Goal: Information Seeking & Learning: Check status

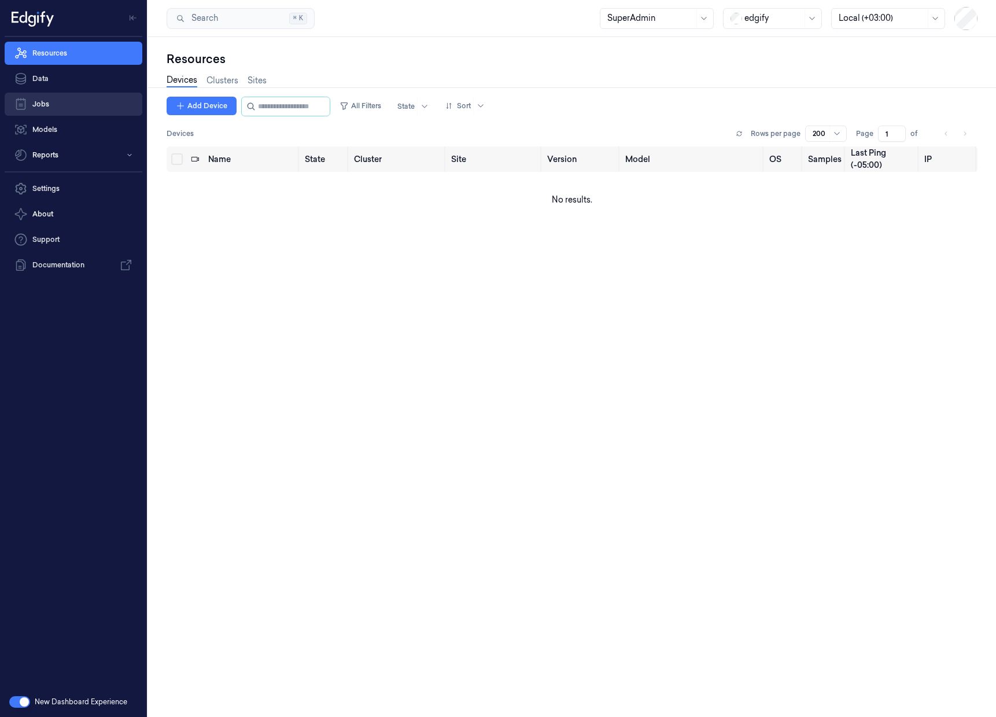
click at [62, 108] on link "Jobs" at bounding box center [74, 104] width 138 height 23
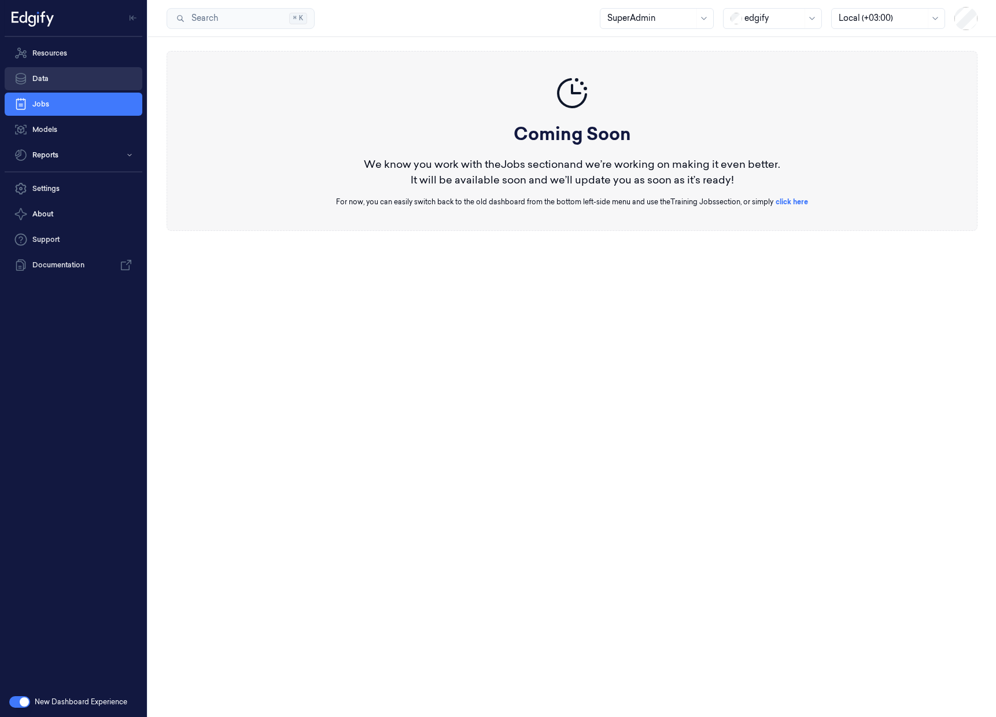
click at [72, 80] on link "Data" at bounding box center [74, 78] width 138 height 23
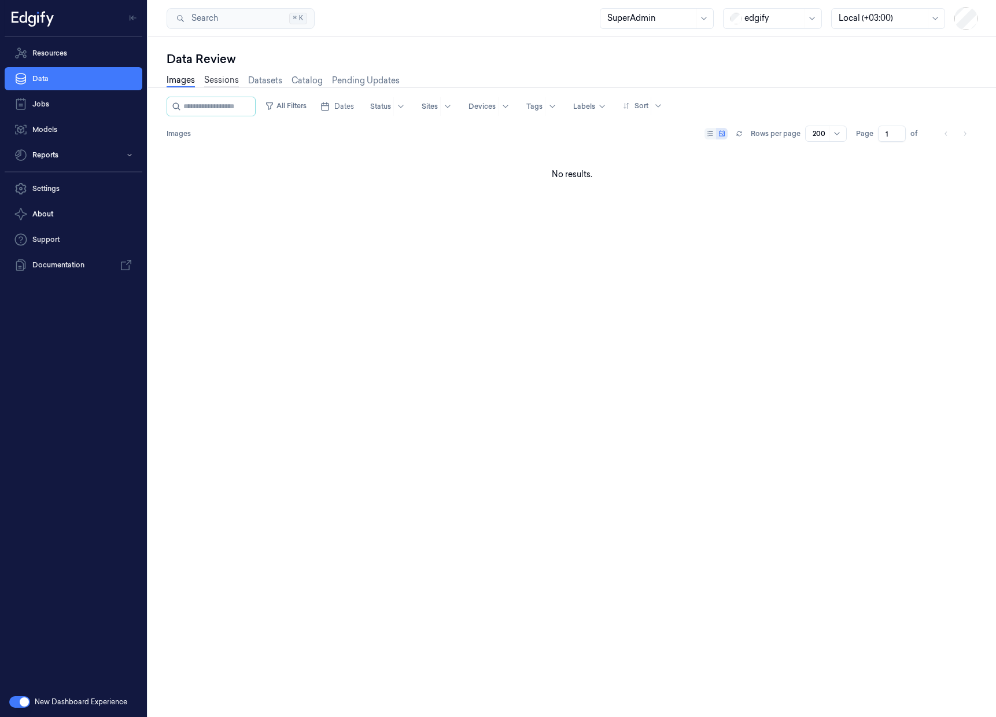
click at [226, 80] on link "Sessions" at bounding box center [221, 80] width 35 height 13
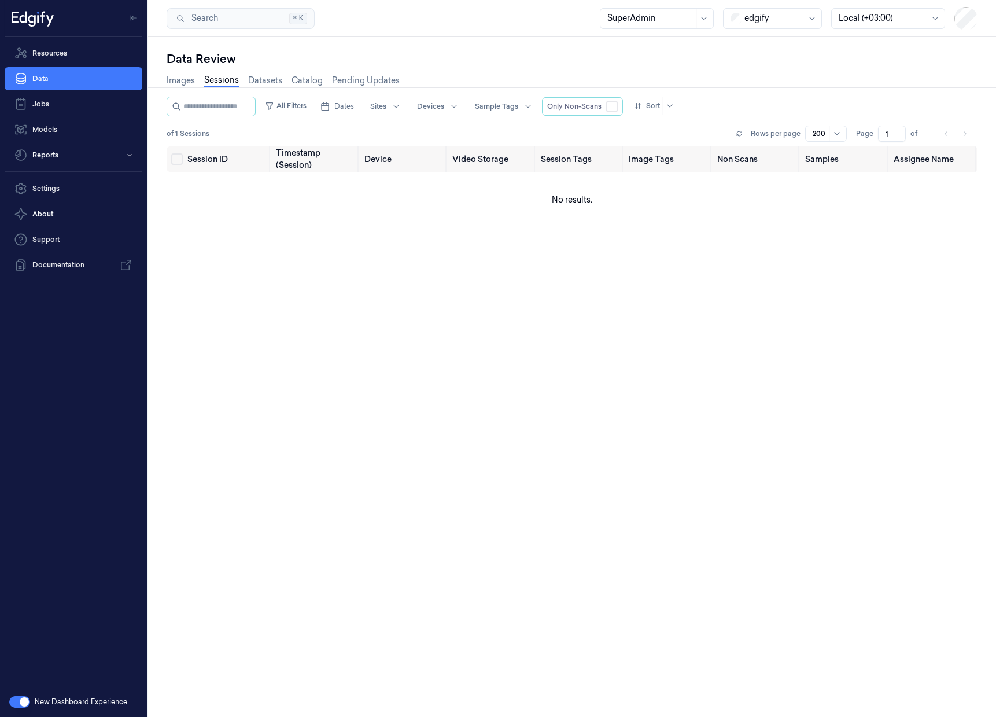
click at [803, 13] on div "edgify" at bounding box center [772, 18] width 99 height 21
click at [781, 50] on div "DollarGeneral" at bounding box center [772, 43] width 93 height 19
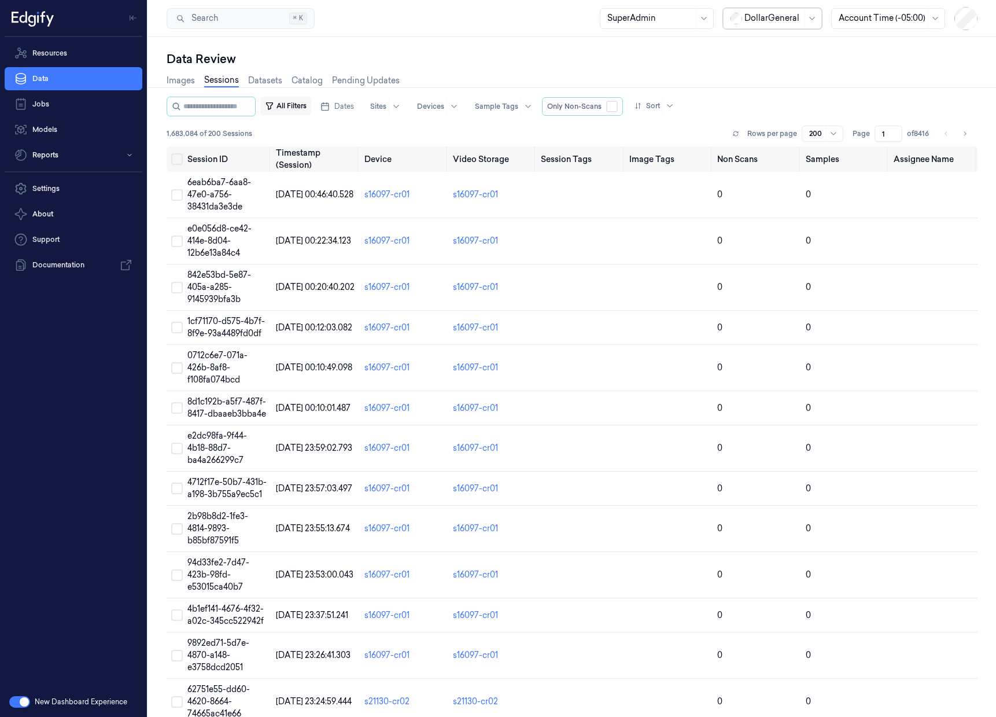
click at [300, 105] on button "All Filters" at bounding box center [285, 106] width 51 height 19
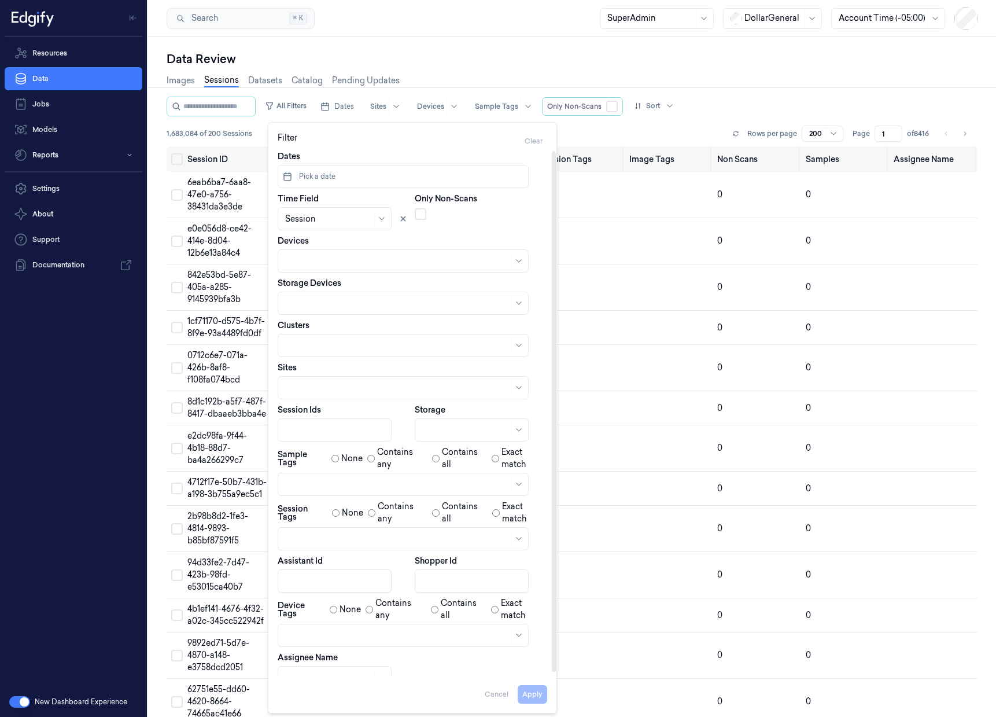
click at [453, 490] on div at bounding box center [397, 484] width 224 height 16
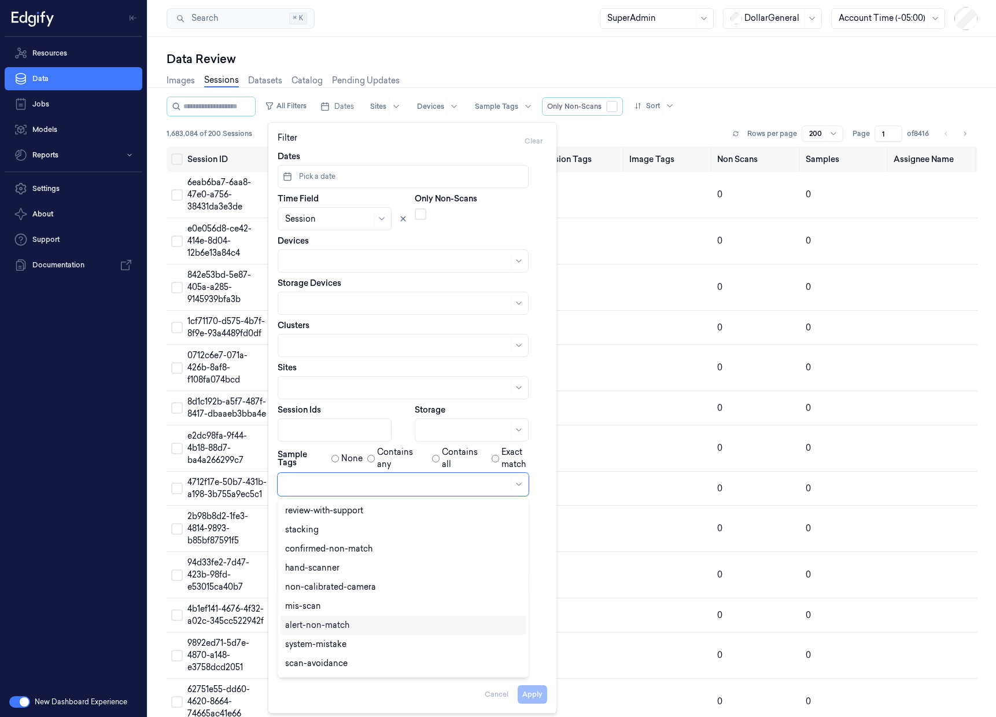
click at [368, 623] on div "alert-non-match" at bounding box center [403, 625] width 236 height 12
click at [530, 452] on label "Exact match" at bounding box center [524, 458] width 46 height 24
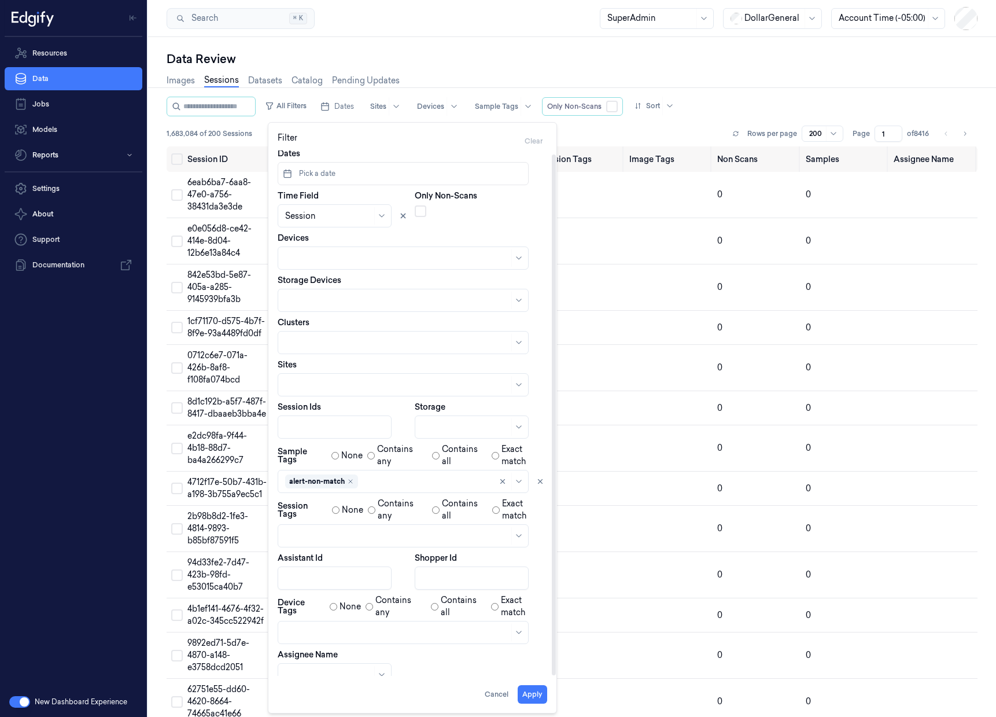
scroll to position [3, 0]
click at [538, 698] on button "Apply" at bounding box center [532, 694] width 29 height 19
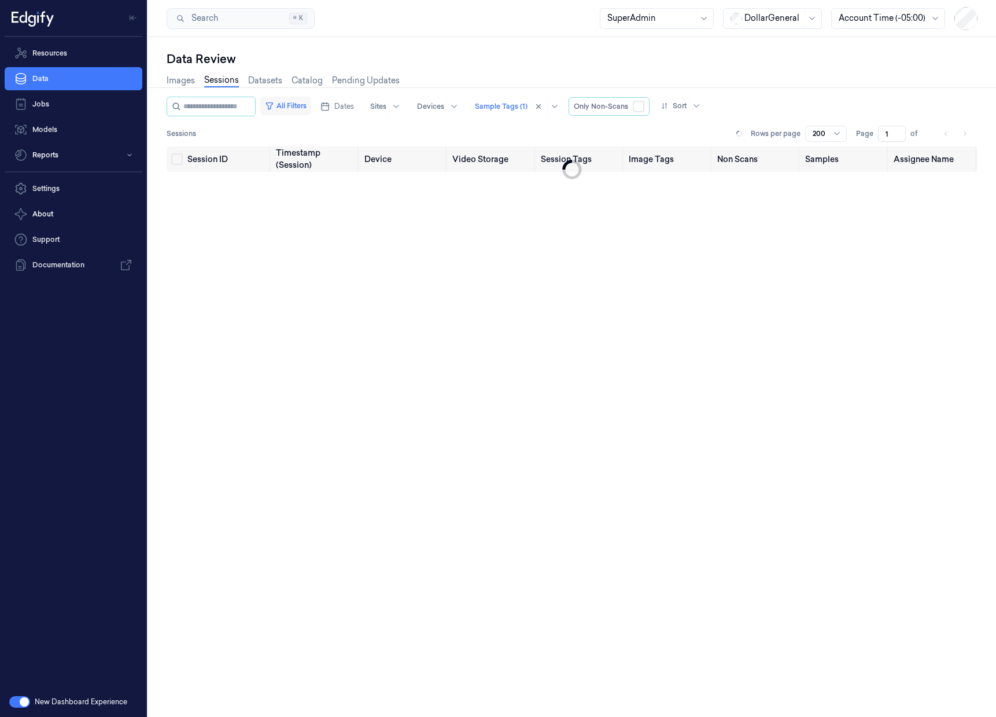
click at [303, 107] on button "All Filters" at bounding box center [285, 106] width 51 height 19
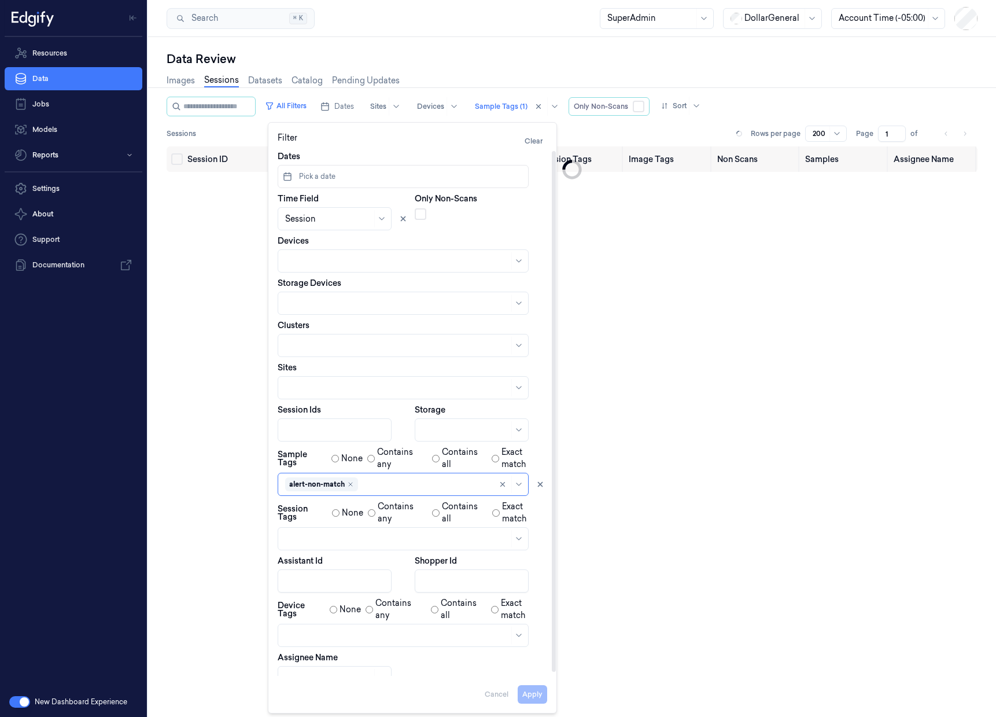
click at [330, 177] on span "Pick a date" at bounding box center [316, 176] width 39 height 10
click at [374, 274] on button "7" at bounding box center [368, 272] width 19 height 19
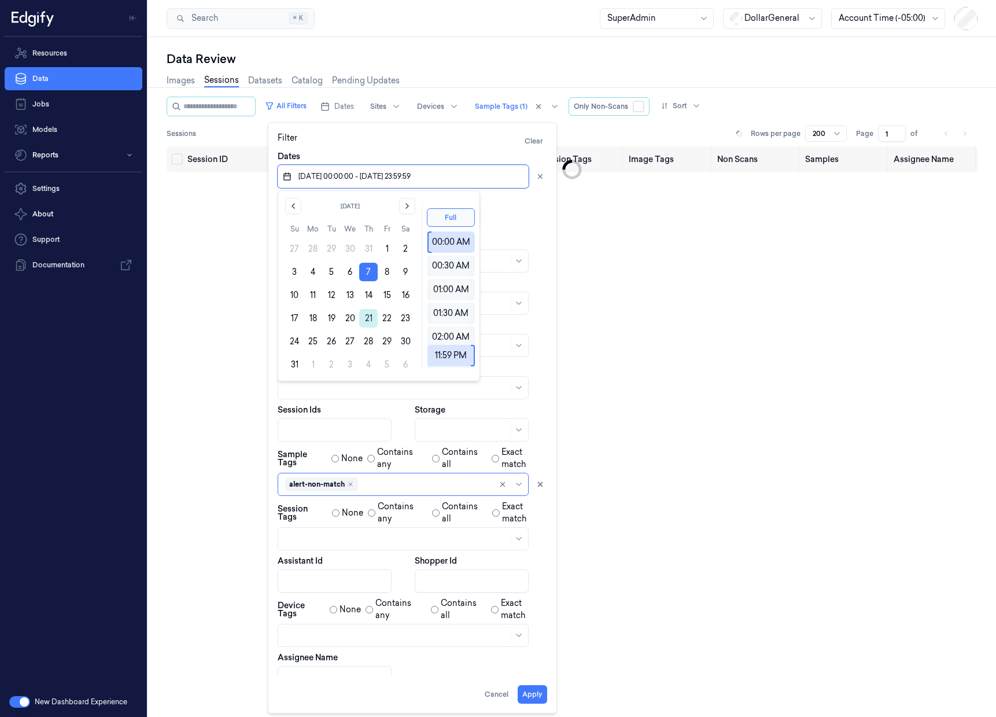
click at [368, 318] on button "21" at bounding box center [368, 318] width 19 height 19
type input "07/08/2025 00:00:00 - 21/08/2025 23:59:59"
click at [536, 694] on button "Apply" at bounding box center [532, 694] width 29 height 19
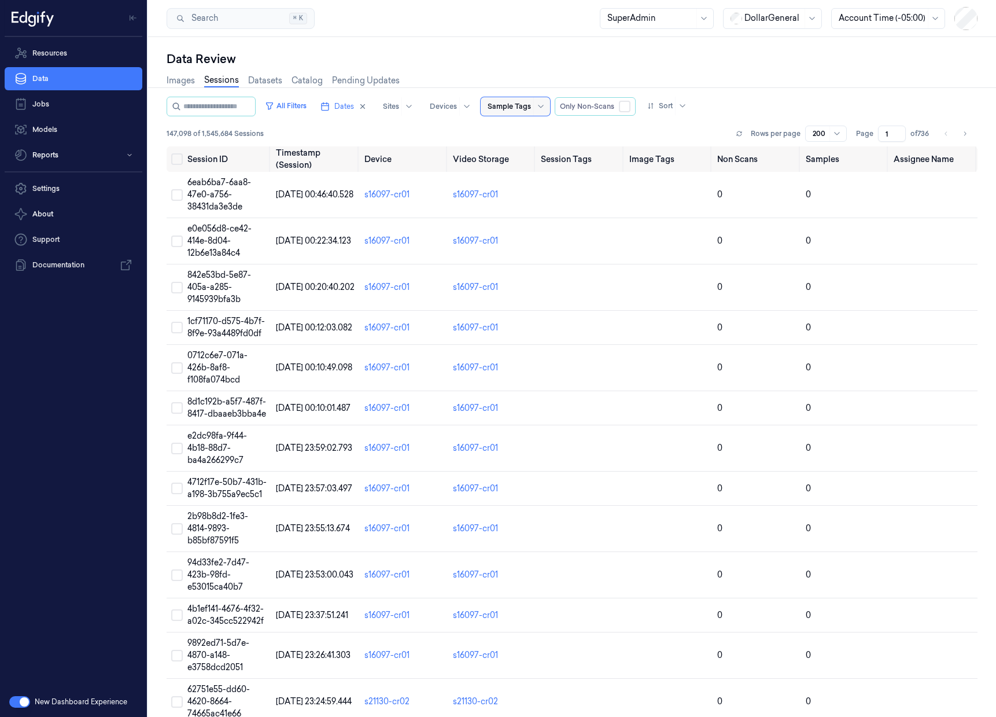
click at [22, 703] on button "button" at bounding box center [19, 702] width 21 height 12
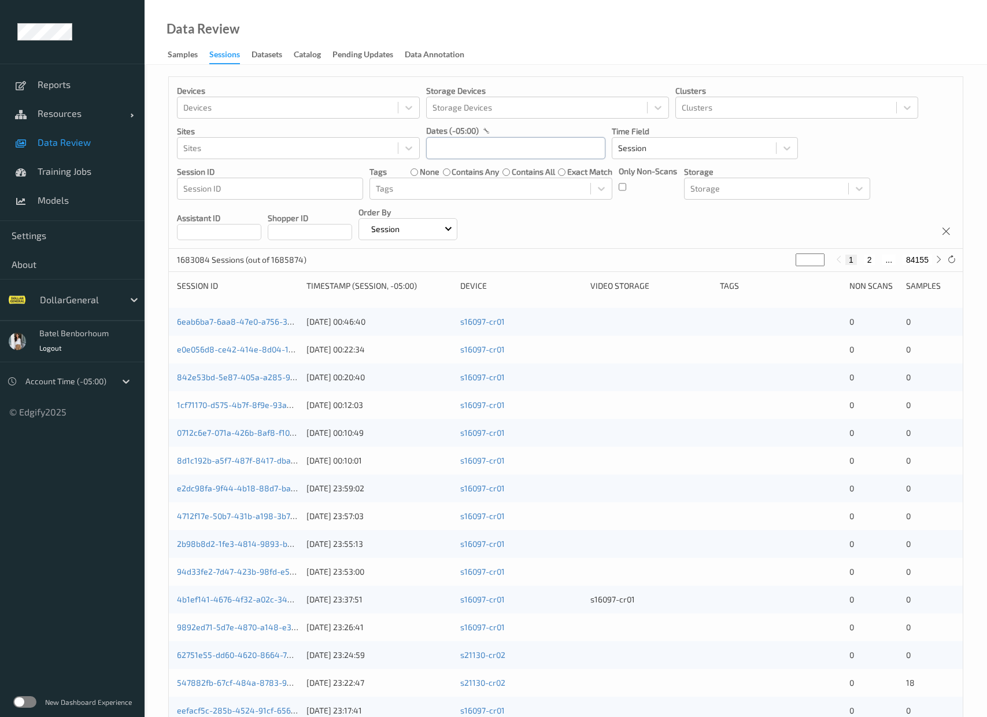
click at [481, 150] on input "text" at bounding box center [515, 148] width 179 height 22
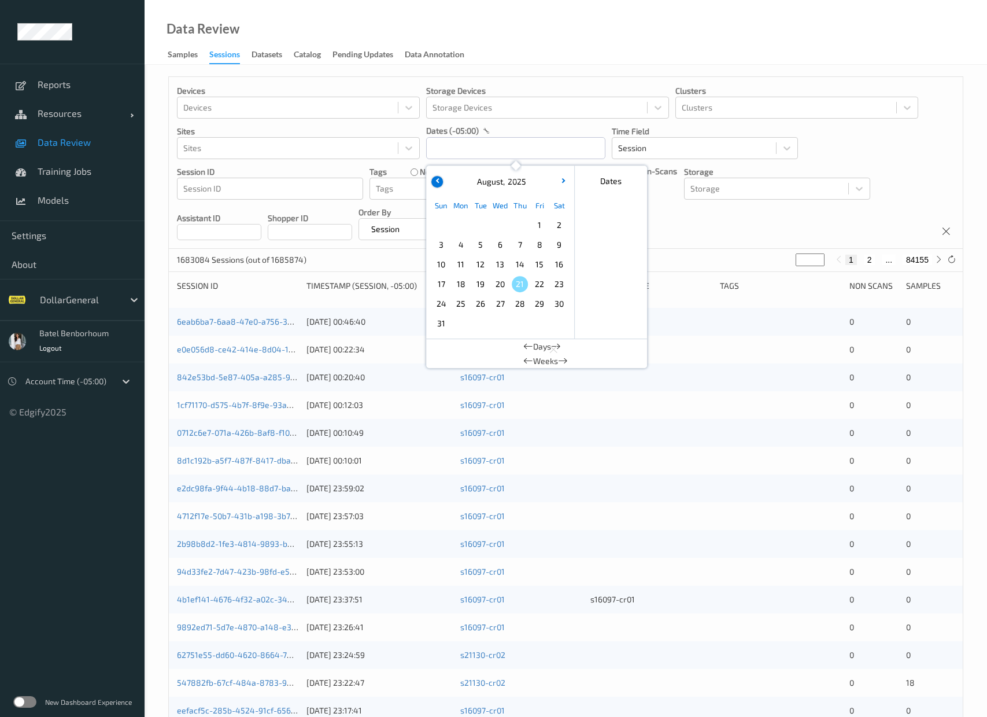
click at [437, 177] on button "button" at bounding box center [437, 182] width 12 height 12
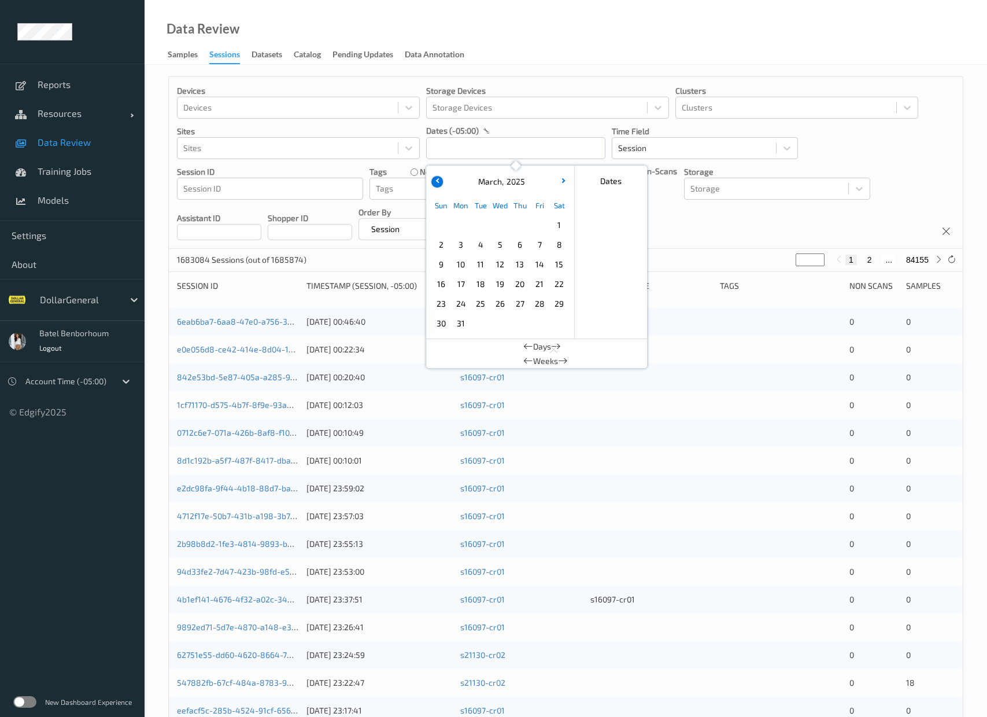
click at [437, 177] on button "button" at bounding box center [437, 182] width 12 height 12
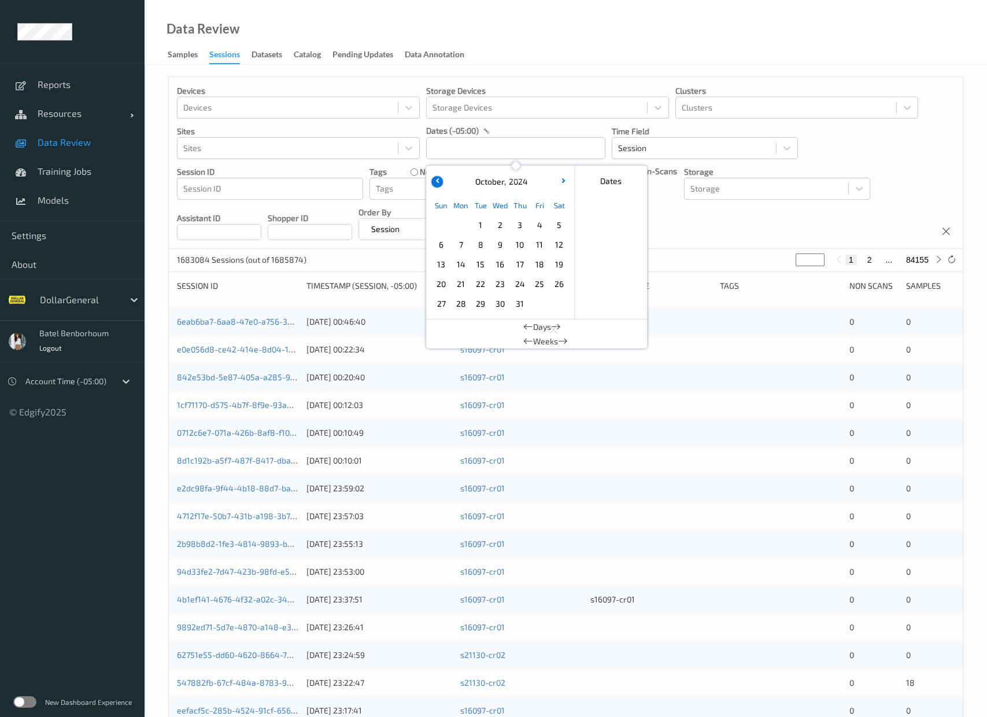
click at [437, 177] on button "button" at bounding box center [437, 182] width 12 height 12
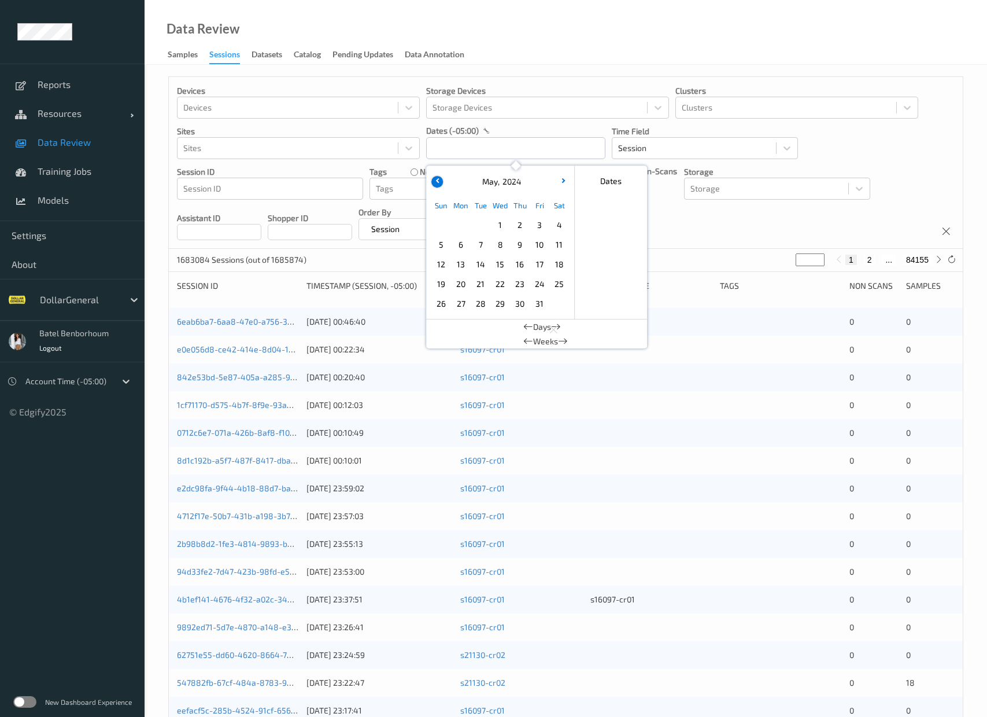
click at [437, 177] on button "button" at bounding box center [437, 182] width 12 height 12
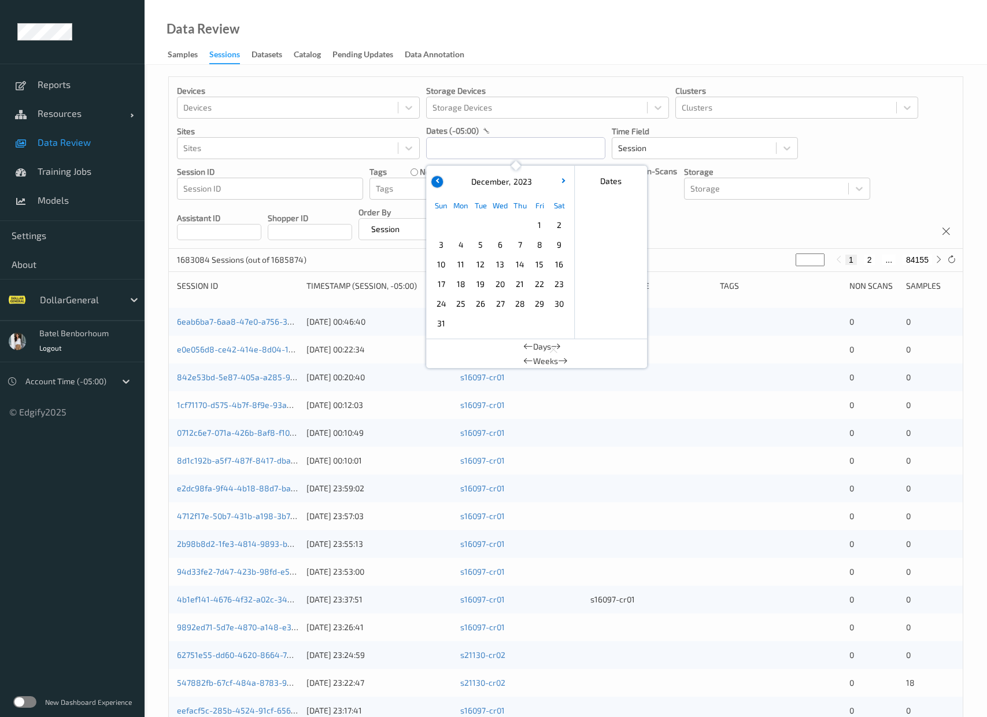
click at [437, 177] on button "button" at bounding box center [437, 182] width 12 height 12
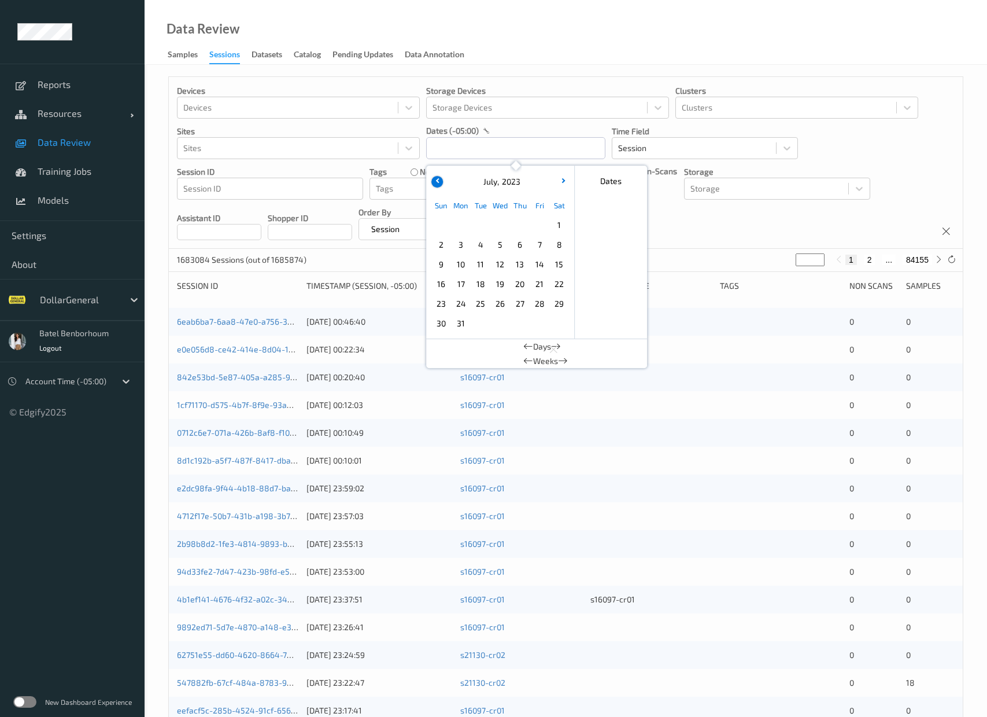
click at [437, 177] on button "button" at bounding box center [437, 182] width 12 height 12
click at [435, 180] on icon "button" at bounding box center [437, 180] width 5 height 5
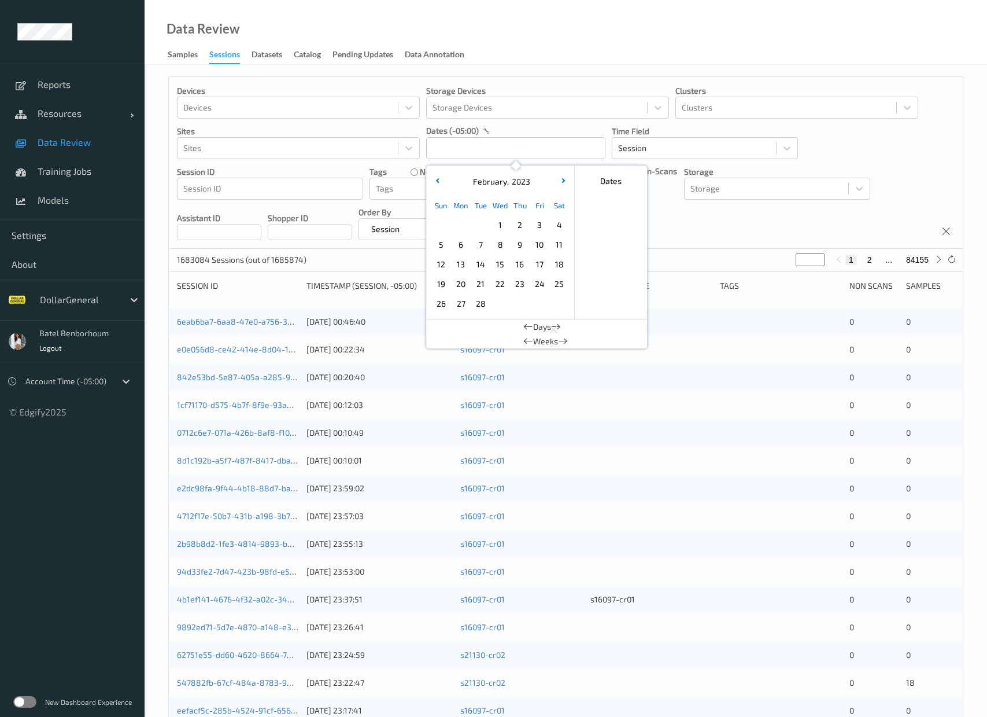
click at [503, 220] on span "1" at bounding box center [500, 225] width 16 height 16
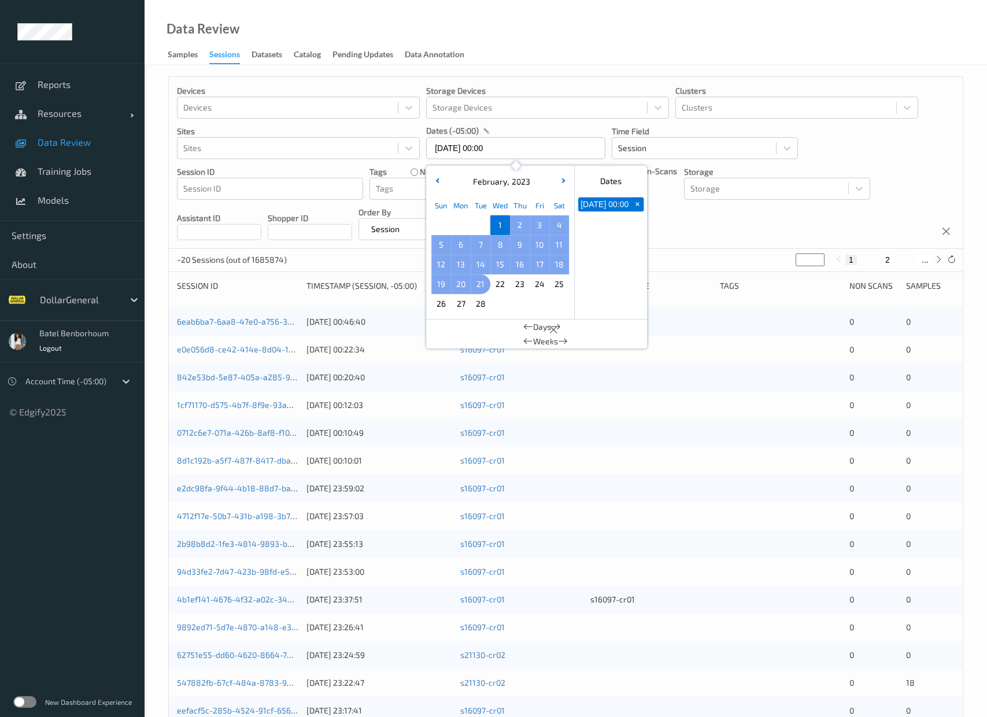
click at [485, 279] on span "21" at bounding box center [480, 284] width 16 height 16
type input "01/02/2023 00:00 -> 21/02/2023 23:59"
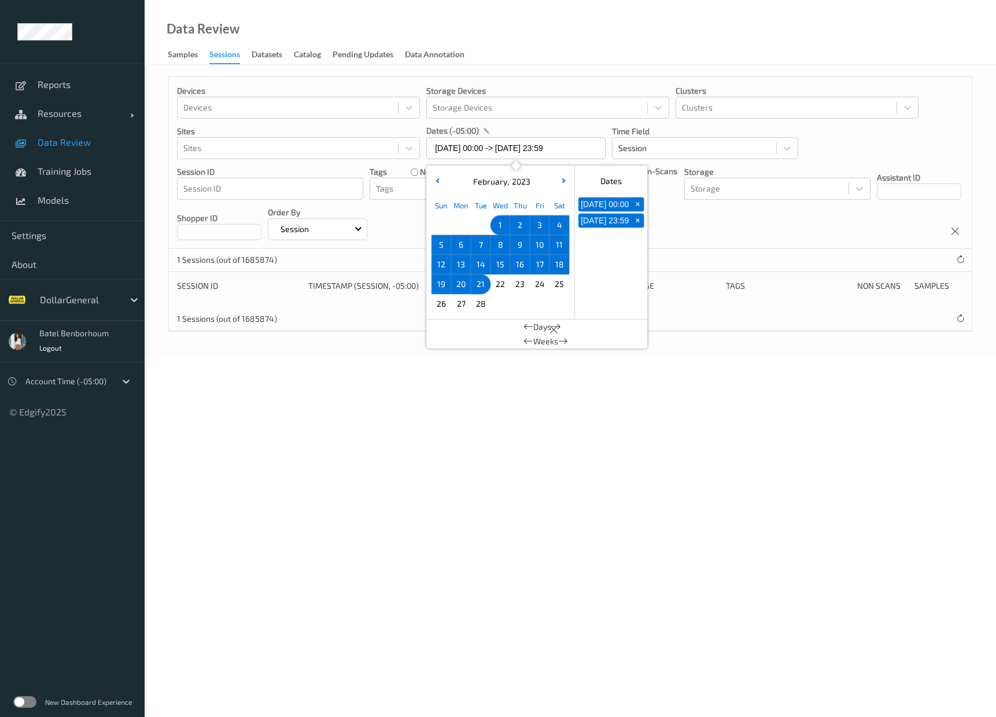
click at [614, 35] on div "Data Review Samples Sessions Datasets Catalog Pending Updates Data Annotation" at bounding box center [570, 32] width 851 height 65
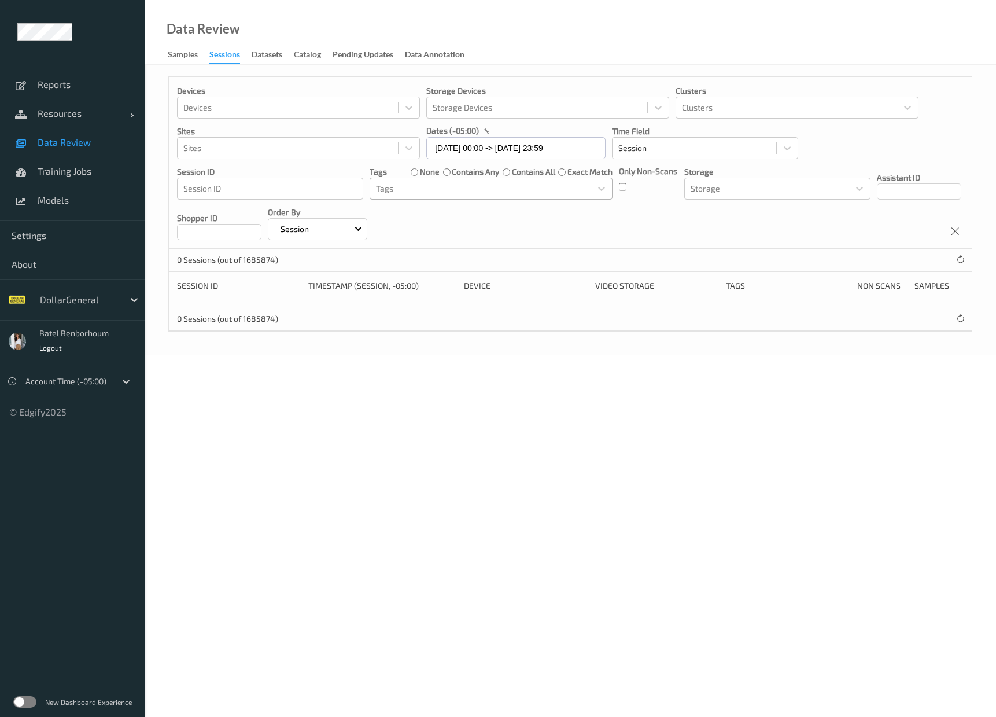
click at [490, 194] on div at bounding box center [480, 189] width 209 height 14
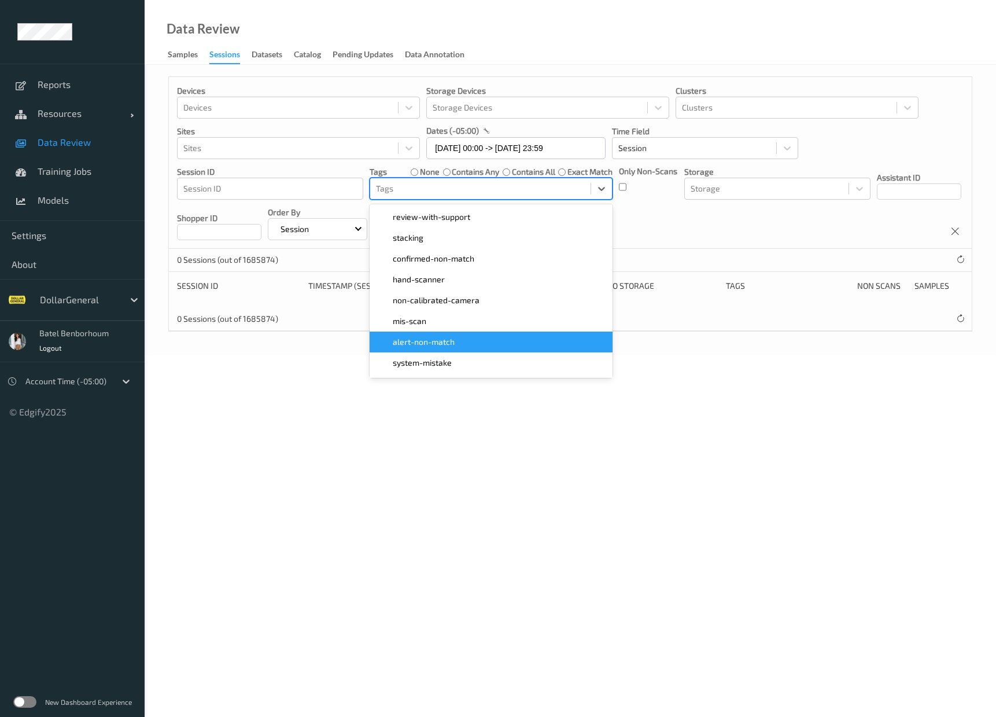
click at [480, 339] on div "alert-non-match" at bounding box center [490, 342] width 229 height 12
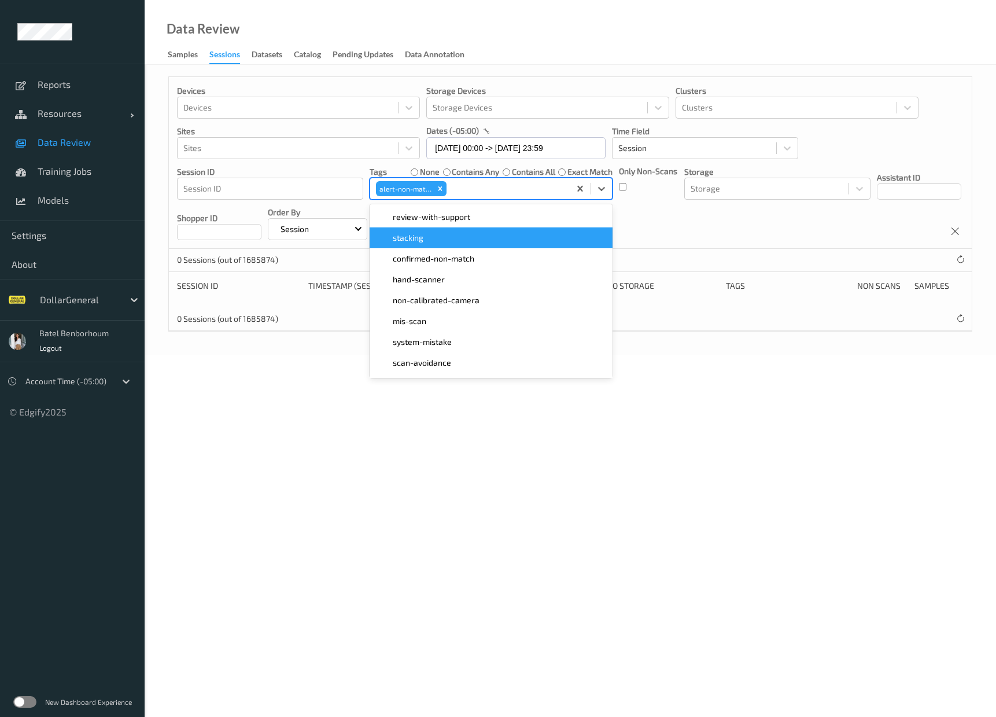
click at [545, 39] on div "Data Review Samples Sessions Datasets Catalog Pending Updates Data Annotation" at bounding box center [570, 32] width 851 height 65
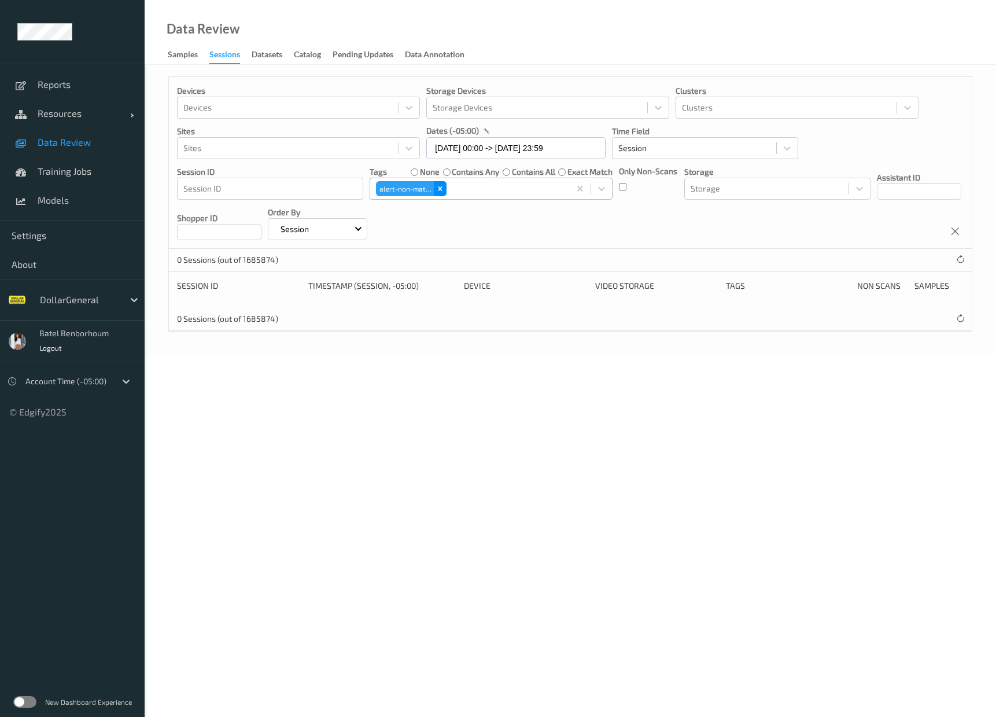
click at [443, 190] on icon "Remove alert-non-match" at bounding box center [440, 188] width 8 height 8
click at [29, 701] on label at bounding box center [24, 702] width 23 height 12
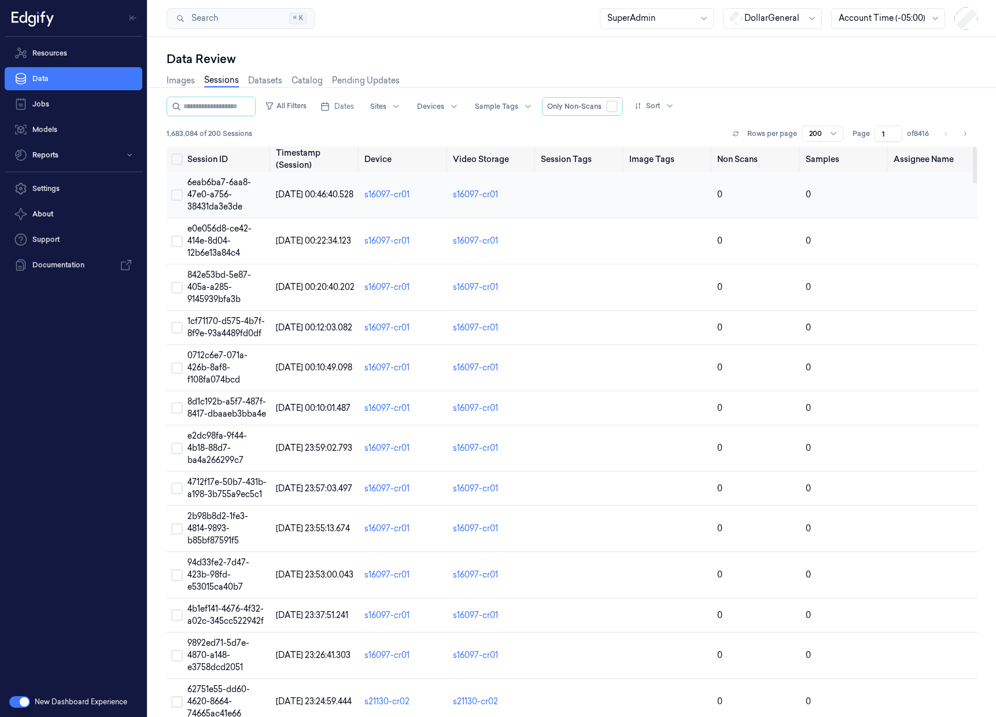
click at [205, 201] on span "6eab6ba7-6aa8-47e0-a756-38431da3e3de" at bounding box center [219, 194] width 64 height 35
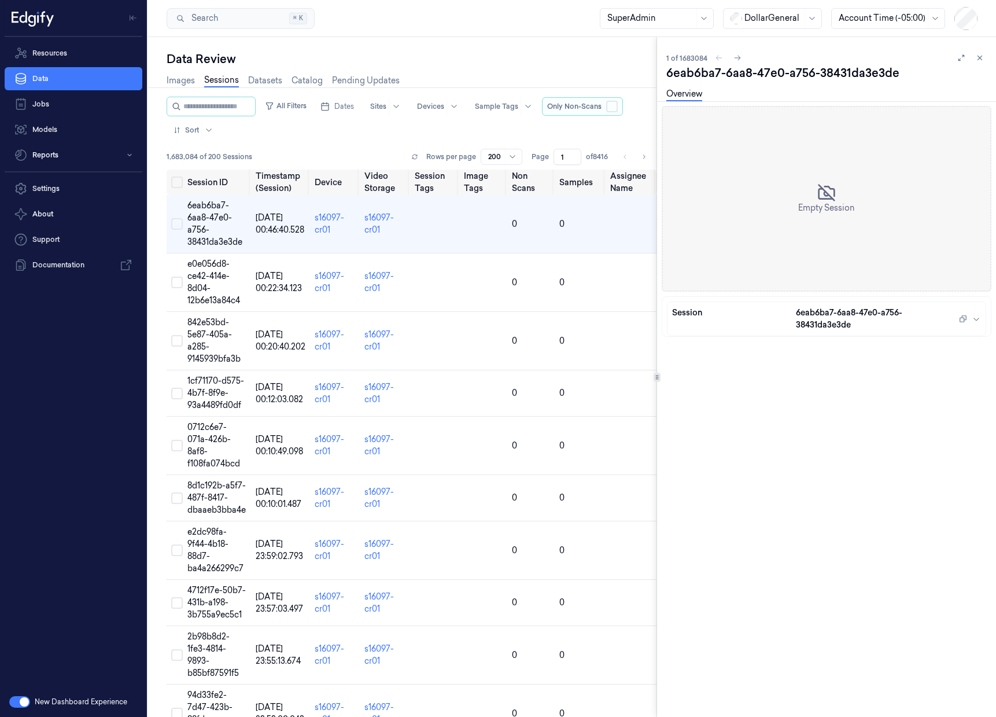
click at [618, 110] on button "button" at bounding box center [612, 107] width 12 height 12
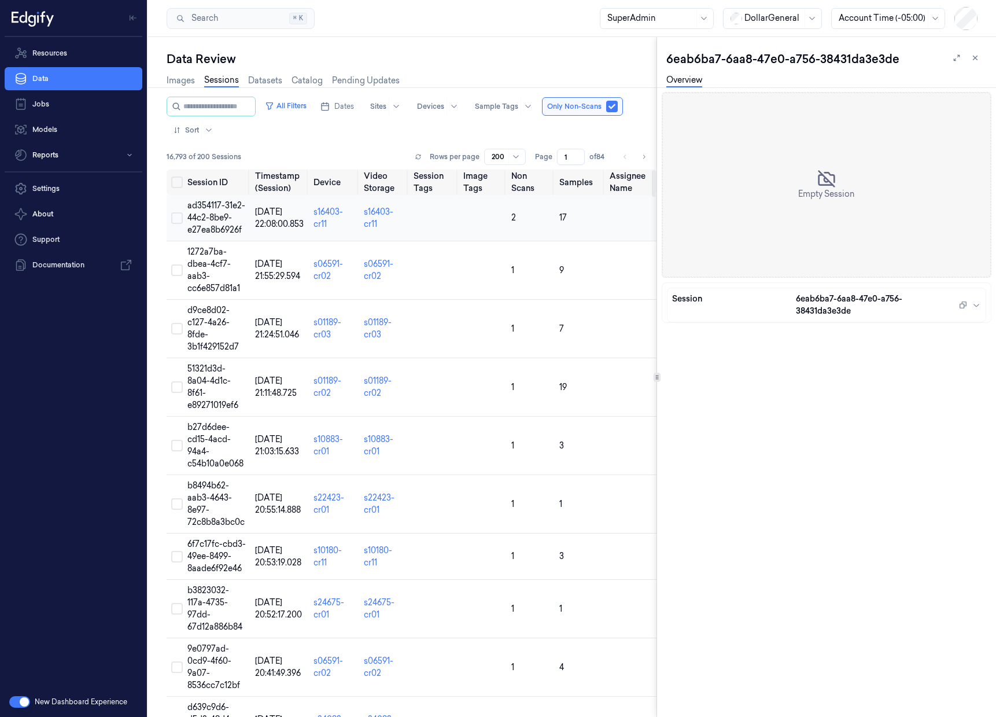
click at [217, 223] on td "ad354117-31e2-44c2-8be9-e27ea8b6926f" at bounding box center [217, 218] width 68 height 46
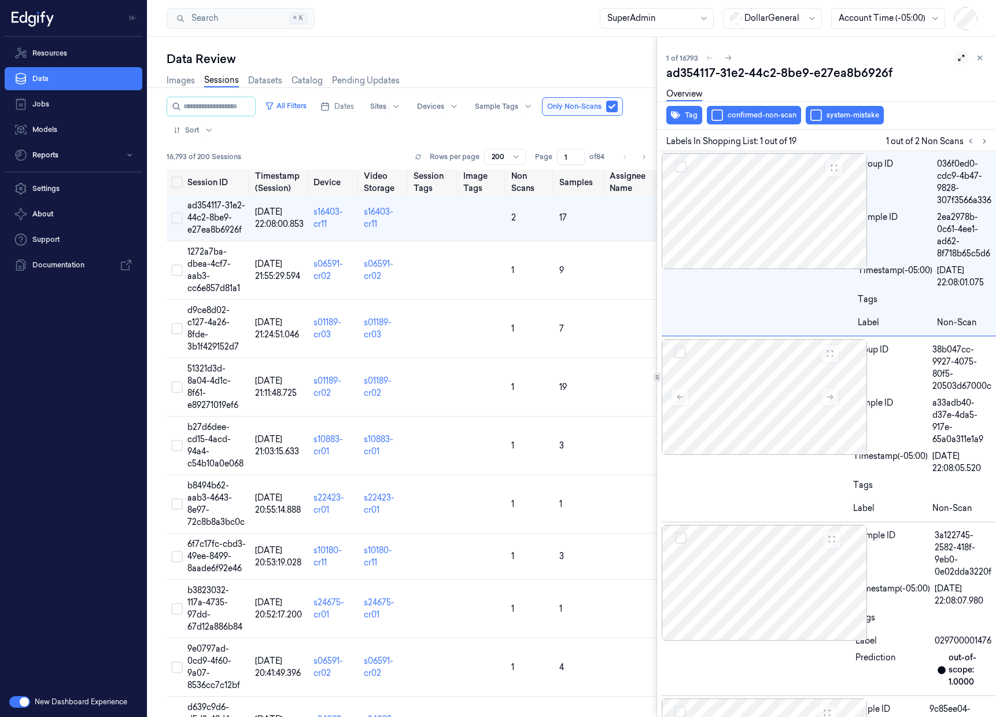
click at [960, 60] on icon at bounding box center [961, 58] width 8 height 8
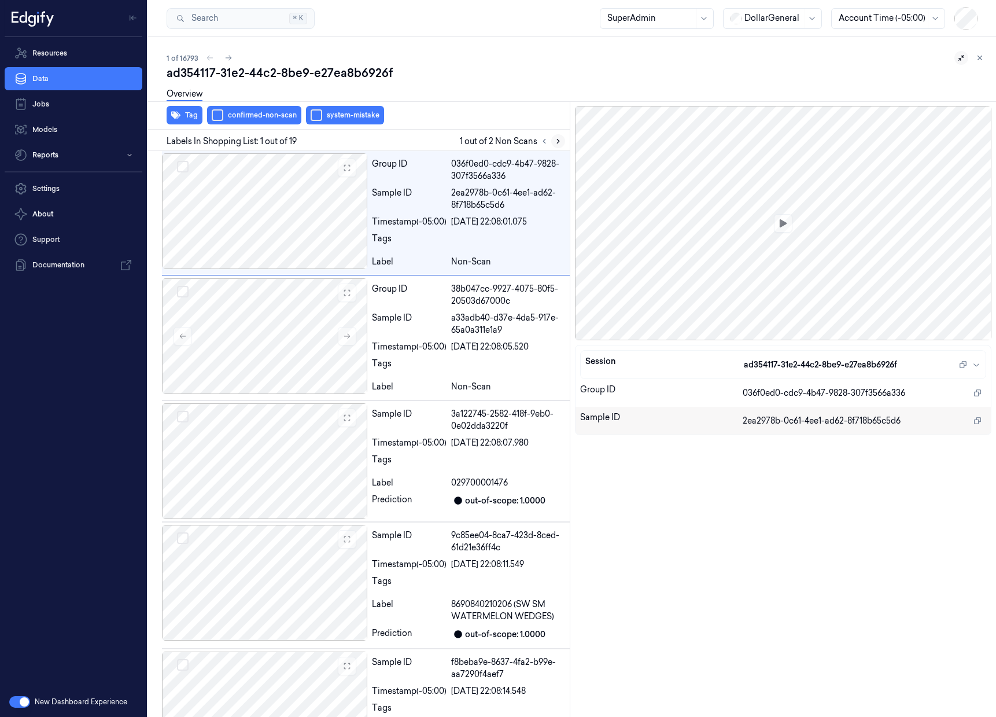
click at [560, 141] on icon at bounding box center [558, 141] width 8 height 8
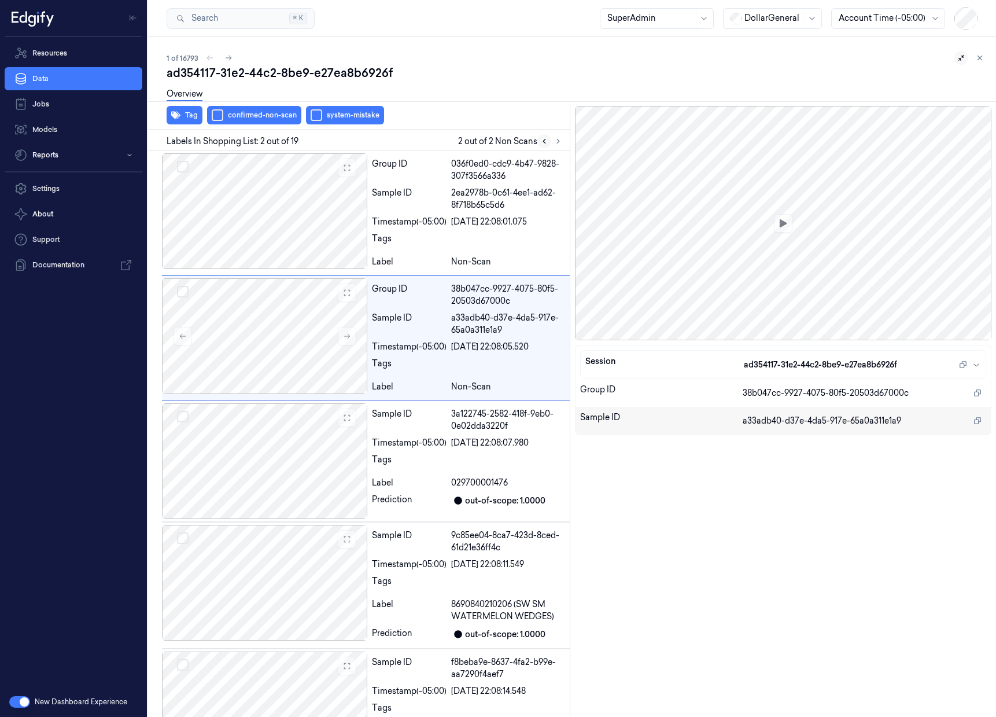
click at [542, 142] on icon at bounding box center [544, 141] width 8 height 8
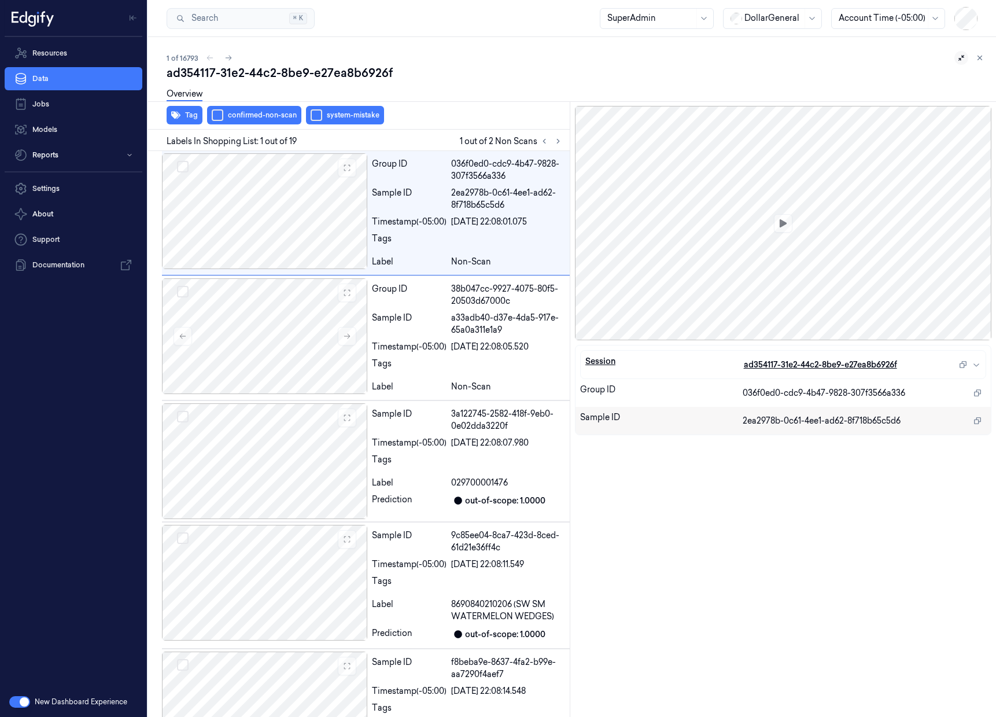
click at [977, 363] on icon "button" at bounding box center [976, 364] width 9 height 9
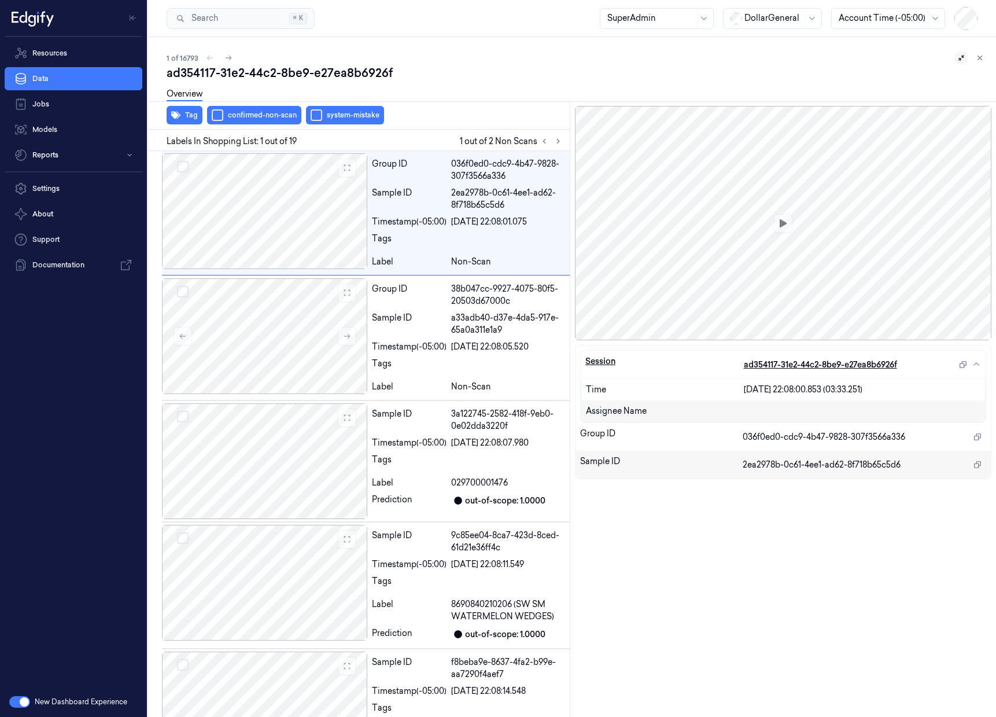
click at [977, 363] on icon "button" at bounding box center [976, 364] width 6 height 3
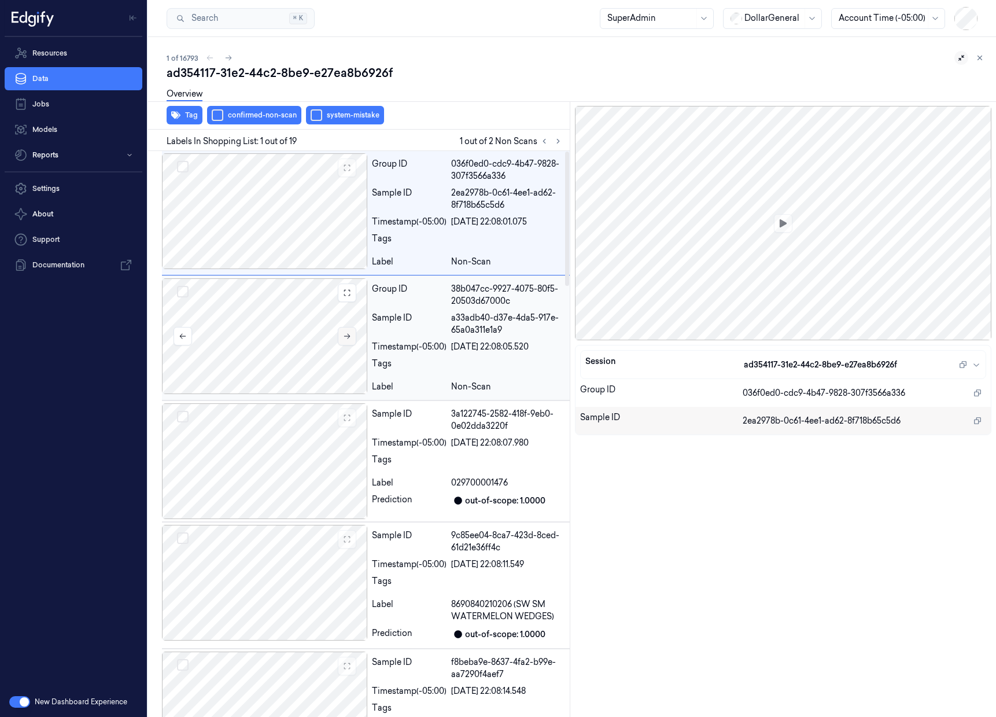
click at [349, 341] on button at bounding box center [347, 336] width 19 height 19
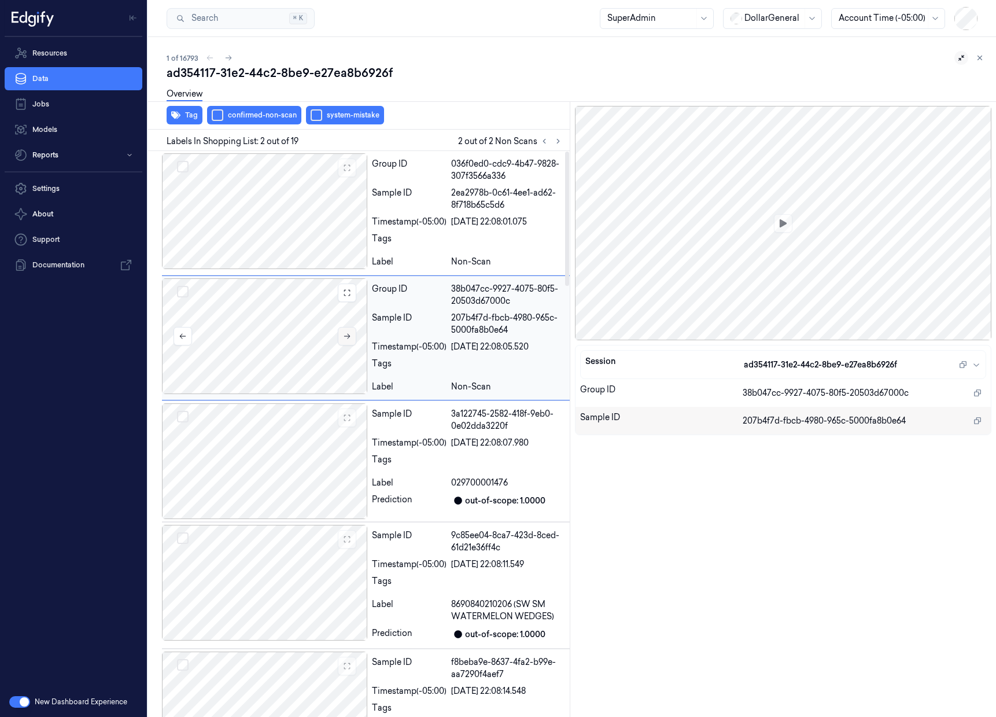
click at [349, 341] on button at bounding box center [347, 336] width 19 height 19
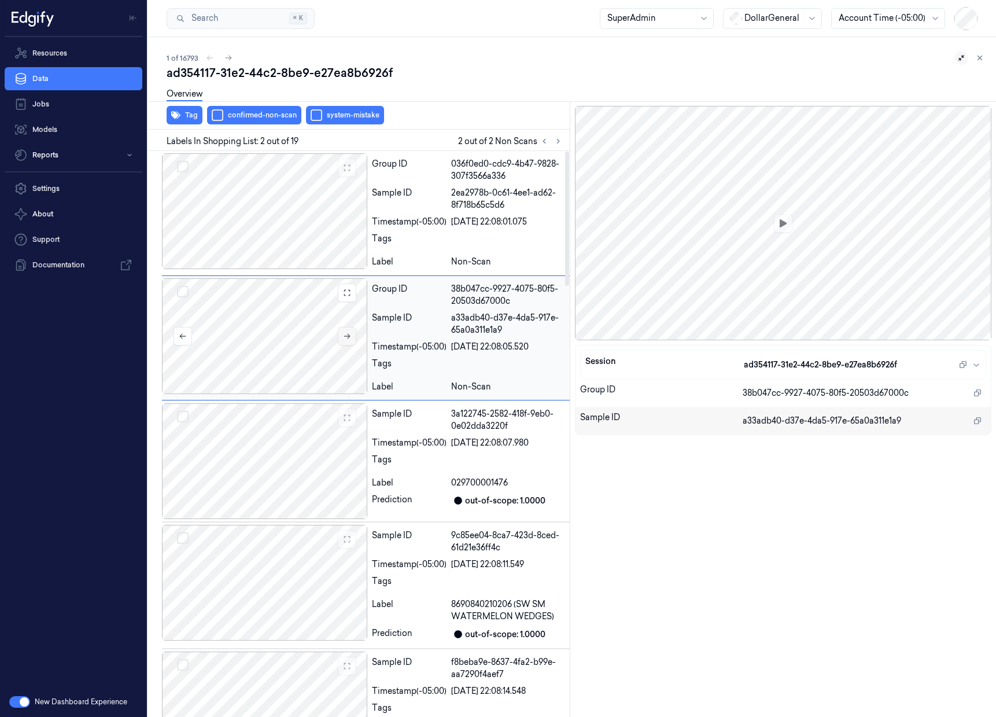
click at [349, 341] on button at bounding box center [347, 336] width 19 height 19
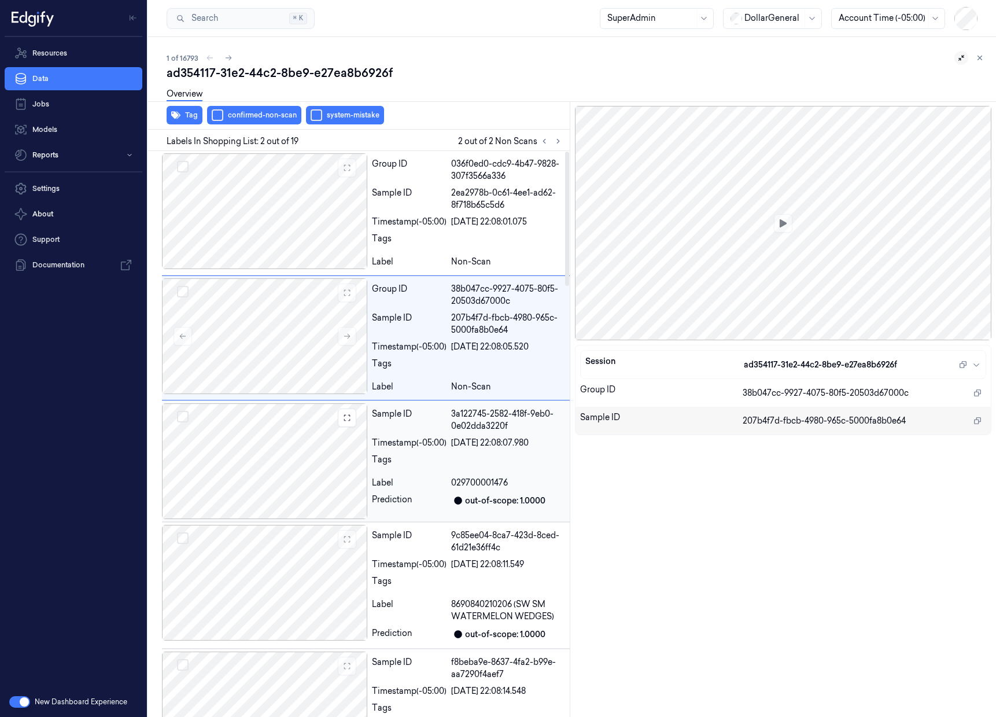
click at [278, 464] on div at bounding box center [264, 461] width 205 height 116
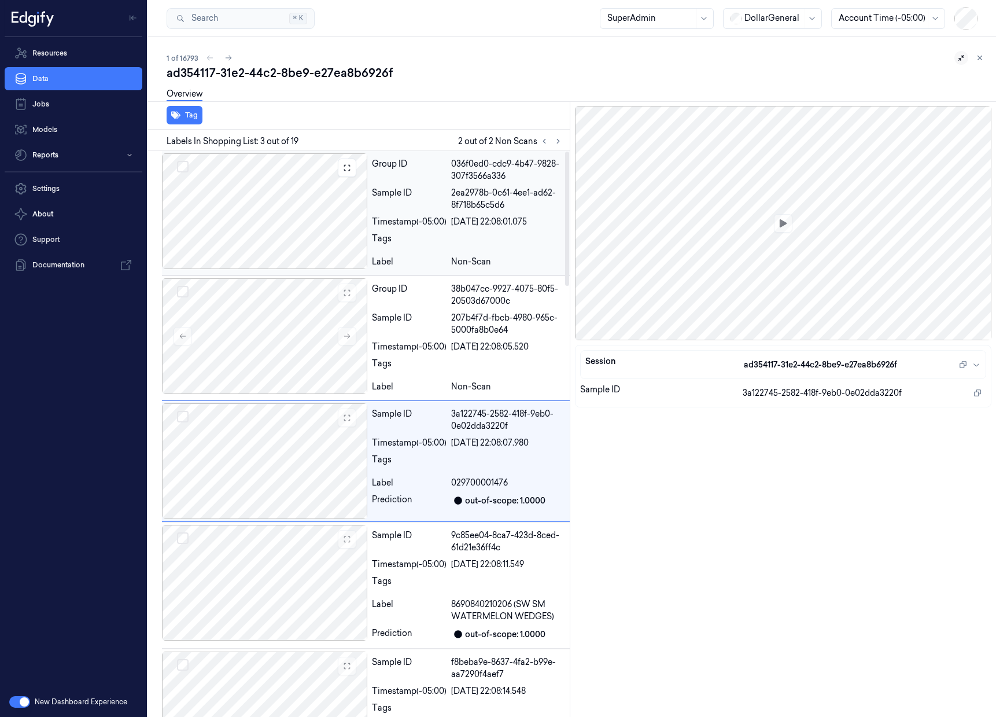
click at [292, 212] on div at bounding box center [264, 211] width 205 height 116
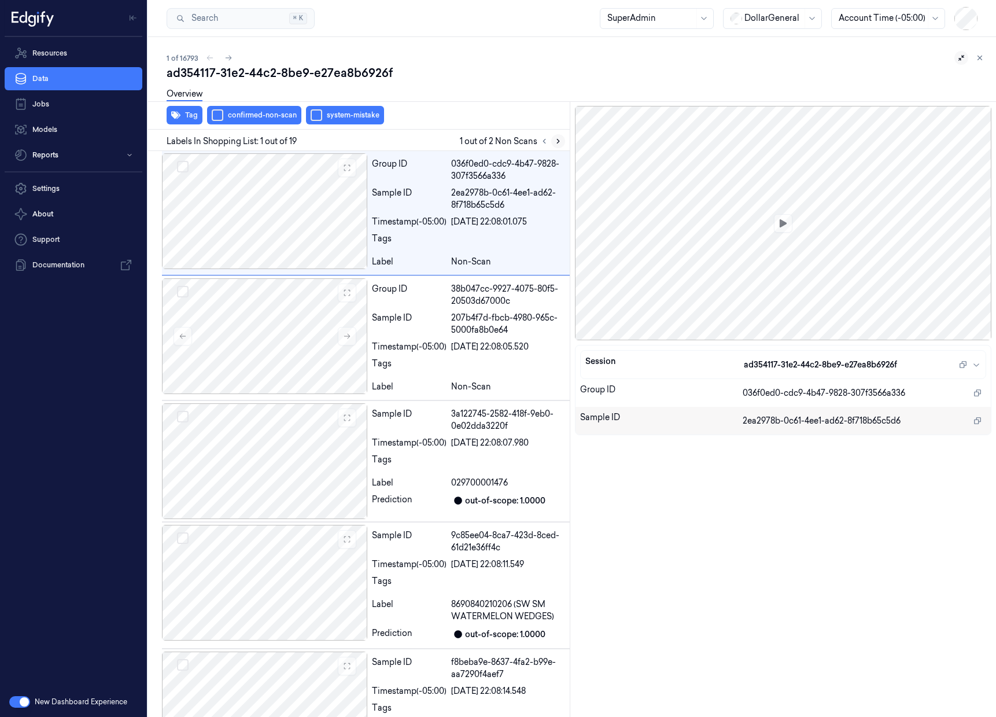
click at [559, 141] on icon at bounding box center [558, 141] width 2 height 4
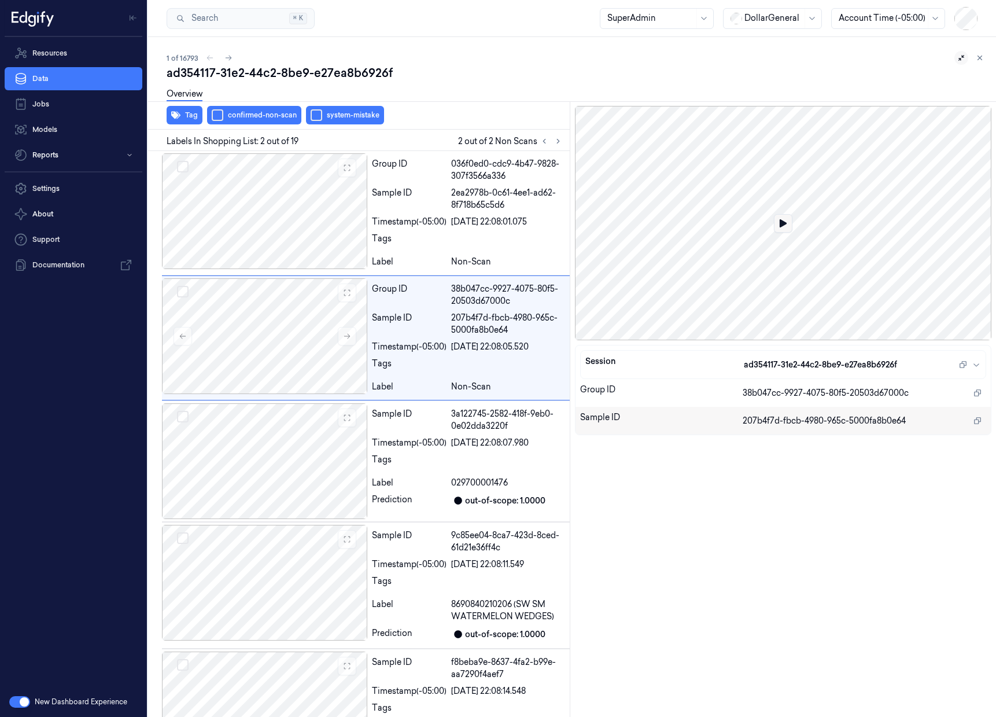
click at [789, 226] on button at bounding box center [783, 223] width 19 height 19
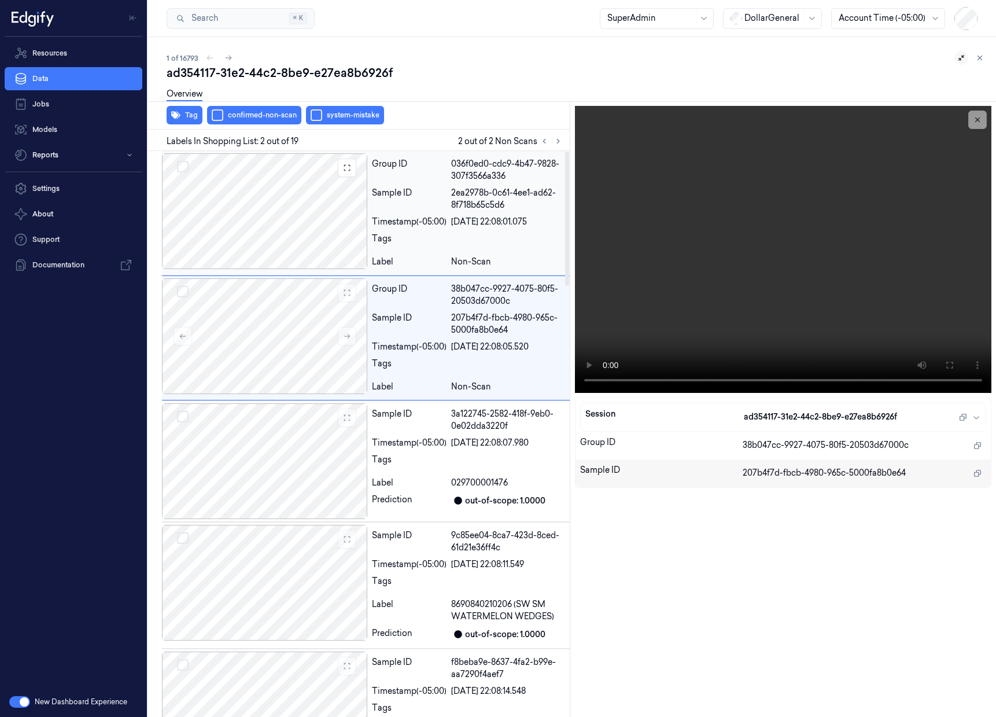
click at [317, 177] on div at bounding box center [264, 211] width 205 height 116
click at [287, 331] on div at bounding box center [264, 336] width 205 height 116
click at [277, 190] on div at bounding box center [264, 211] width 205 height 116
drag, startPoint x: 293, startPoint y: 328, endPoint x: 289, endPoint y: 297, distance: 32.0
click at [292, 328] on div at bounding box center [264, 336] width 205 height 116
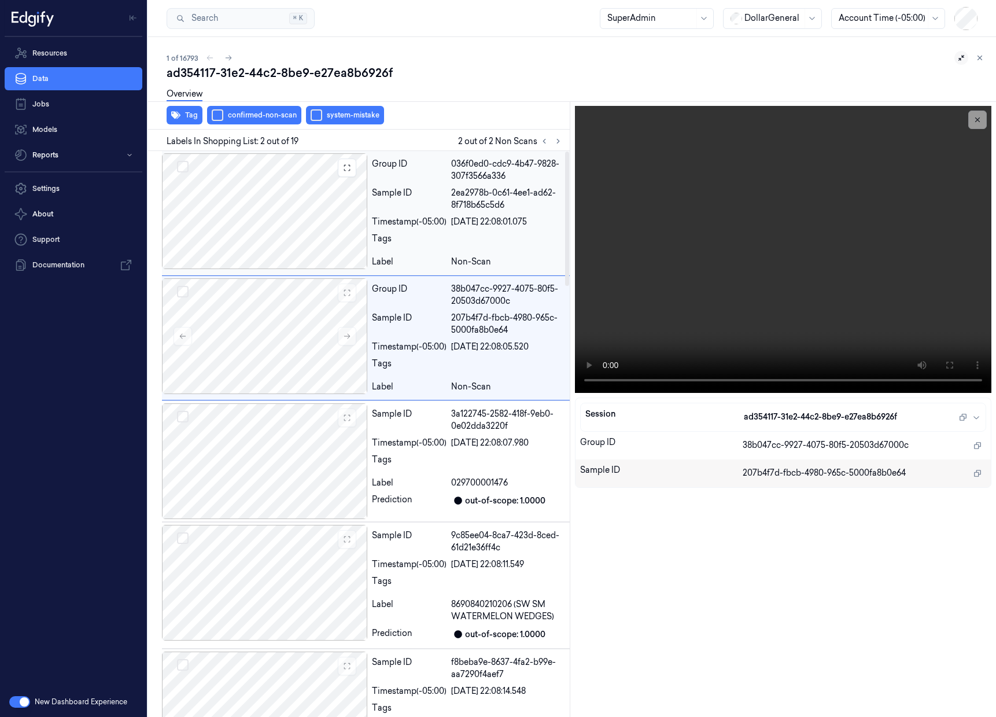
click at [290, 209] on div at bounding box center [264, 211] width 205 height 116
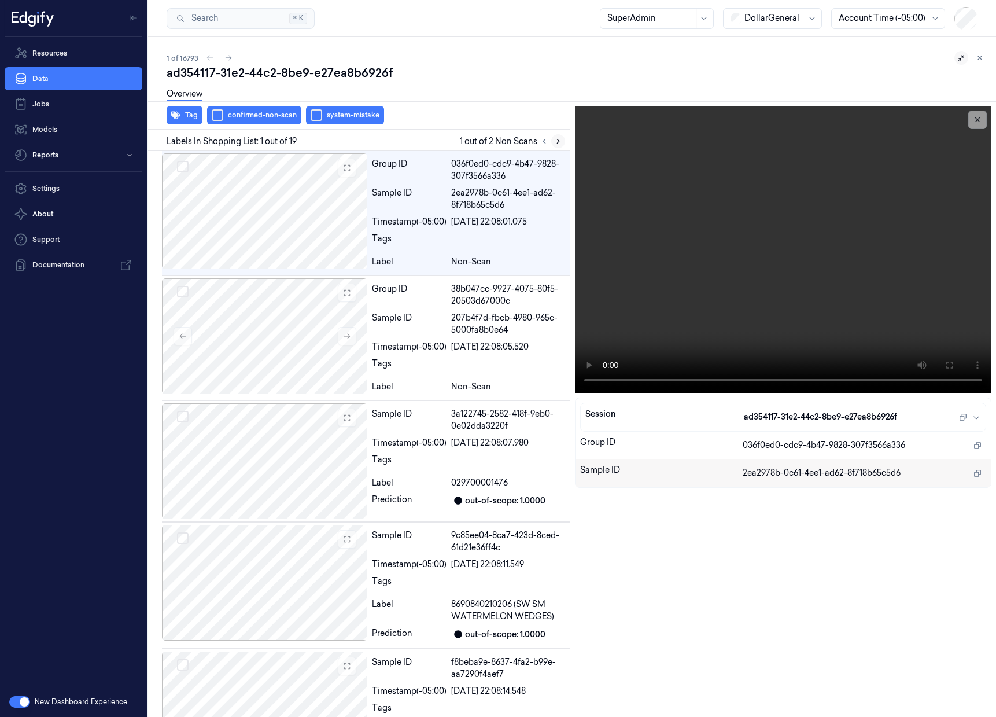
click at [561, 140] on icon at bounding box center [558, 141] width 8 height 8
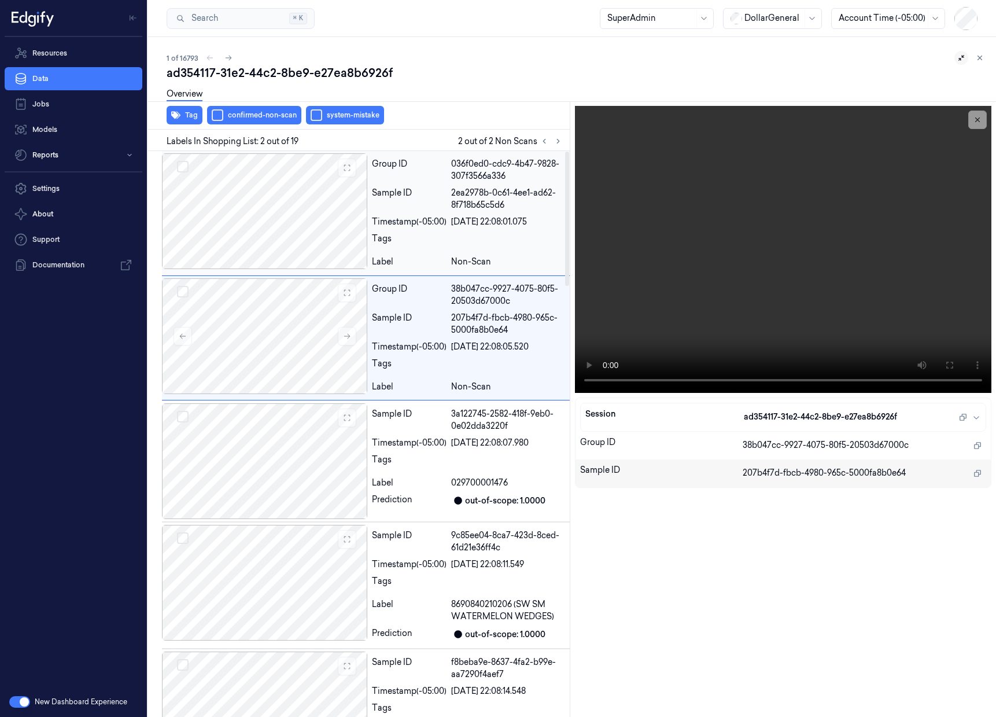
click at [494, 208] on div "2ea2978b-0c61-4ee1-ad62-8f718b65c5d6" at bounding box center [508, 199] width 114 height 24
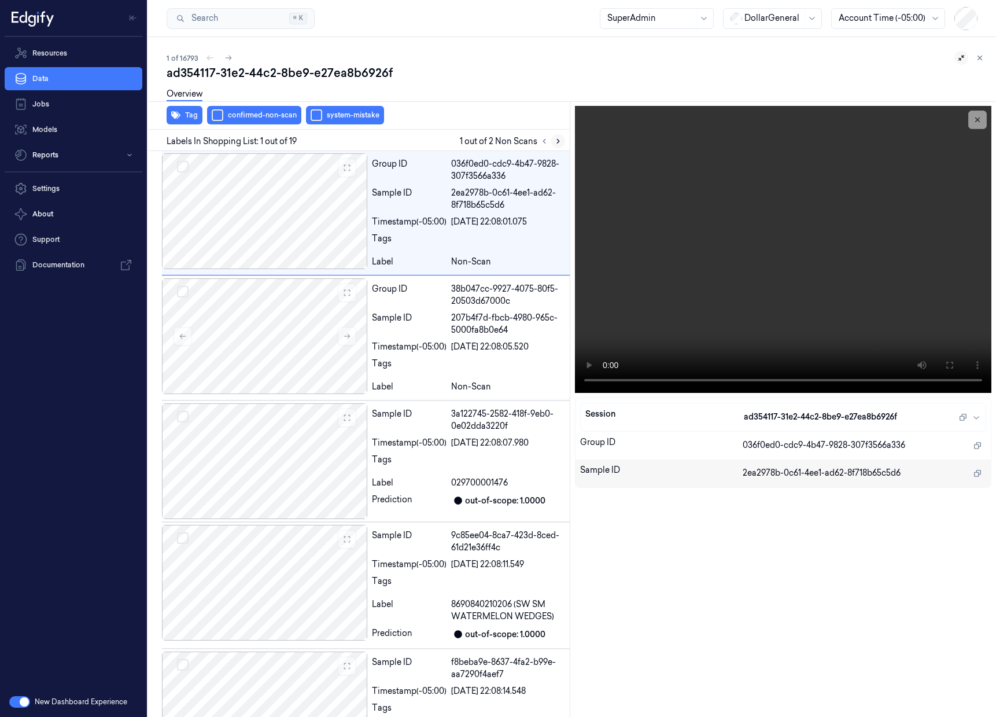
click at [558, 143] on icon at bounding box center [558, 141] width 8 height 8
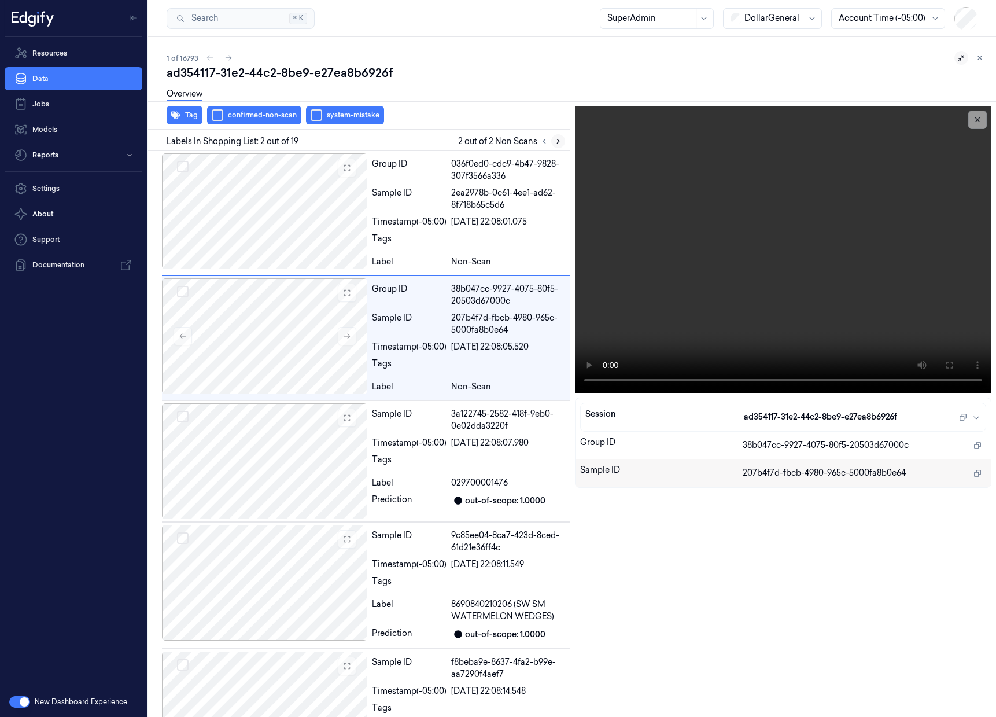
click at [558, 143] on icon at bounding box center [558, 141] width 8 height 8
click at [228, 58] on icon at bounding box center [228, 58] width 8 height 8
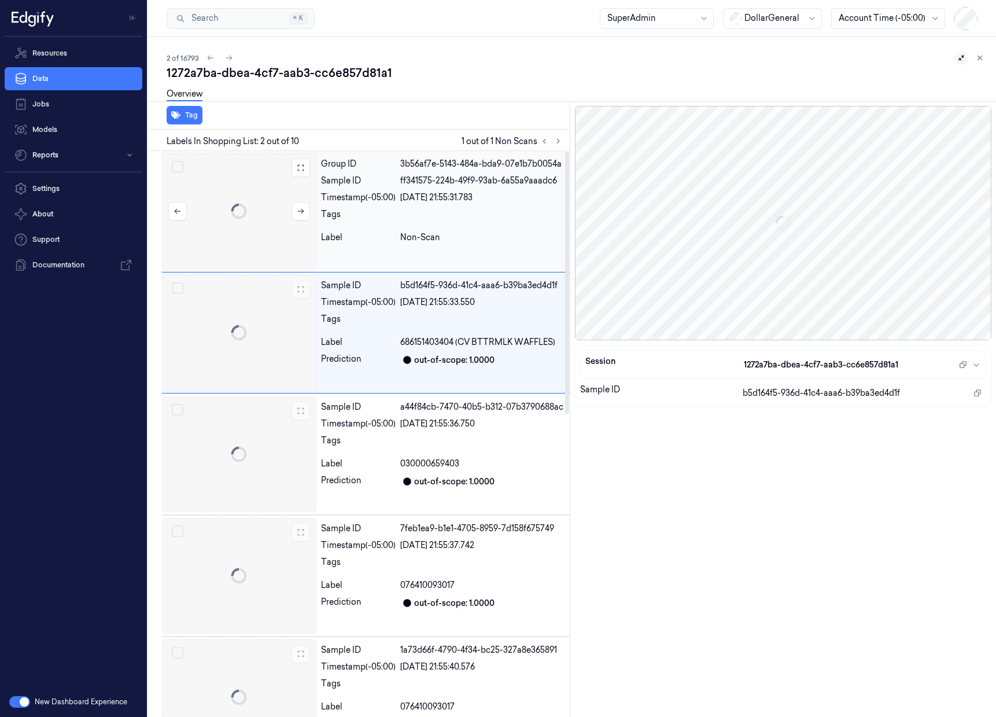
click at [241, 171] on div at bounding box center [239, 211] width 154 height 116
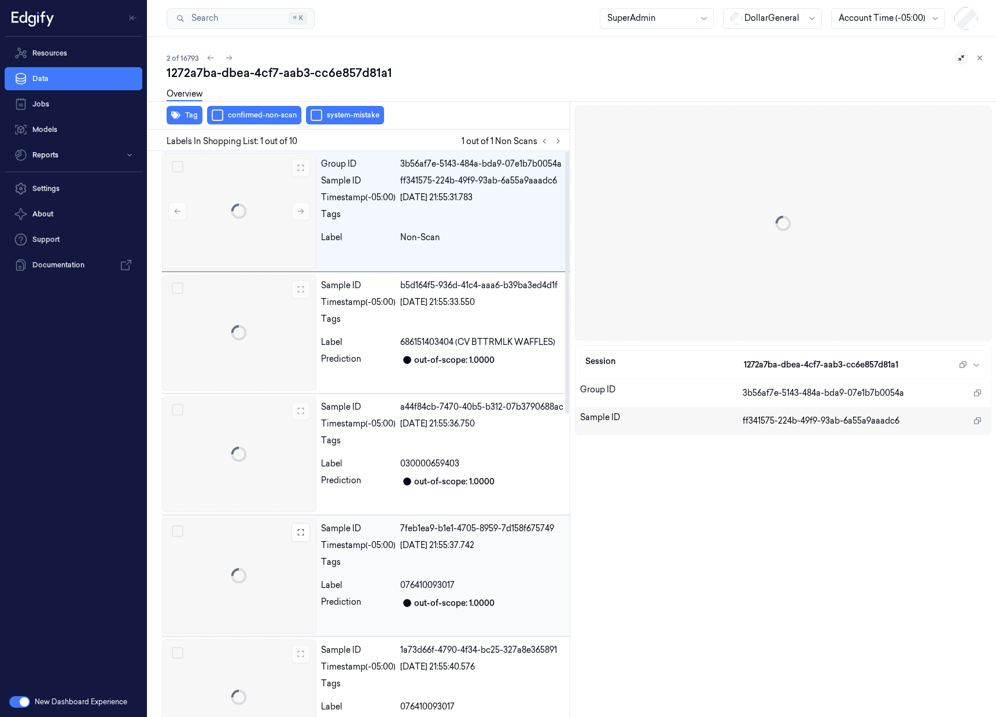
click at [281, 586] on div at bounding box center [239, 576] width 154 height 116
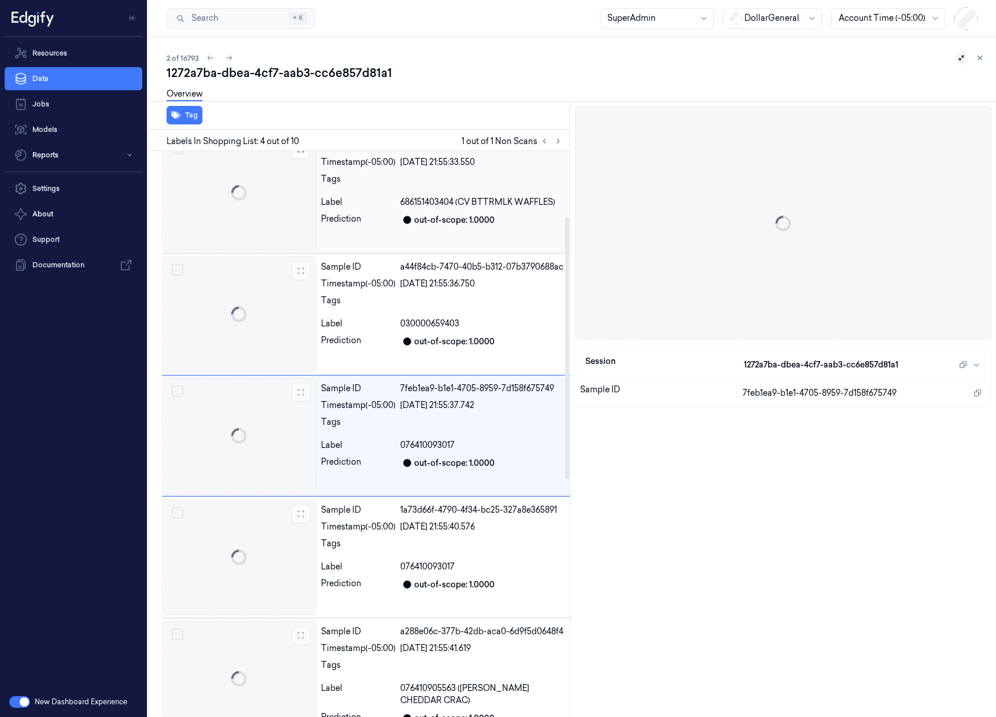
scroll to position [142, 0]
click at [228, 58] on icon at bounding box center [229, 58] width 8 height 8
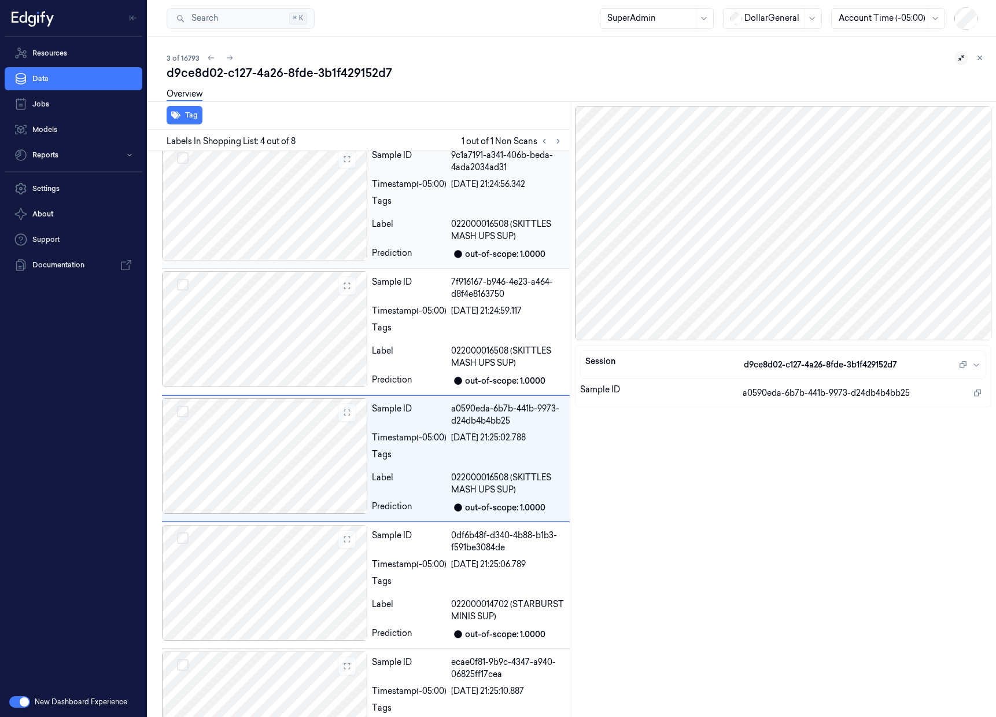
scroll to position [158, 0]
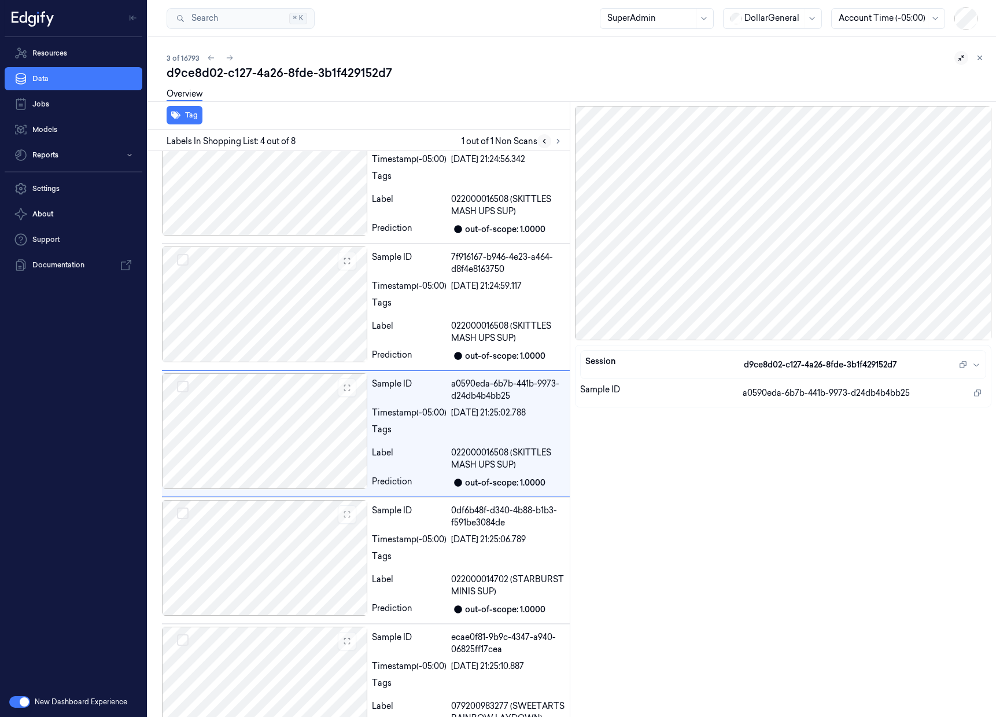
click at [542, 142] on icon at bounding box center [544, 141] width 8 height 8
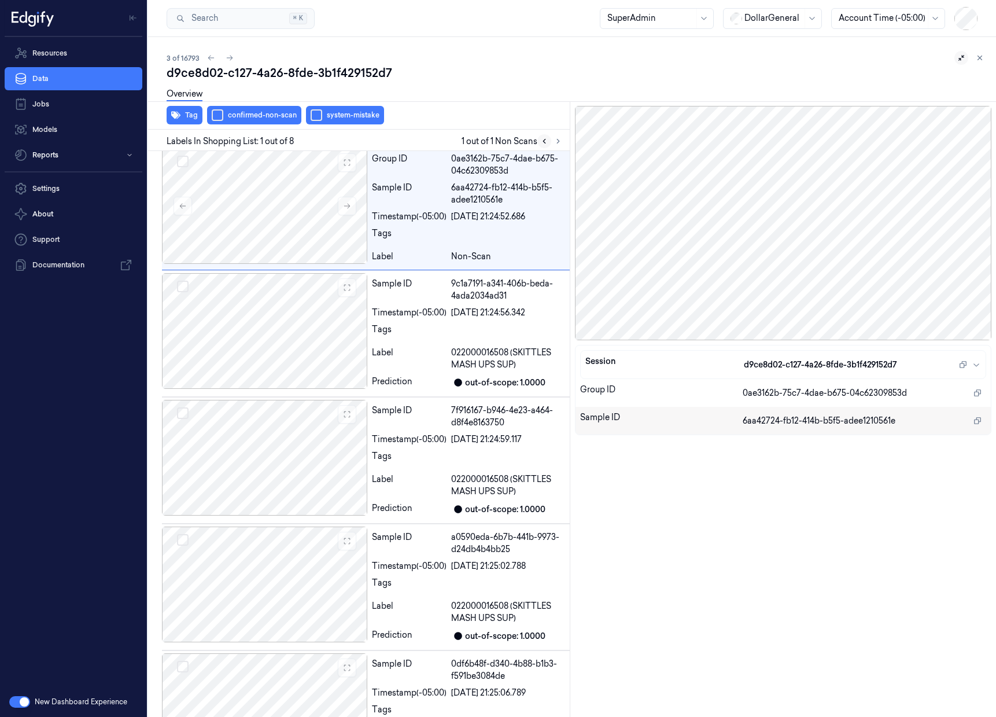
scroll to position [0, 0]
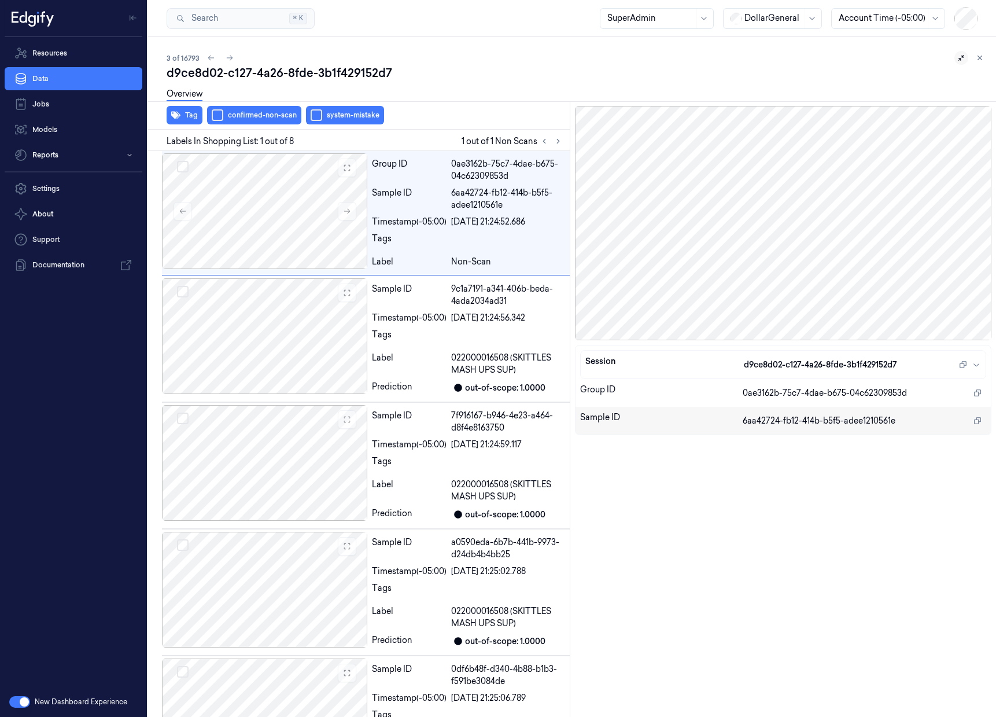
click at [771, 204] on div at bounding box center [783, 223] width 416 height 234
click at [309, 339] on div at bounding box center [264, 336] width 205 height 116
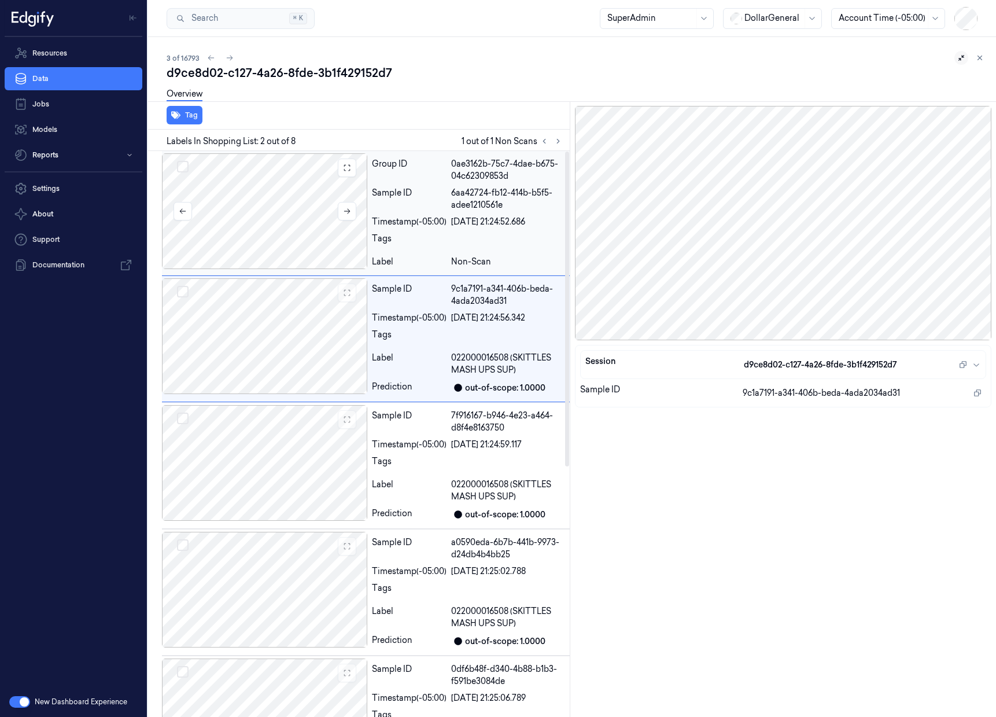
click at [284, 224] on div at bounding box center [264, 211] width 205 height 116
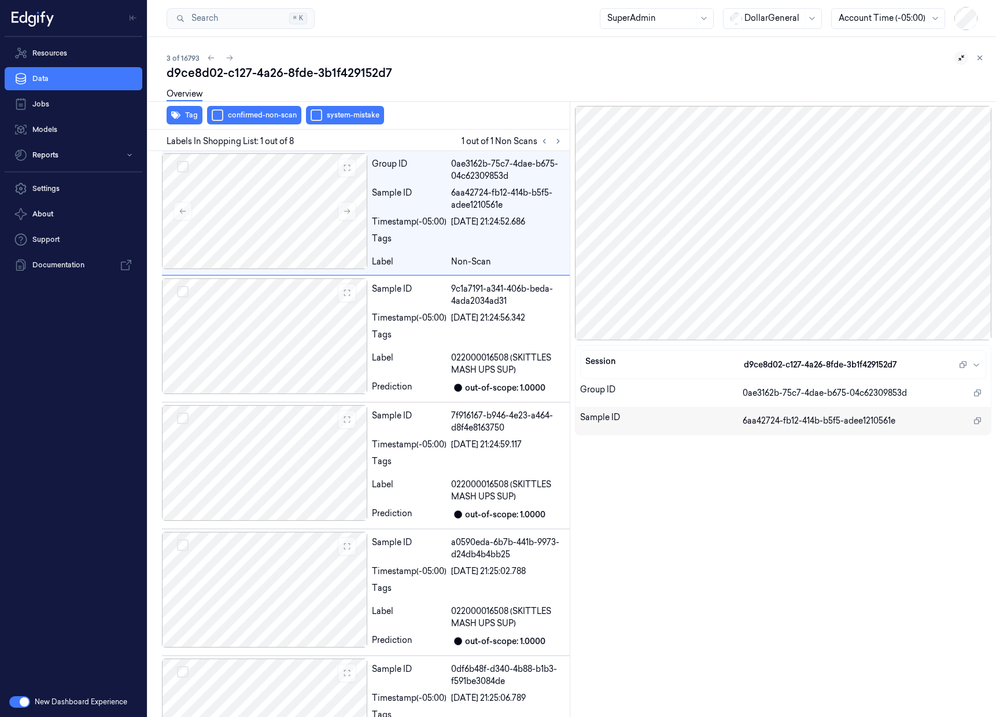
click at [764, 228] on div at bounding box center [783, 223] width 416 height 234
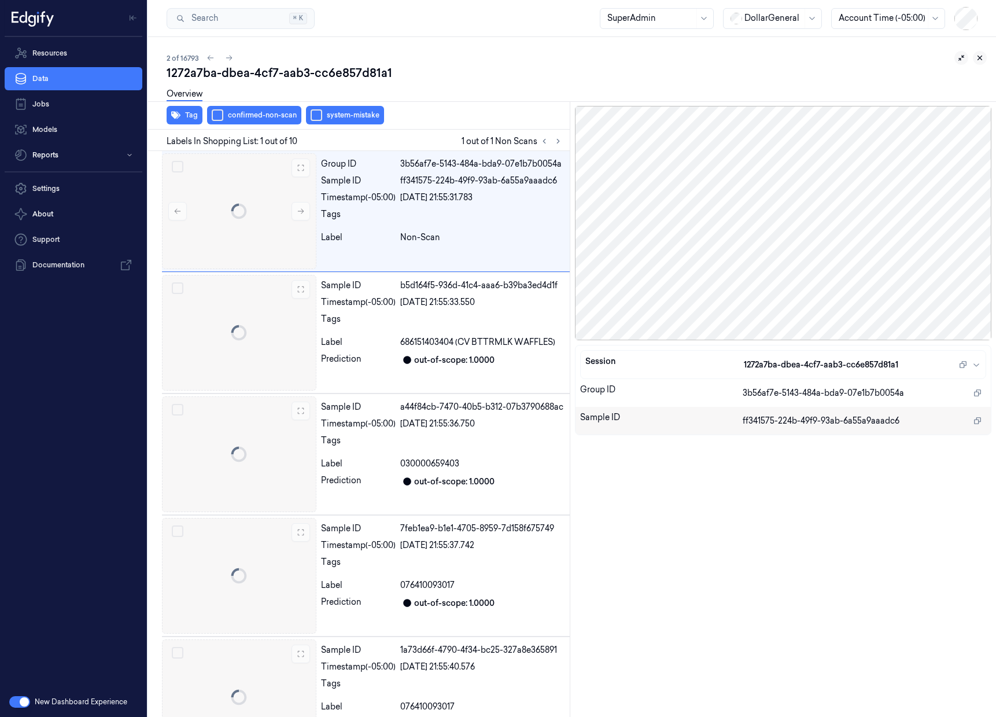
click at [976, 61] on icon at bounding box center [980, 58] width 8 height 8
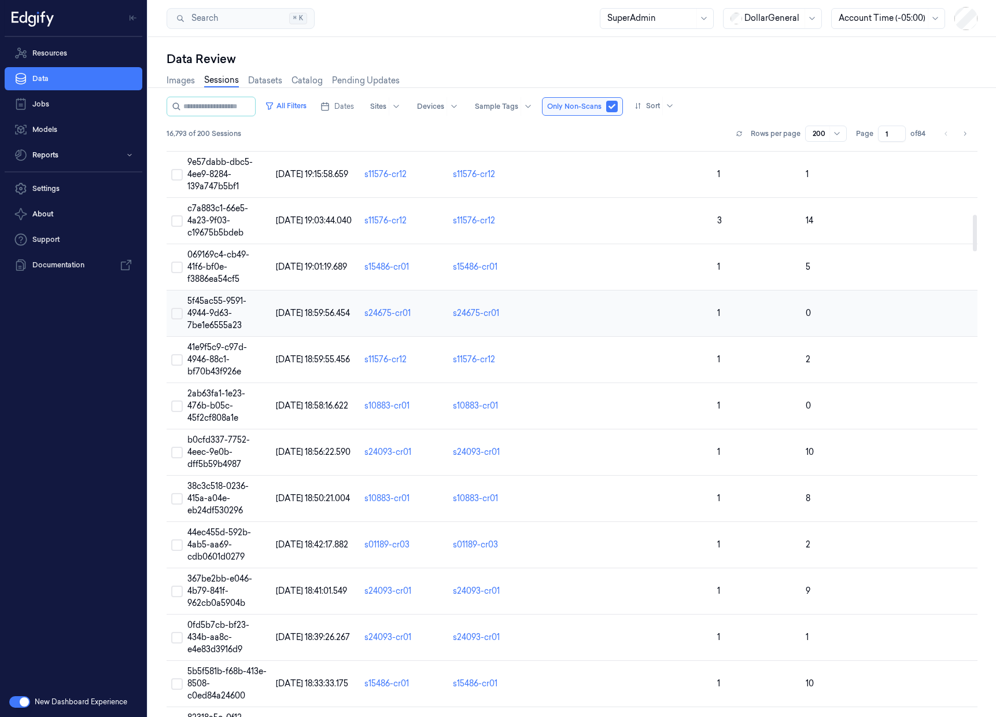
scroll to position [1050, 0]
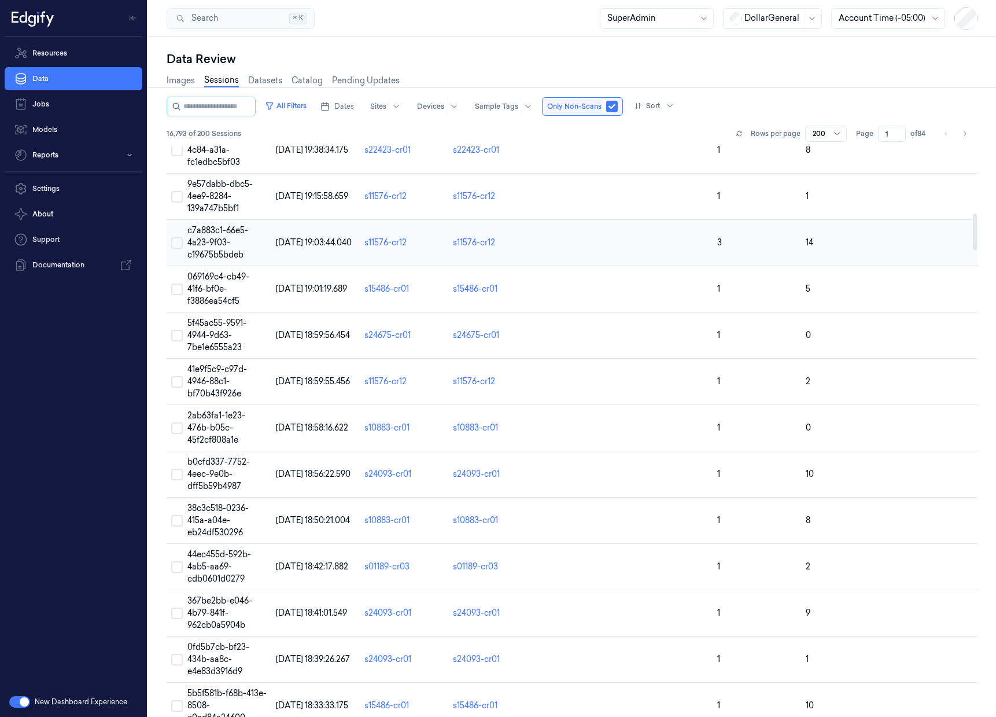
click at [201, 220] on td "c7a883c1-66e5-4a23-9f03-c19675b5bdeb" at bounding box center [227, 243] width 88 height 46
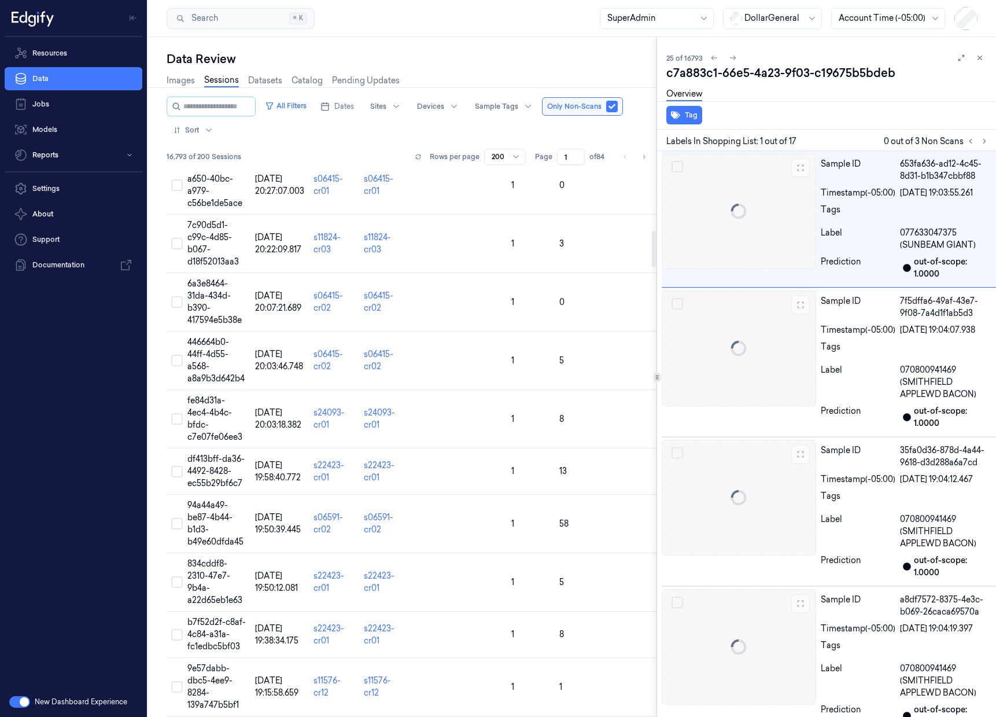
scroll to position [789, 0]
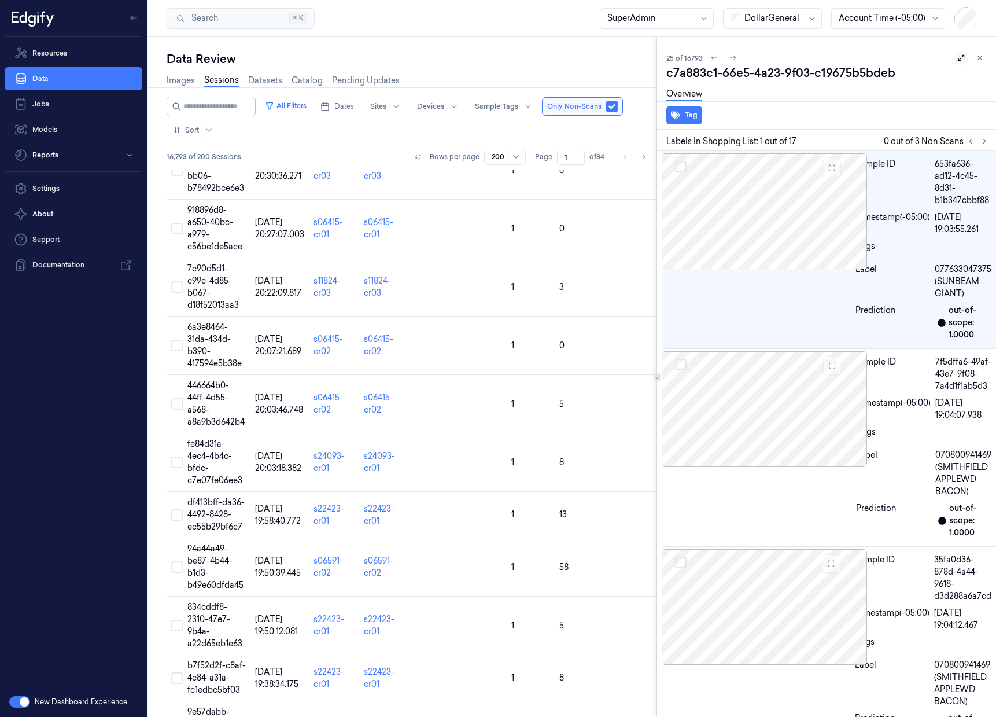
click at [959, 58] on icon at bounding box center [961, 58] width 8 height 8
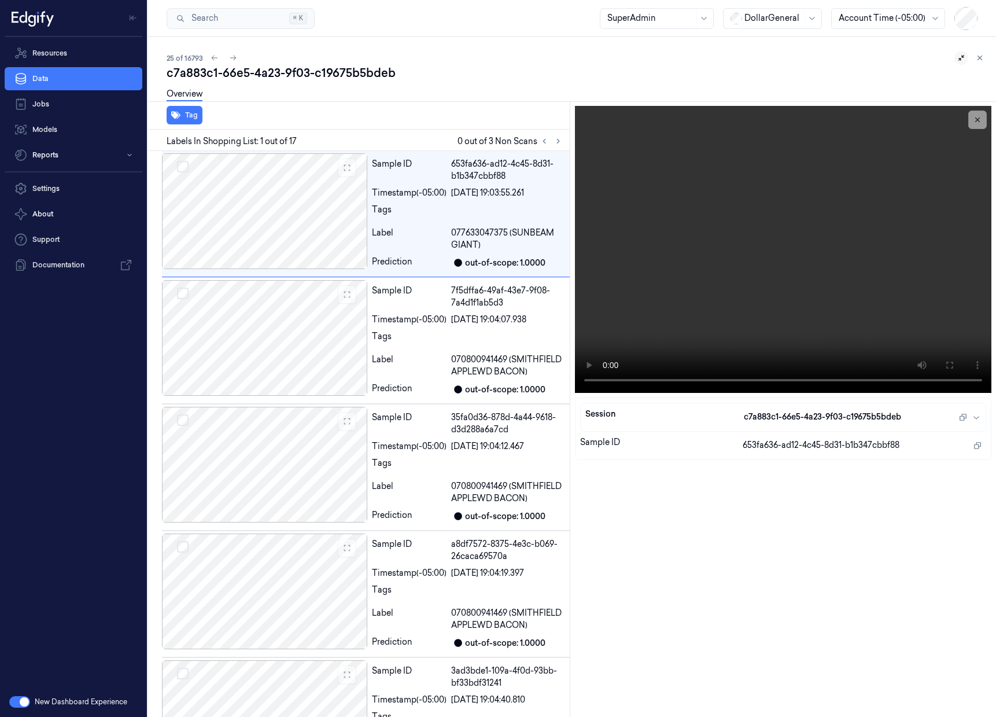
click at [27, 706] on button "button" at bounding box center [19, 702] width 21 height 12
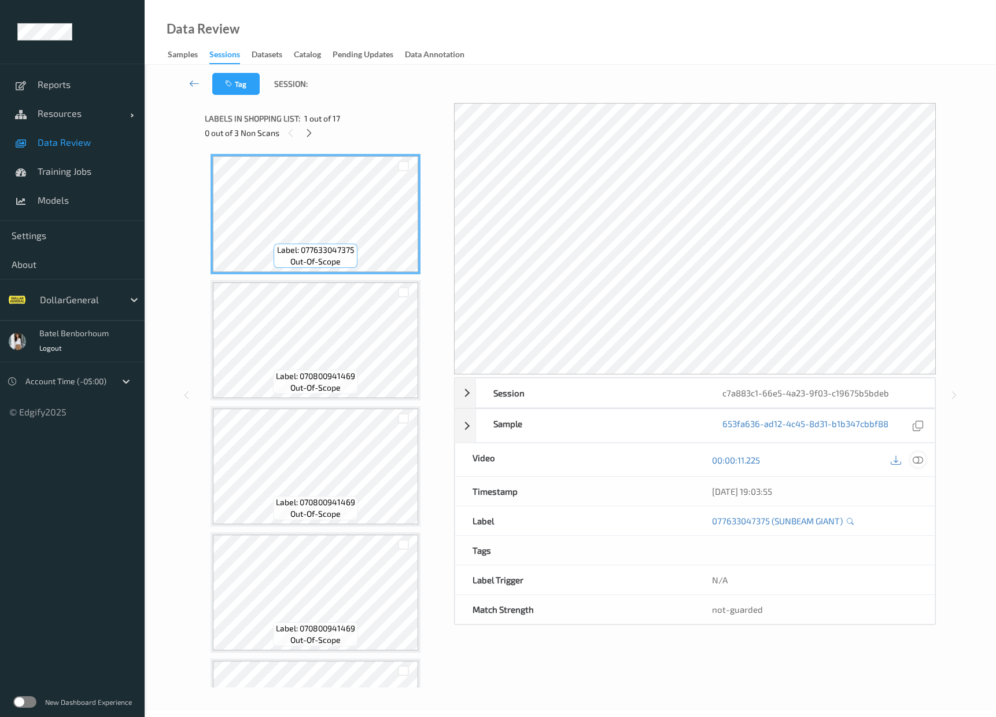
click at [915, 463] on icon at bounding box center [918, 460] width 10 height 10
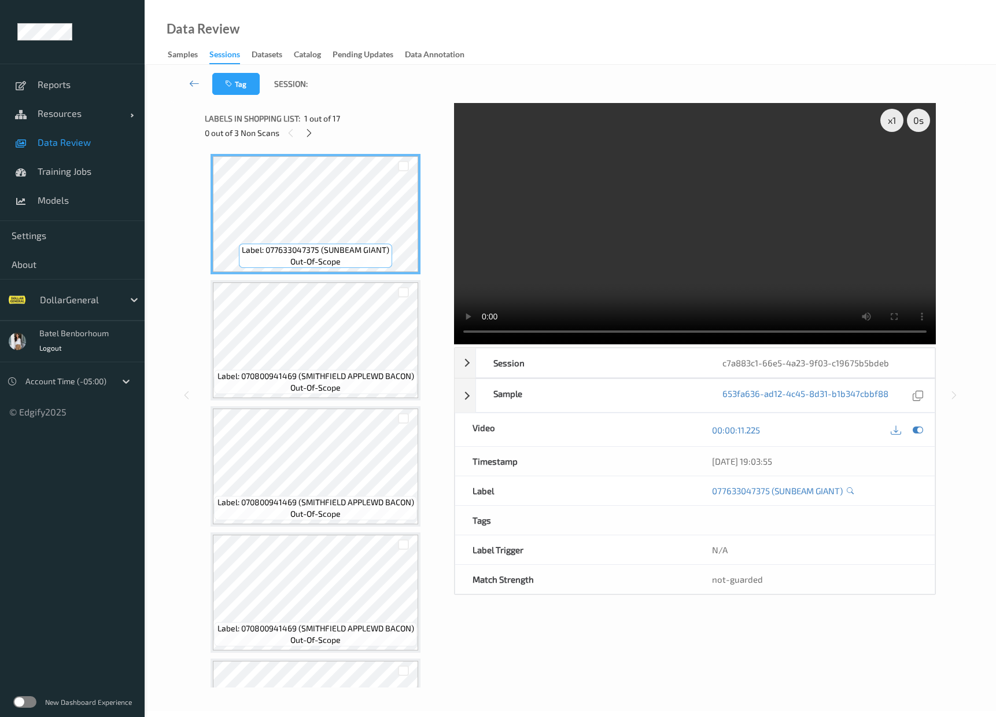
click at [26, 704] on label at bounding box center [24, 702] width 23 height 12
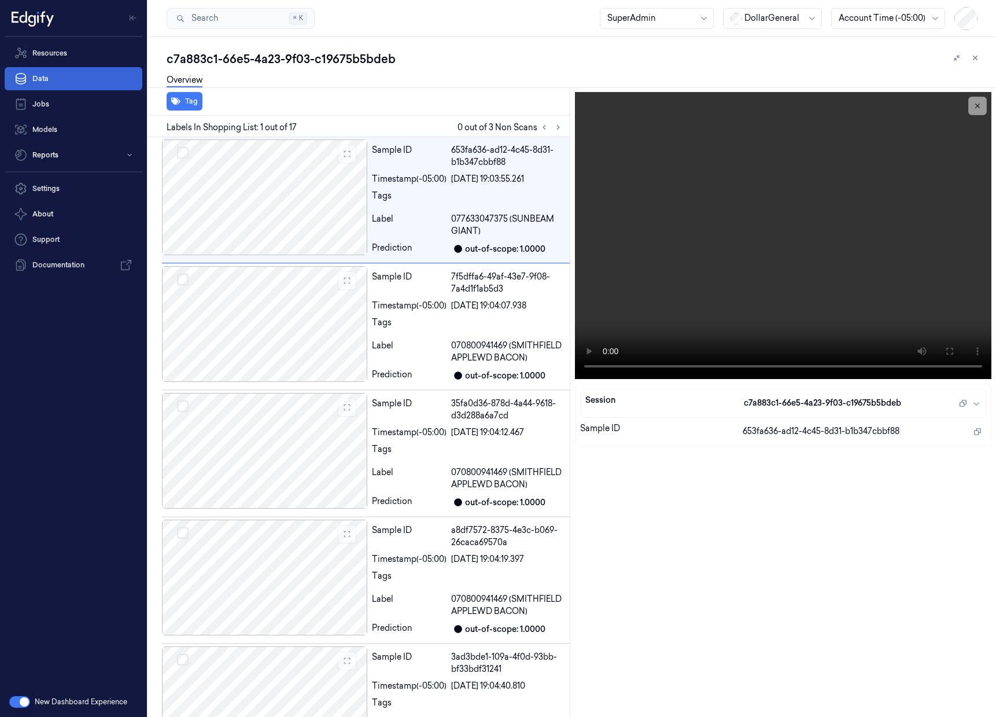
click at [102, 84] on link "Data" at bounding box center [74, 78] width 138 height 23
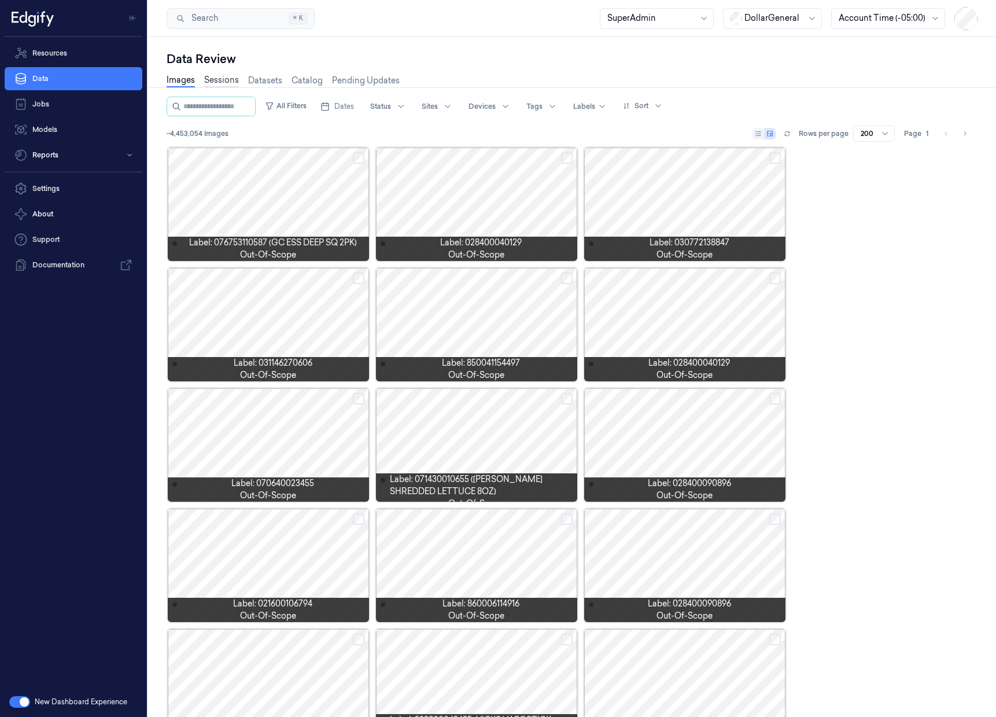
click at [229, 80] on link "Sessions" at bounding box center [221, 80] width 35 height 13
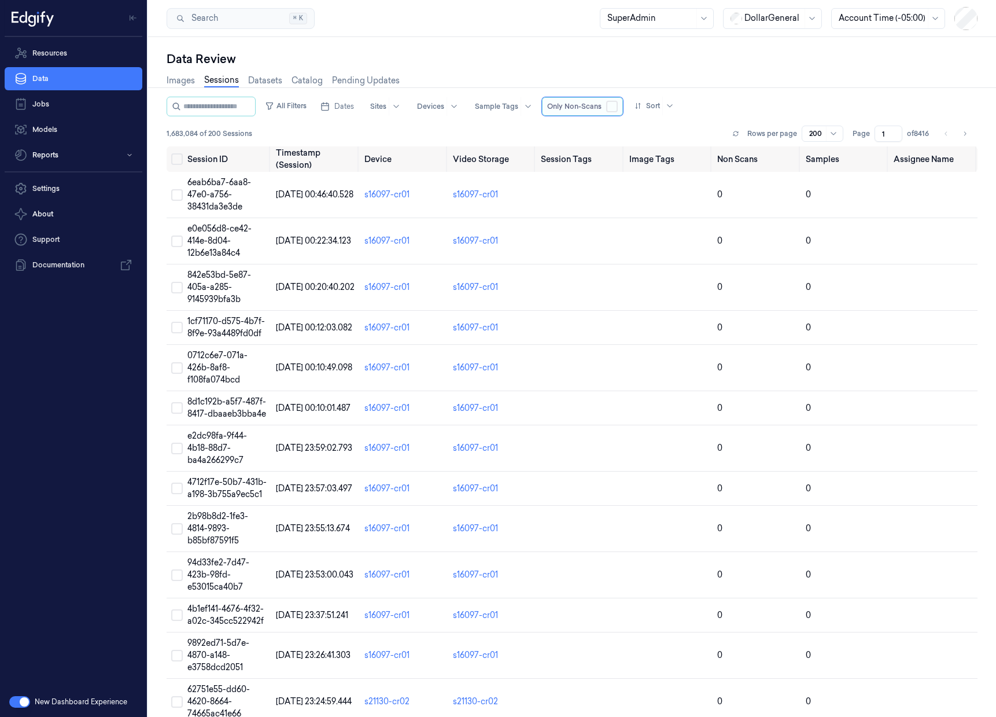
click at [623, 108] on div "Only Non-Scans" at bounding box center [582, 106] width 81 height 19
click at [618, 107] on button "button" at bounding box center [612, 107] width 12 height 12
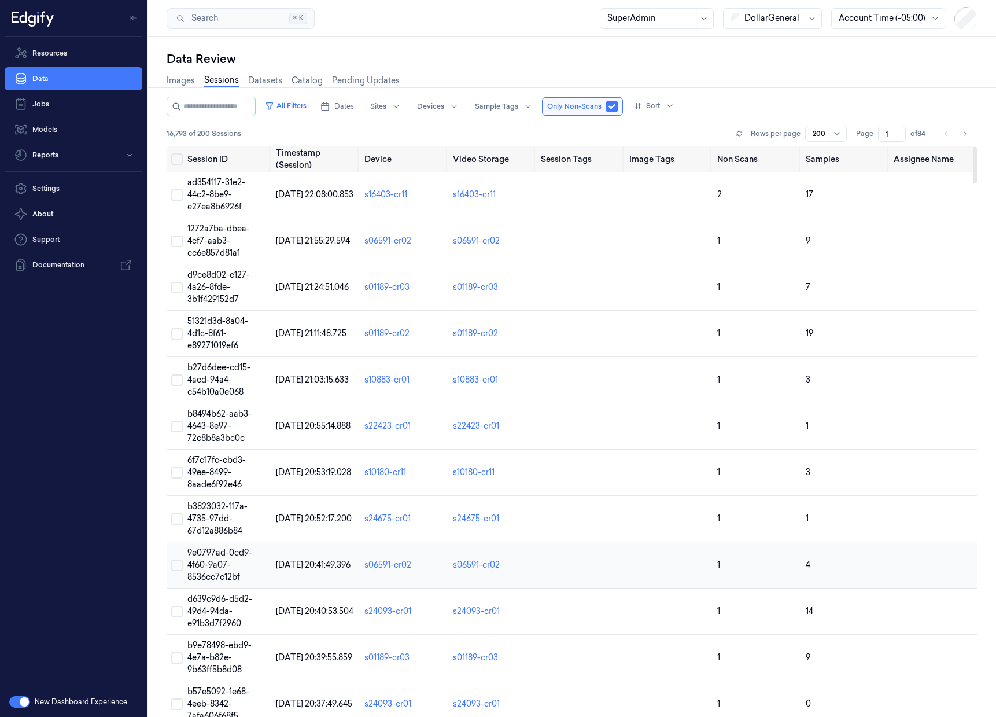
click at [214, 550] on span "9e0797ad-0cd9-4f60-9a07-8536cc7c12bf" at bounding box center [219, 564] width 65 height 35
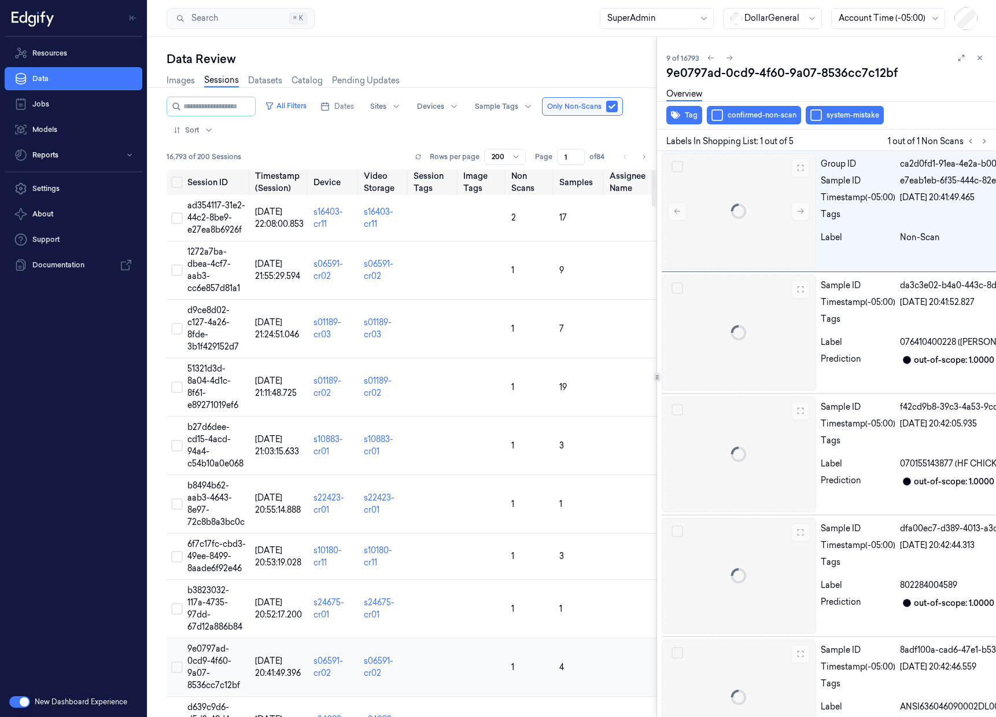
scroll to position [0, 19]
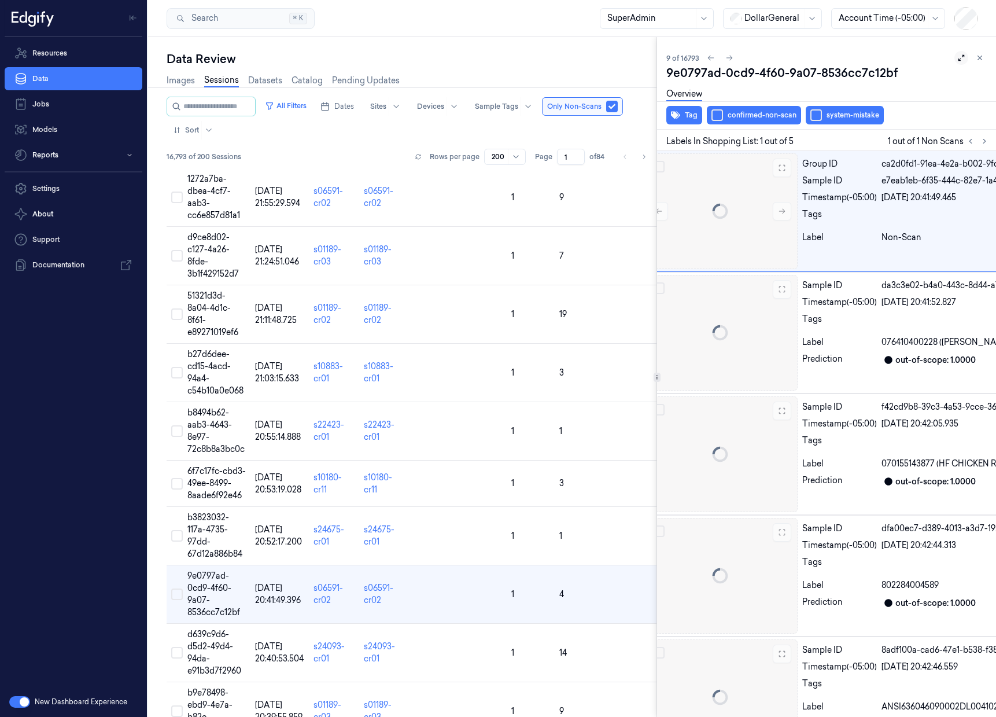
click at [960, 57] on icon at bounding box center [961, 58] width 8 height 8
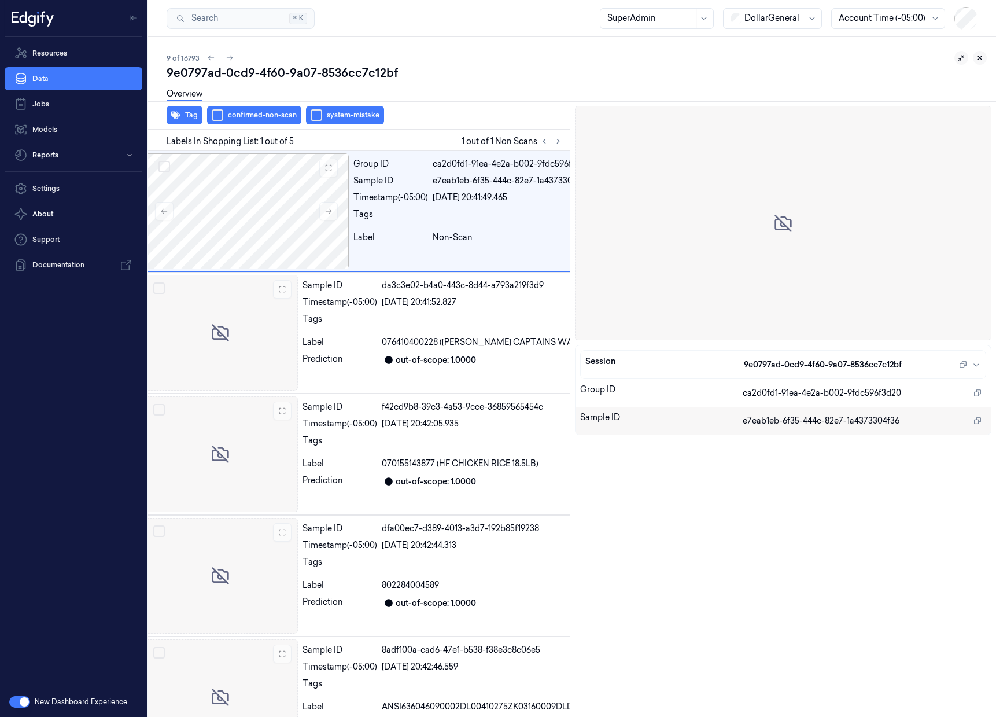
click at [980, 61] on icon at bounding box center [980, 58] width 8 height 8
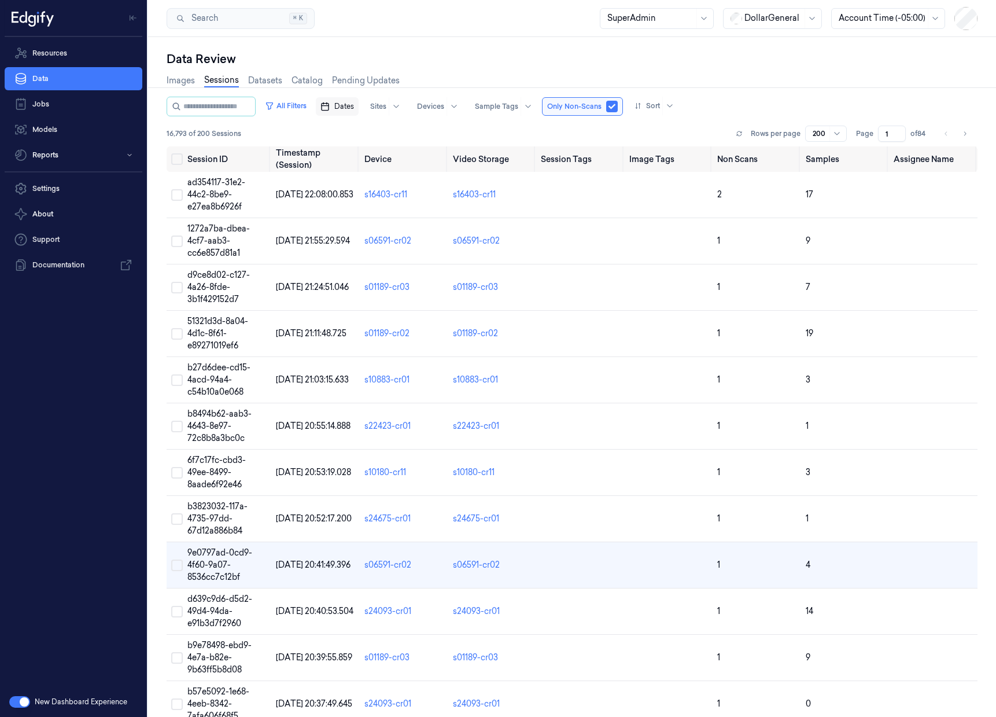
click at [344, 106] on span "Dates" at bounding box center [344, 106] width 20 height 10
click at [413, 195] on button "7" at bounding box center [414, 199] width 19 height 19
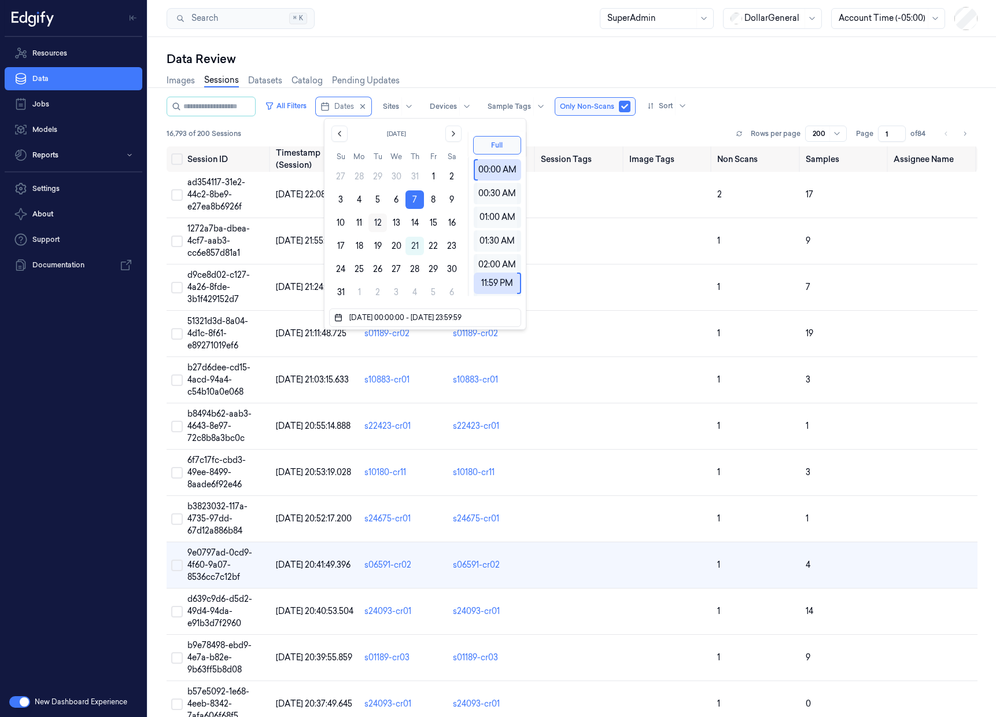
click at [372, 221] on button "12" at bounding box center [377, 222] width 19 height 19
type input "07/08/2025 00:00:00 - 12/08/2025 23:59:59"
click at [452, 54] on div "Data Review" at bounding box center [572, 59] width 811 height 16
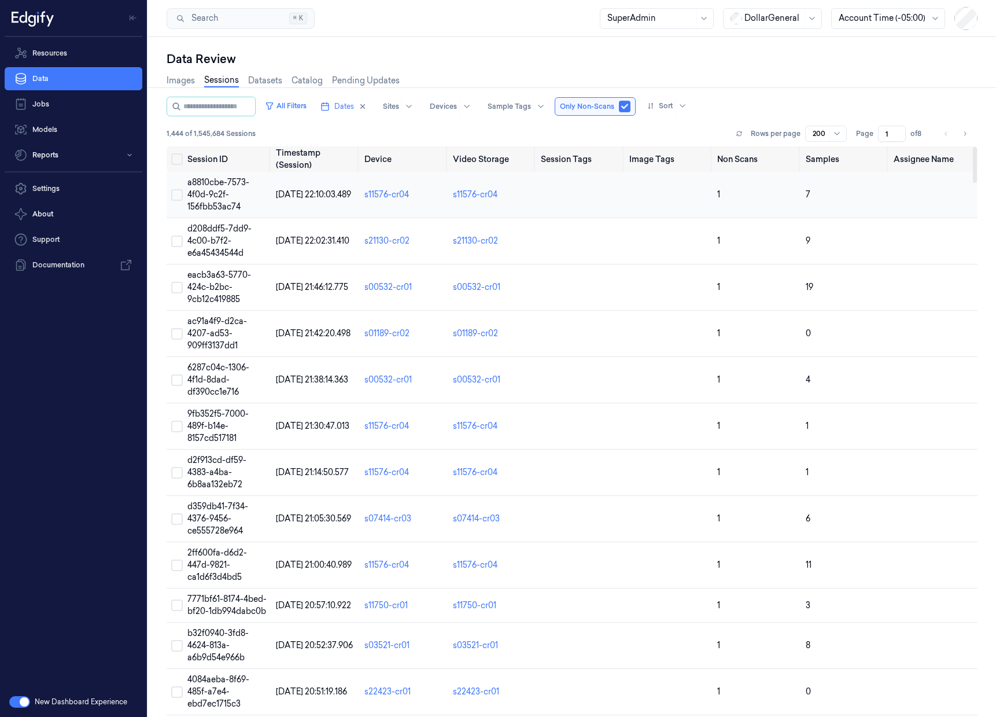
click at [215, 195] on span "a8810cbe-7573-4f0d-9c2f-156fbb53ac74" at bounding box center [218, 194] width 62 height 35
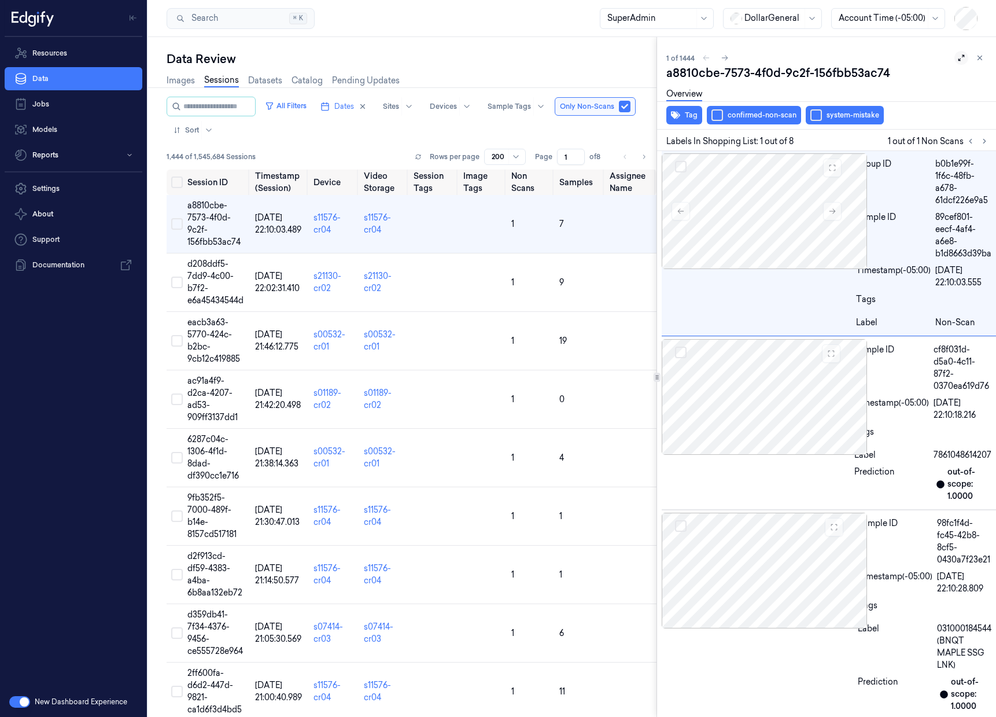
click at [961, 58] on button at bounding box center [961, 58] width 14 height 14
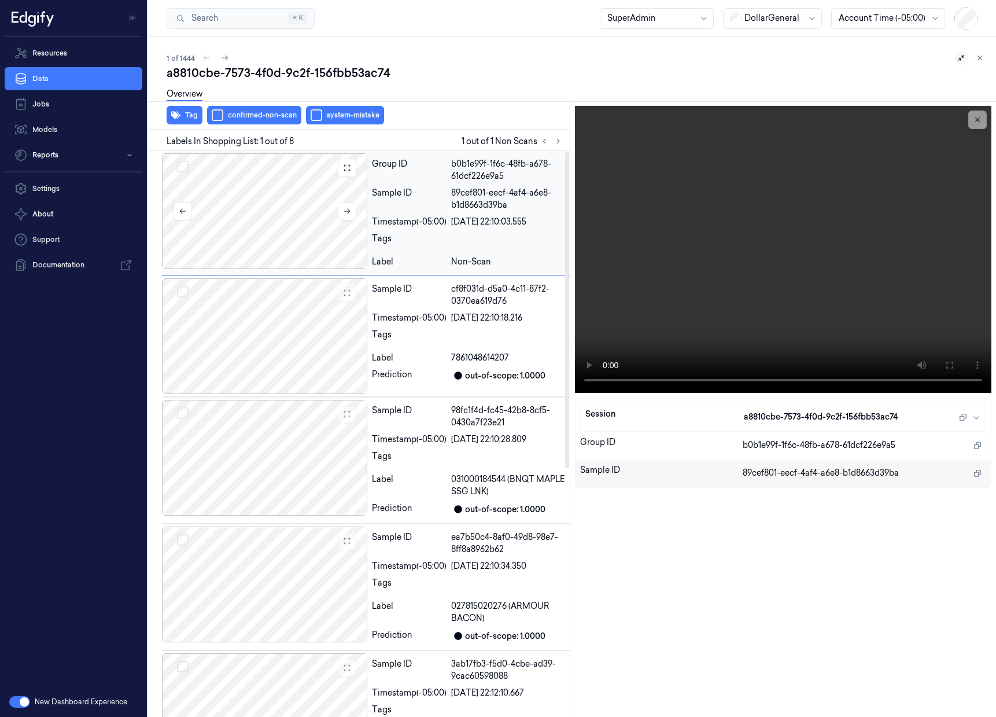
click at [295, 194] on div at bounding box center [264, 211] width 205 height 116
click at [976, 59] on icon at bounding box center [980, 58] width 8 height 8
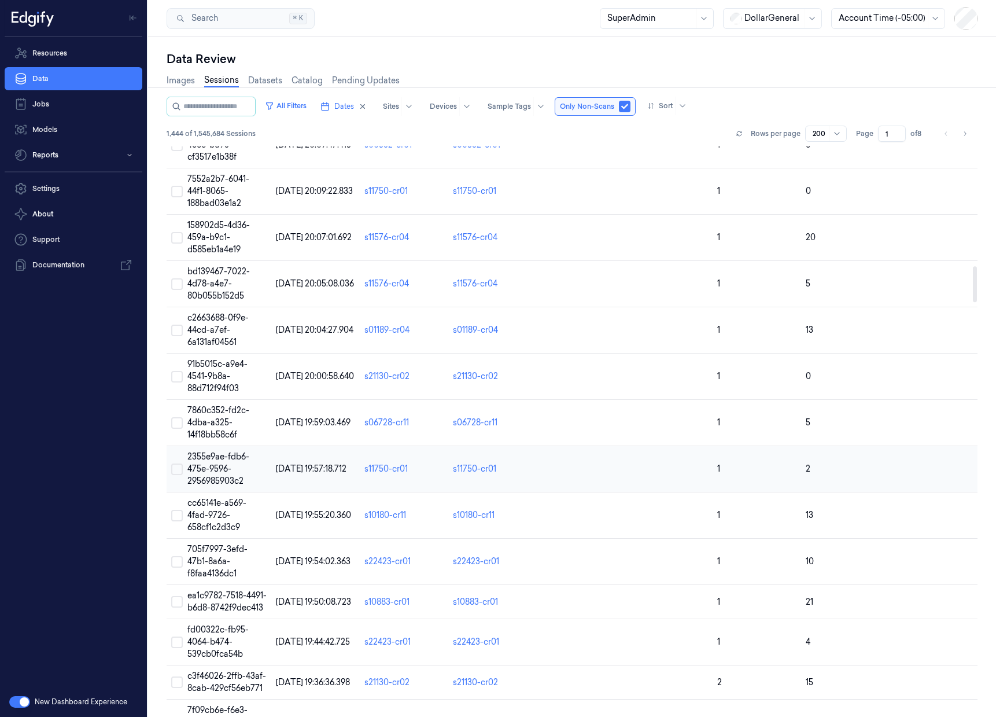
scroll to position [1945, 0]
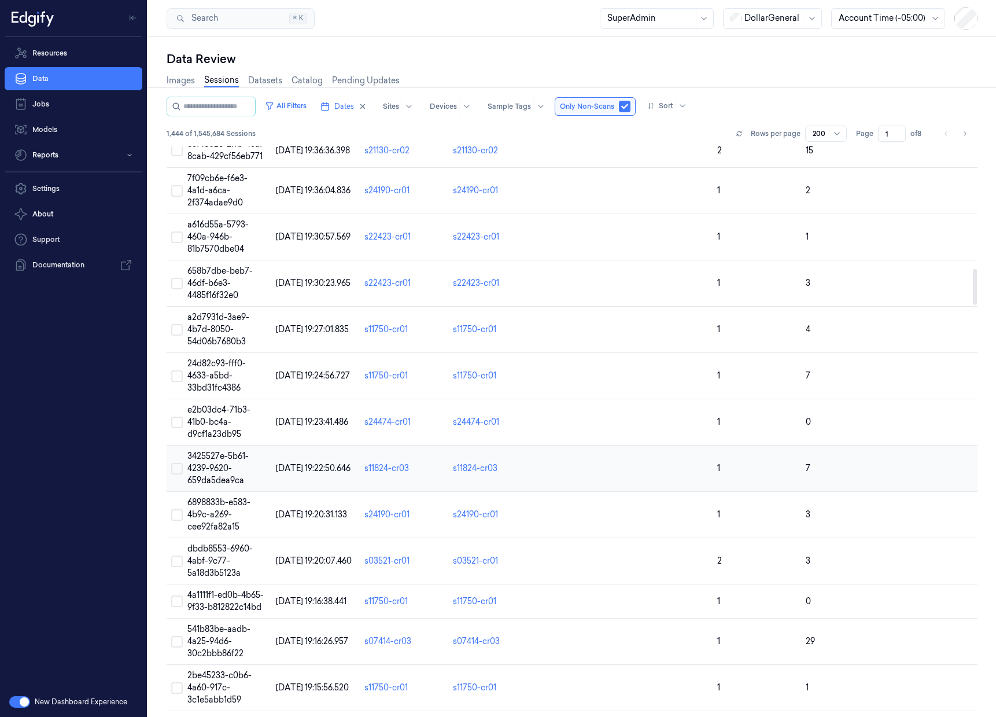
click at [197, 456] on span "3425527e-5b61-4239-9620-659da5dea9ca" at bounding box center [217, 468] width 61 height 35
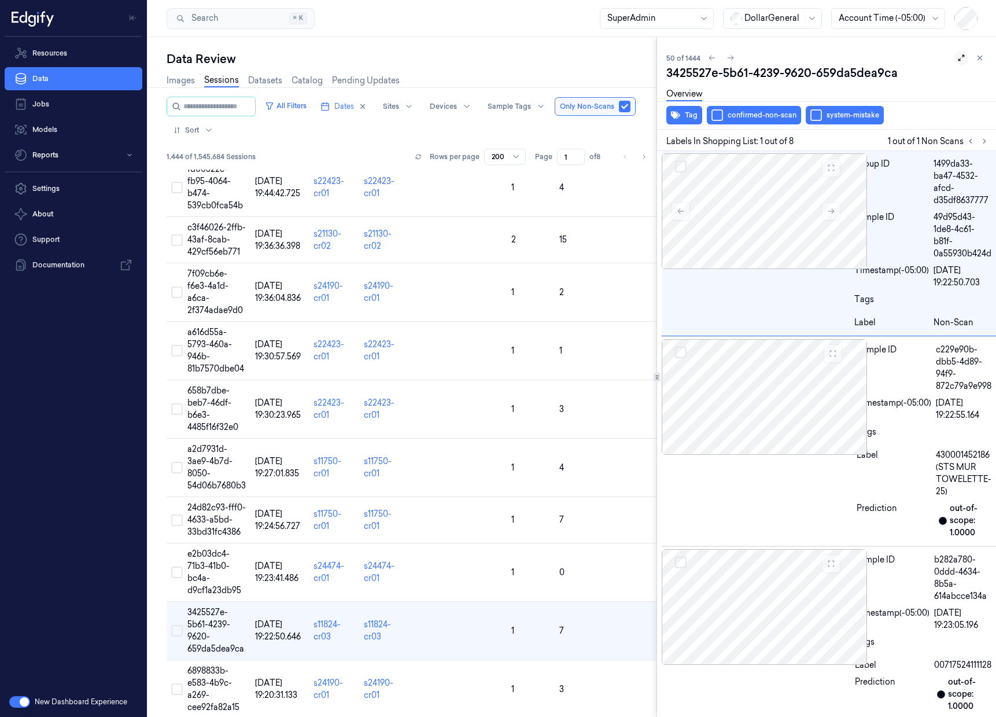
click at [957, 58] on icon at bounding box center [961, 58] width 8 height 8
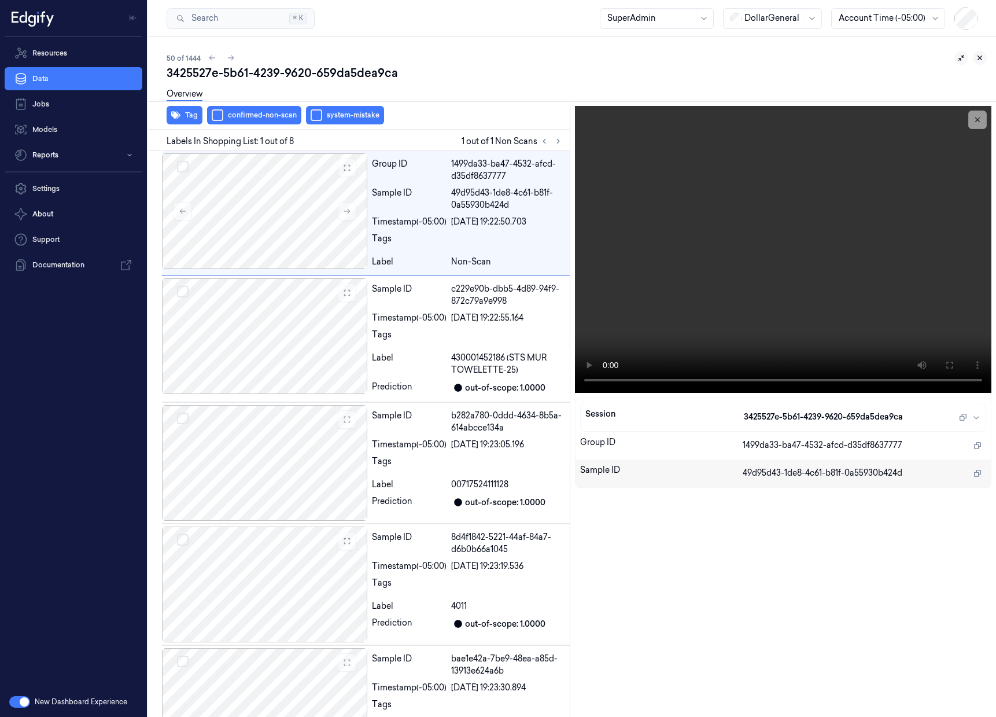
click at [981, 60] on icon at bounding box center [980, 58] width 8 height 8
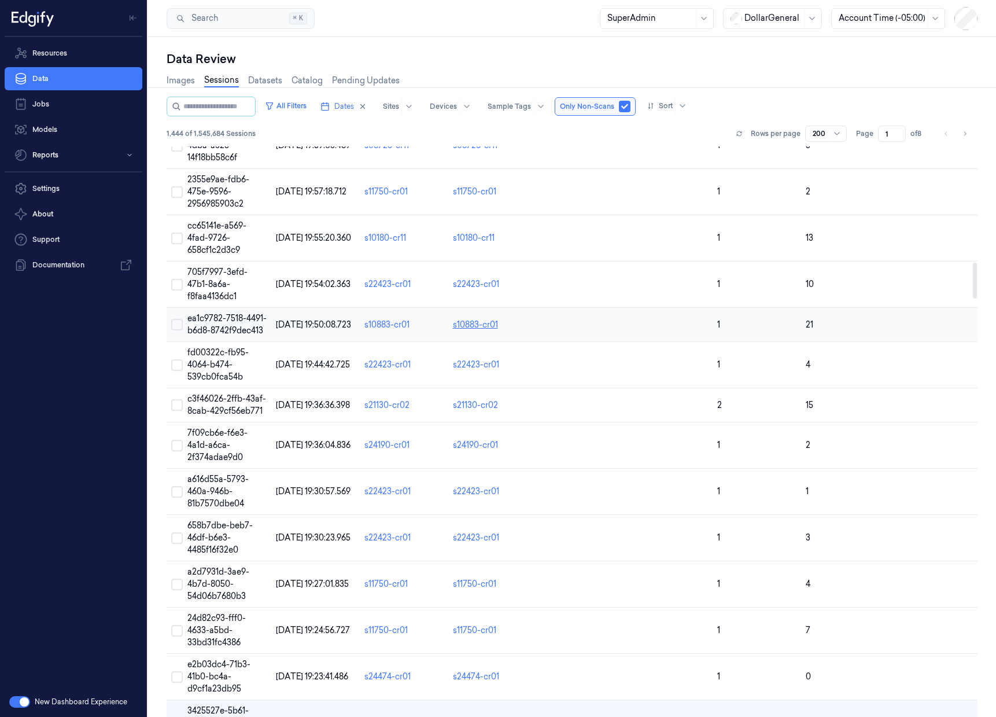
scroll to position [1502, 0]
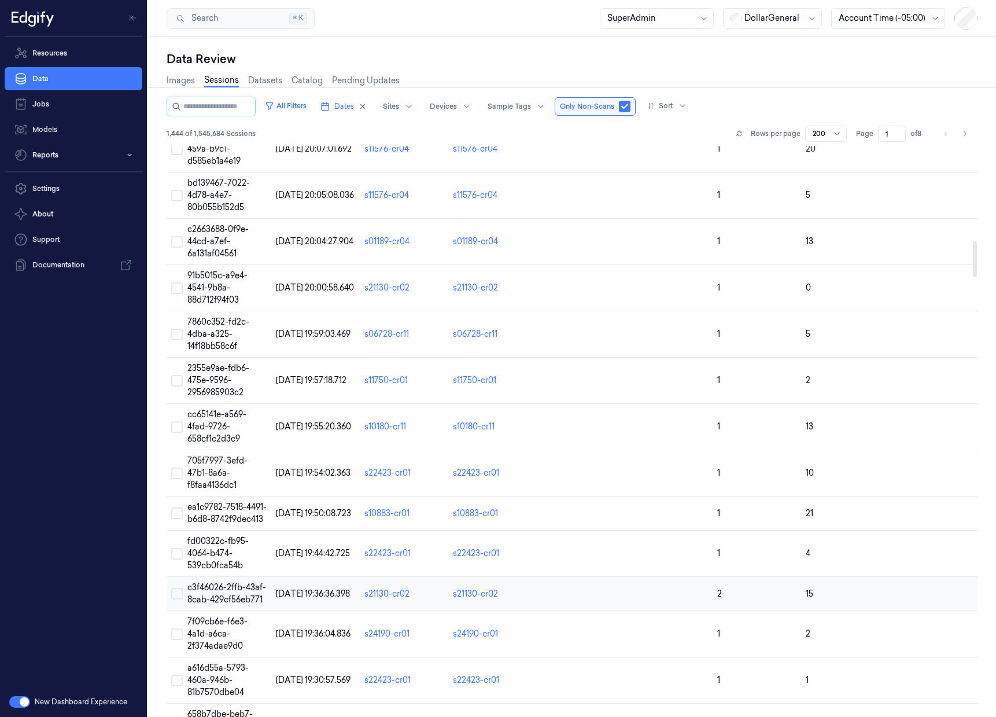
click at [212, 582] on span "c3f46026-2ffb-43af-8cab-429cf56eb771" at bounding box center [226, 593] width 79 height 23
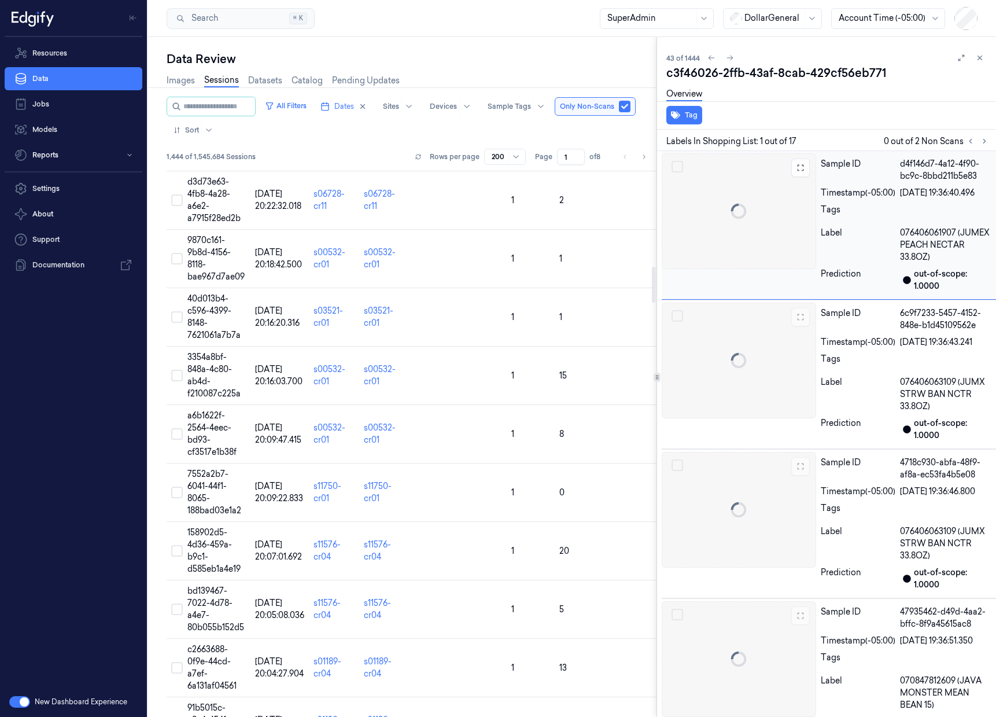
scroll to position [1542, 0]
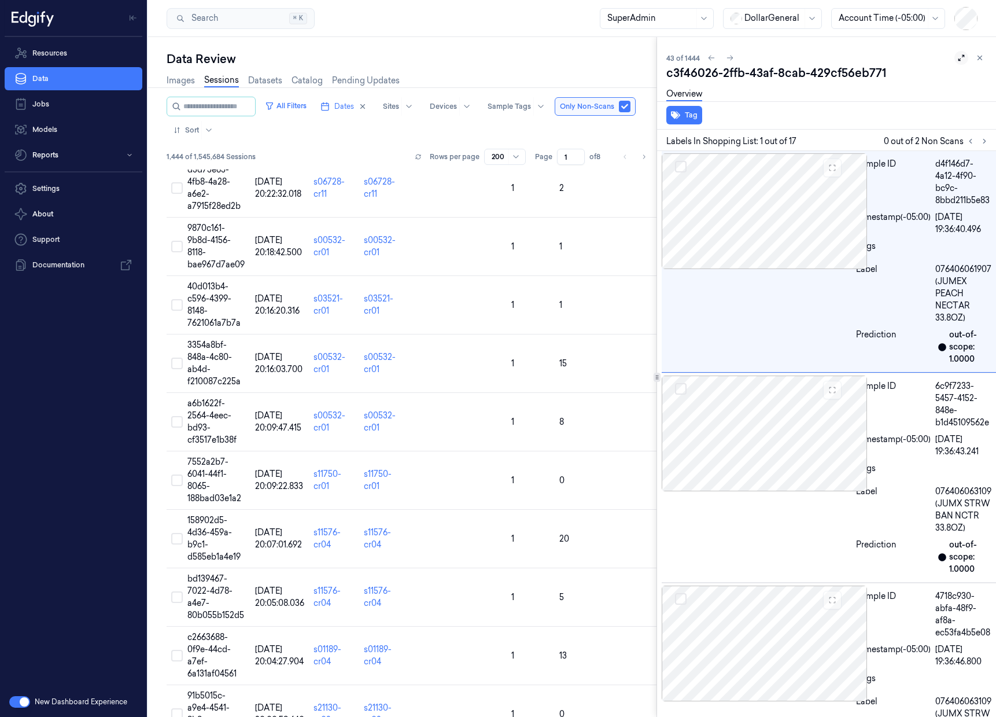
click at [957, 57] on icon at bounding box center [961, 58] width 8 height 8
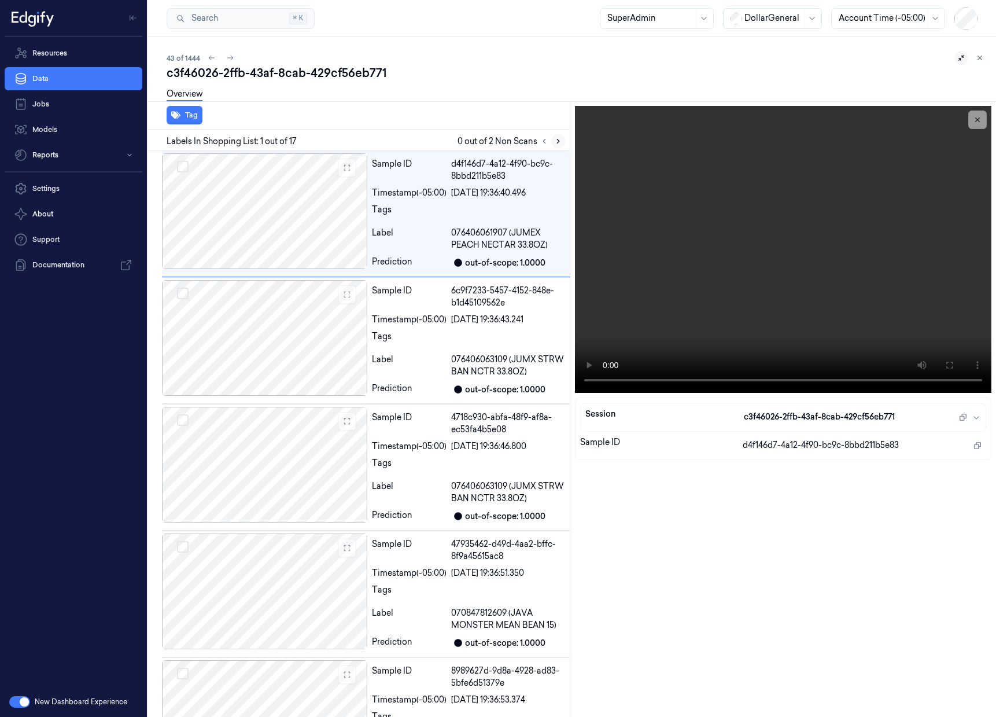
click at [557, 144] on icon at bounding box center [558, 141] width 8 height 8
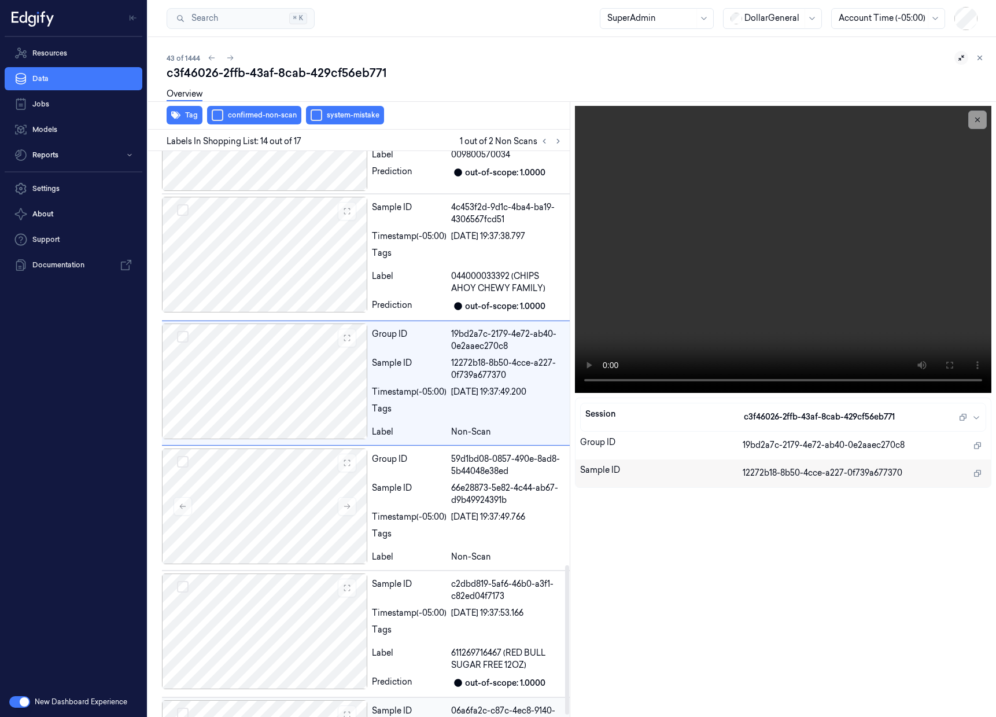
scroll to position [1577, 0]
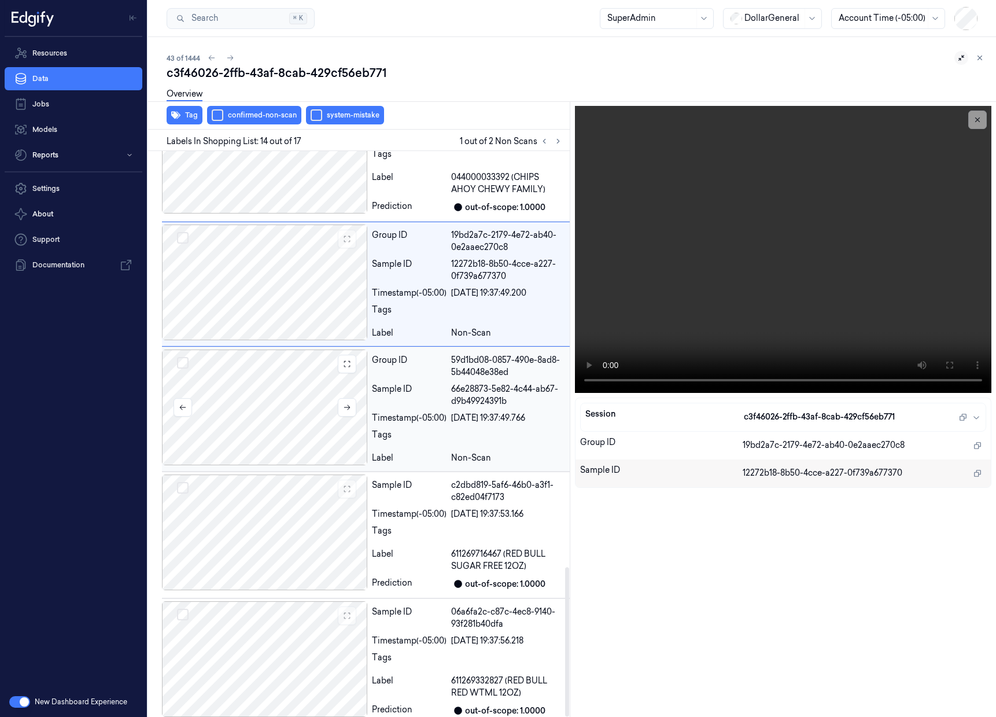
click at [274, 397] on div at bounding box center [264, 407] width 205 height 116
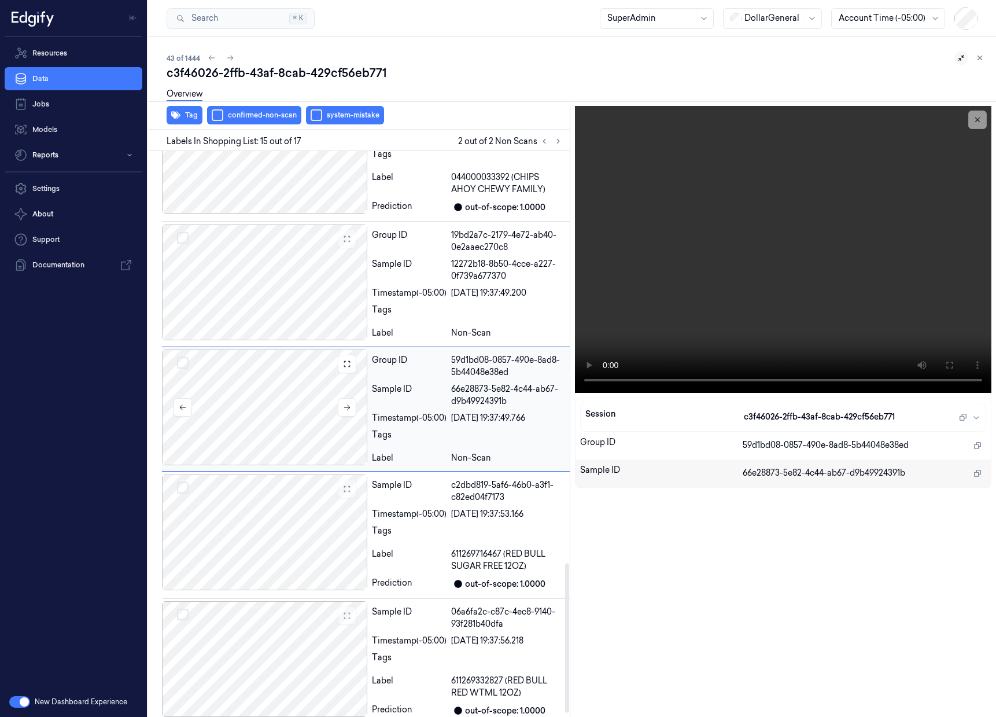
scroll to position [1540, 0]
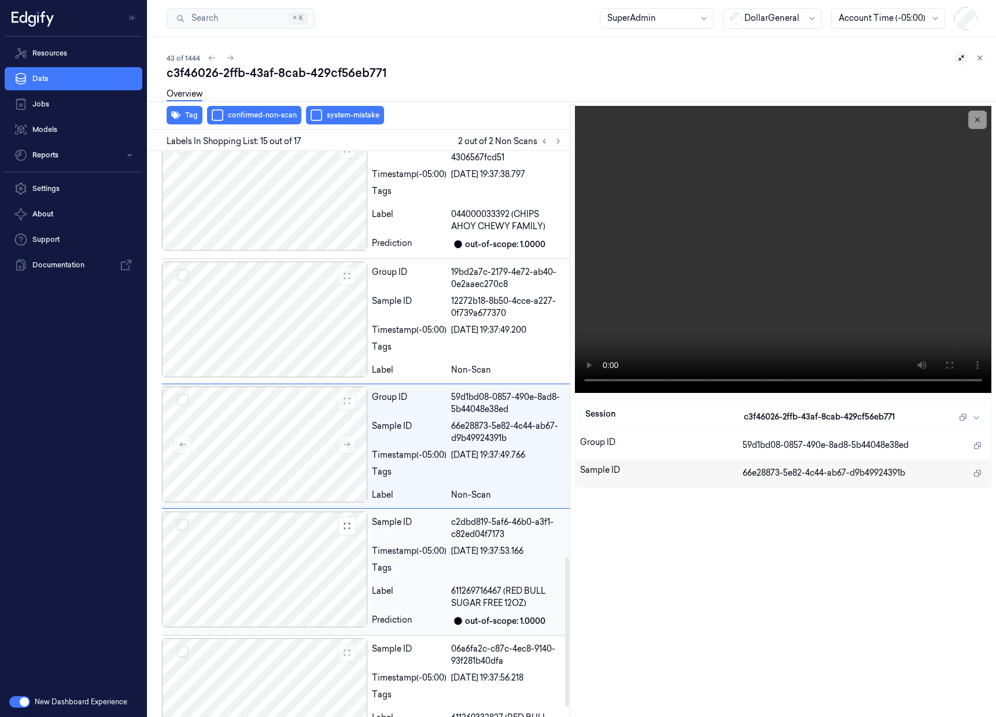
click at [287, 531] on div at bounding box center [264, 569] width 205 height 116
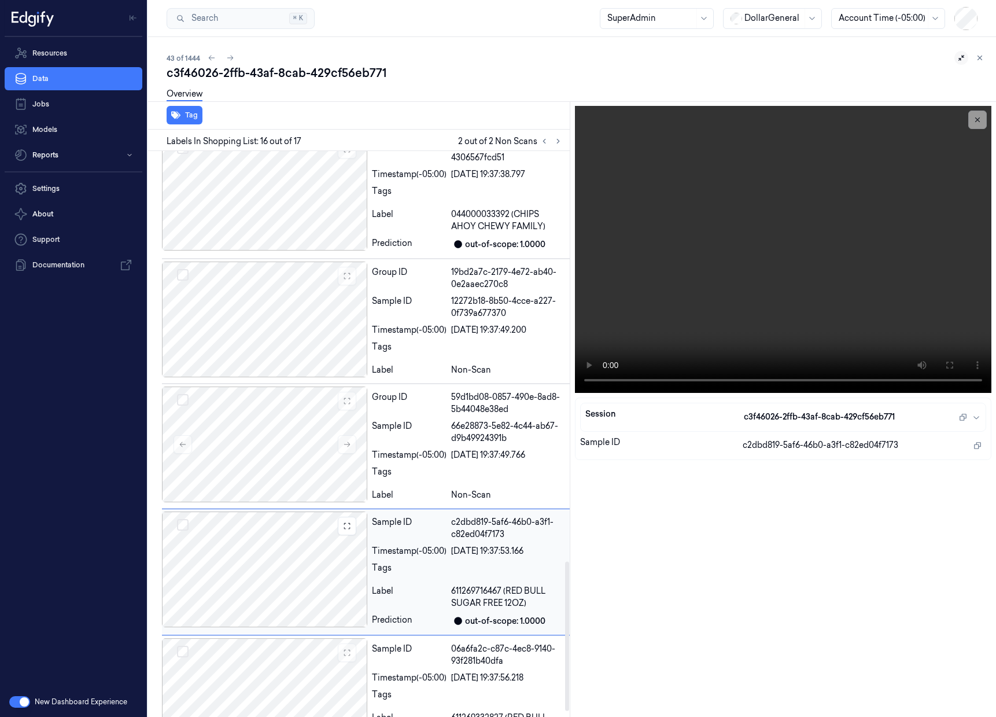
scroll to position [1577, 0]
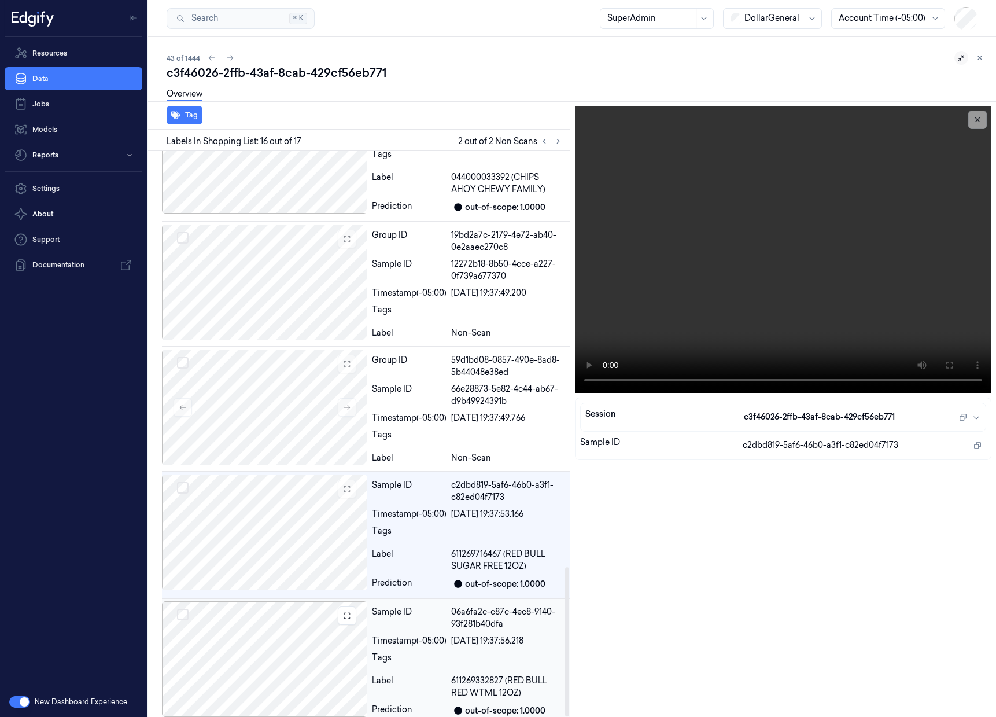
click at [274, 644] on div at bounding box center [264, 659] width 205 height 116
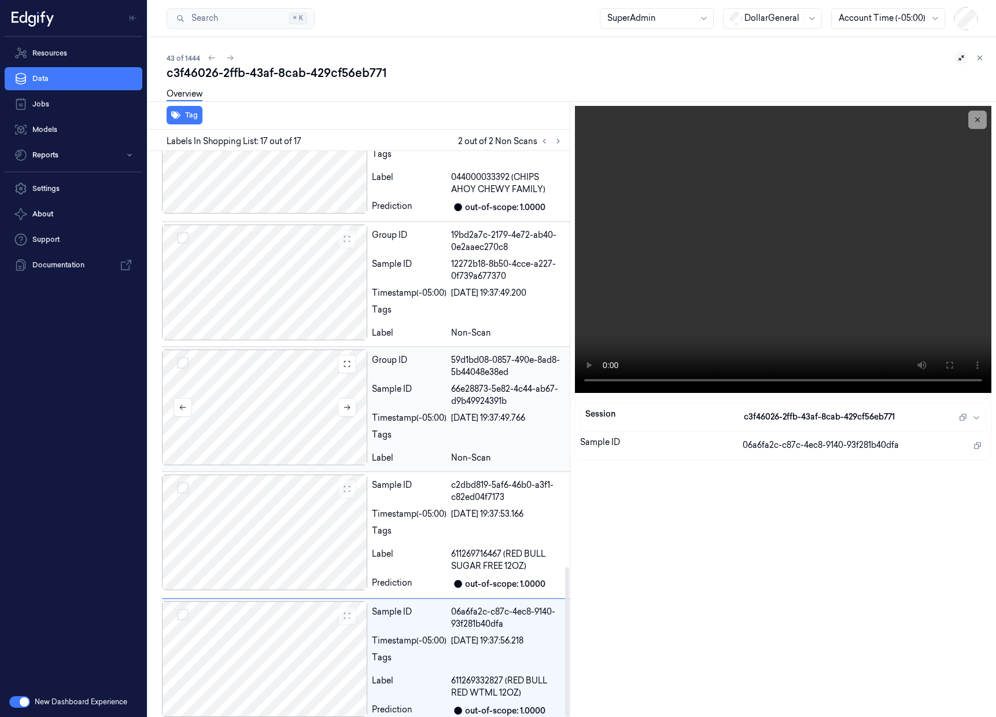
click at [289, 399] on div at bounding box center [264, 407] width 205 height 116
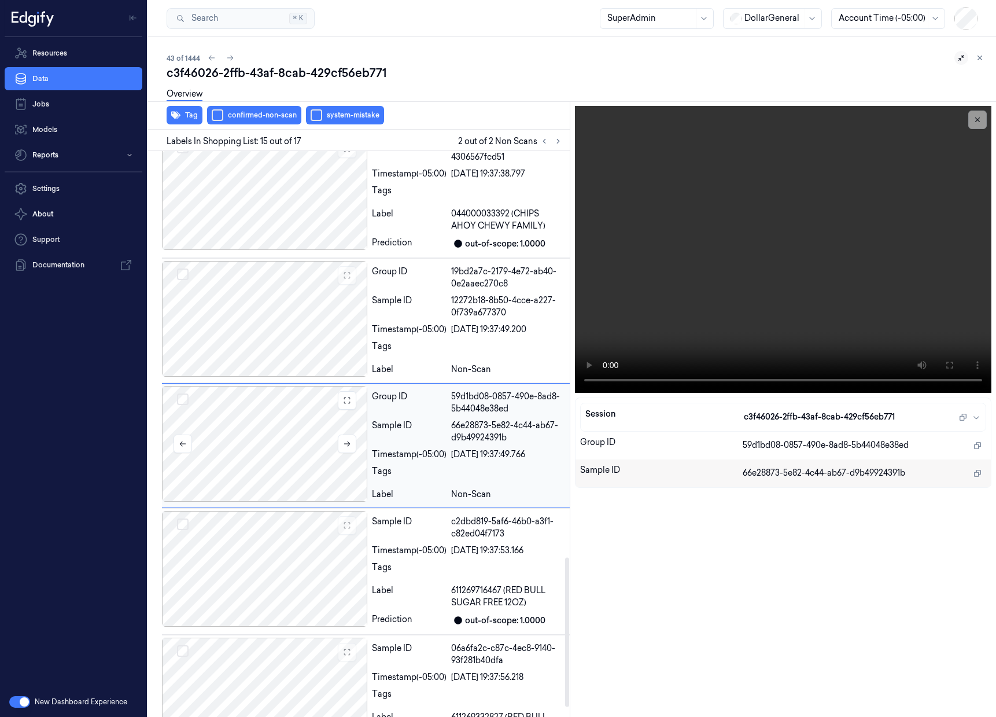
scroll to position [1540, 0]
click at [291, 301] on div at bounding box center [264, 319] width 205 height 116
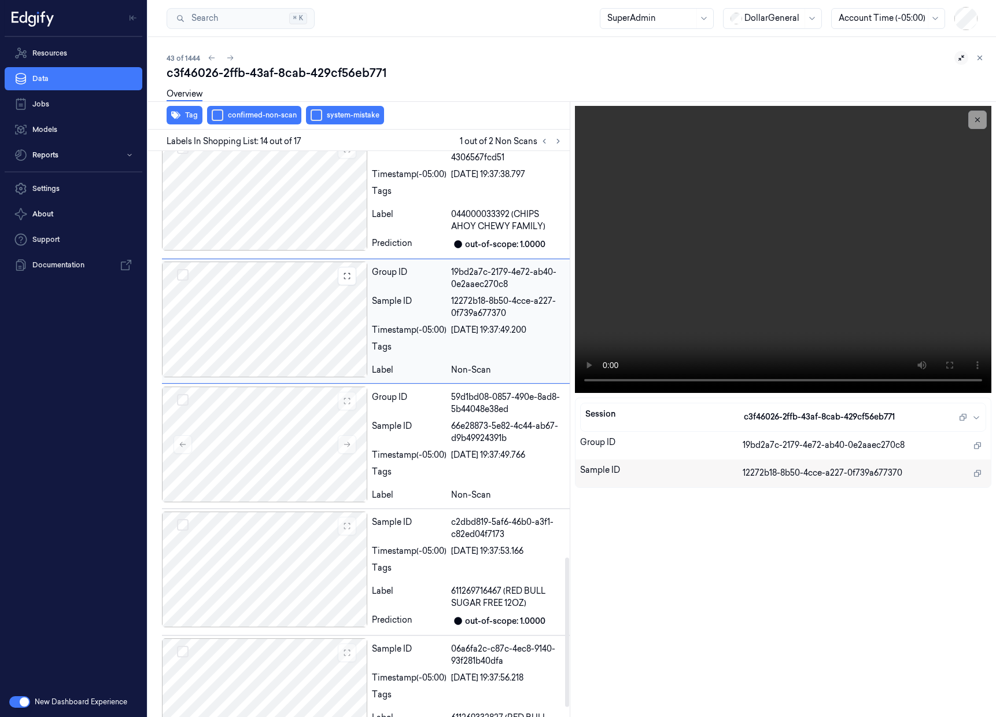
scroll to position [1415, 0]
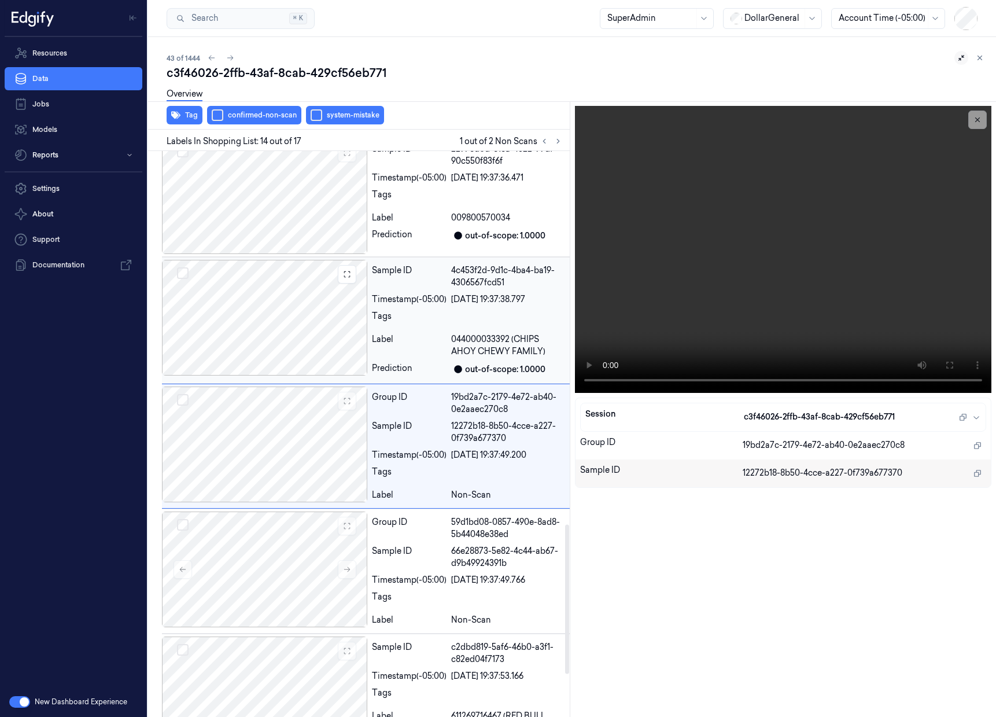
click at [319, 331] on div at bounding box center [264, 318] width 205 height 116
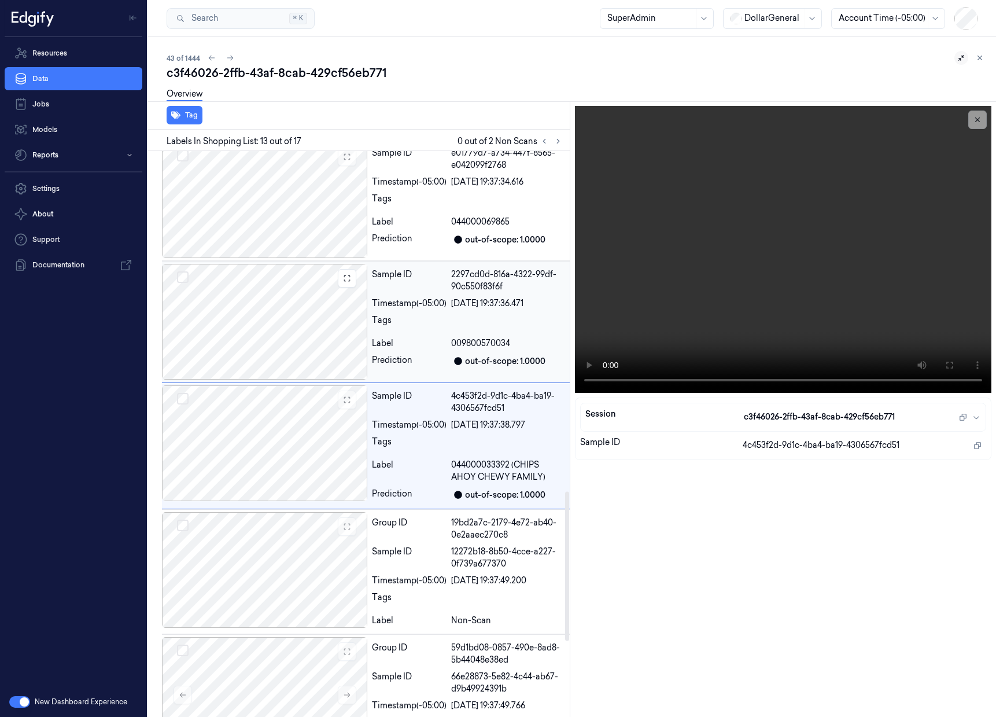
click at [302, 296] on div at bounding box center [264, 322] width 205 height 116
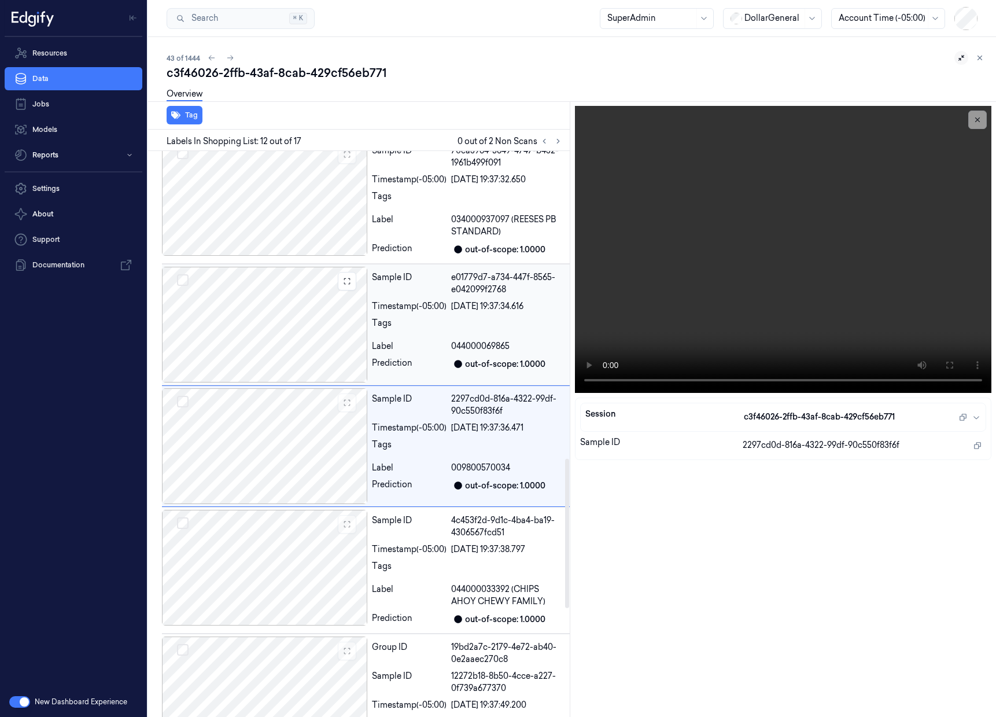
click at [300, 298] on div at bounding box center [264, 325] width 205 height 116
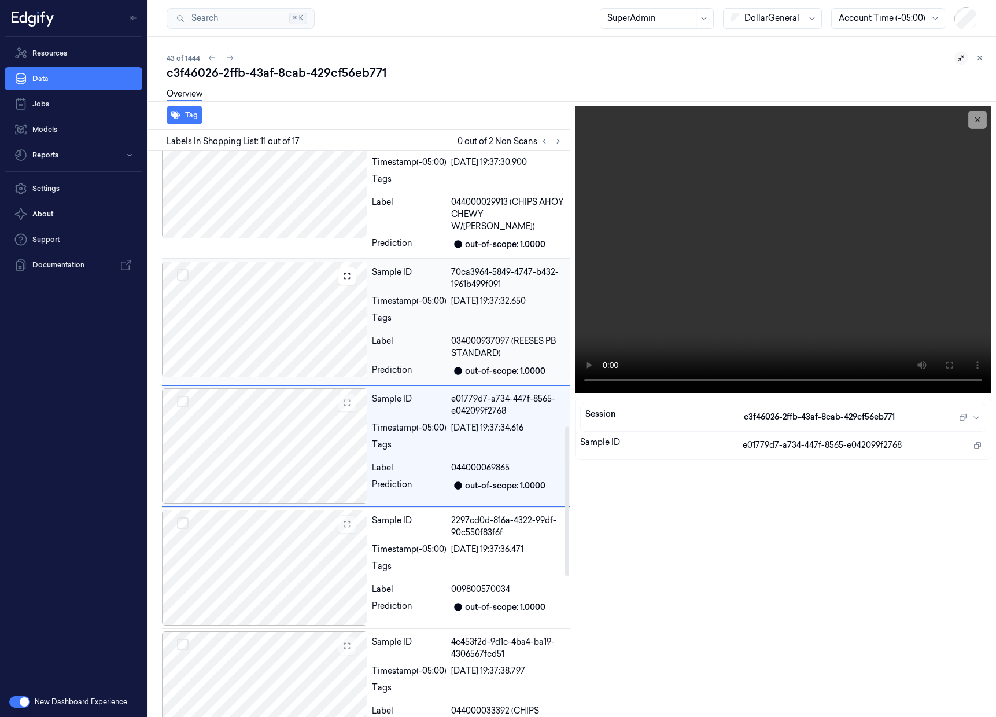
click at [289, 282] on div at bounding box center [264, 319] width 205 height 116
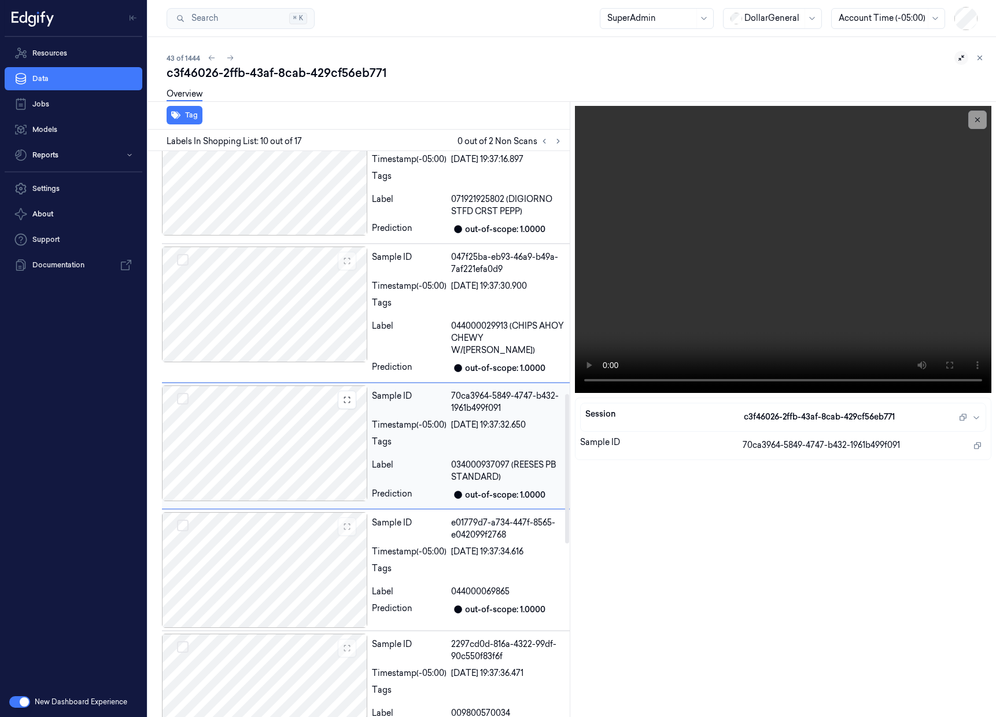
click at [289, 282] on div at bounding box center [264, 304] width 205 height 116
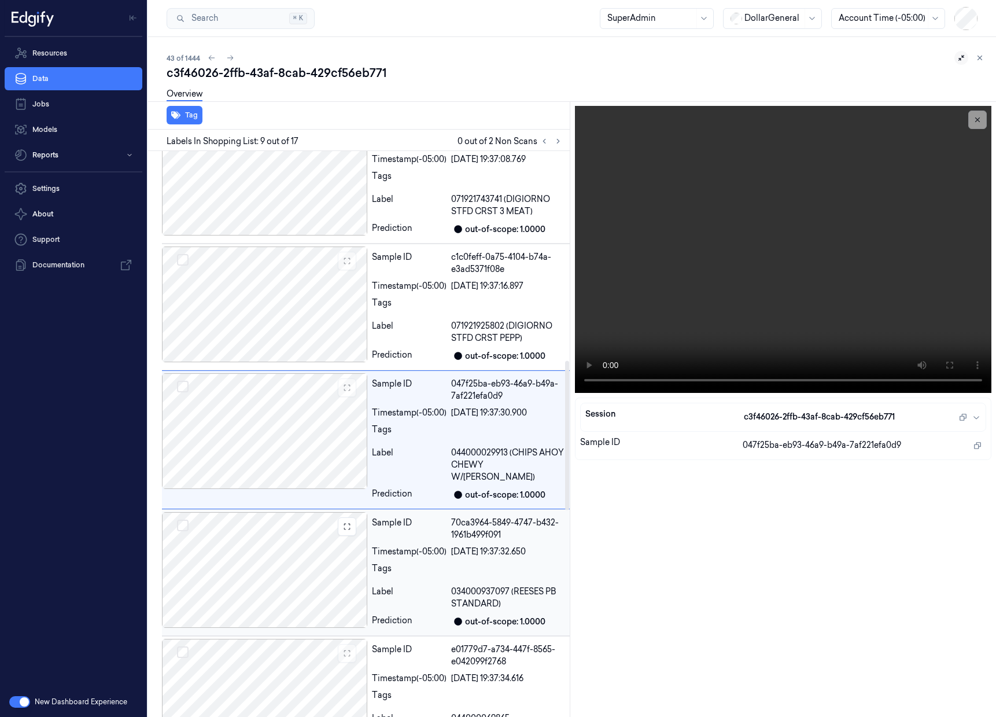
click at [289, 282] on div at bounding box center [264, 304] width 205 height 116
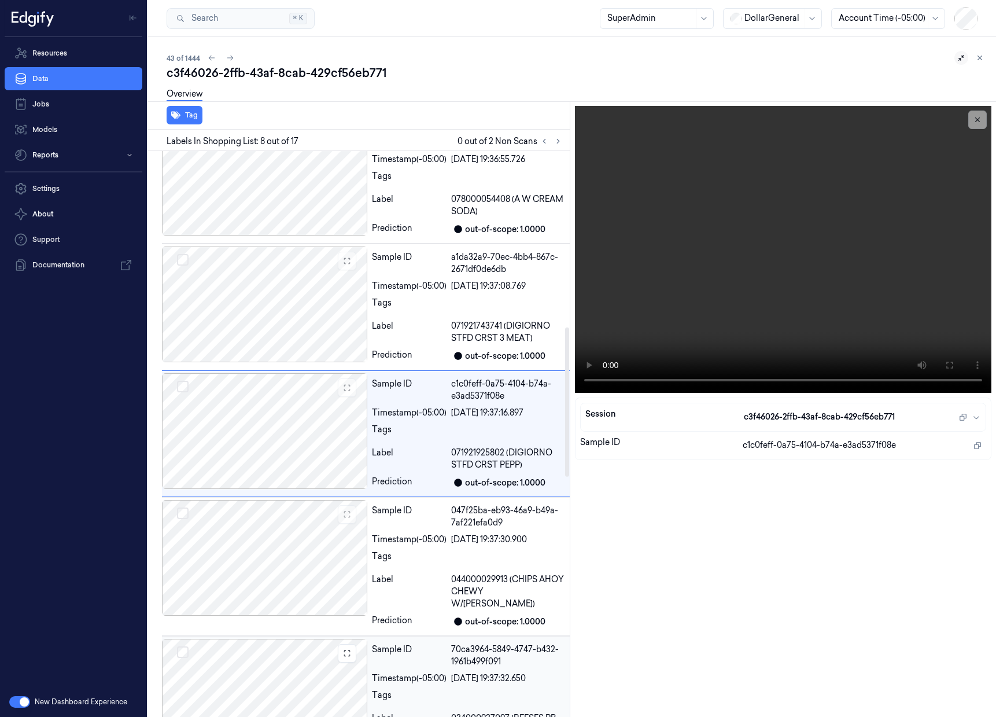
click at [289, 282] on div at bounding box center [264, 304] width 205 height 116
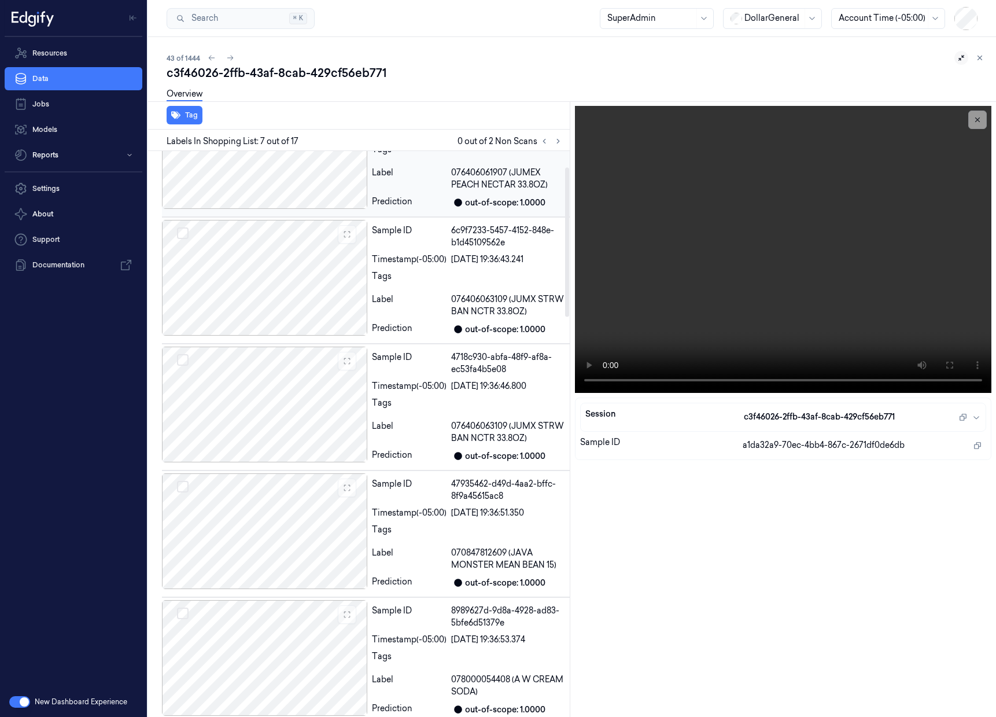
scroll to position [0, 0]
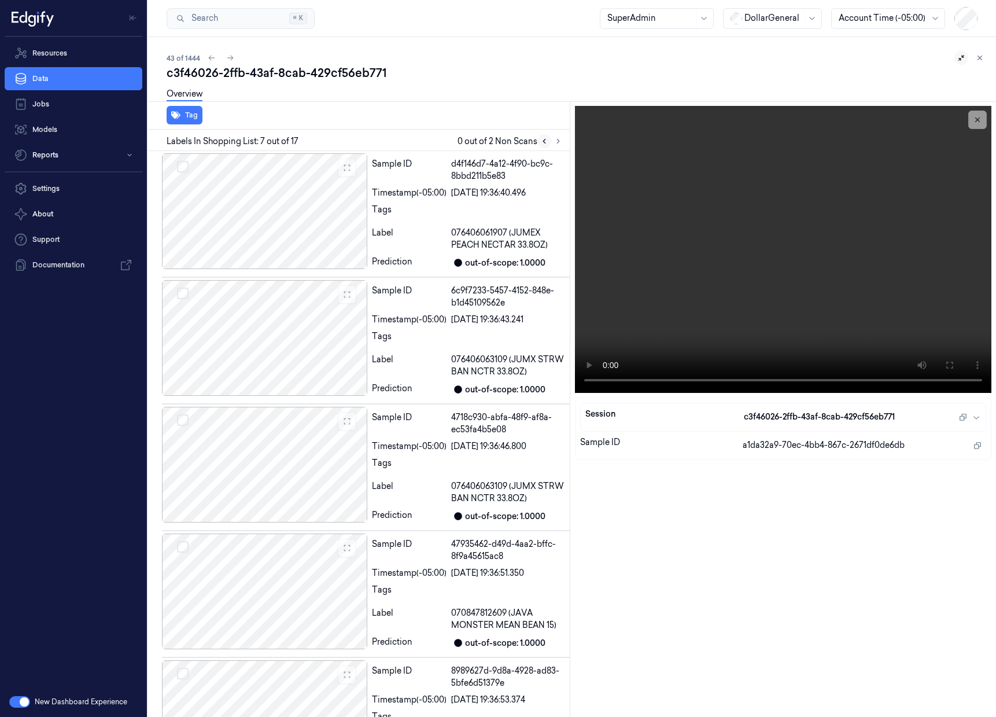
click at [537, 145] on button at bounding box center [544, 141] width 14 height 14
click at [559, 144] on icon at bounding box center [558, 141] width 8 height 8
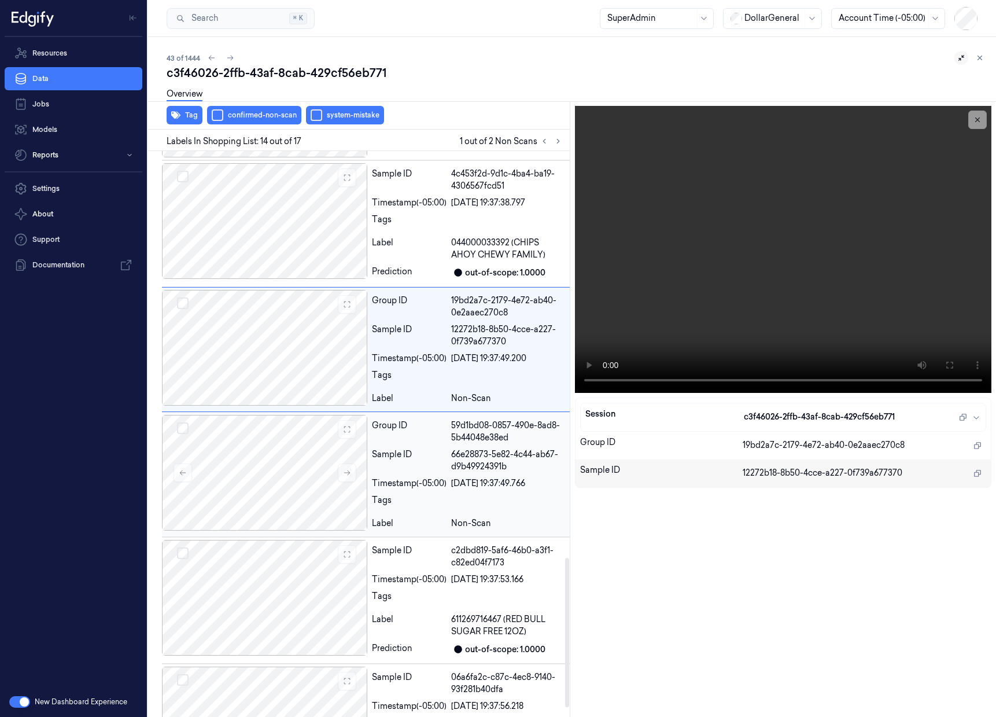
scroll to position [1577, 0]
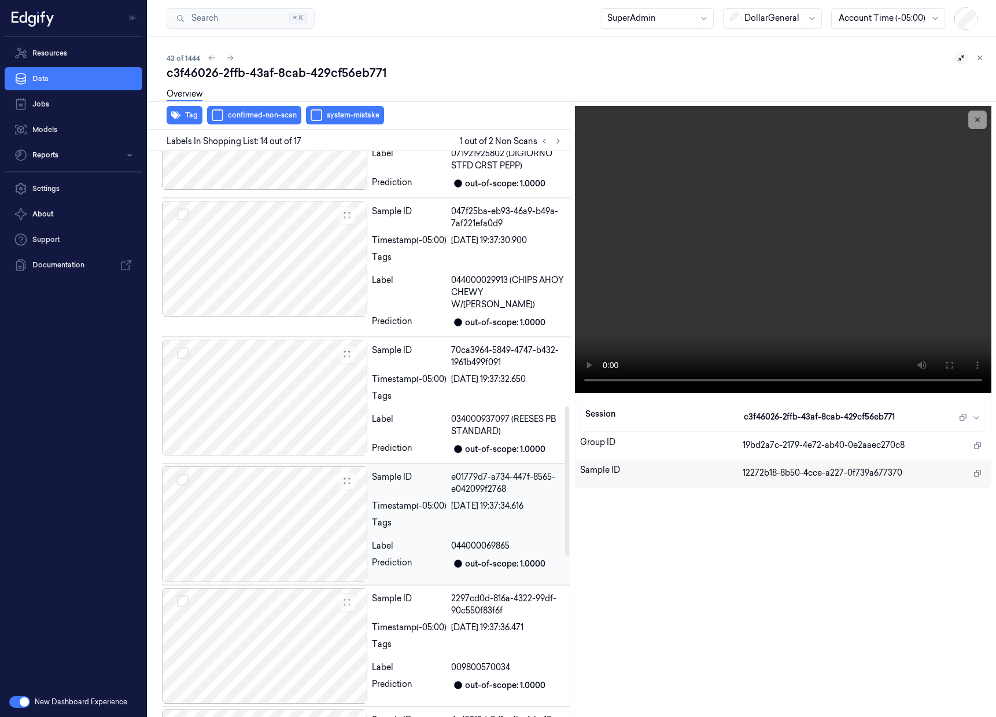
click at [552, 540] on div "044000069865" at bounding box center [508, 546] width 114 height 12
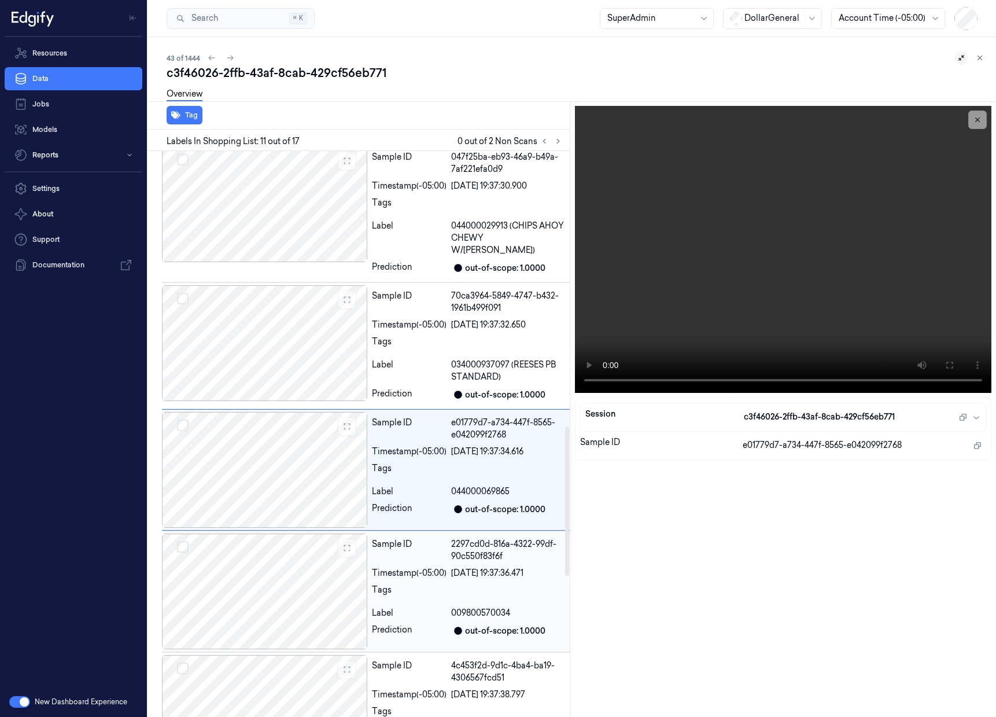
scroll to position [1044, 0]
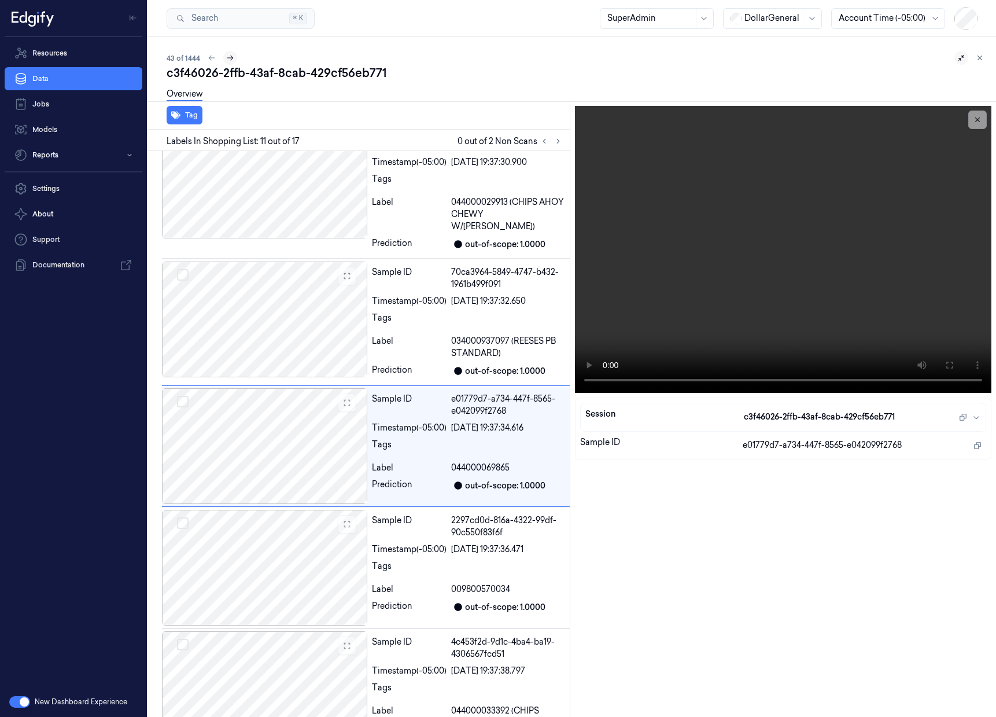
click at [235, 58] on button at bounding box center [230, 58] width 14 height 14
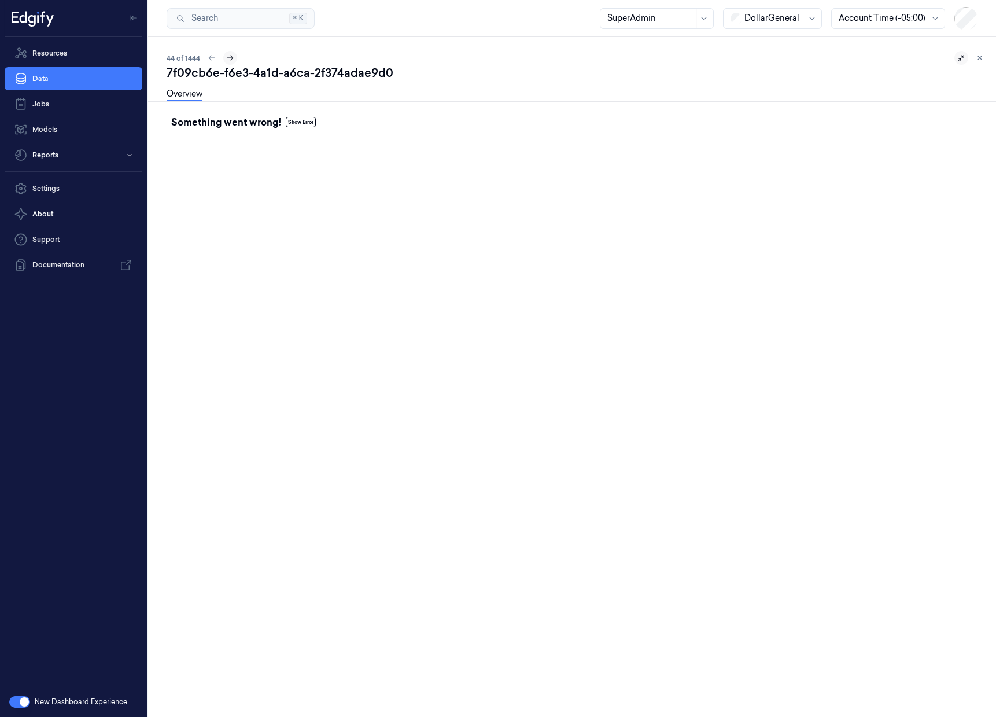
click at [234, 60] on icon at bounding box center [230, 58] width 8 height 8
click at [233, 60] on icon at bounding box center [230, 58] width 8 height 8
click at [116, 78] on link "Data" at bounding box center [74, 78] width 138 height 23
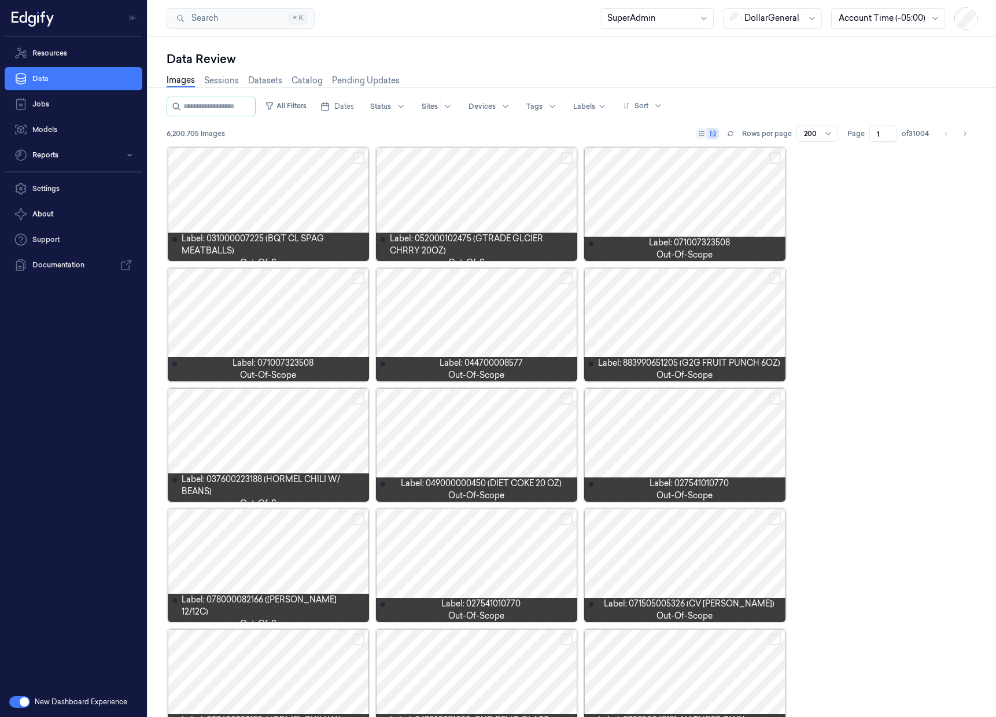
click at [770, 82] on div "Images Sessions Datasets Catalog Pending Updates" at bounding box center [572, 81] width 811 height 29
click at [705, 135] on icon at bounding box center [701, 133] width 7 height 7
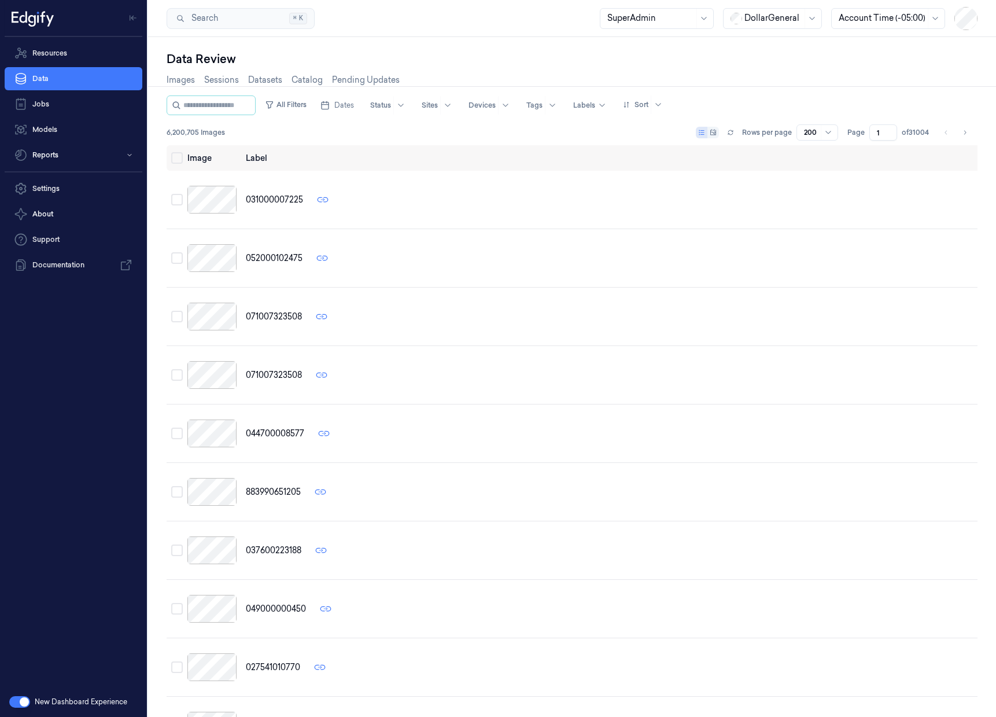
click at [718, 134] on button at bounding box center [707, 133] width 23 height 12
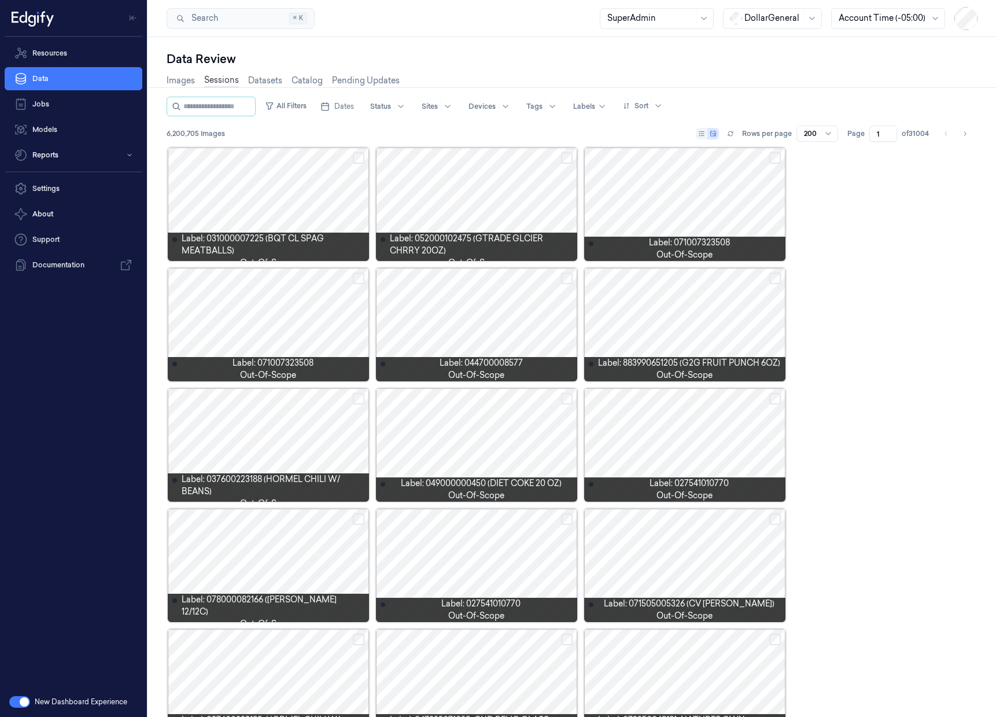
click at [214, 85] on link "Sessions" at bounding box center [221, 80] width 35 height 13
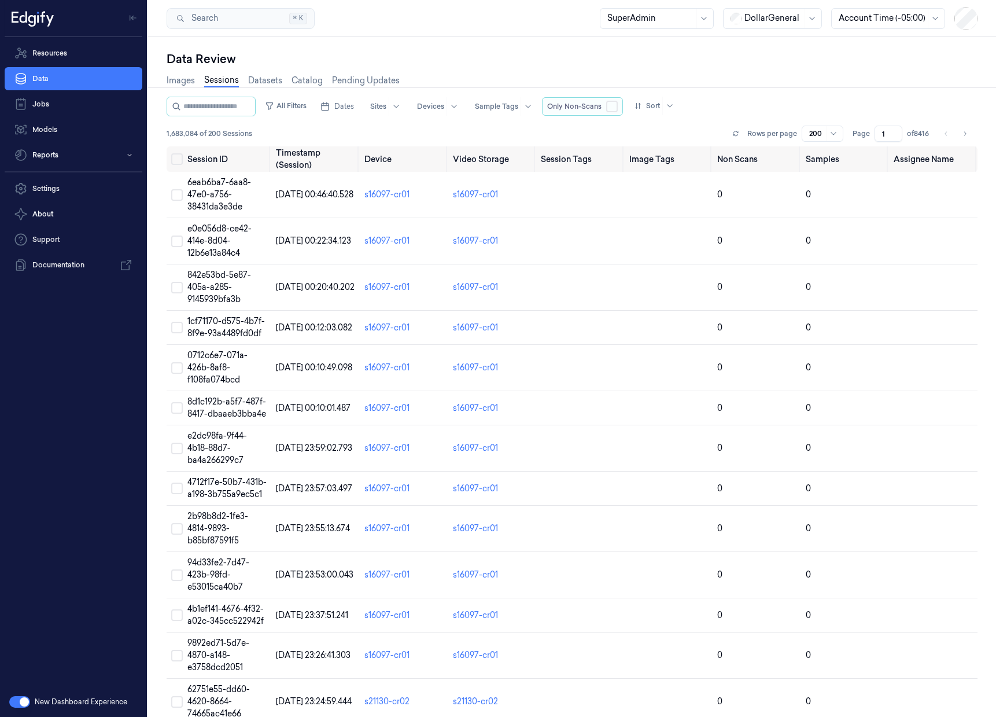
click at [618, 107] on button "button" at bounding box center [612, 107] width 12 height 12
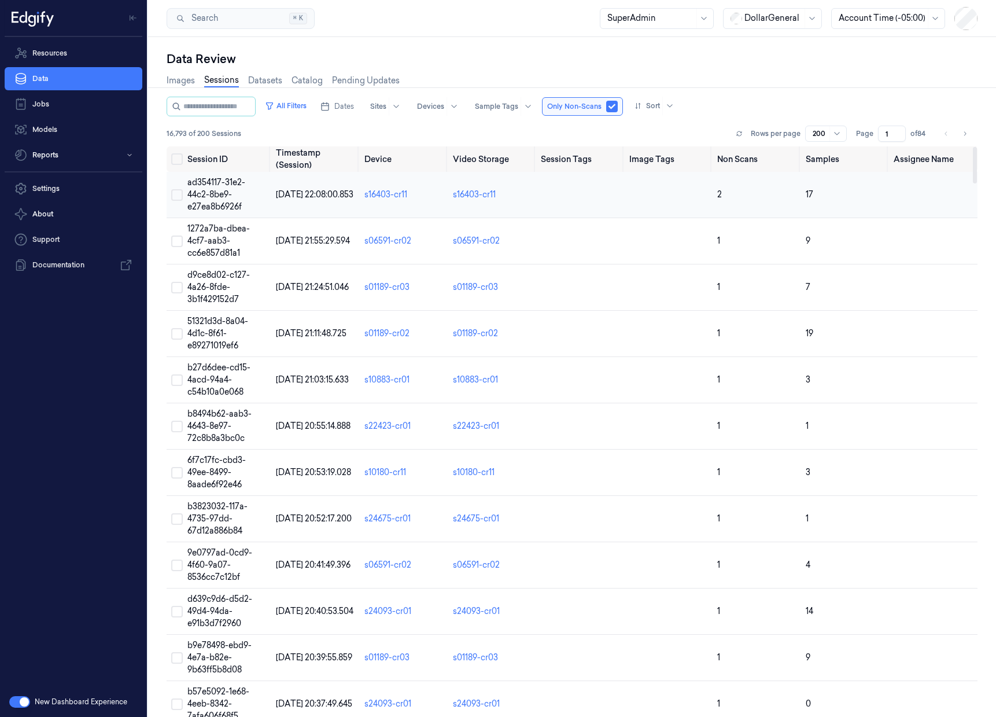
click at [213, 190] on span "ad354117-31e2-44c2-8be9-e27ea8b6926f" at bounding box center [216, 194] width 58 height 35
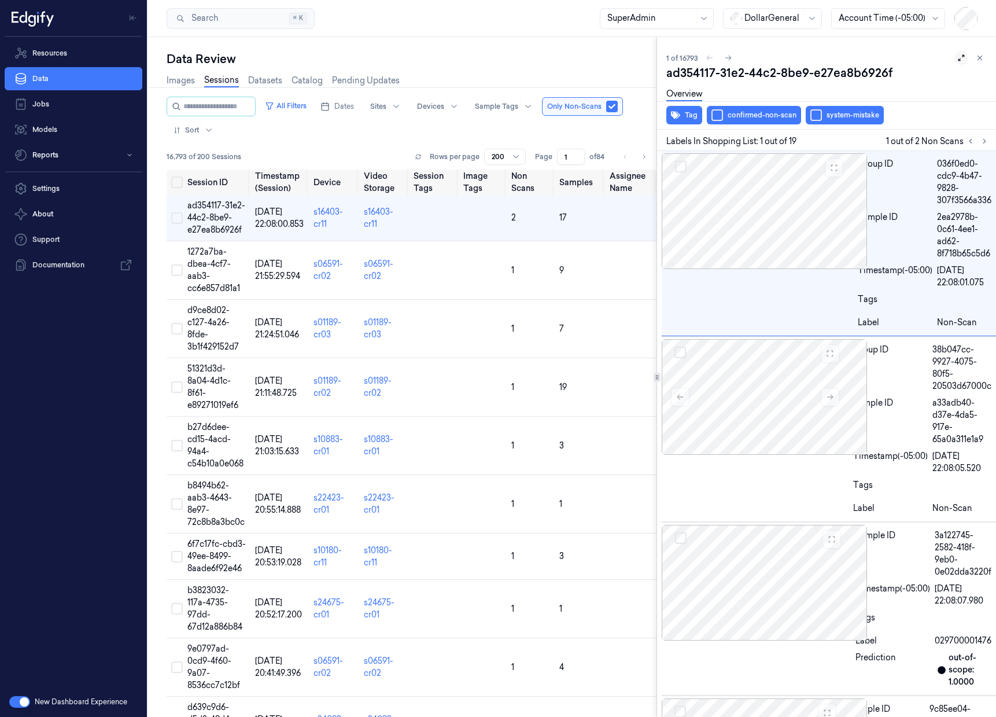
click at [958, 61] on icon at bounding box center [961, 58] width 8 height 8
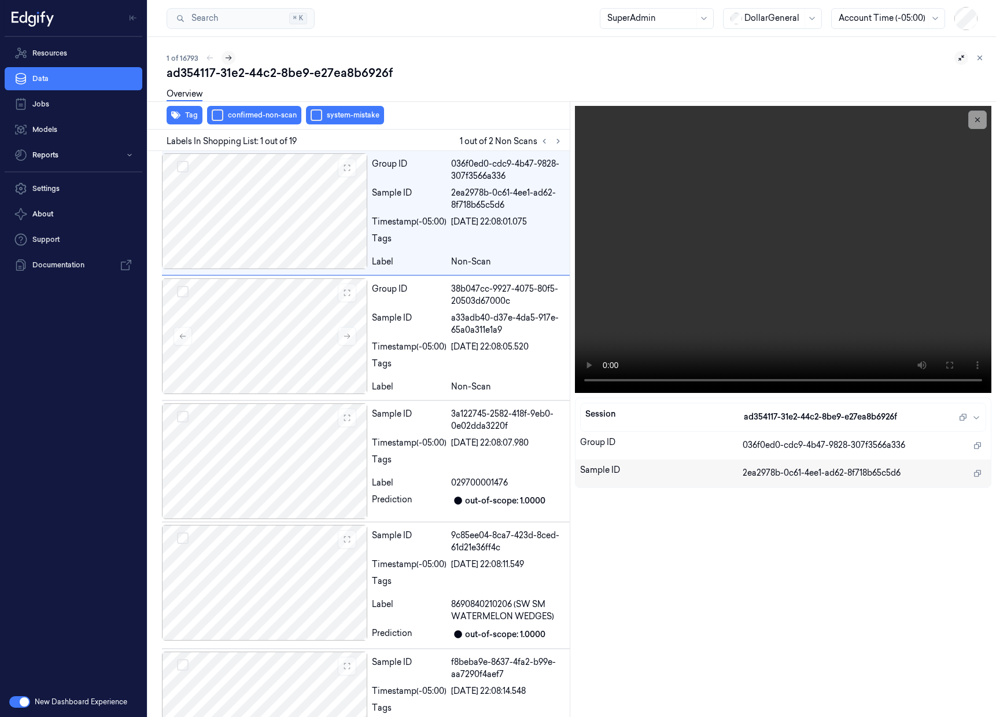
click at [228, 59] on icon at bounding box center [229, 58] width 6 height 5
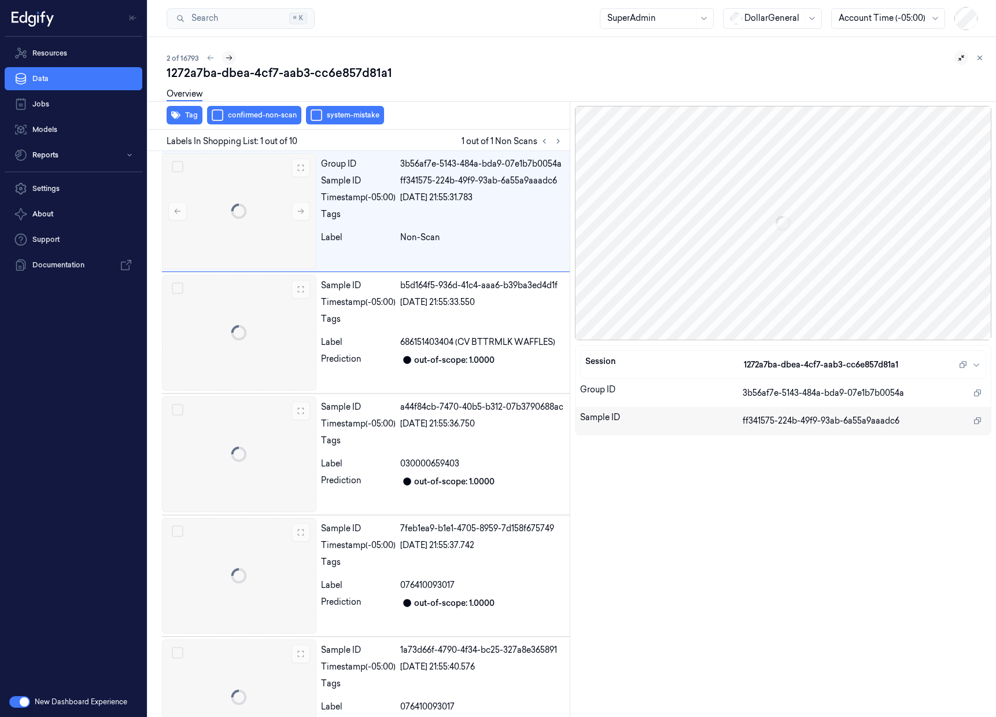
click at [228, 59] on icon at bounding box center [229, 58] width 8 height 8
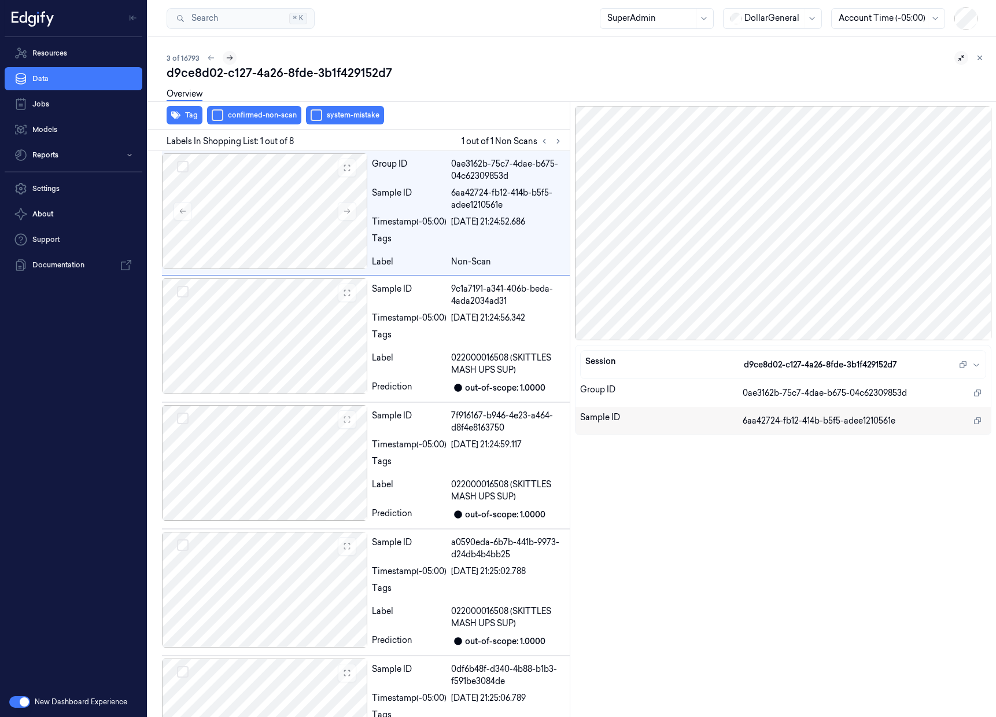
click at [228, 59] on icon at bounding box center [230, 58] width 8 height 8
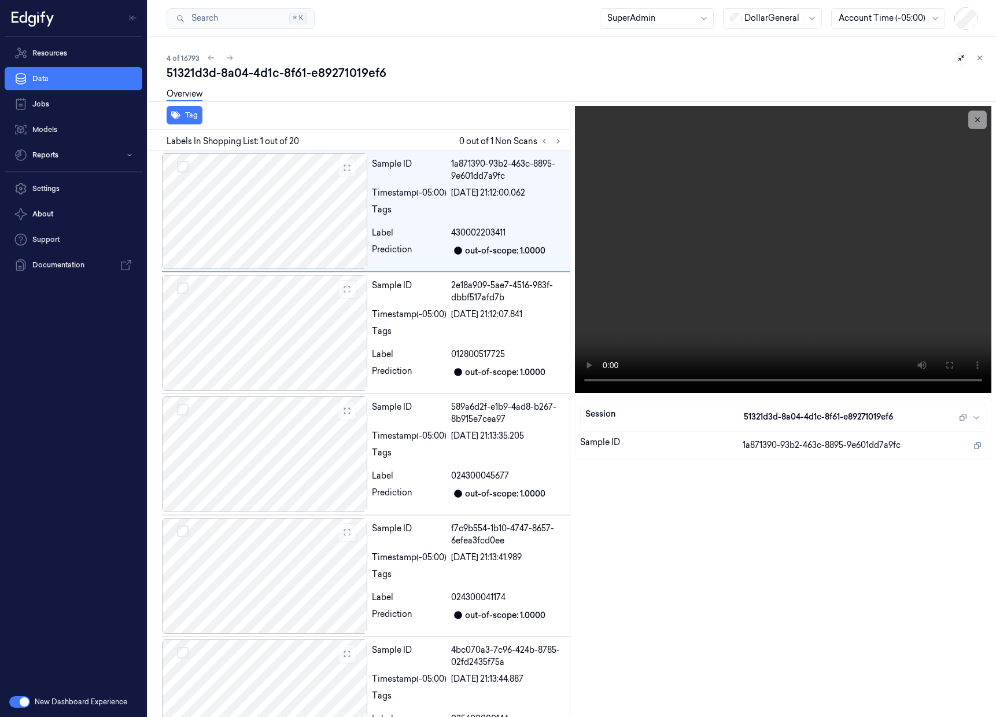
click at [21, 702] on button "button" at bounding box center [19, 702] width 21 height 12
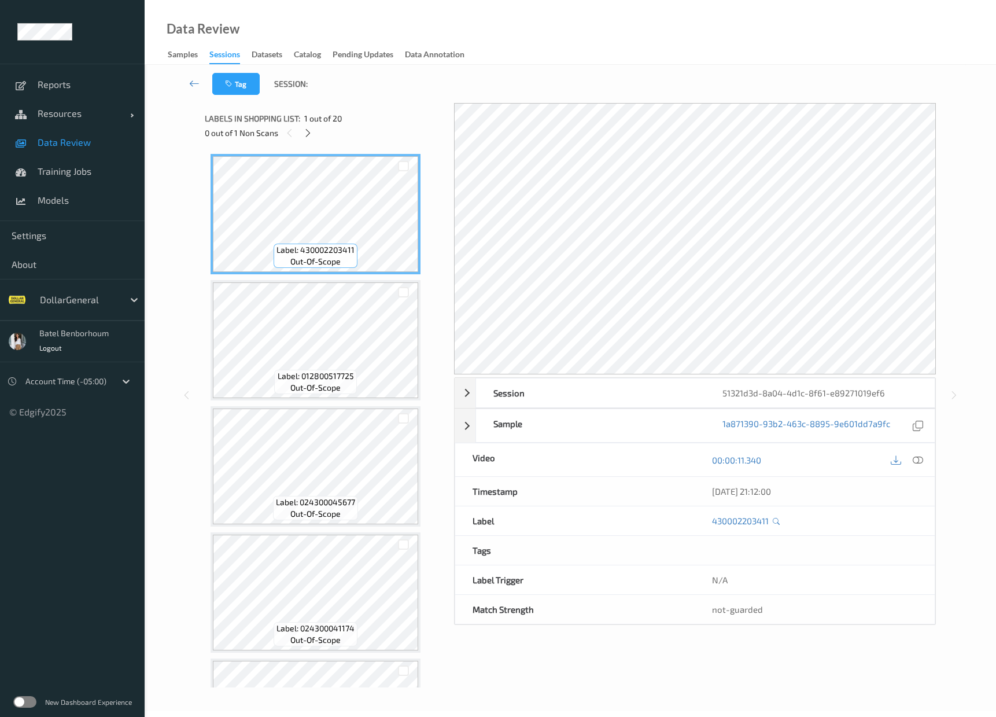
click at [23, 703] on label at bounding box center [24, 702] width 23 height 12
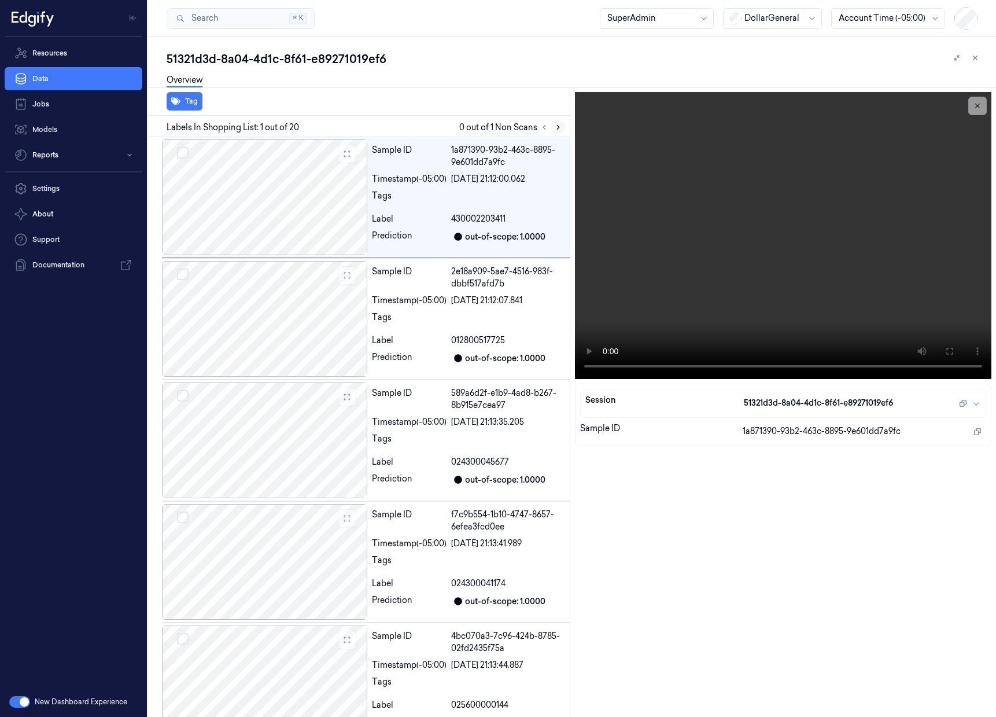
click at [554, 126] on icon at bounding box center [558, 127] width 8 height 8
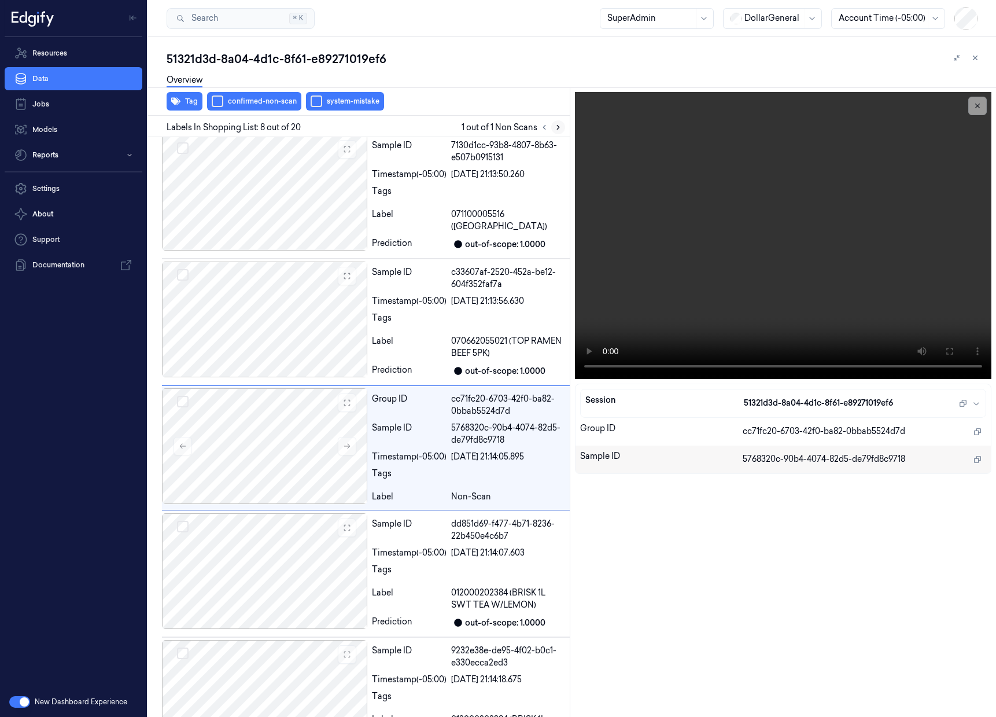
scroll to position [633, 0]
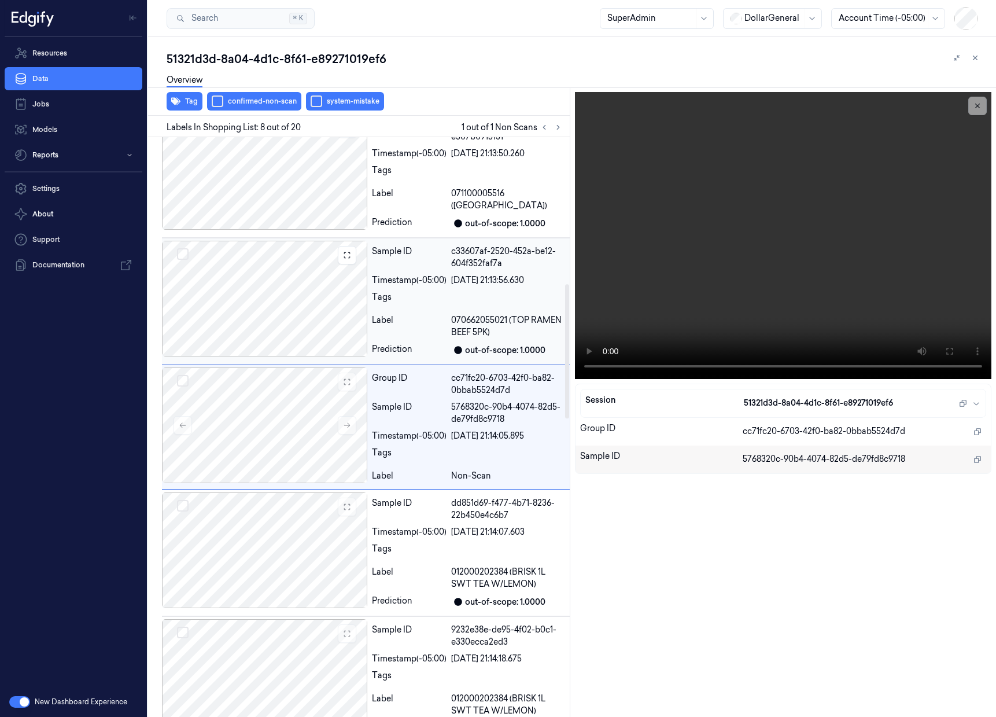
click at [273, 302] on div at bounding box center [264, 299] width 205 height 116
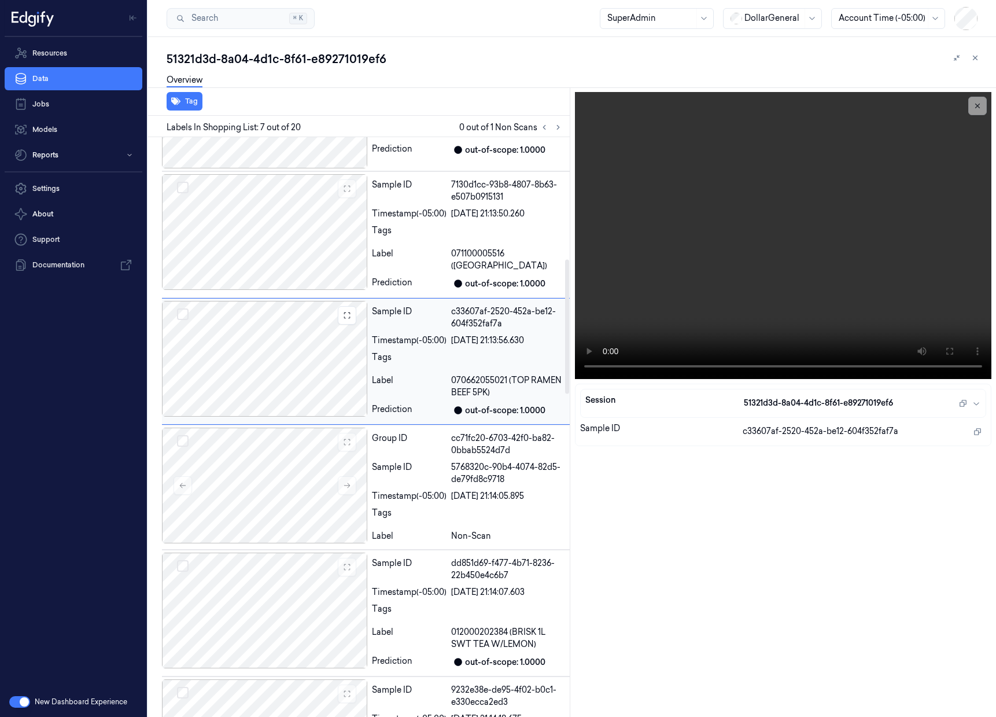
scroll to position [507, 0]
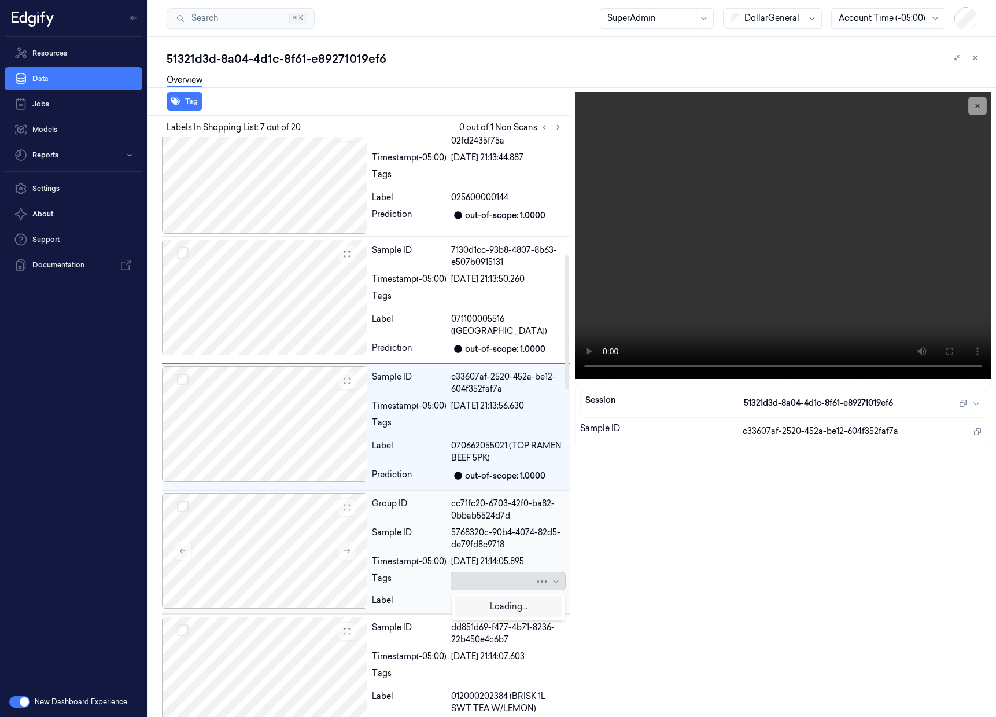
click at [512, 576] on div at bounding box center [493, 581] width 83 height 12
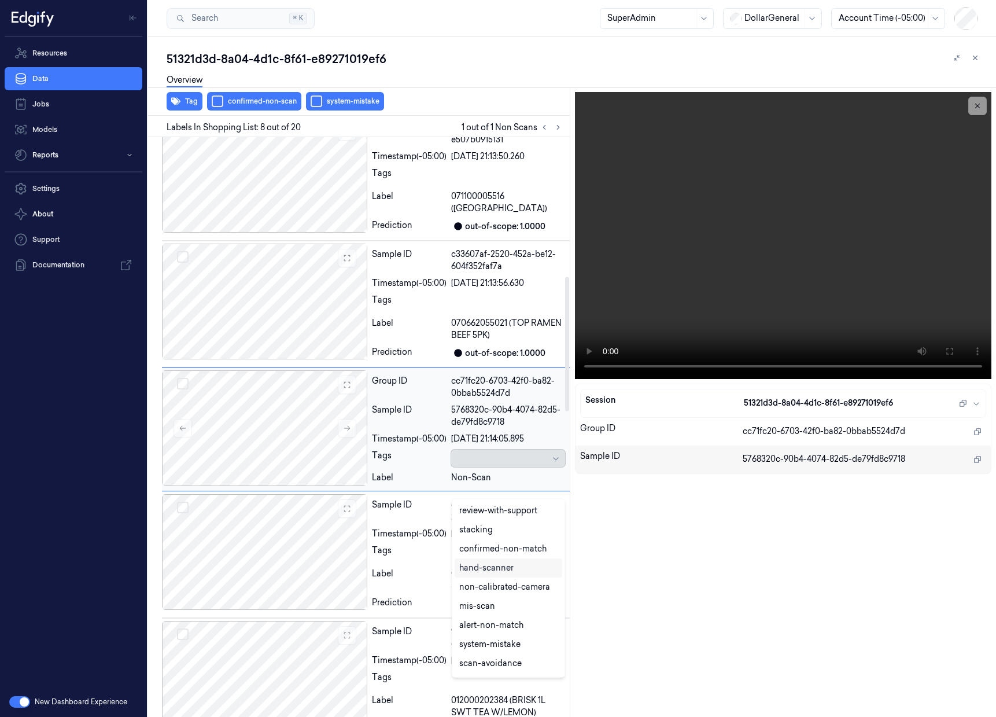
scroll to position [632, 0]
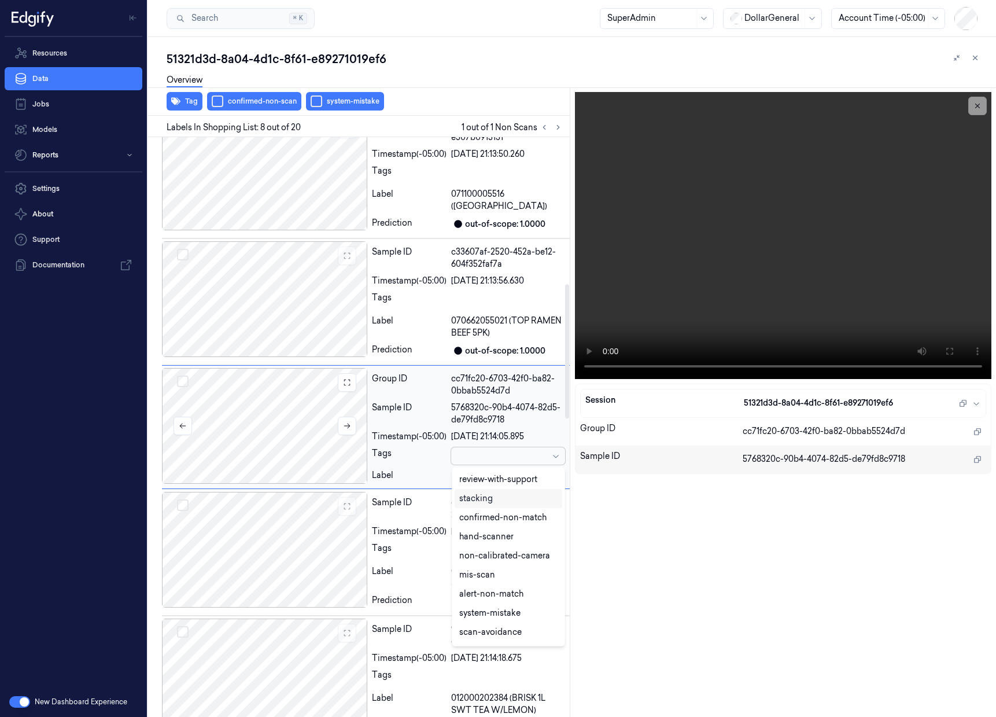
click at [289, 419] on div at bounding box center [264, 426] width 205 height 116
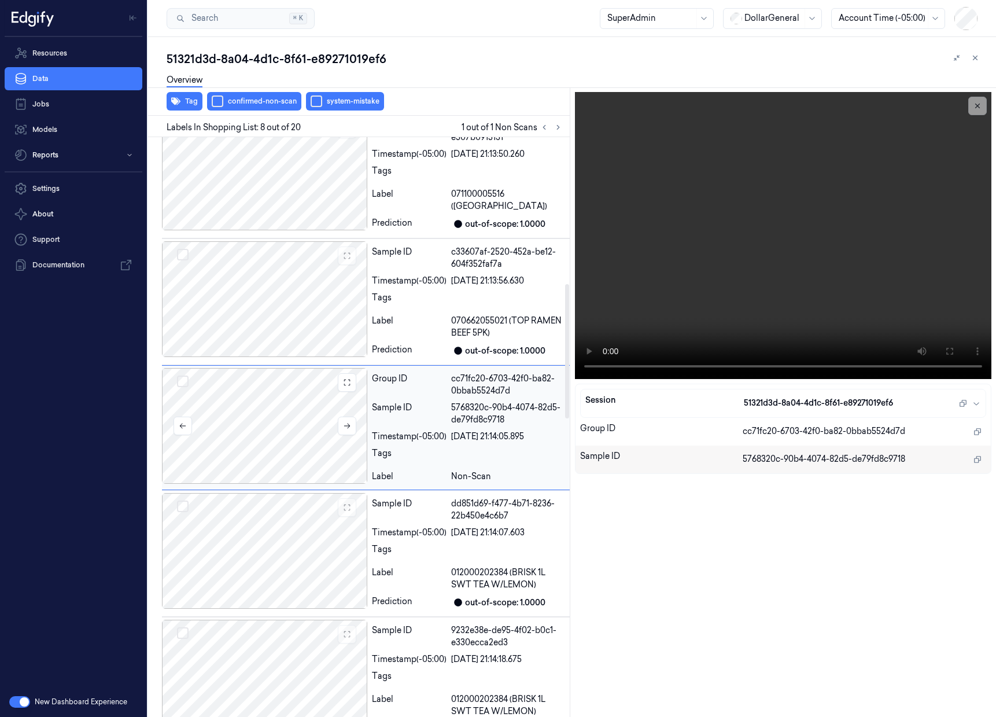
scroll to position [633, 0]
click at [254, 306] on div at bounding box center [264, 299] width 205 height 116
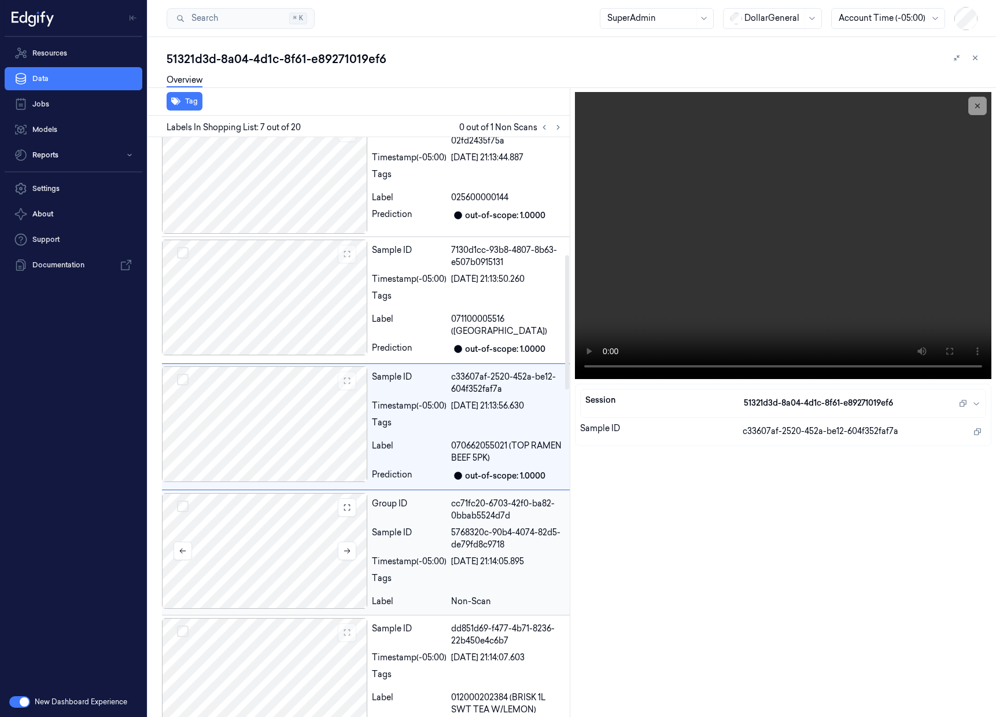
click at [245, 536] on div at bounding box center [264, 551] width 205 height 116
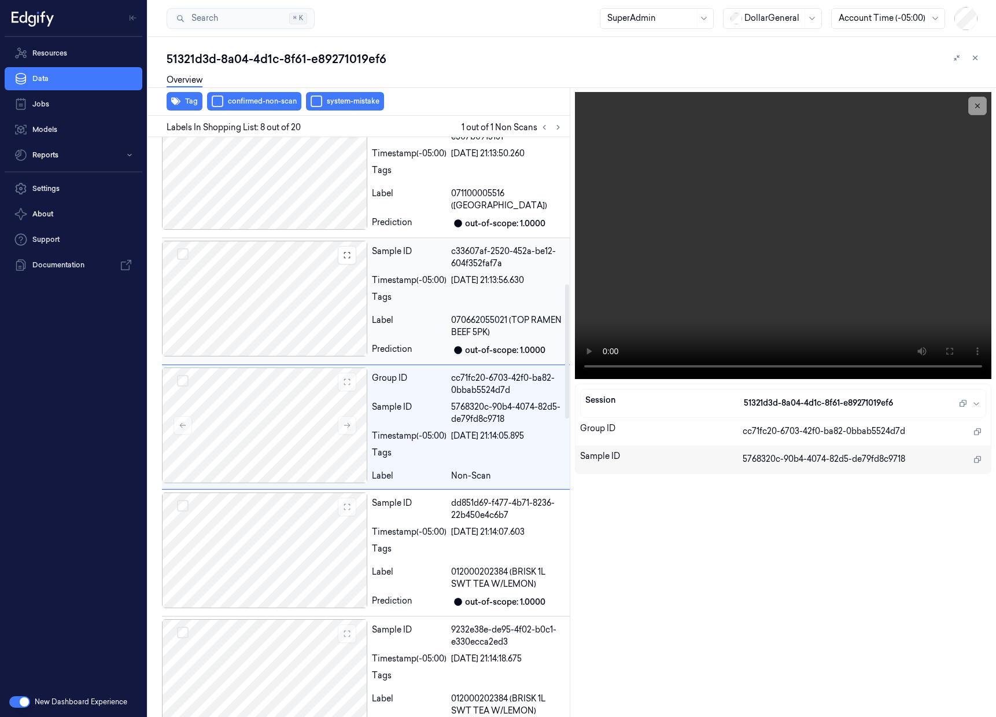
click at [265, 276] on div at bounding box center [264, 299] width 205 height 116
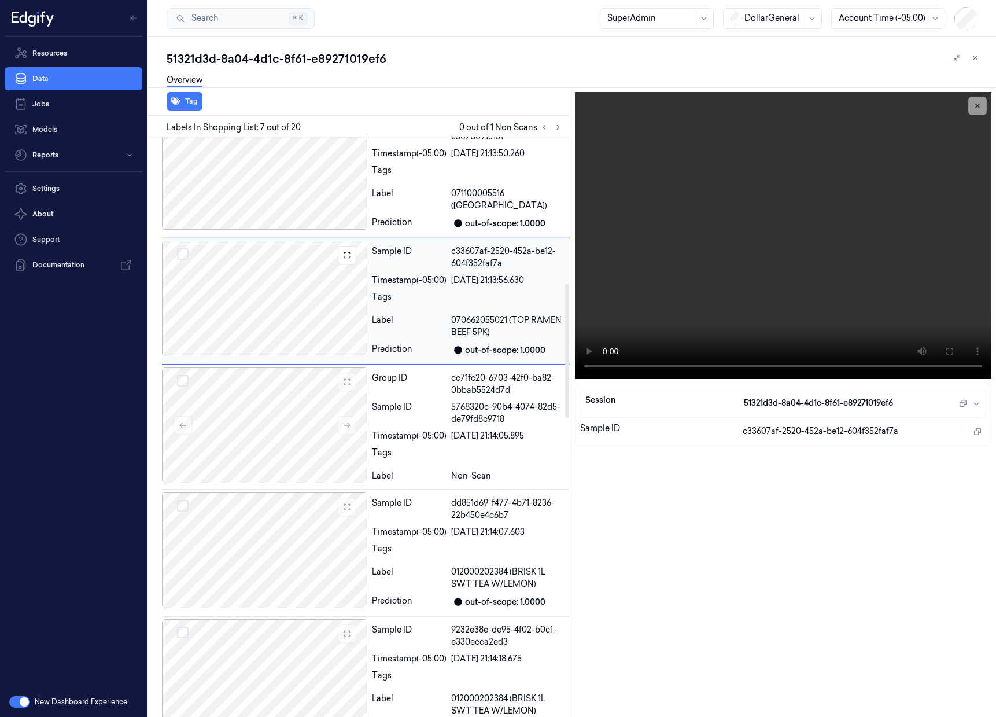
scroll to position [507, 0]
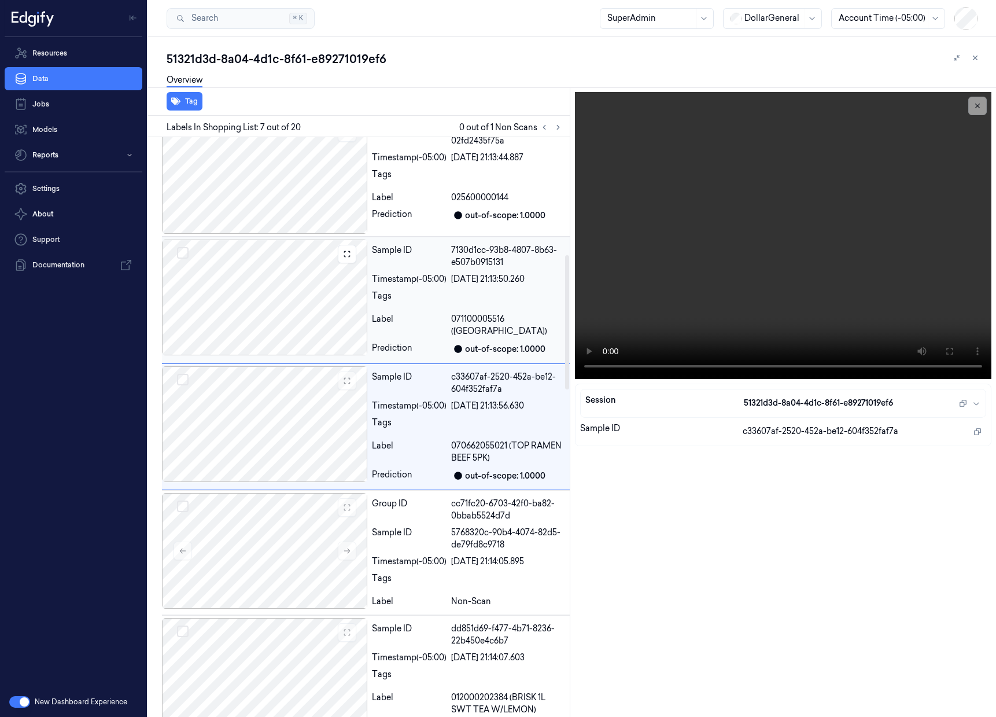
click at [252, 301] on div at bounding box center [264, 297] width 205 height 116
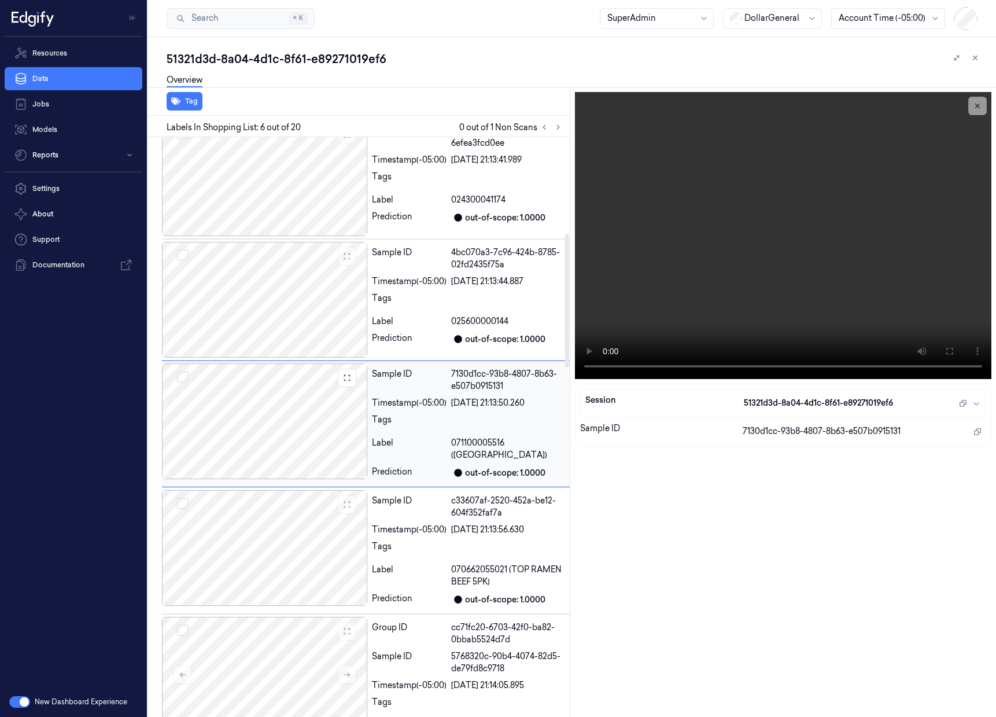
scroll to position [381, 0]
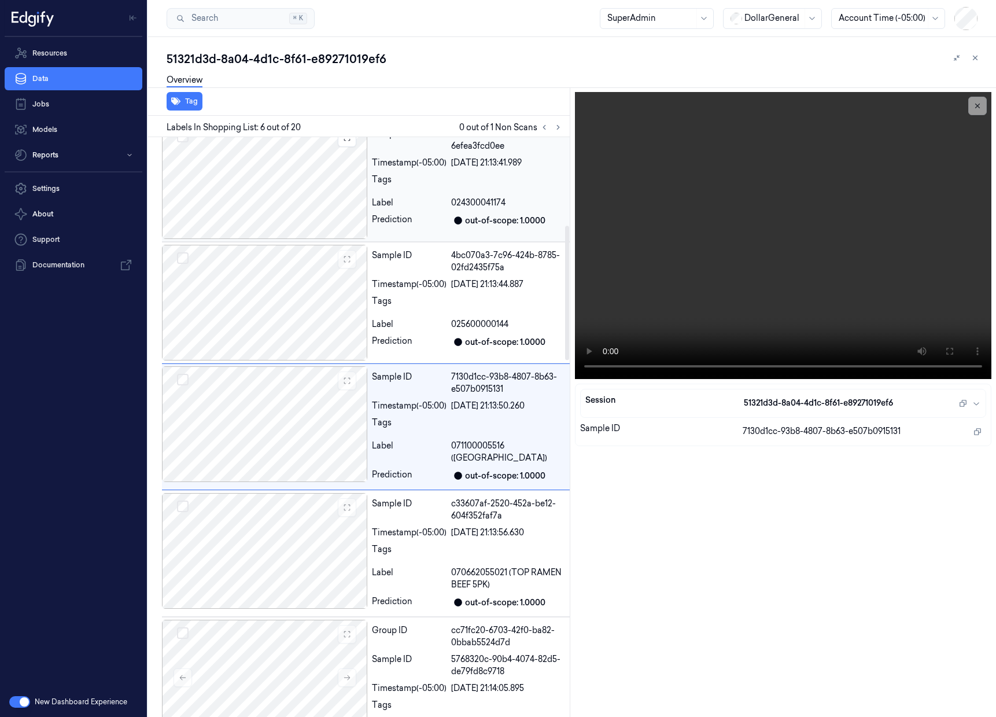
click at [281, 191] on div at bounding box center [264, 181] width 205 height 116
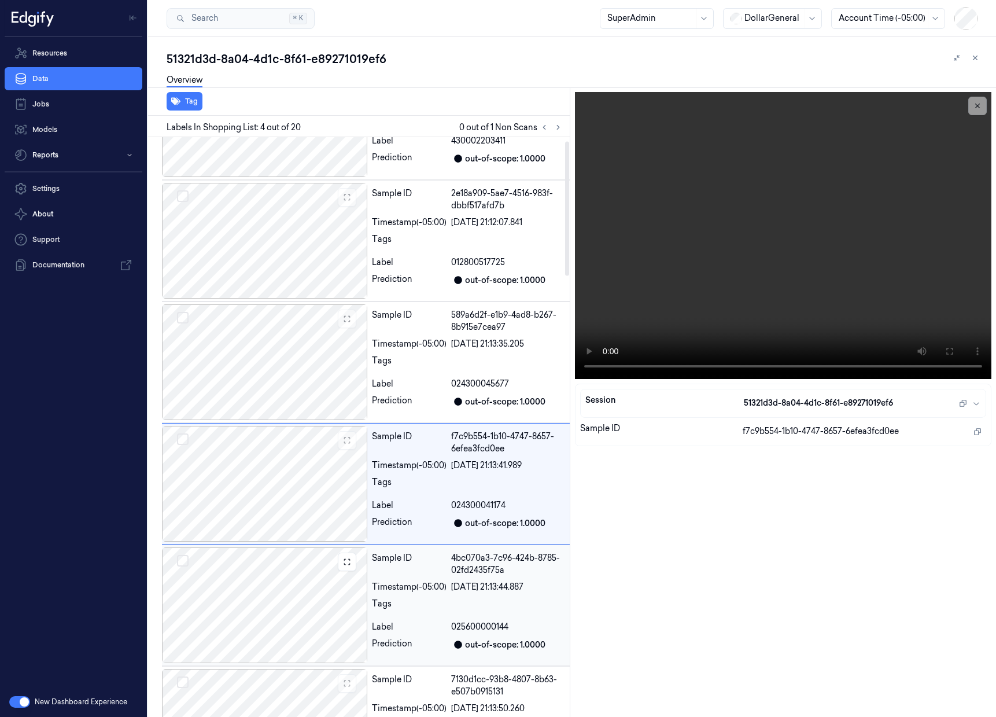
scroll to position [0, 0]
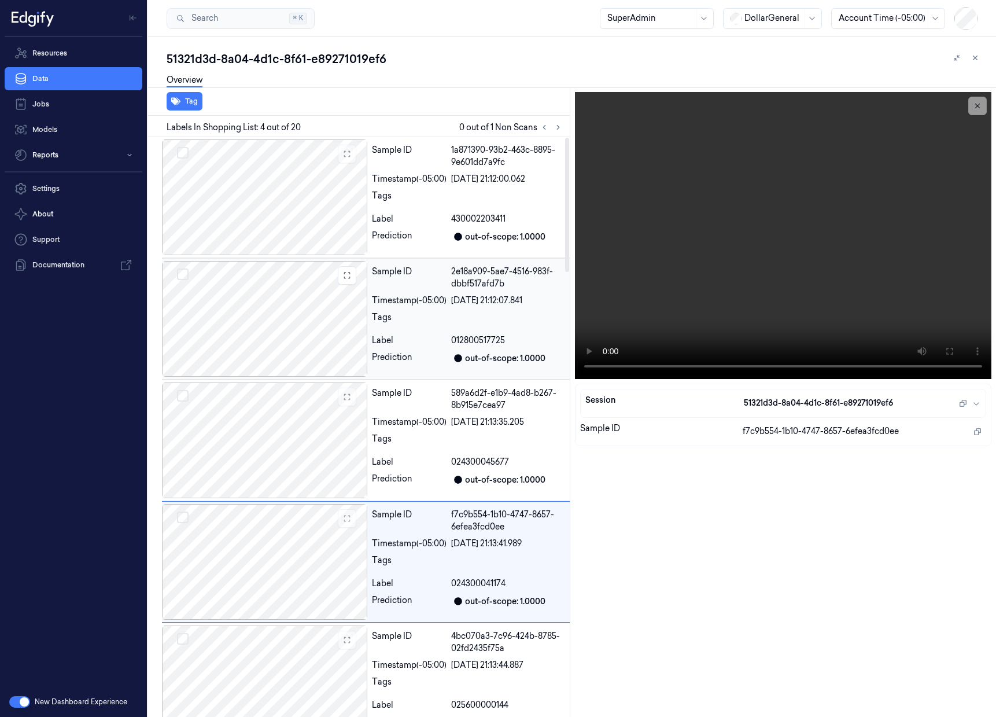
click at [300, 324] on div at bounding box center [264, 319] width 205 height 116
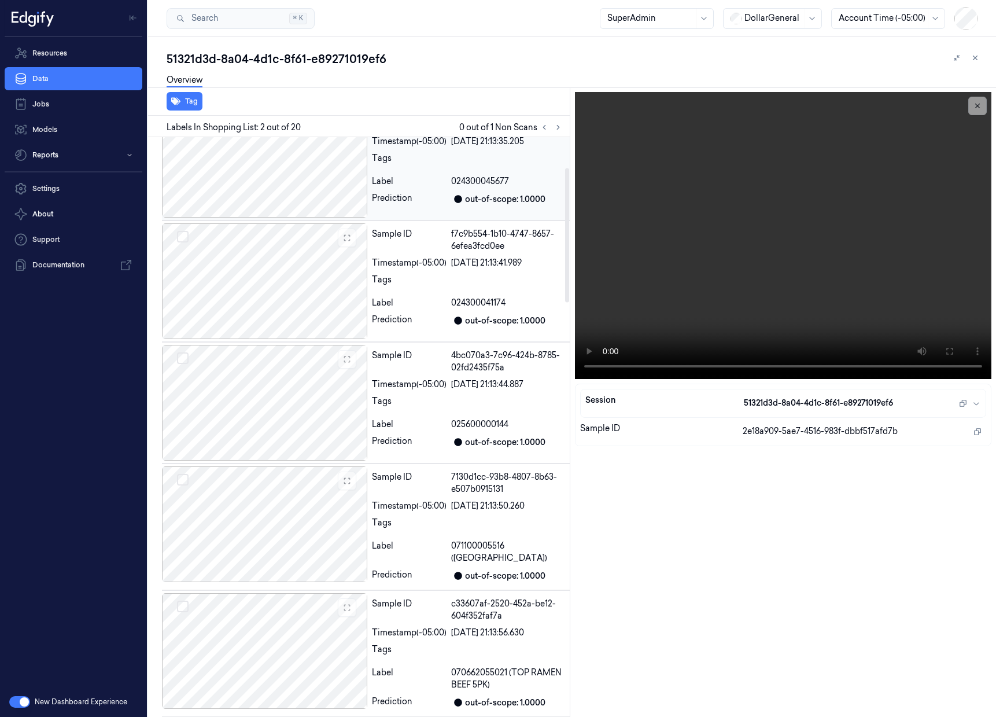
scroll to position [328, 0]
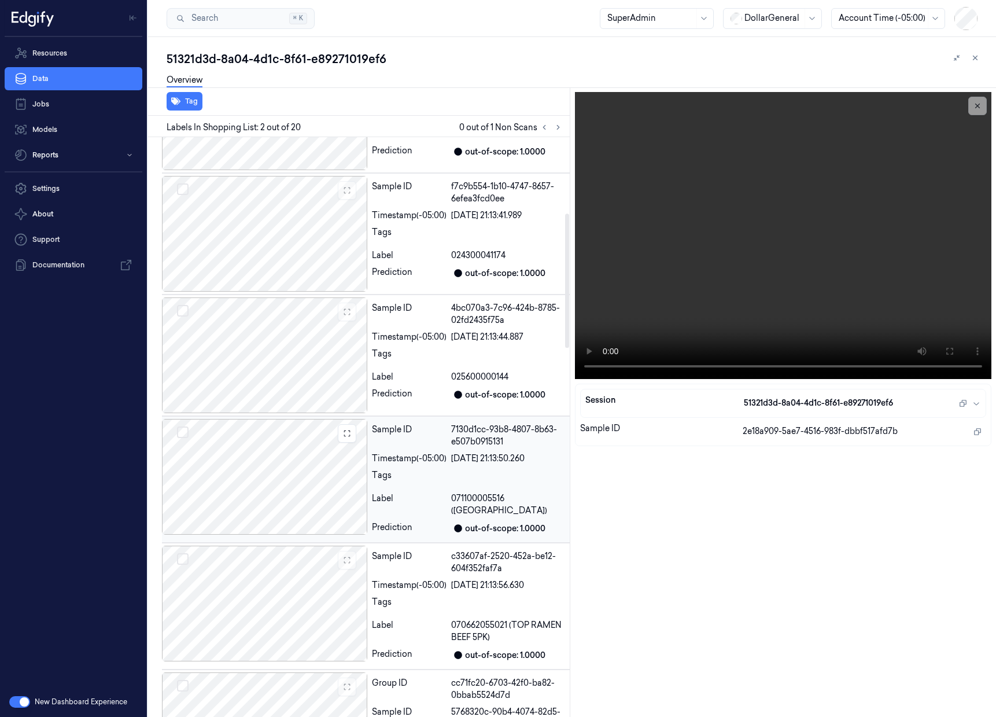
click at [276, 465] on div at bounding box center [264, 477] width 205 height 116
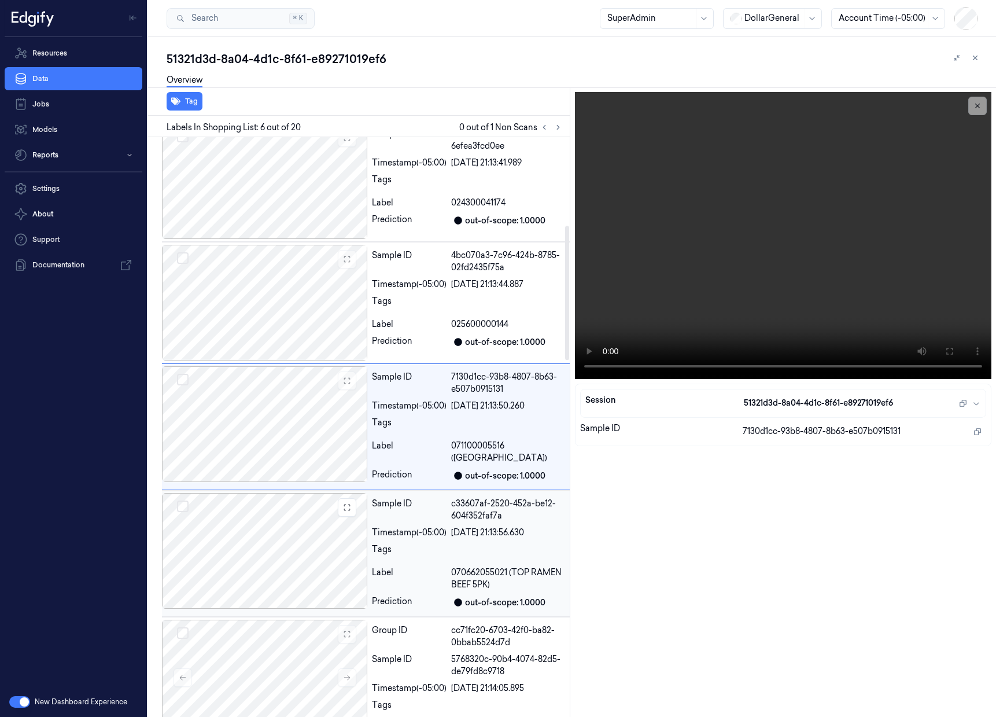
click at [281, 541] on div at bounding box center [264, 551] width 205 height 116
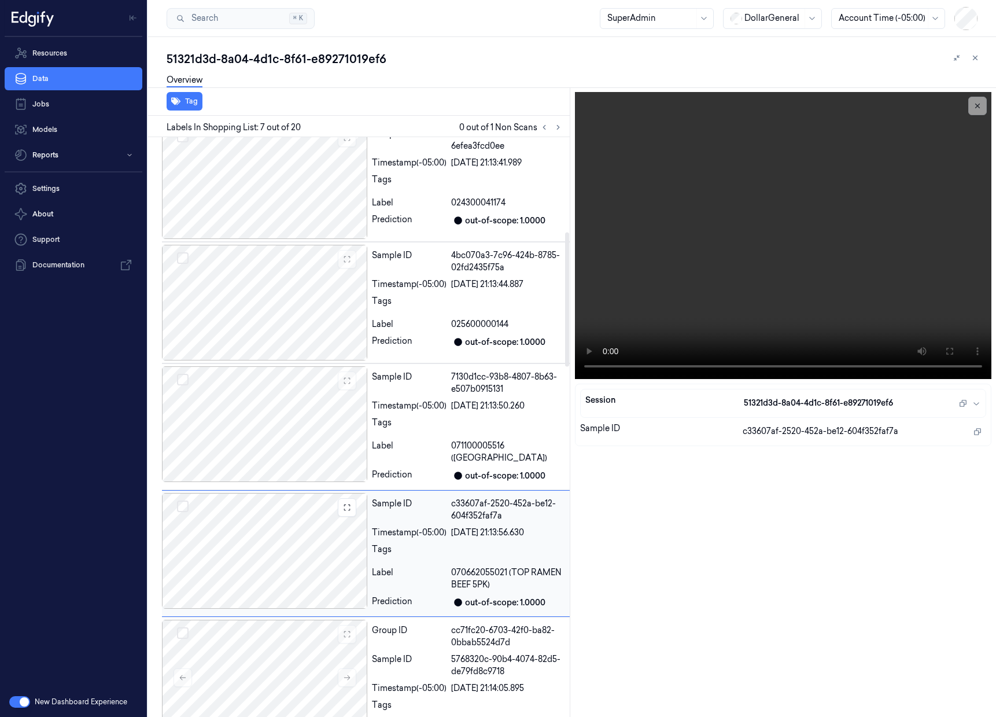
scroll to position [507, 0]
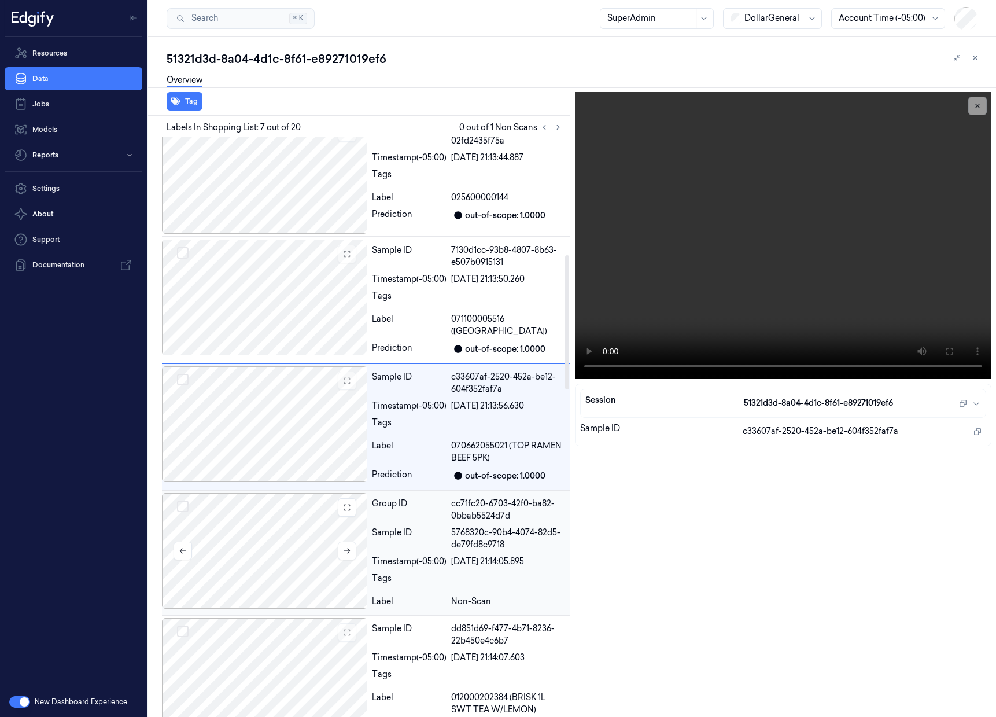
click at [278, 562] on div at bounding box center [264, 551] width 205 height 116
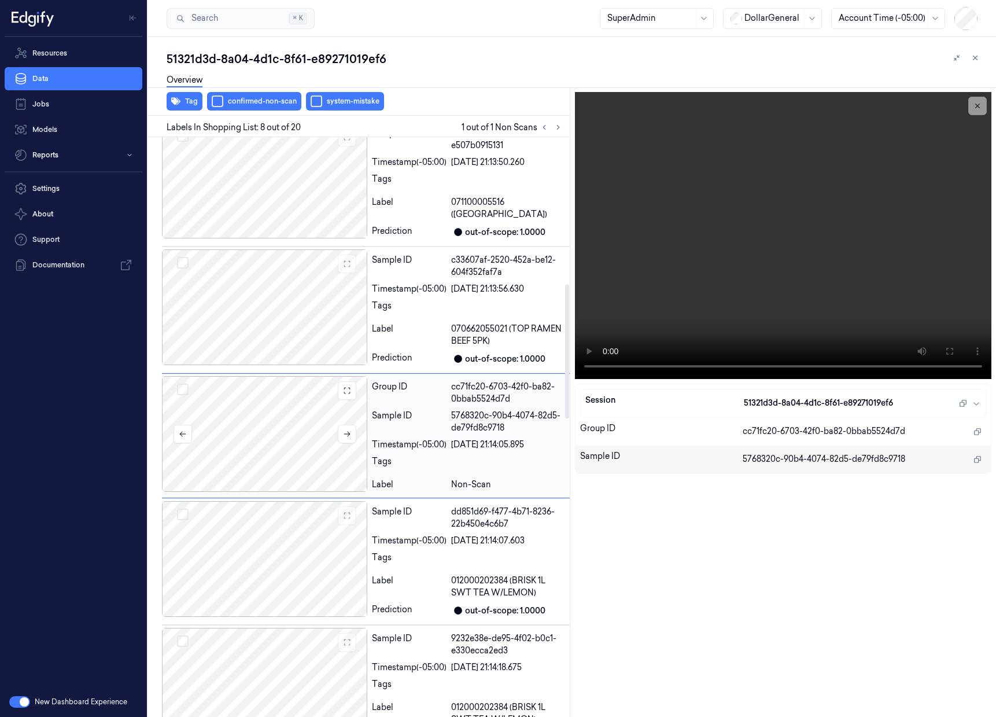
scroll to position [633, 0]
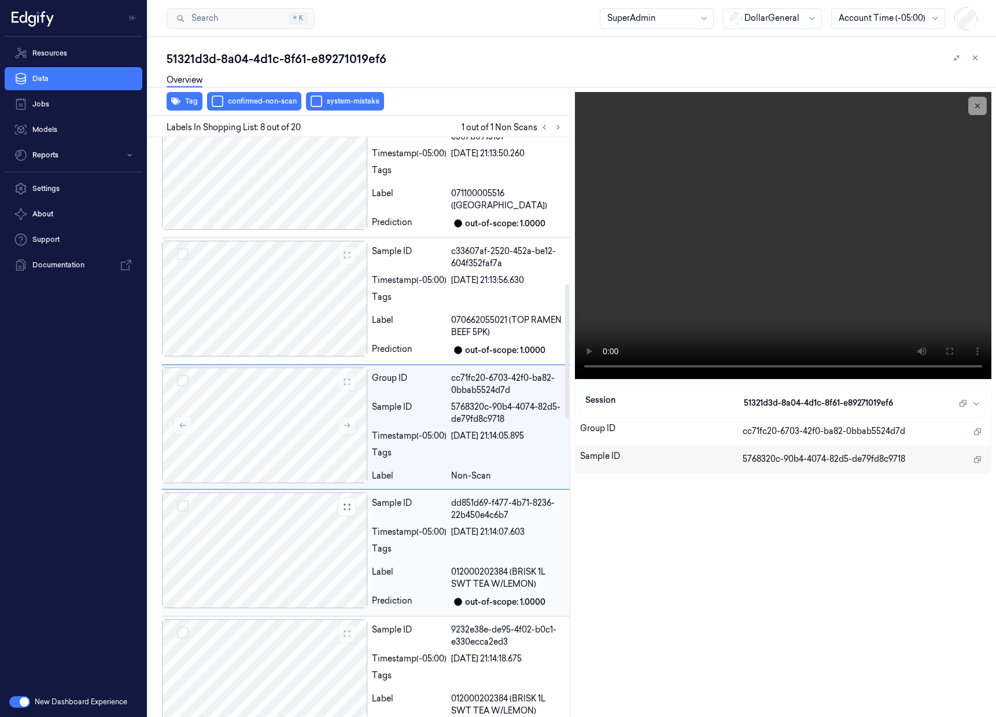
click at [278, 566] on div at bounding box center [264, 550] width 205 height 116
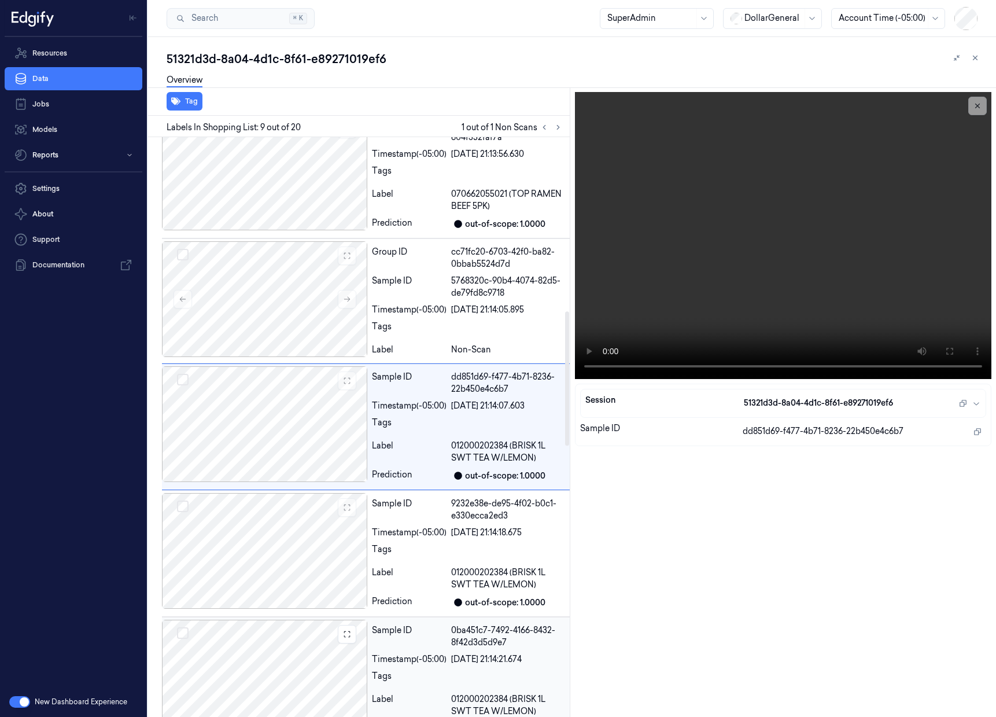
click at [289, 633] on div at bounding box center [264, 677] width 205 height 116
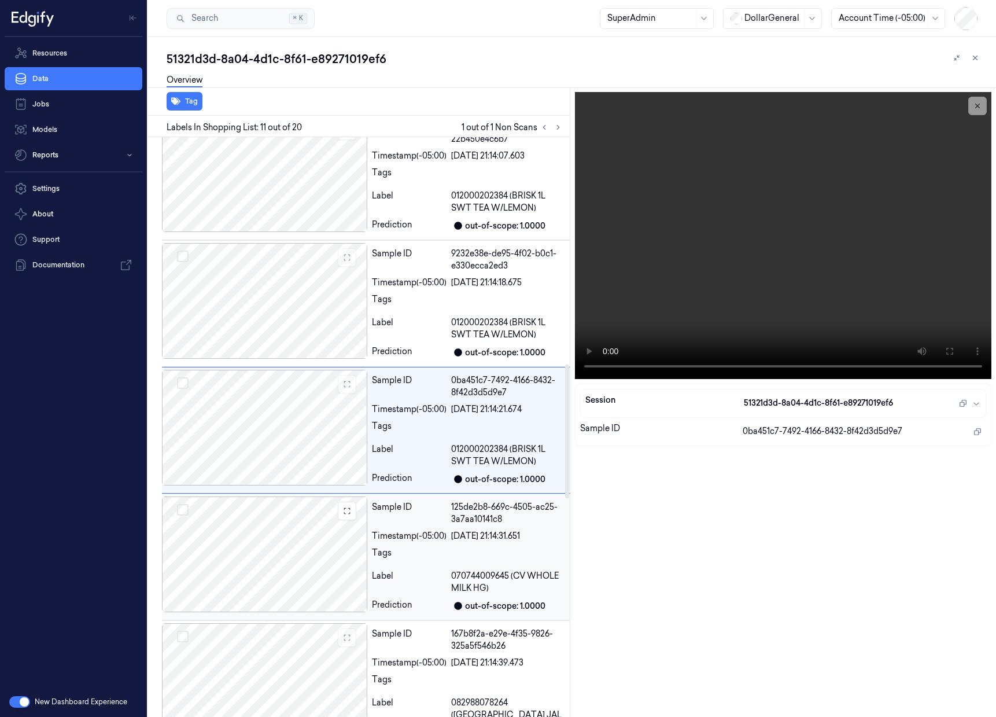
scroll to position [1012, 0]
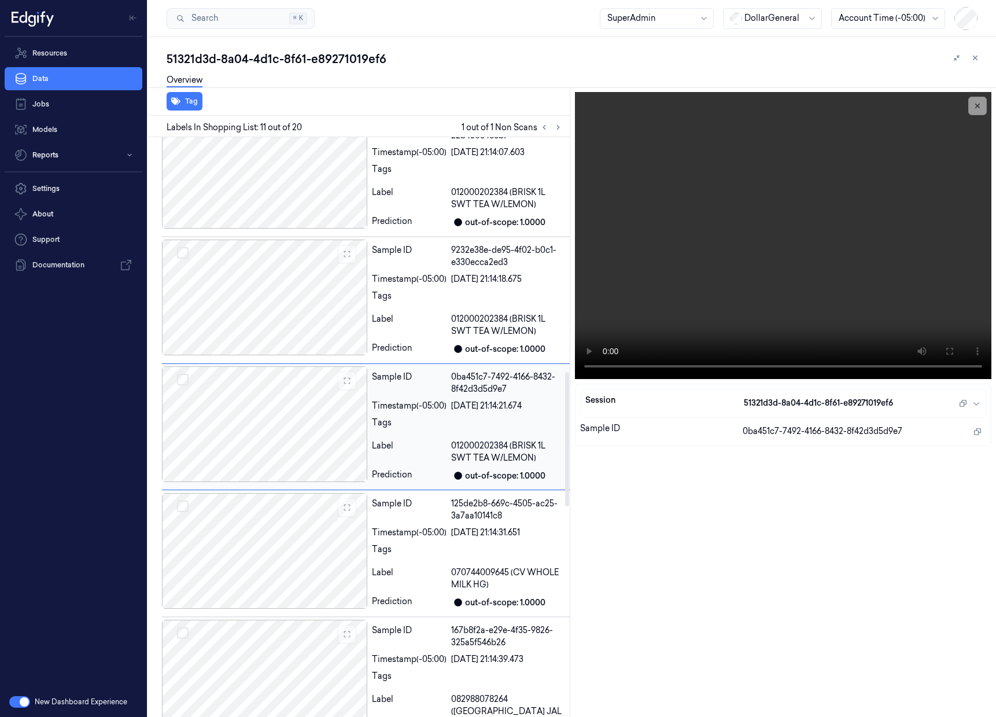
click at [291, 488] on div "Sample ID 0ba451c7-7492-4166-8432-8f42d3d5d9e7 Timestamp (-05:00) 20/08/2025 21…" at bounding box center [366, 426] width 408 height 127
click at [263, 545] on div at bounding box center [264, 551] width 205 height 116
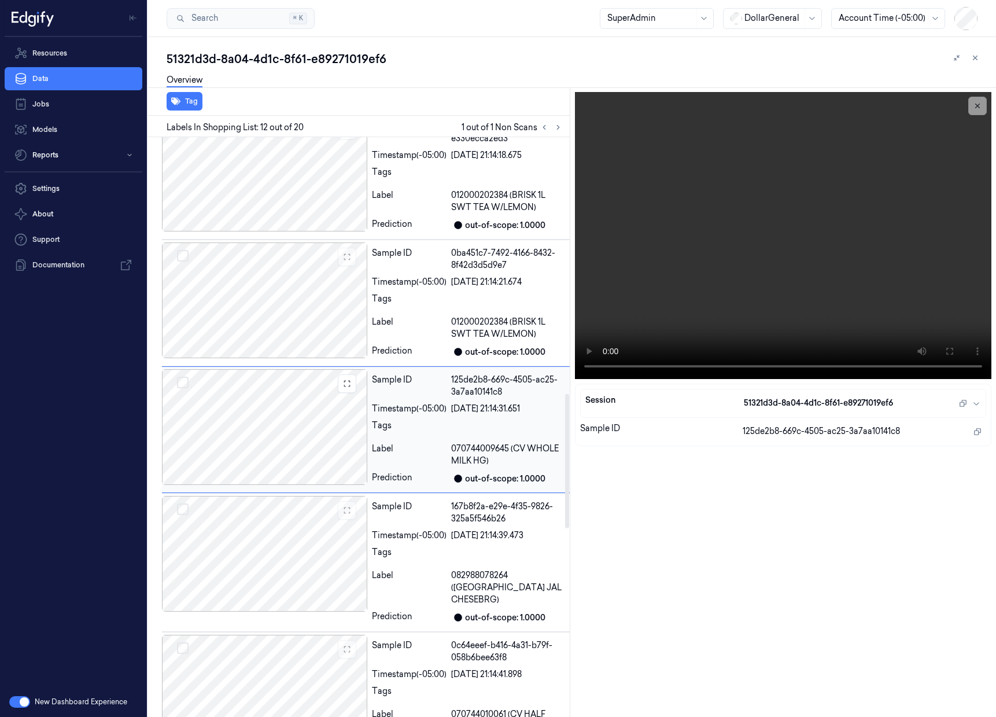
scroll to position [1139, 0]
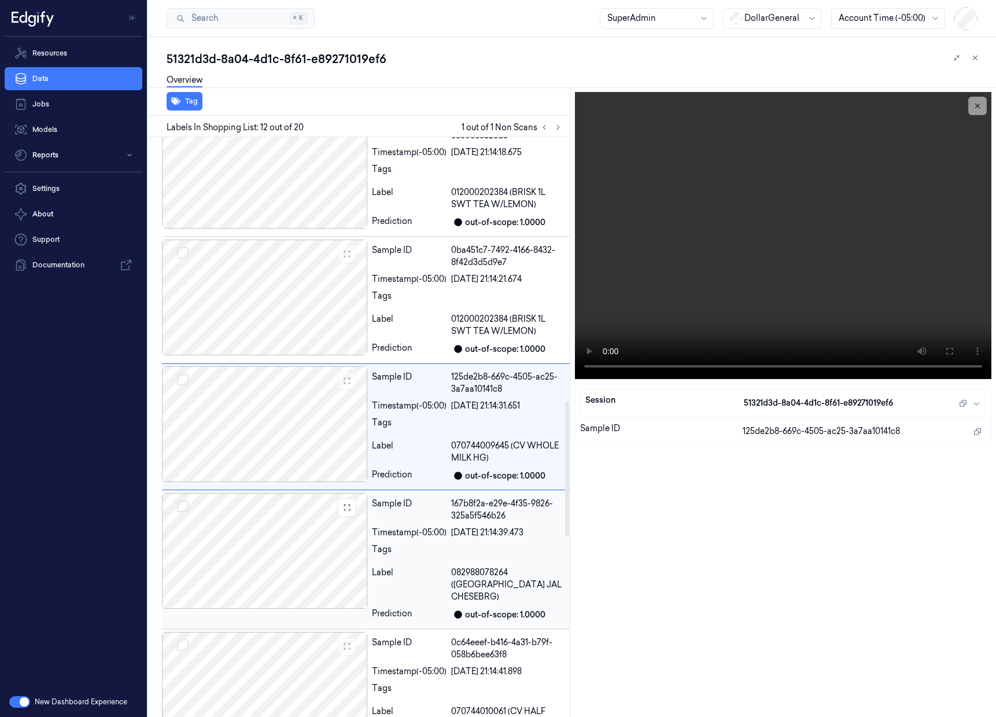
click at [296, 558] on div at bounding box center [264, 551] width 205 height 116
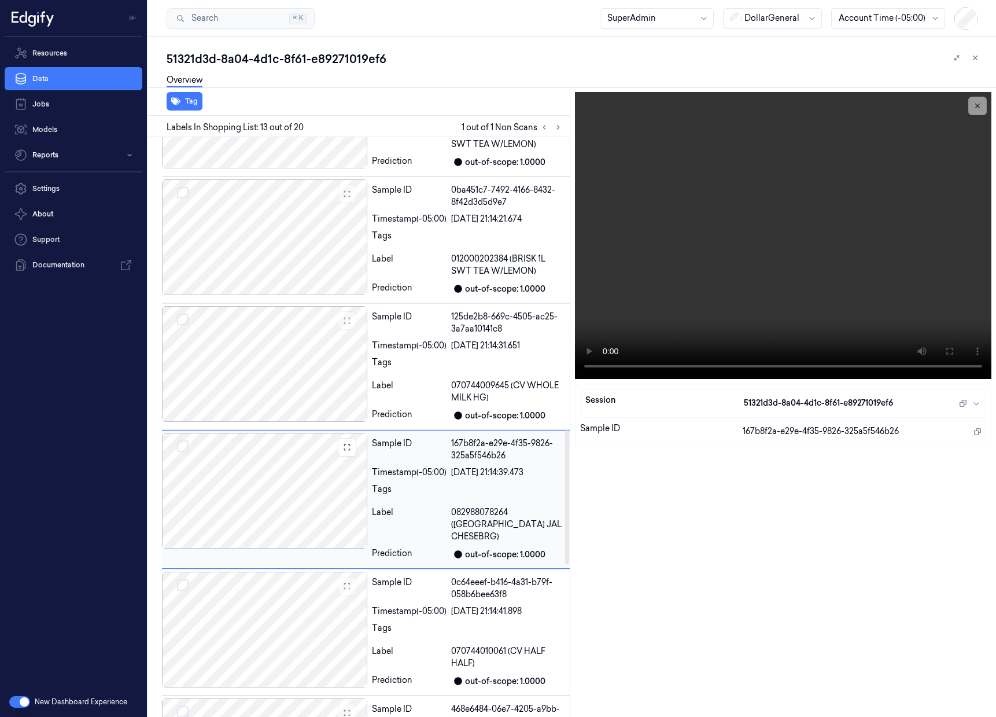
scroll to position [1265, 0]
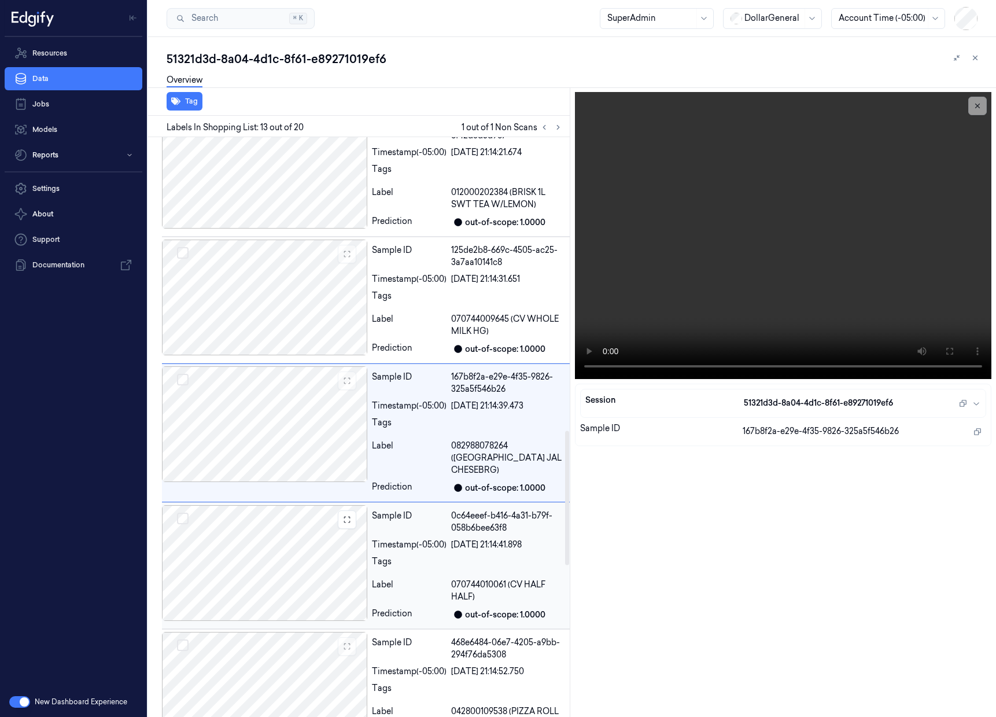
click at [228, 542] on div at bounding box center [264, 563] width 205 height 116
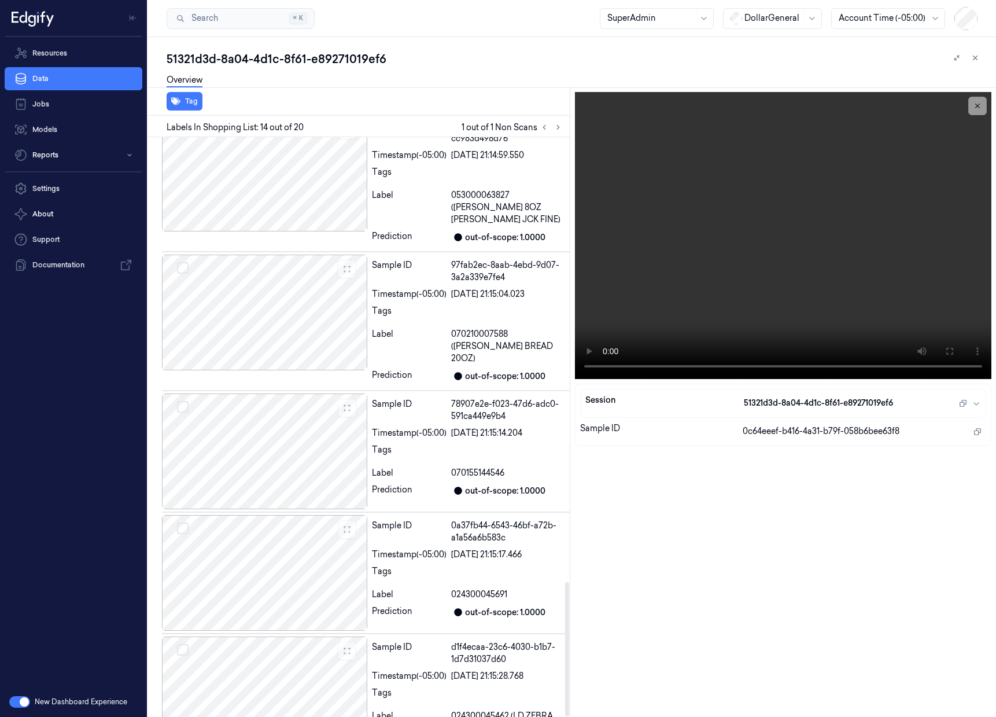
scroll to position [1919, 0]
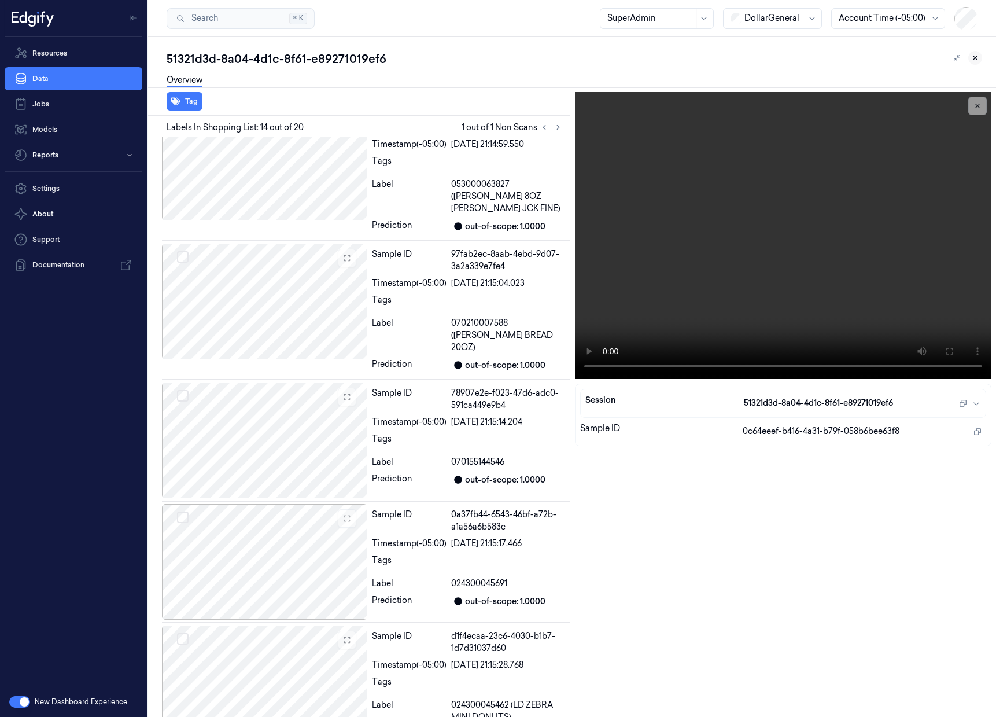
click at [977, 60] on icon at bounding box center [975, 58] width 8 height 8
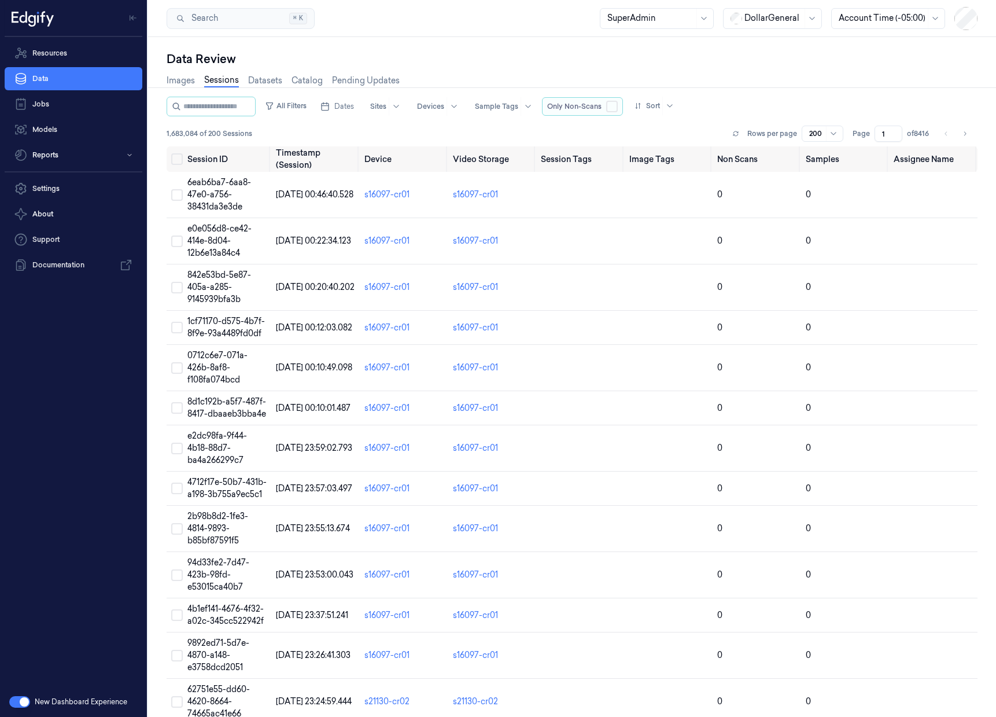
click at [618, 109] on button "button" at bounding box center [612, 107] width 12 height 12
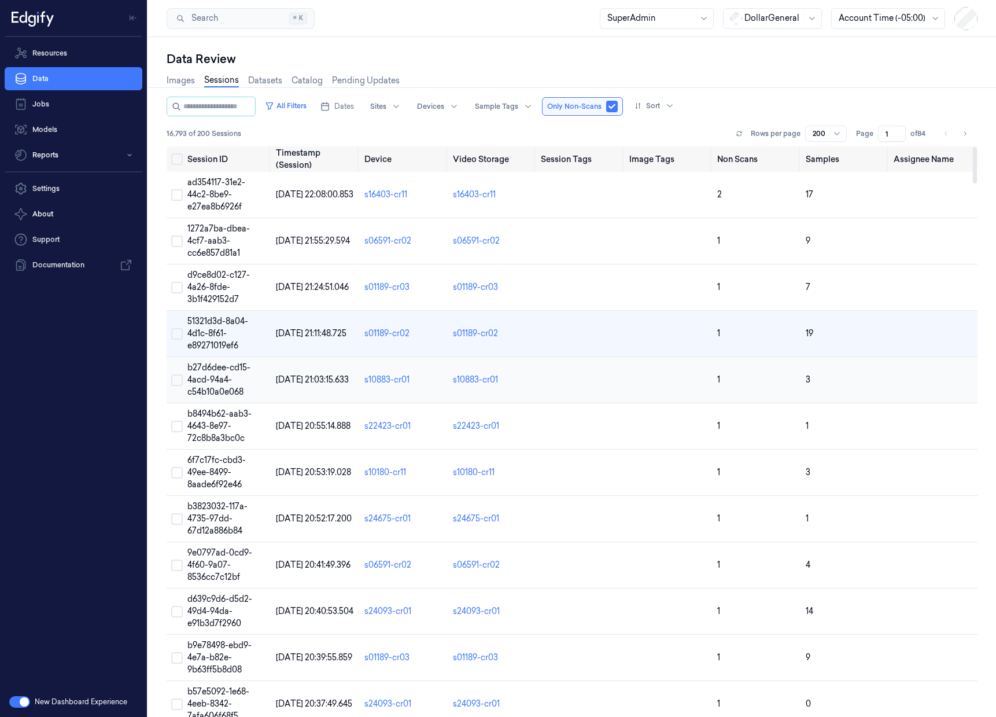
click at [215, 370] on span "b27d6dee-cd15-4acd-94a4-c54b10a0e068" at bounding box center [218, 379] width 63 height 35
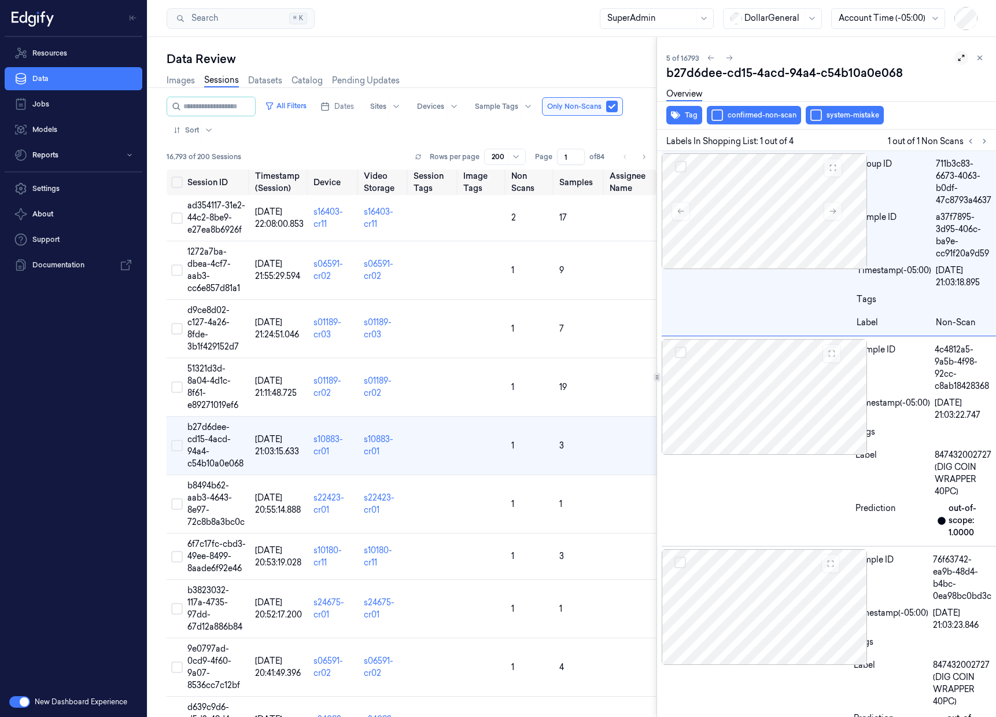
click at [958, 58] on icon at bounding box center [961, 58] width 8 height 8
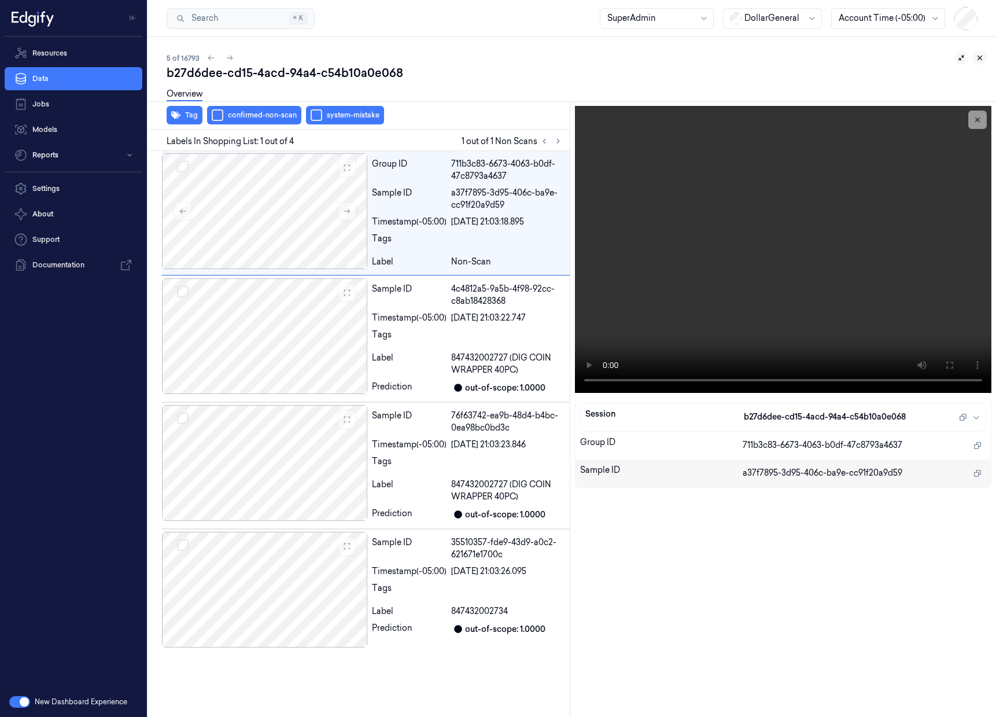
click at [985, 58] on button at bounding box center [980, 58] width 14 height 14
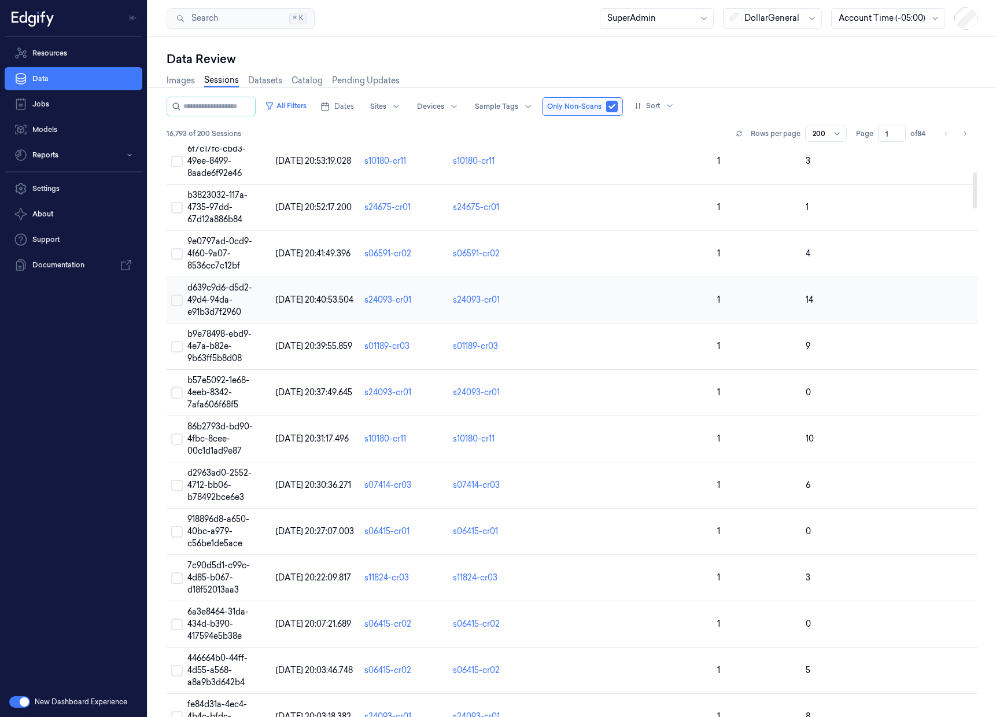
scroll to position [688, 0]
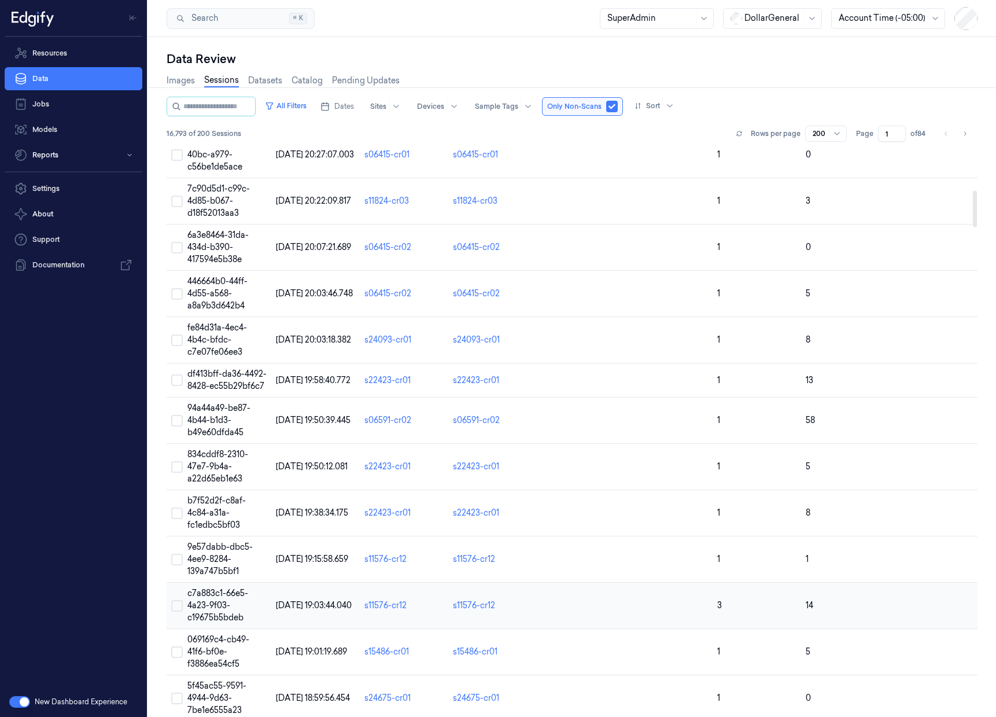
click at [217, 588] on span "c7a883c1-66e5-4a23-9f03-c19675b5bdeb" at bounding box center [217, 605] width 61 height 35
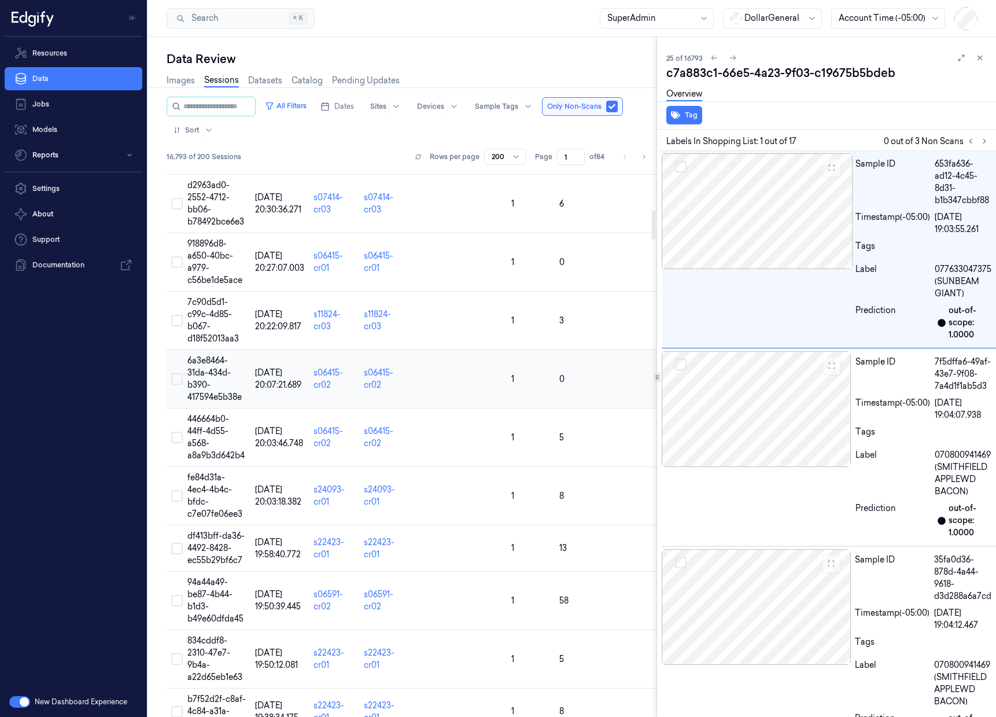
scroll to position [789, 0]
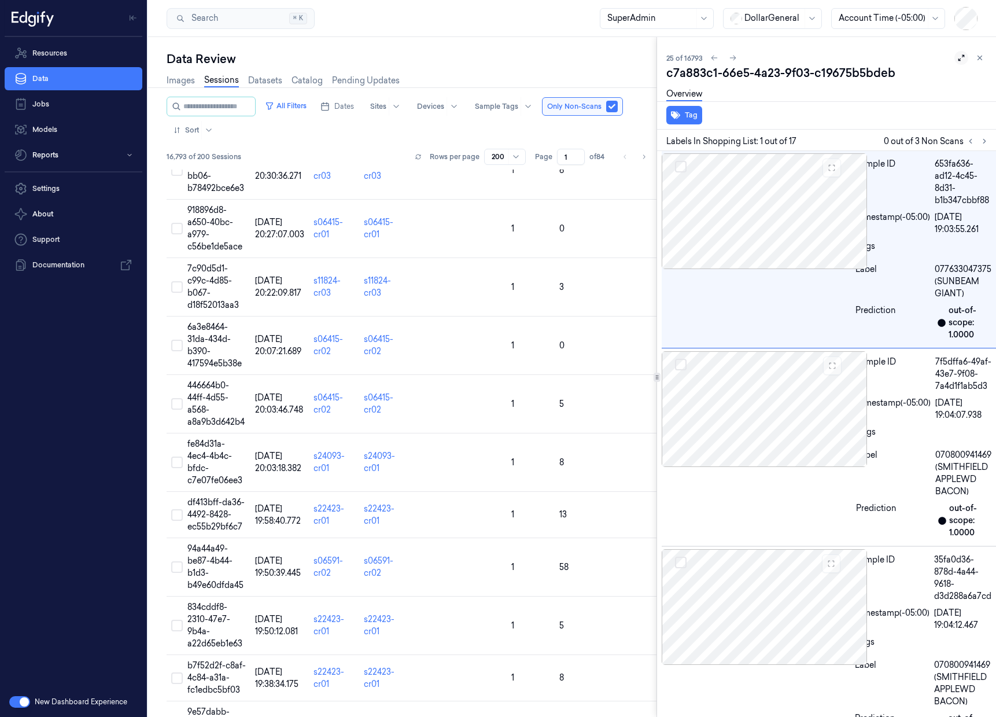
click at [959, 63] on button at bounding box center [961, 58] width 14 height 14
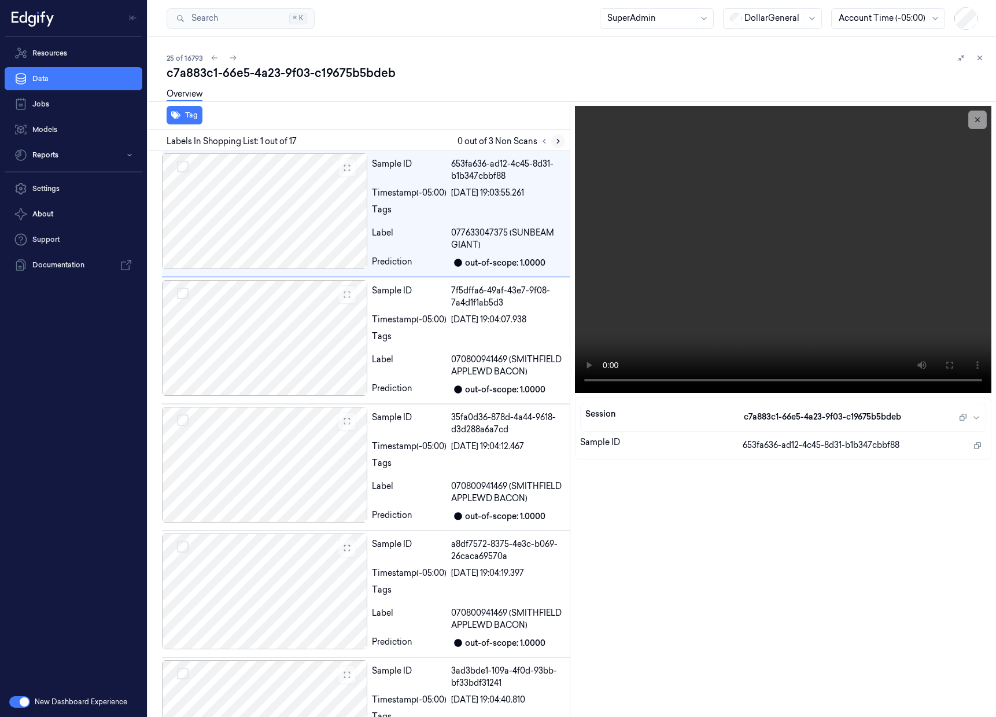
click at [561, 143] on icon at bounding box center [558, 141] width 8 height 8
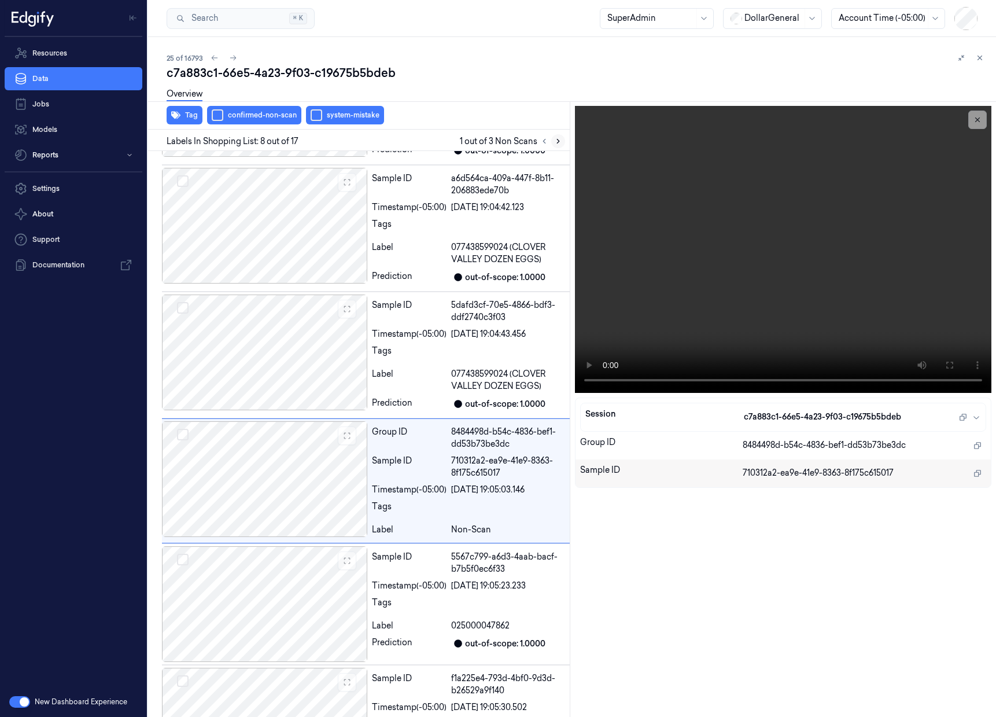
scroll to position [666, 0]
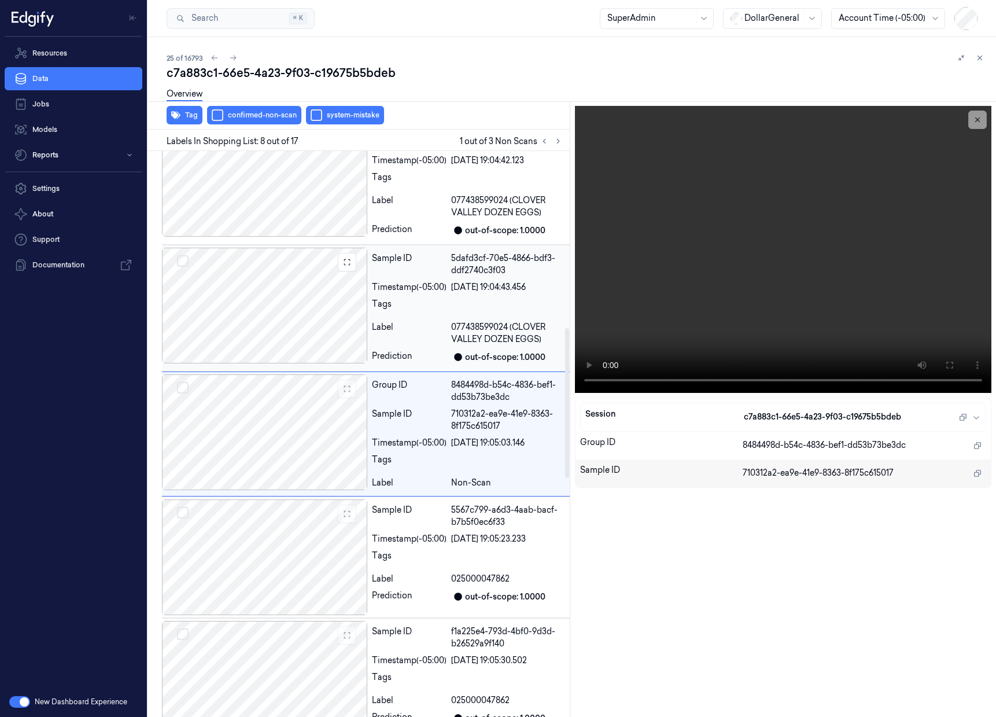
click at [300, 290] on div at bounding box center [264, 306] width 205 height 116
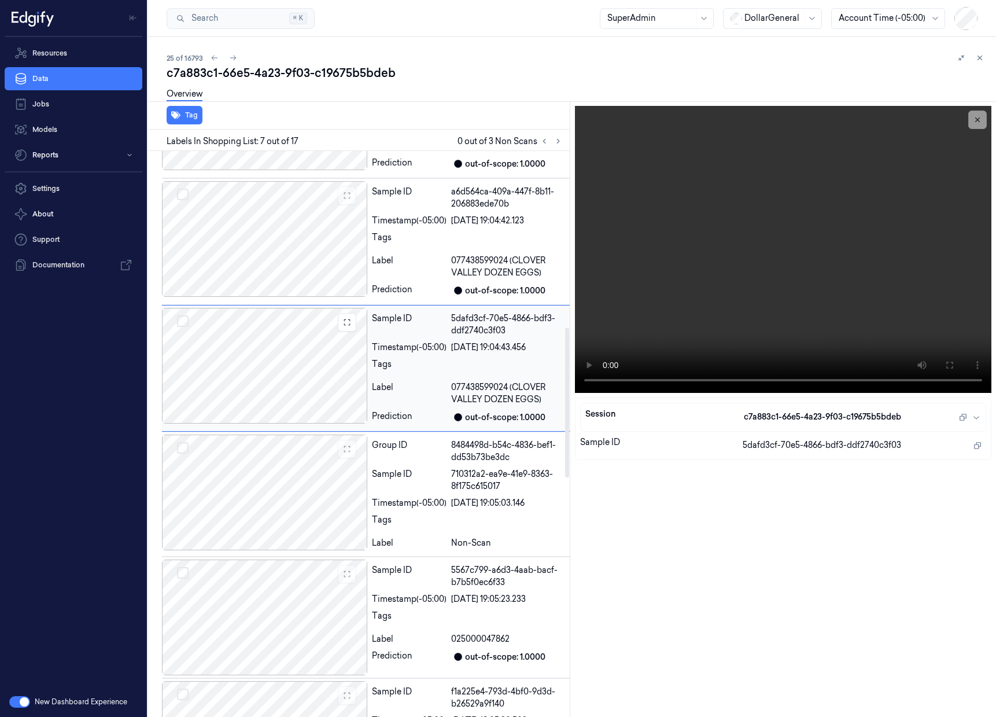
scroll to position [540, 0]
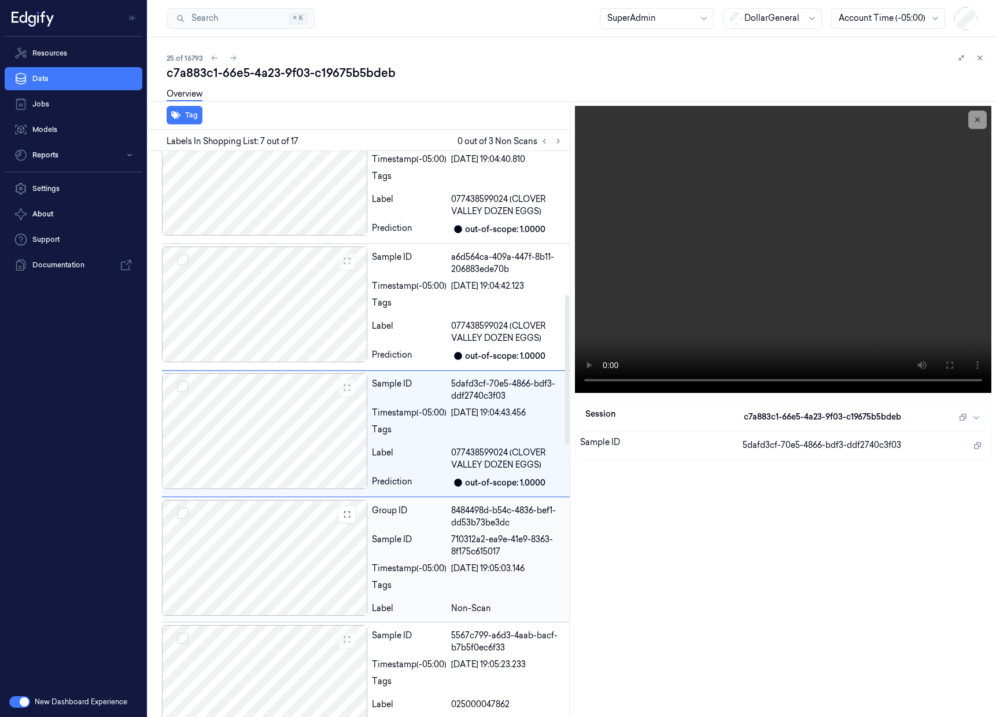
click at [273, 548] on div at bounding box center [264, 558] width 205 height 116
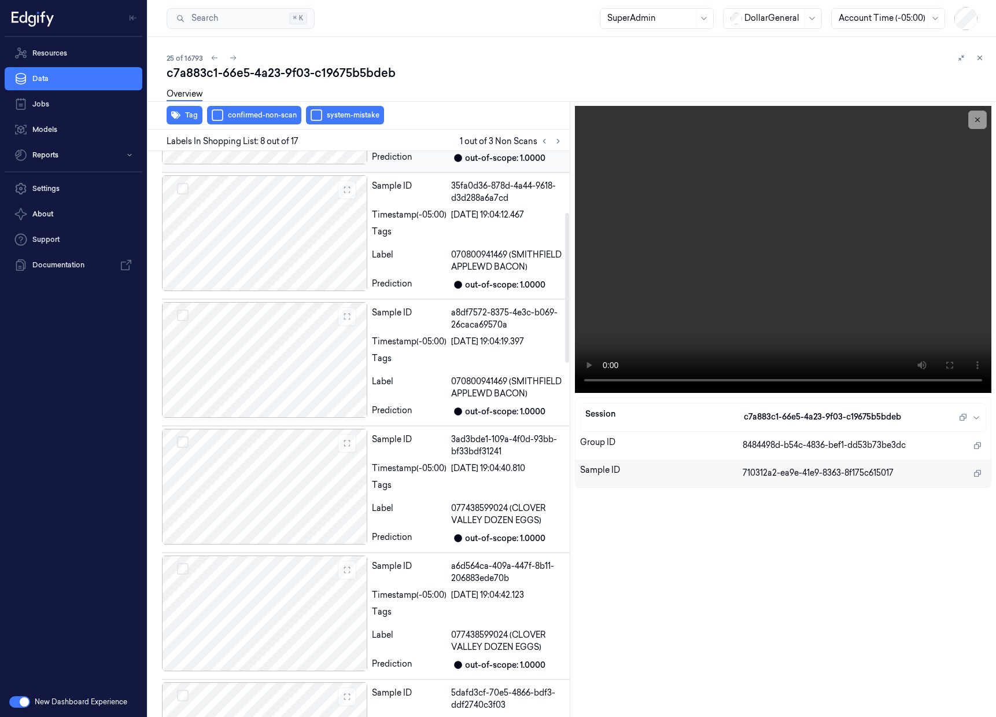
scroll to position [0, 0]
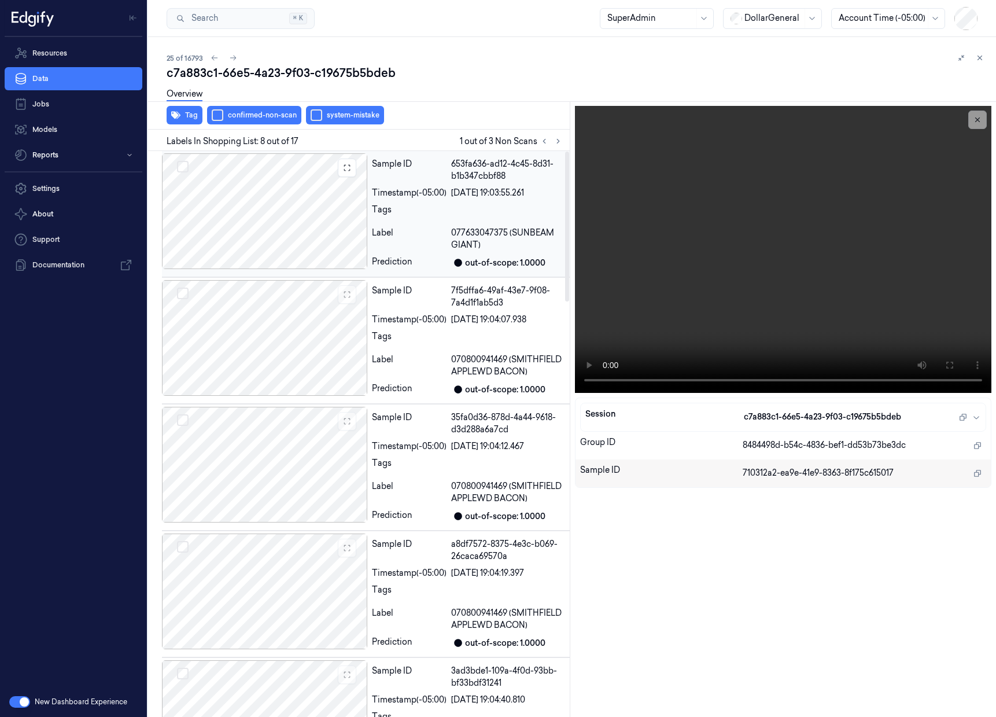
click at [255, 215] on div at bounding box center [264, 211] width 205 height 116
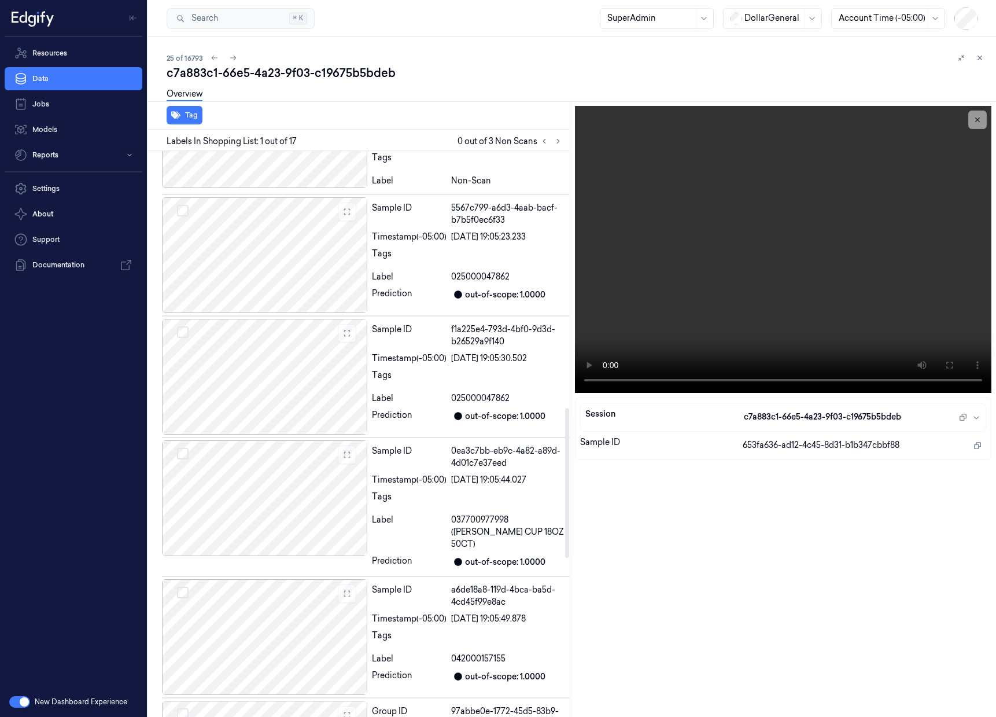
scroll to position [622, 0]
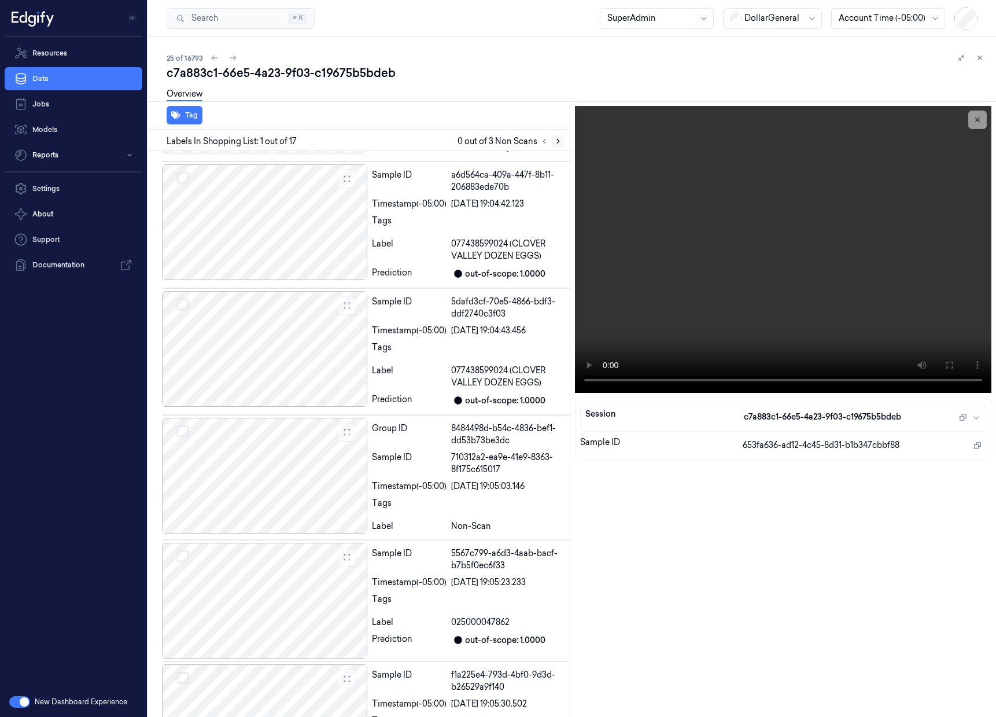
click at [557, 143] on icon at bounding box center [558, 141] width 2 height 4
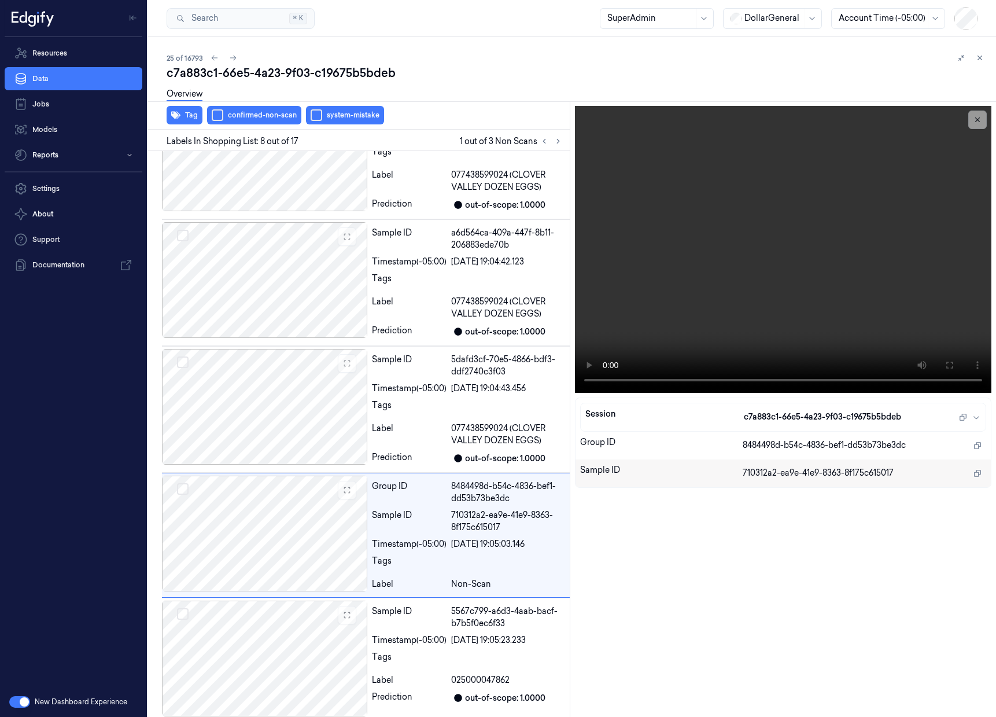
scroll to position [666, 0]
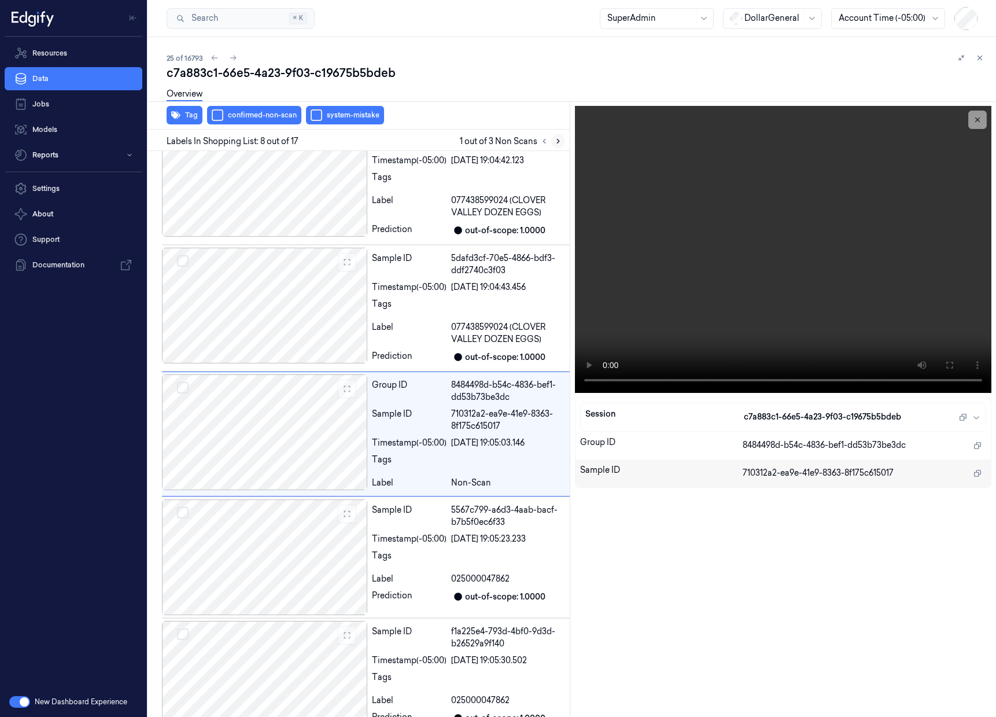
click at [559, 145] on icon at bounding box center [558, 141] width 8 height 8
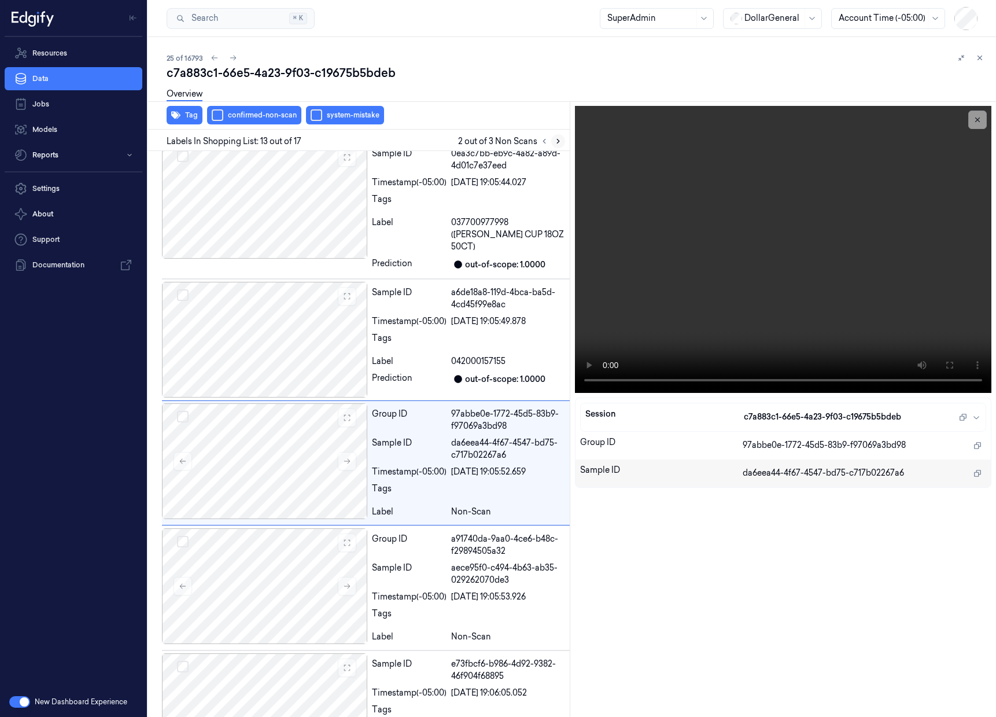
scroll to position [1282, 0]
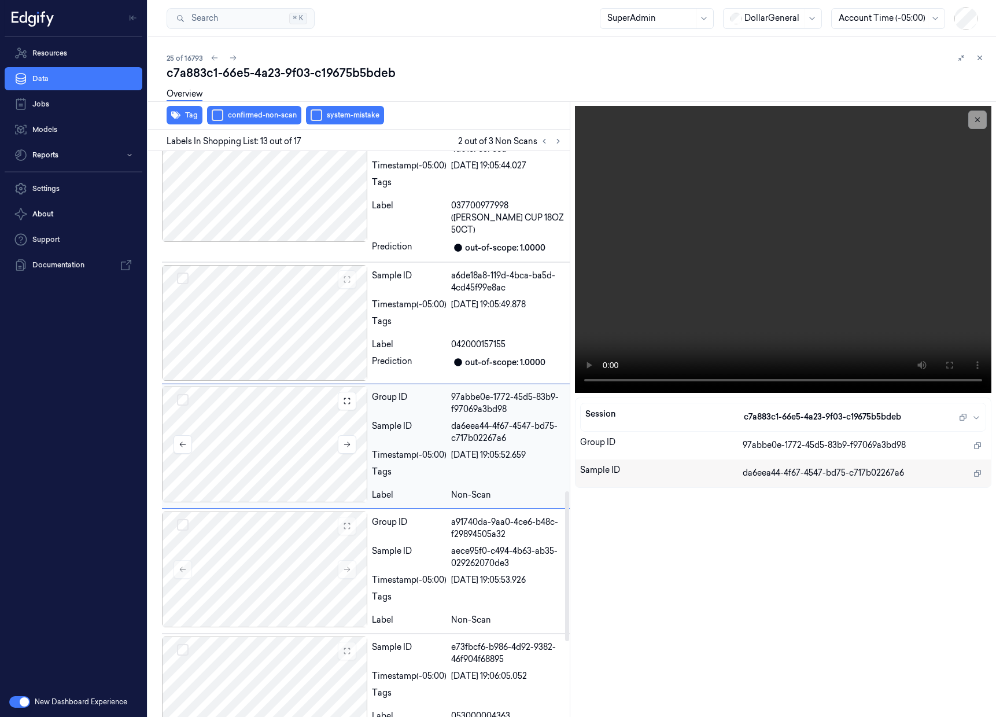
click at [223, 402] on div at bounding box center [264, 444] width 205 height 116
click at [344, 442] on icon at bounding box center [347, 444] width 6 height 5
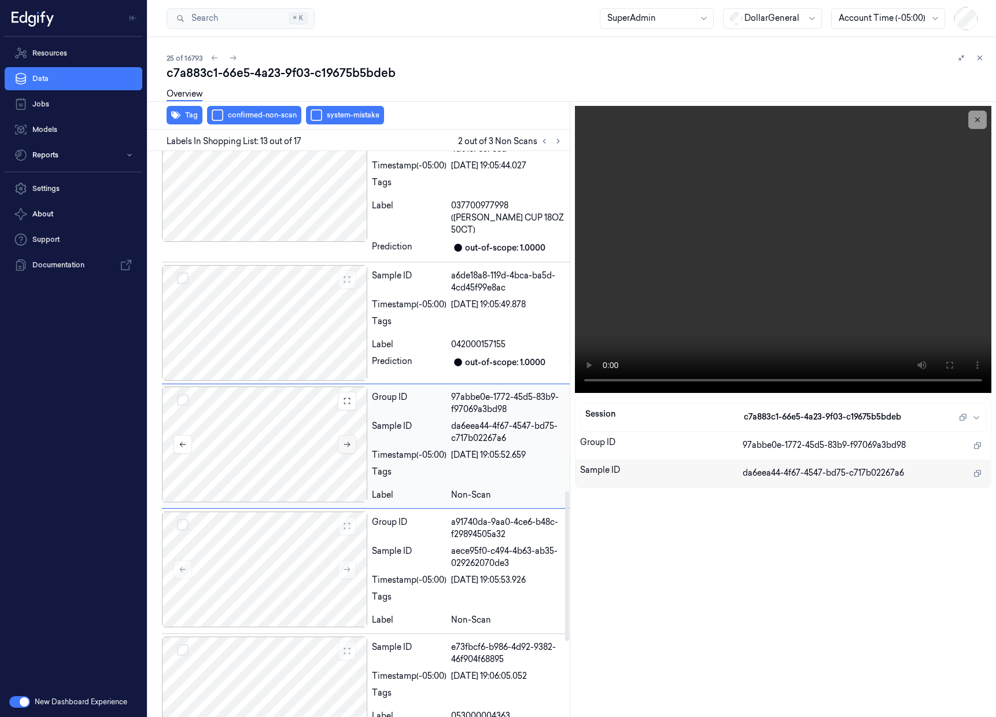
click at [344, 442] on icon at bounding box center [347, 444] width 6 height 5
click at [350, 440] on icon at bounding box center [347, 444] width 8 height 8
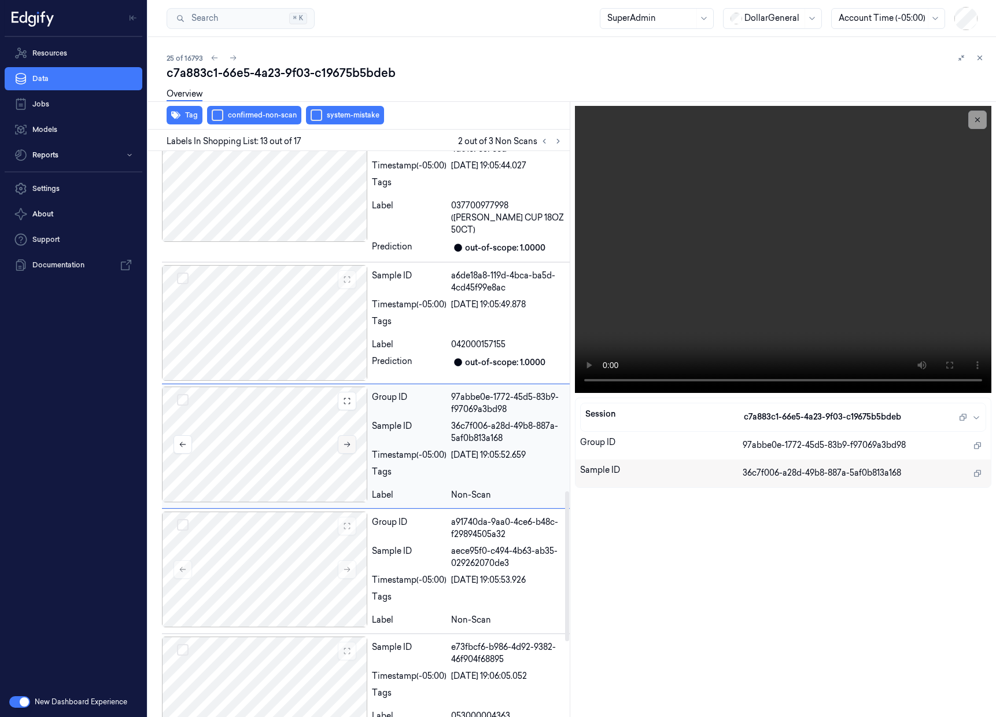
click at [350, 440] on icon at bounding box center [347, 444] width 8 height 8
click at [558, 141] on icon at bounding box center [558, 141] width 8 height 8
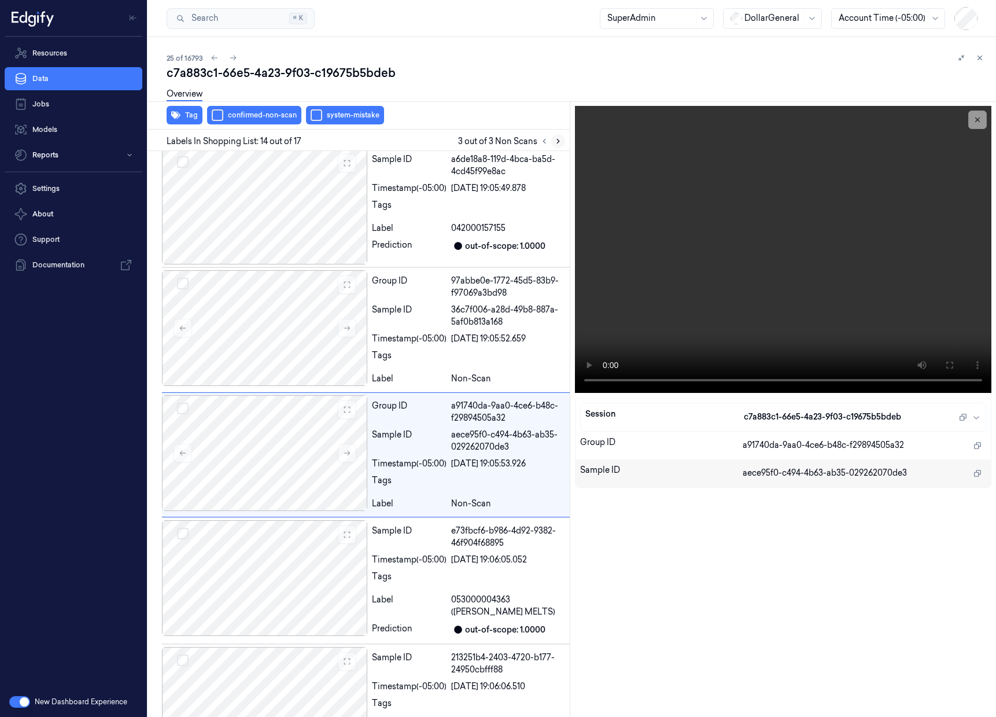
scroll to position [1406, 0]
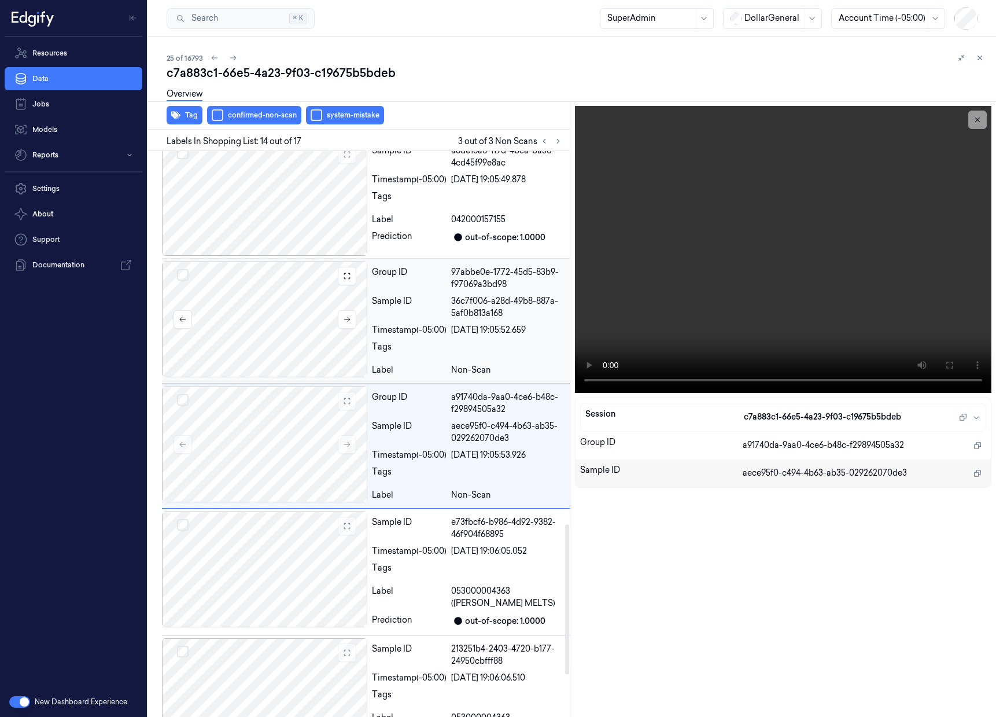
click at [321, 330] on div at bounding box center [264, 319] width 205 height 116
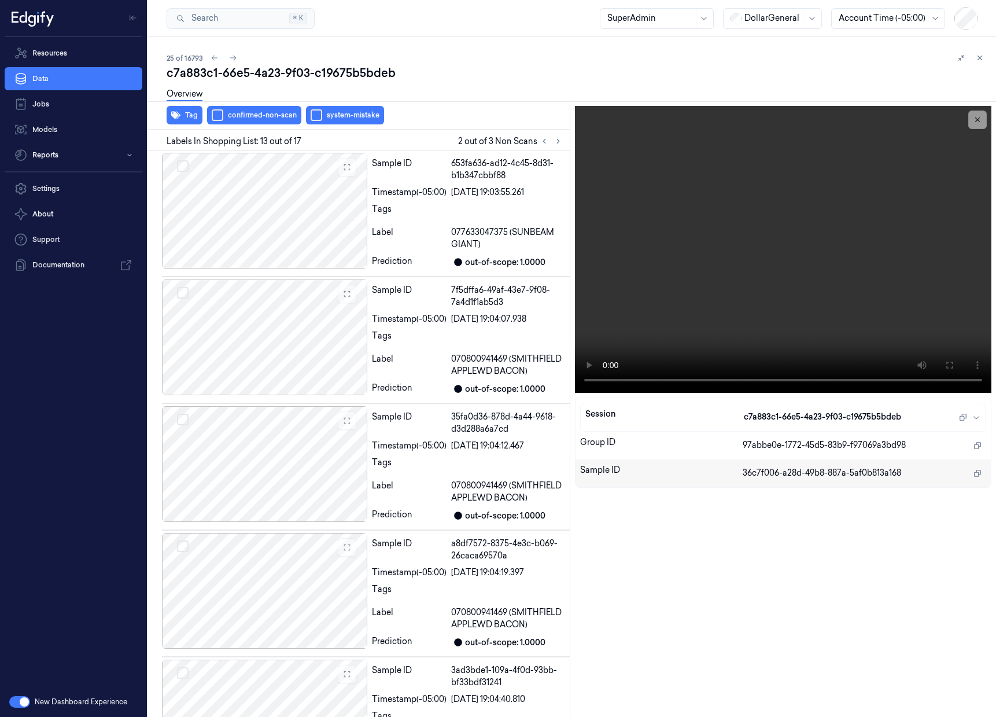
scroll to position [0, 0]
click at [231, 58] on icon at bounding box center [233, 58] width 8 height 8
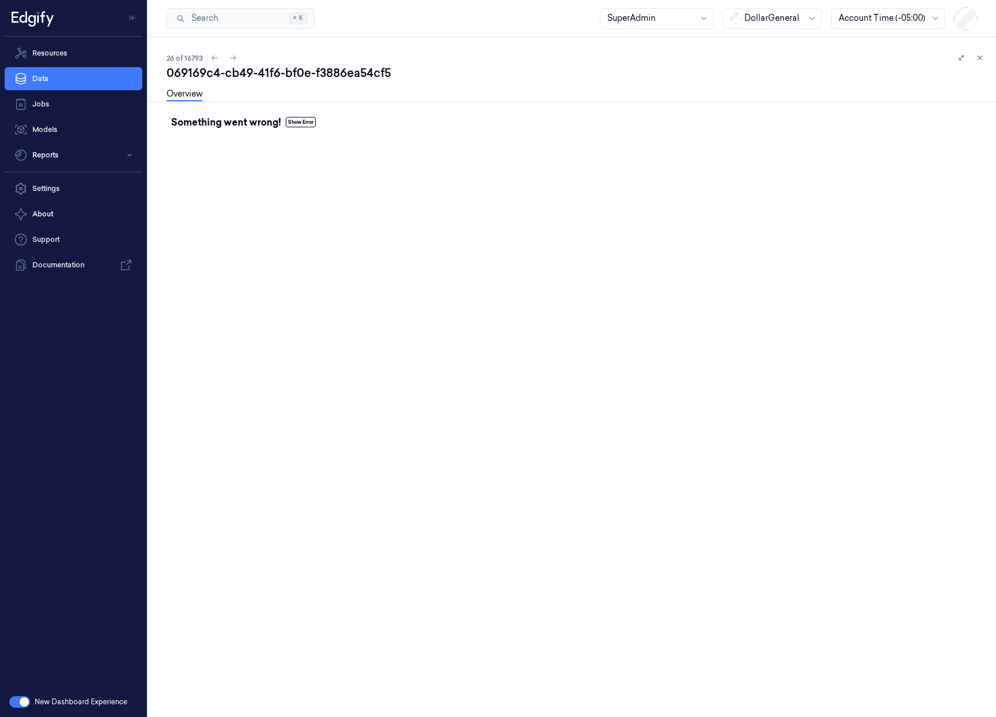
click at [17, 702] on button "button" at bounding box center [19, 702] width 21 height 12
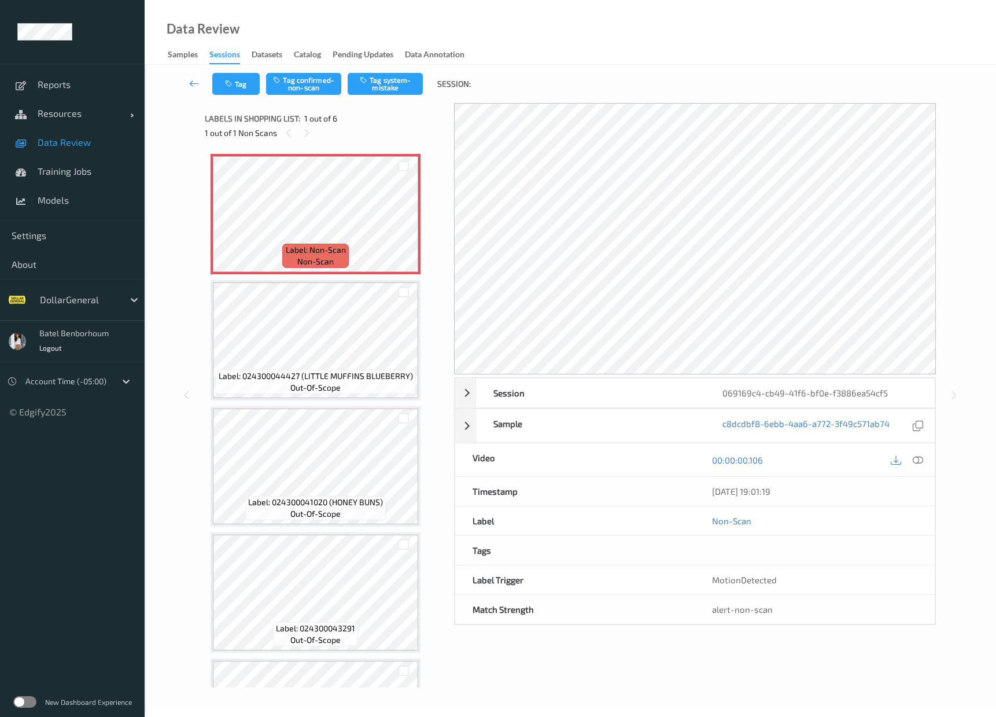
click at [857, 80] on div "Tag Tag confirmed-non-scan Tag system-mistake Session:" at bounding box center [570, 84] width 804 height 38
click at [957, 392] on icon at bounding box center [954, 395] width 10 height 10
click at [954, 389] on div at bounding box center [954, 395] width 14 height 14
click at [222, 58] on div "Sessions" at bounding box center [224, 57] width 31 height 16
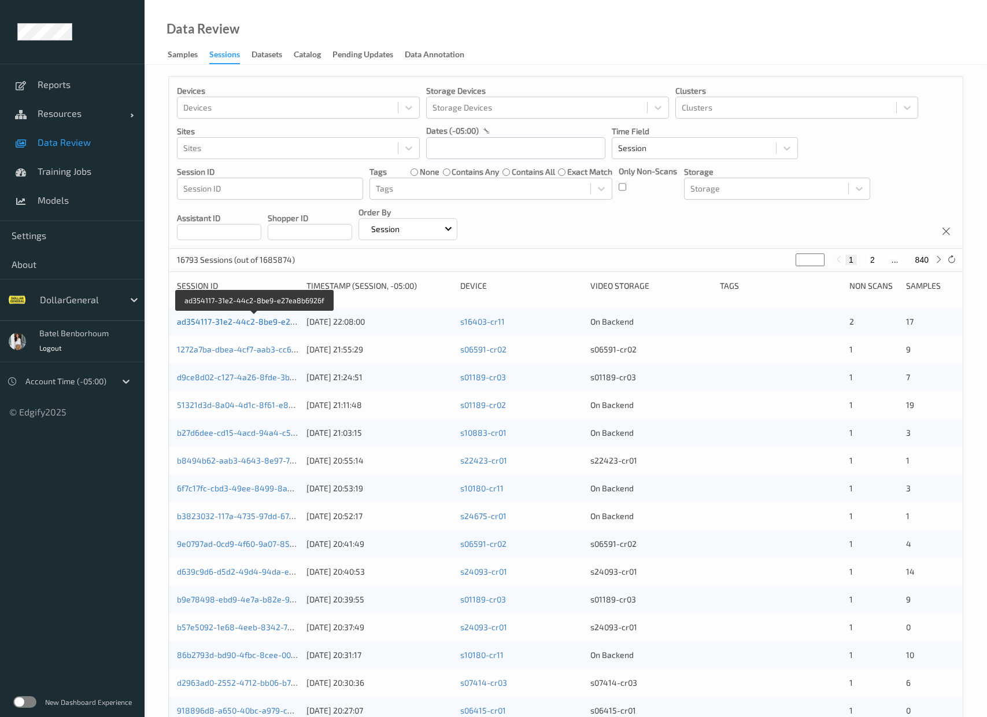
click at [239, 322] on link "ad354117-31e2-44c2-8be9-e27ea8b6926f" at bounding box center [256, 321] width 158 height 10
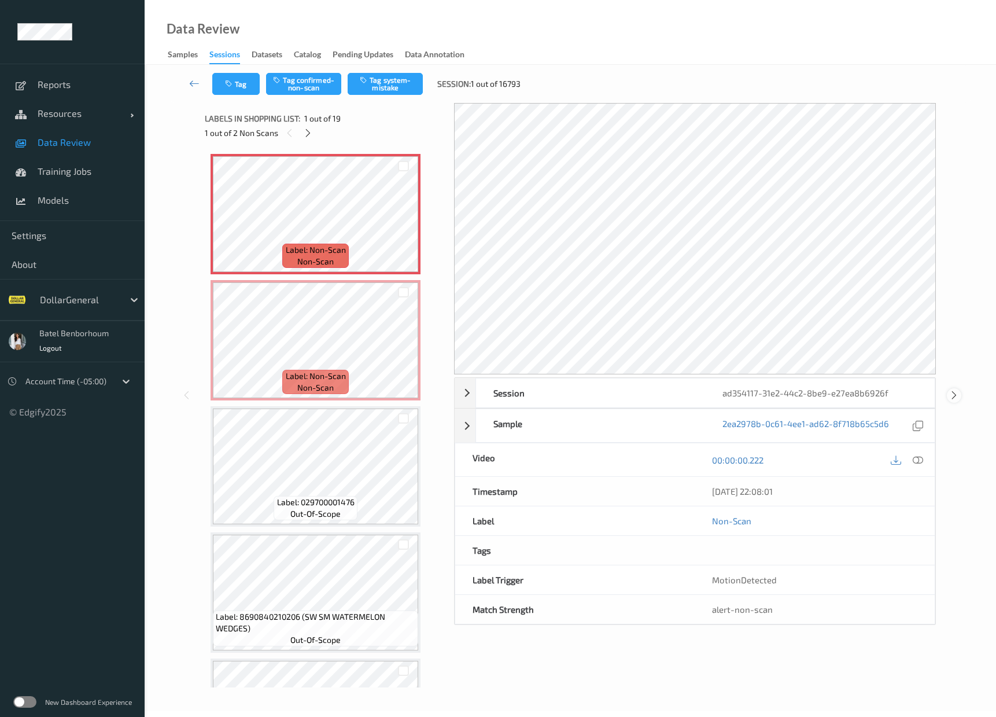
click at [953, 394] on icon at bounding box center [954, 395] width 10 height 10
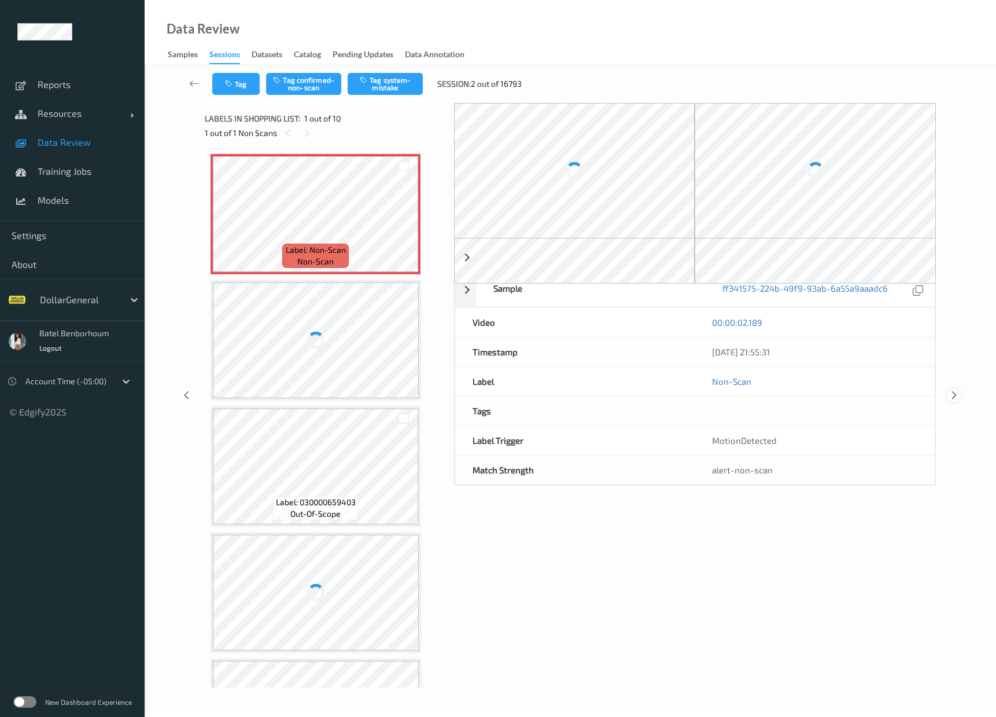
click at [954, 396] on icon at bounding box center [954, 395] width 10 height 10
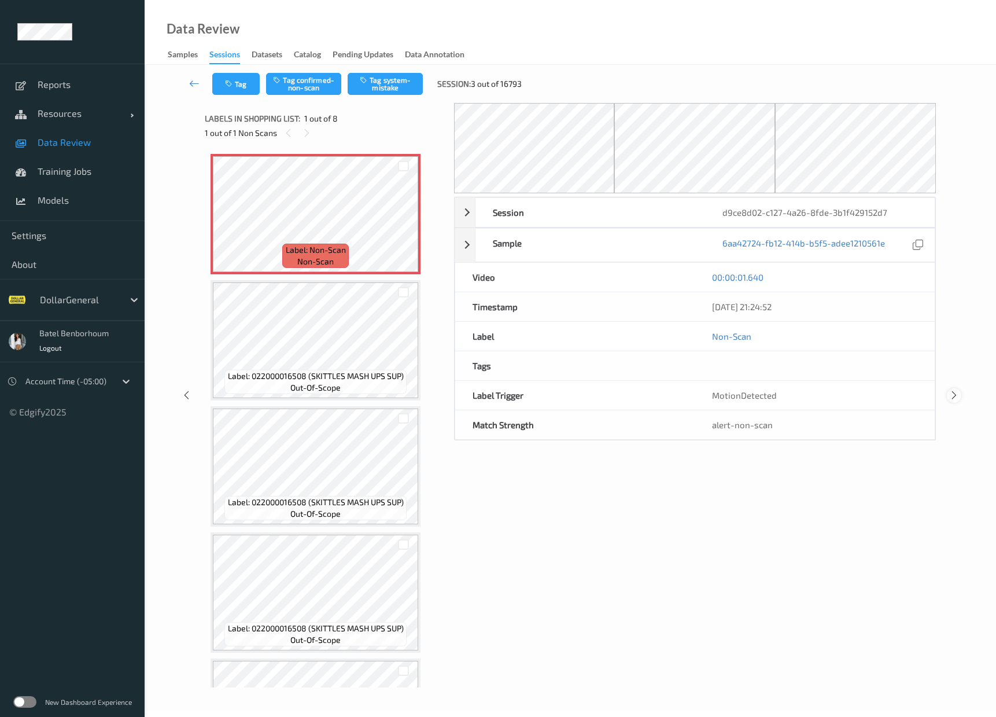
click at [957, 396] on icon at bounding box center [954, 395] width 10 height 10
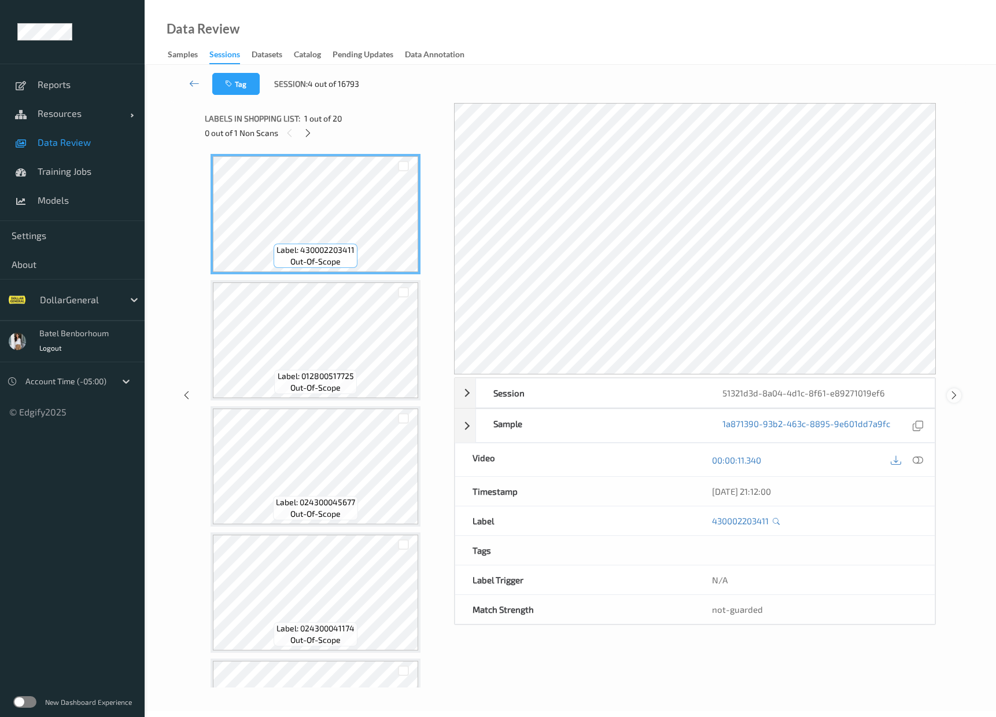
click at [957, 396] on icon at bounding box center [954, 395] width 10 height 10
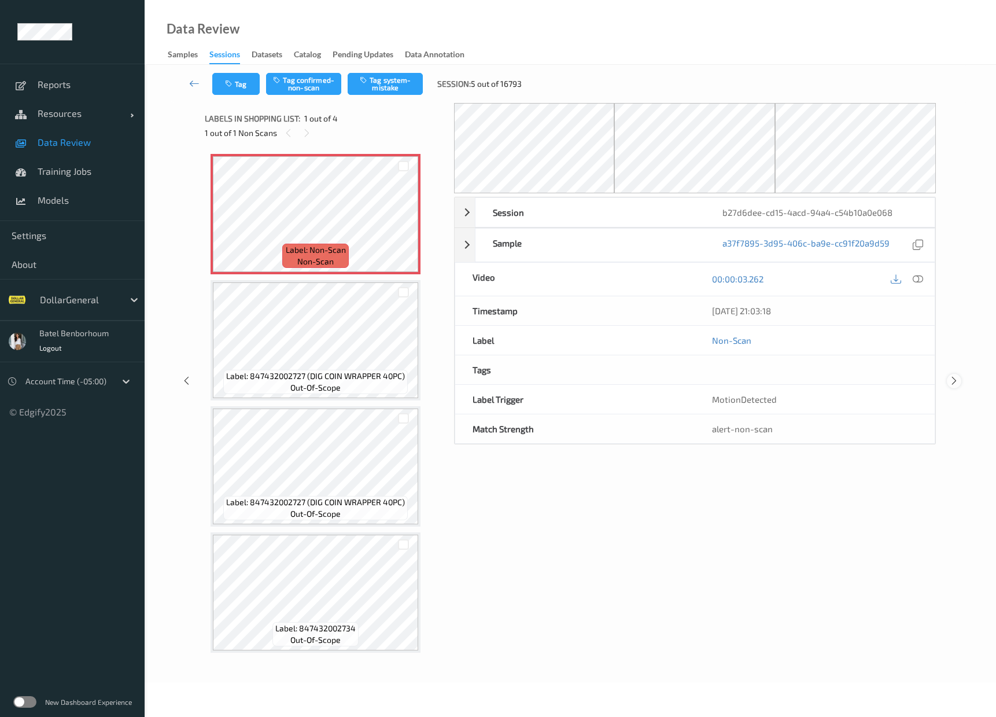
click at [958, 380] on icon at bounding box center [954, 380] width 10 height 10
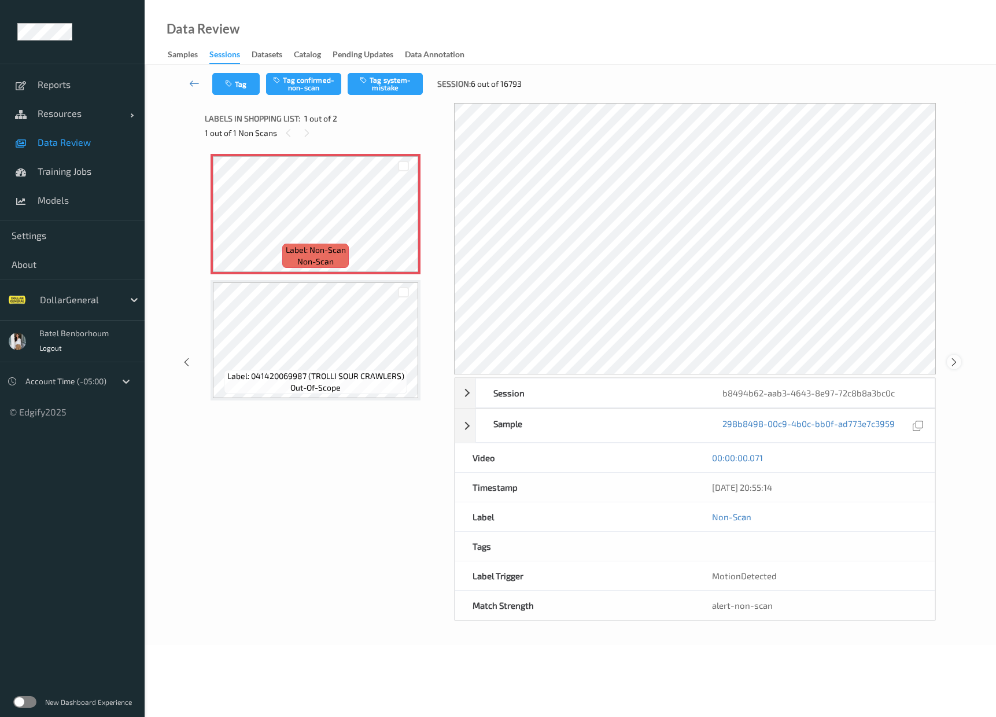
click at [958, 359] on icon at bounding box center [954, 362] width 10 height 10
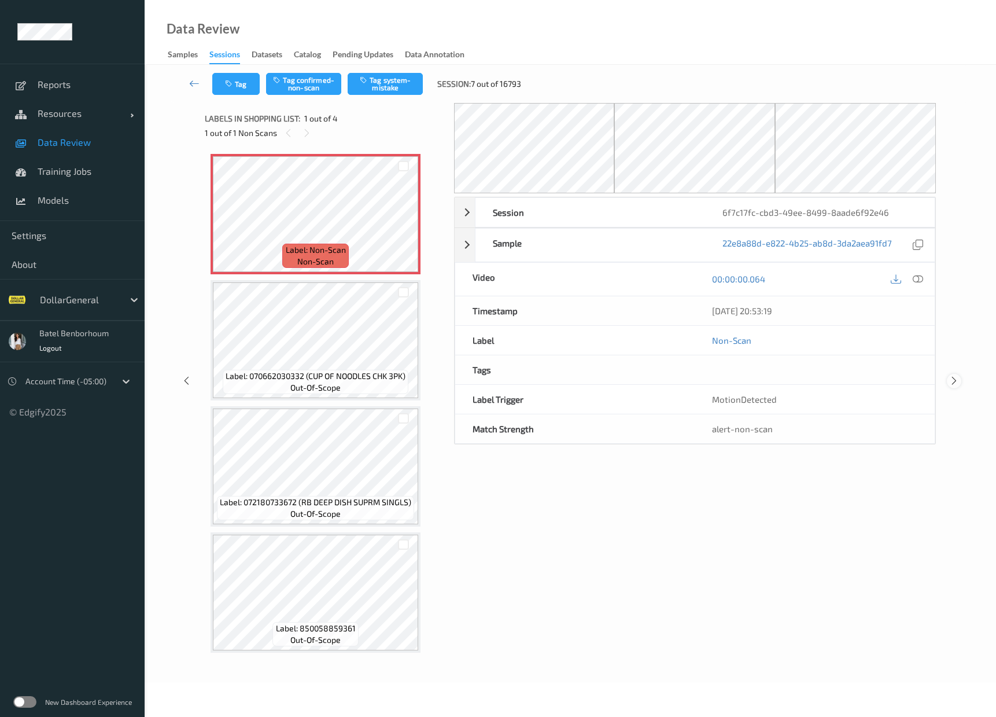
click at [956, 383] on icon at bounding box center [954, 380] width 10 height 10
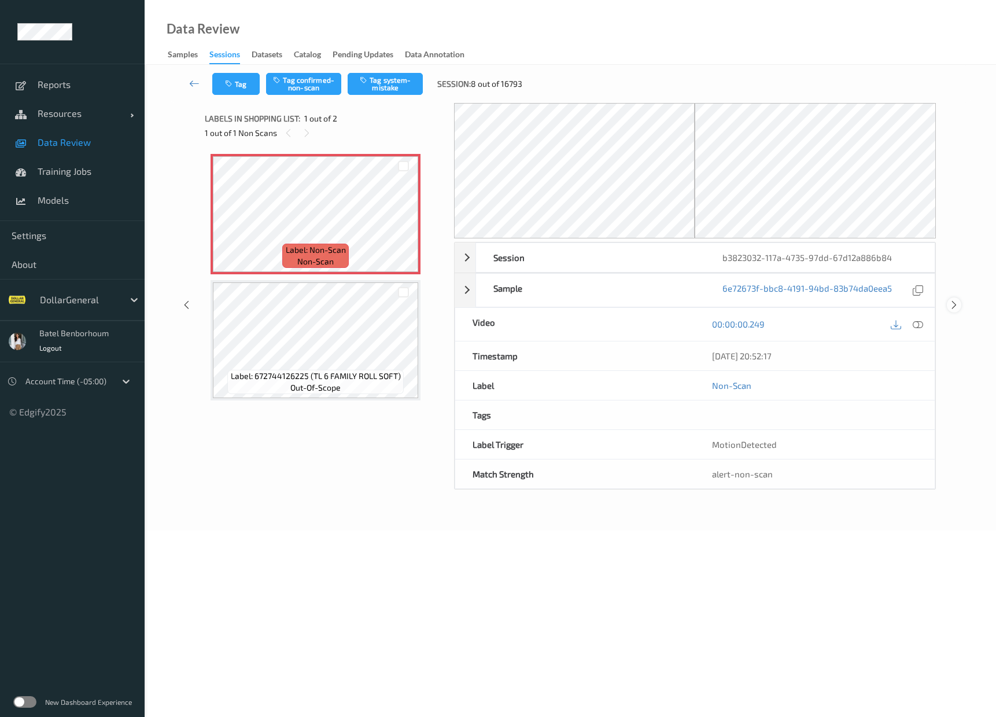
click at [951, 306] on icon at bounding box center [954, 305] width 10 height 10
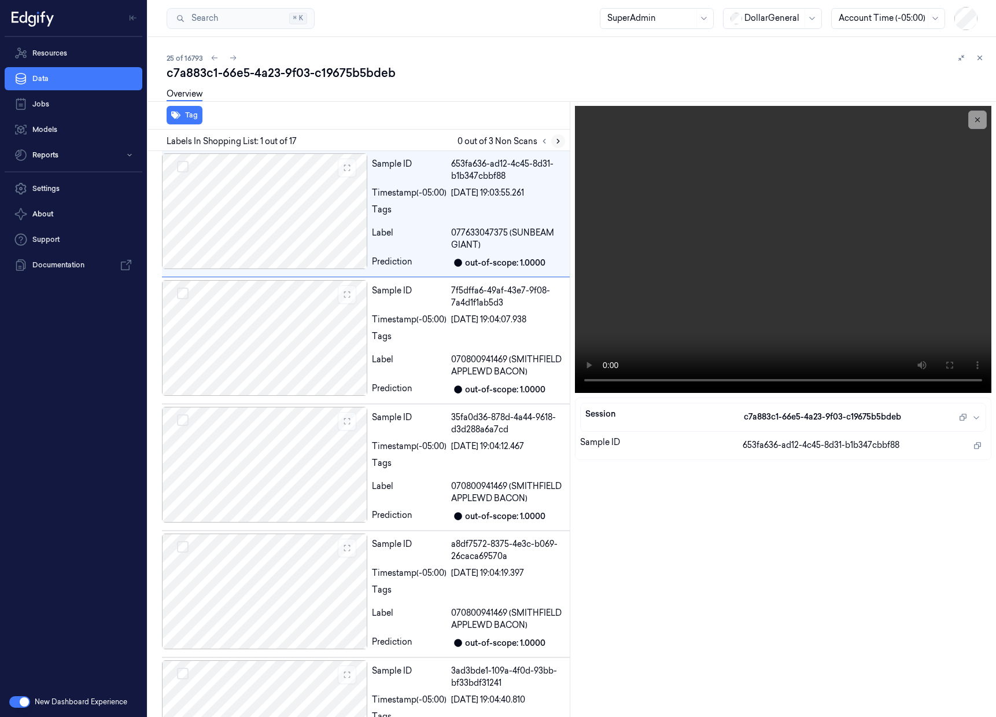
click at [561, 142] on icon at bounding box center [558, 141] width 8 height 8
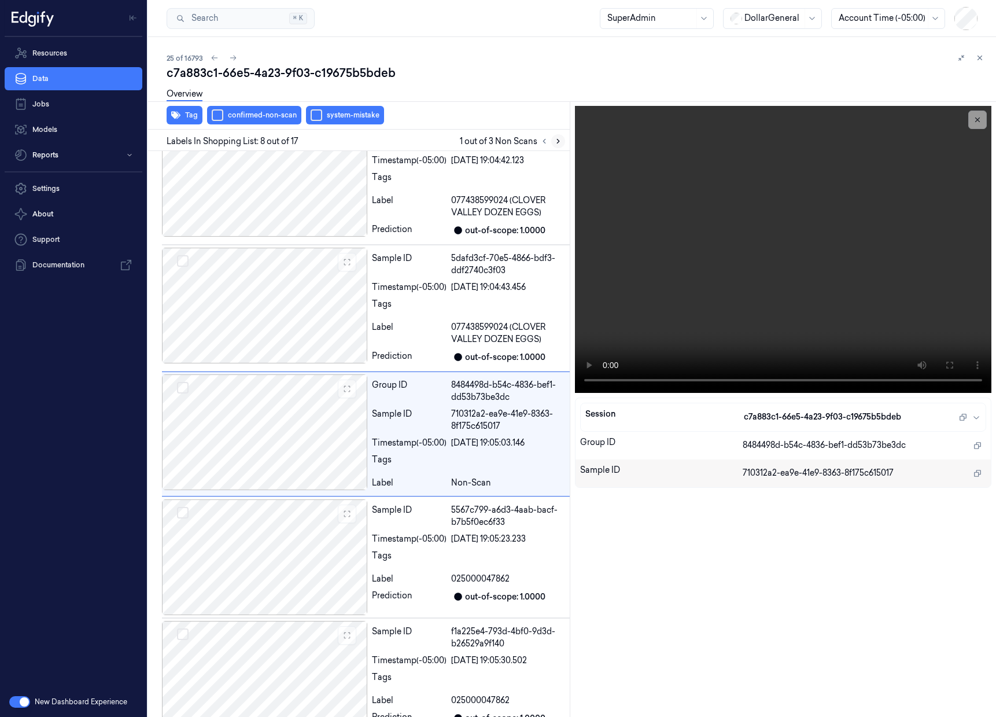
click at [561, 142] on icon at bounding box center [558, 141] width 8 height 8
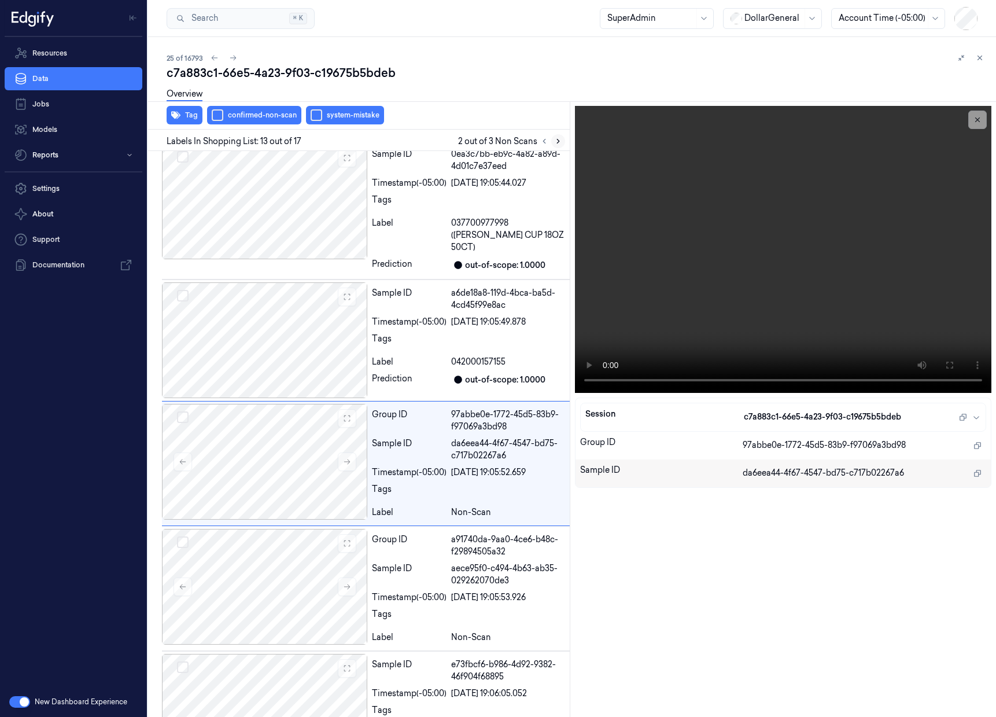
scroll to position [1282, 0]
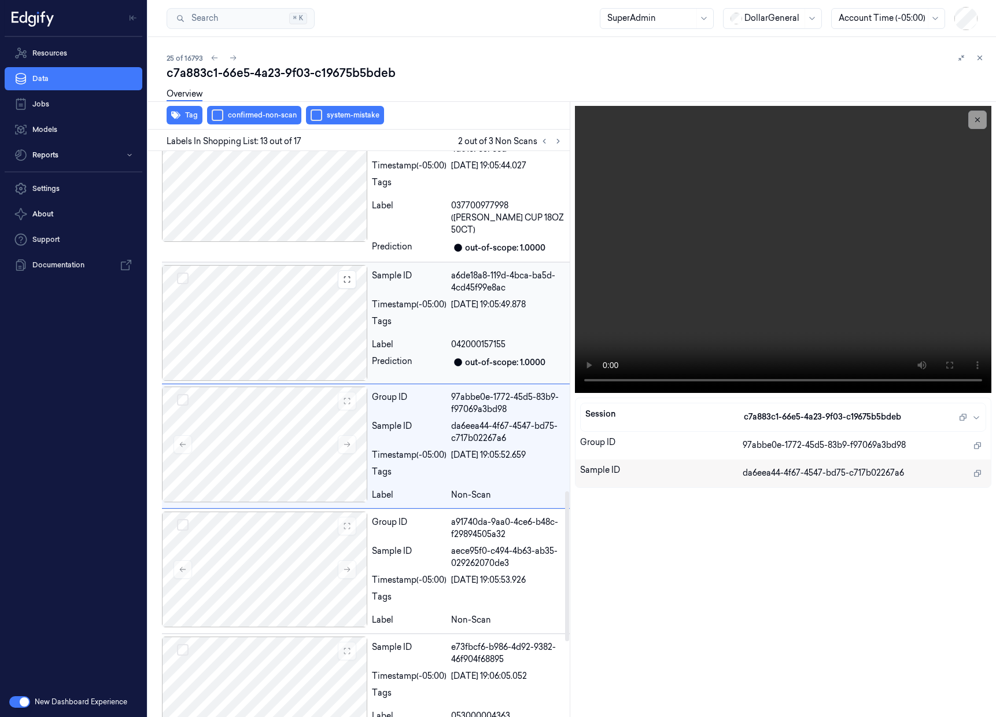
click at [301, 323] on div at bounding box center [264, 323] width 205 height 116
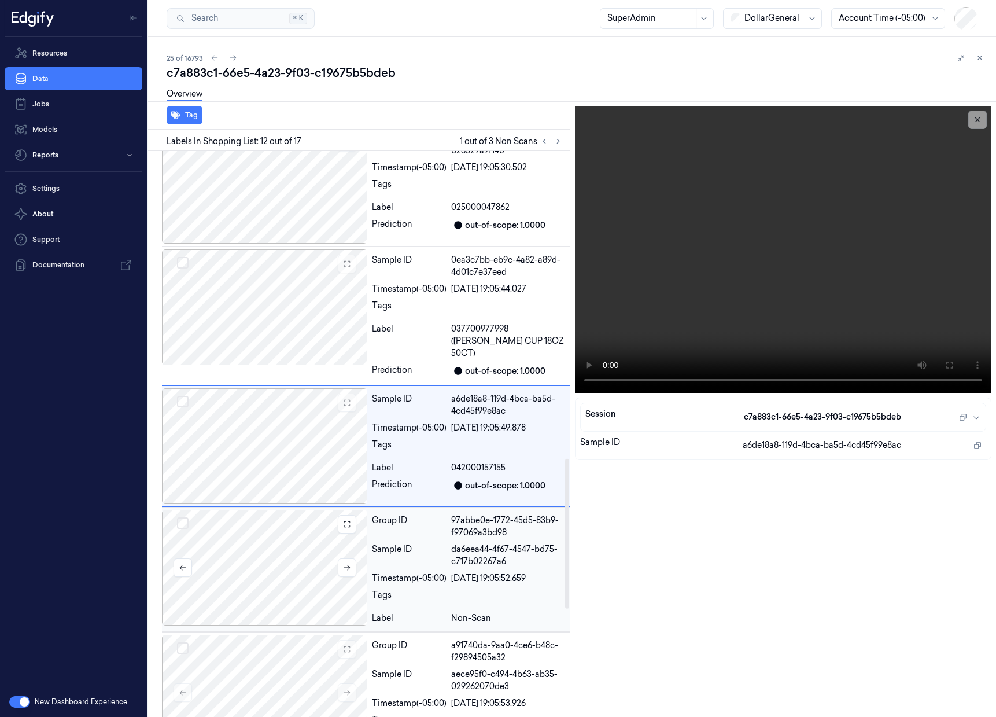
click at [310, 557] on div at bounding box center [264, 568] width 205 height 116
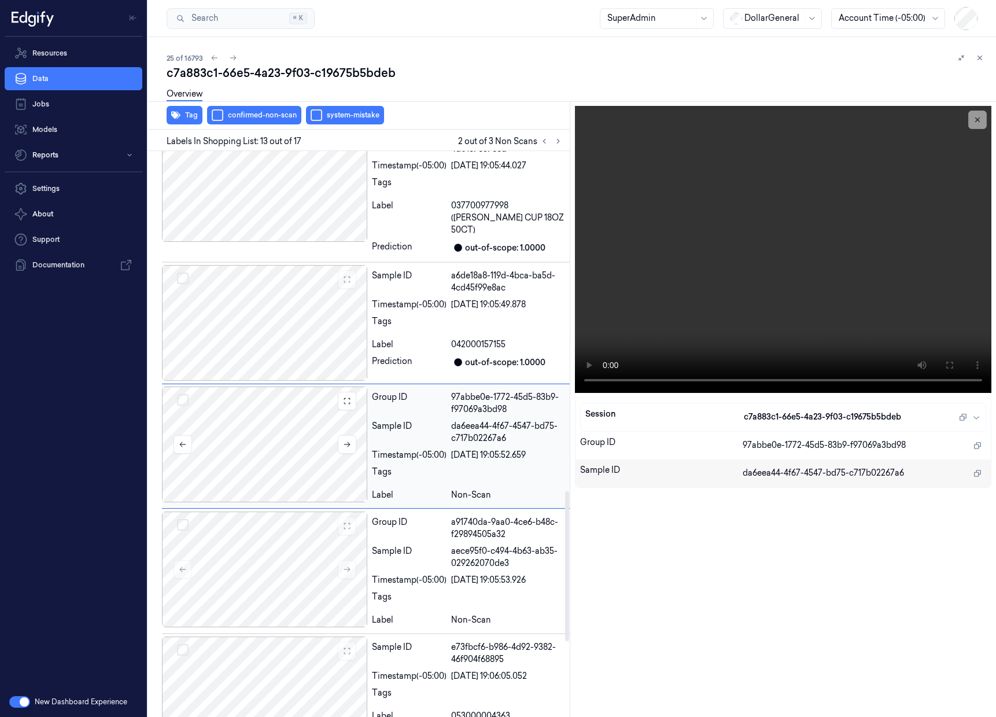
click at [248, 422] on div at bounding box center [264, 444] width 205 height 116
click at [821, 616] on div "Session c7a883c1-66e5-4a23-9f03-c19675b5bdeb Group ID 97abbe0e-1772-45d5-83b9-f…" at bounding box center [783, 408] width 426 height 615
click at [306, 554] on div at bounding box center [264, 569] width 205 height 116
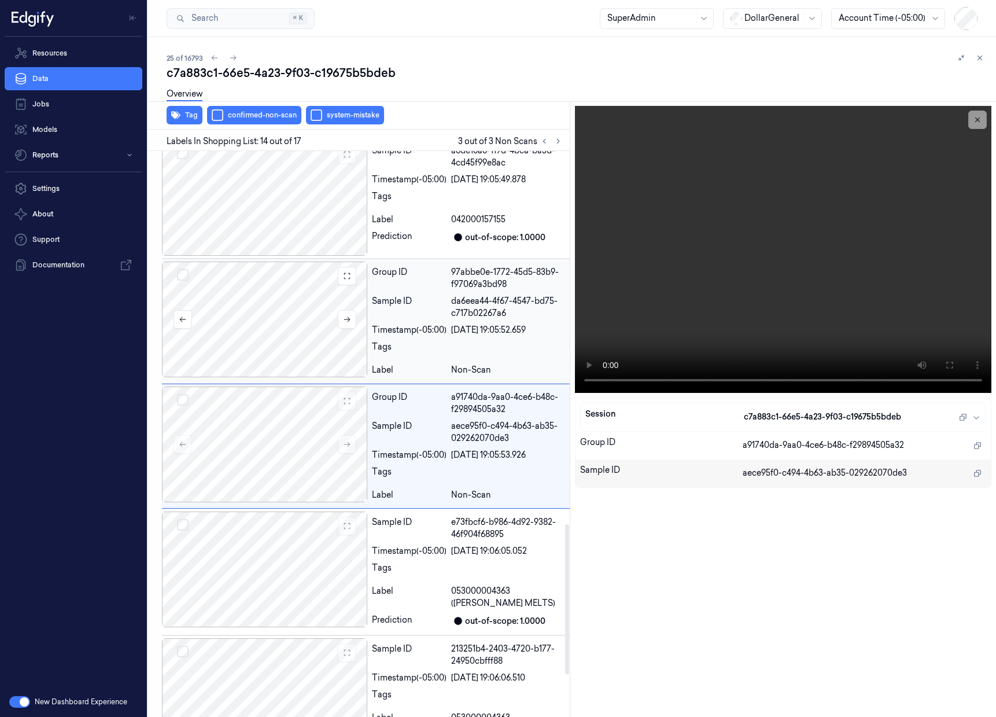
click at [280, 315] on div at bounding box center [264, 319] width 205 height 116
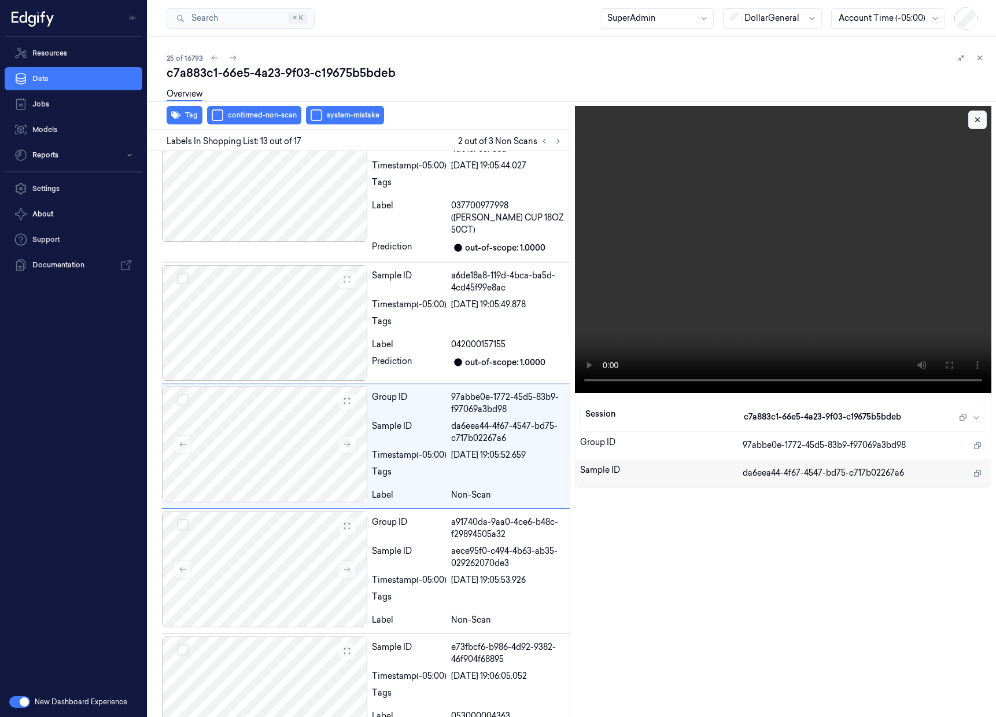
click at [983, 123] on button at bounding box center [977, 119] width 19 height 19
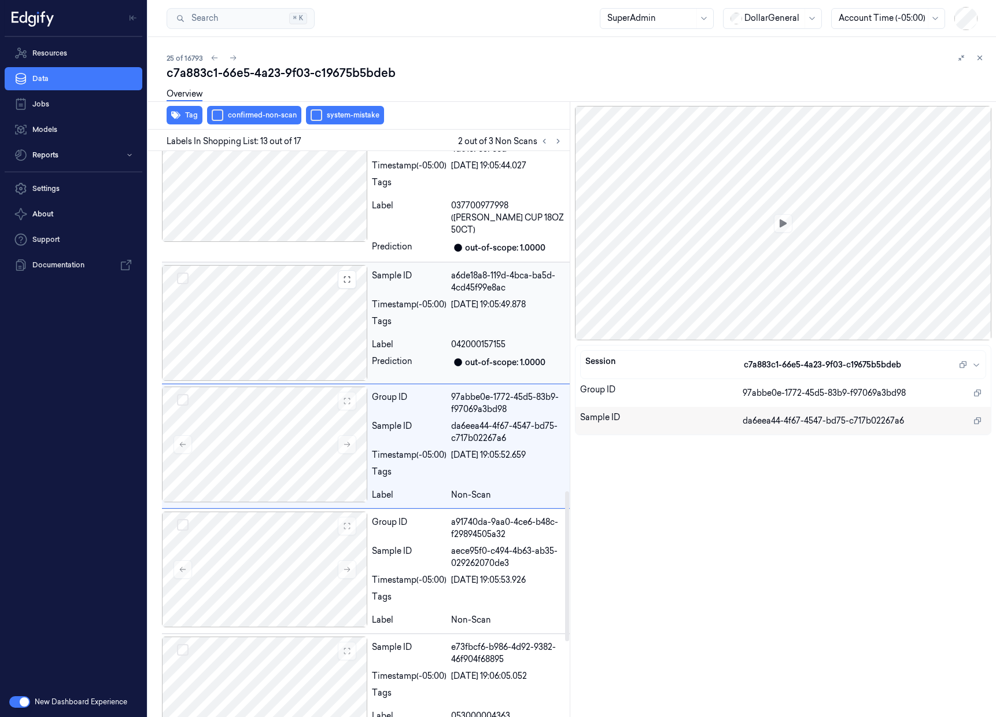
click at [335, 315] on div at bounding box center [264, 323] width 205 height 116
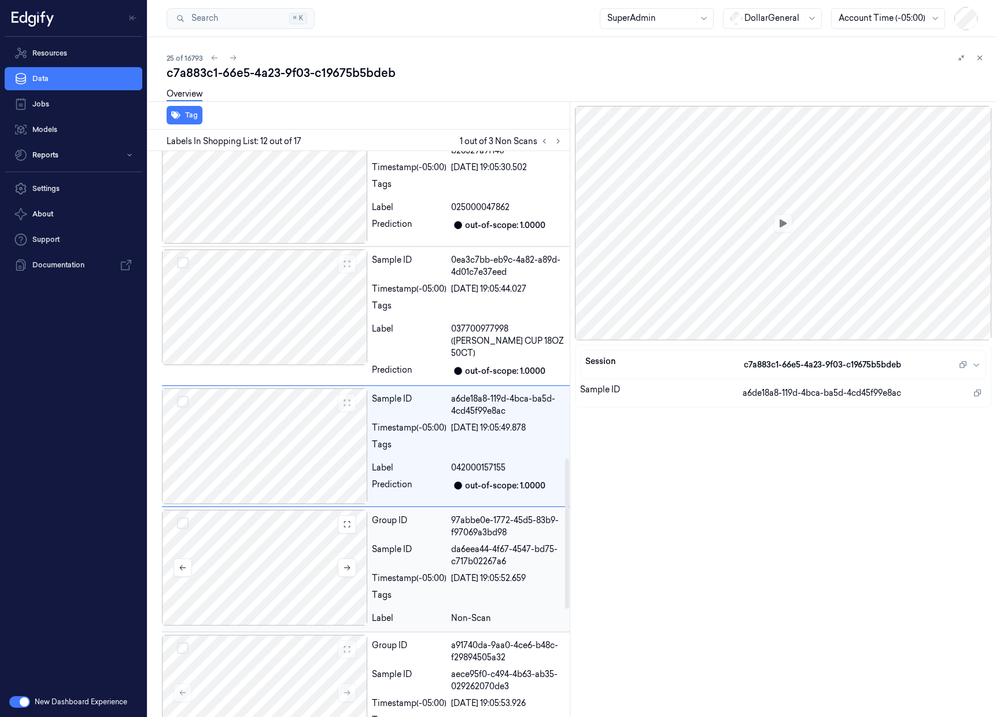
click at [326, 569] on div at bounding box center [264, 568] width 205 height 116
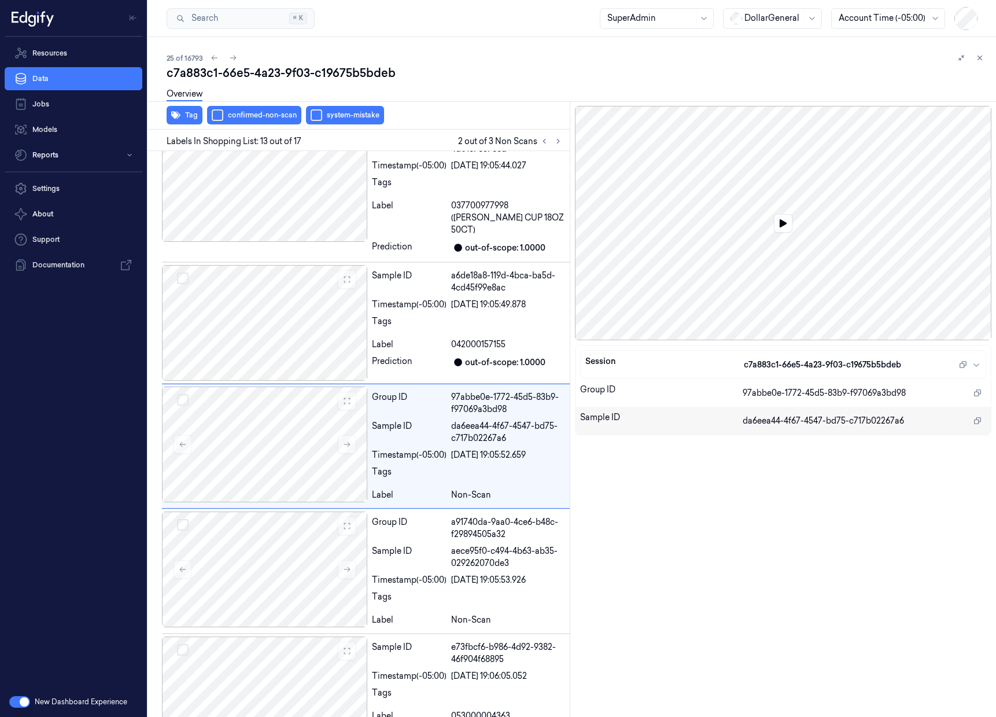
click at [884, 189] on div at bounding box center [783, 223] width 416 height 234
click at [785, 222] on icon at bounding box center [783, 223] width 7 height 8
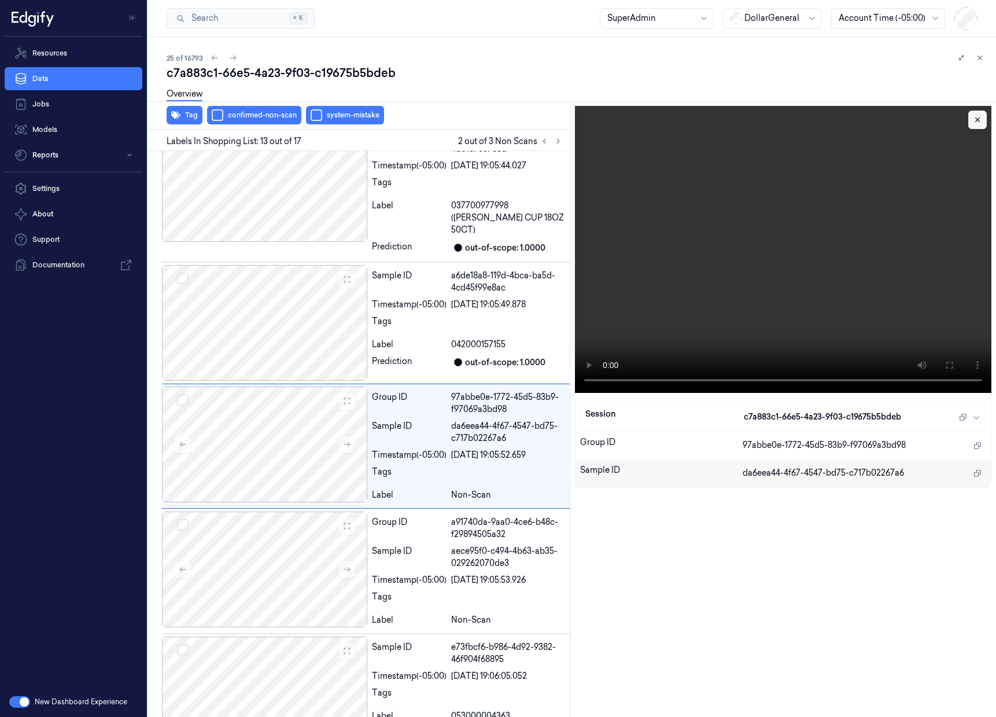
click at [981, 123] on icon at bounding box center [977, 120] width 8 height 8
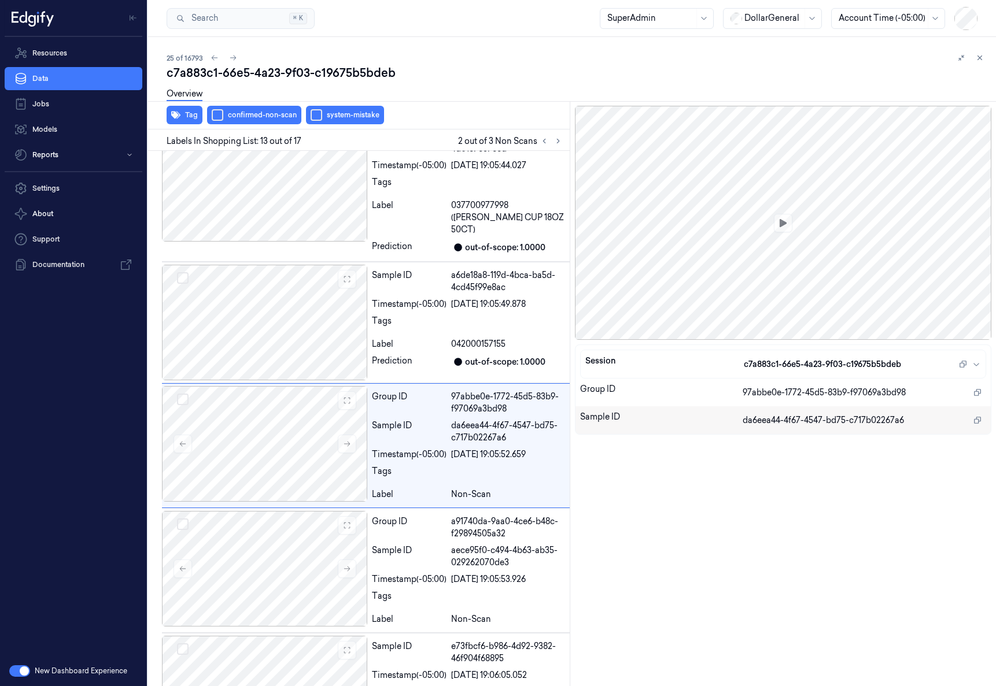
scroll to position [1297, 0]
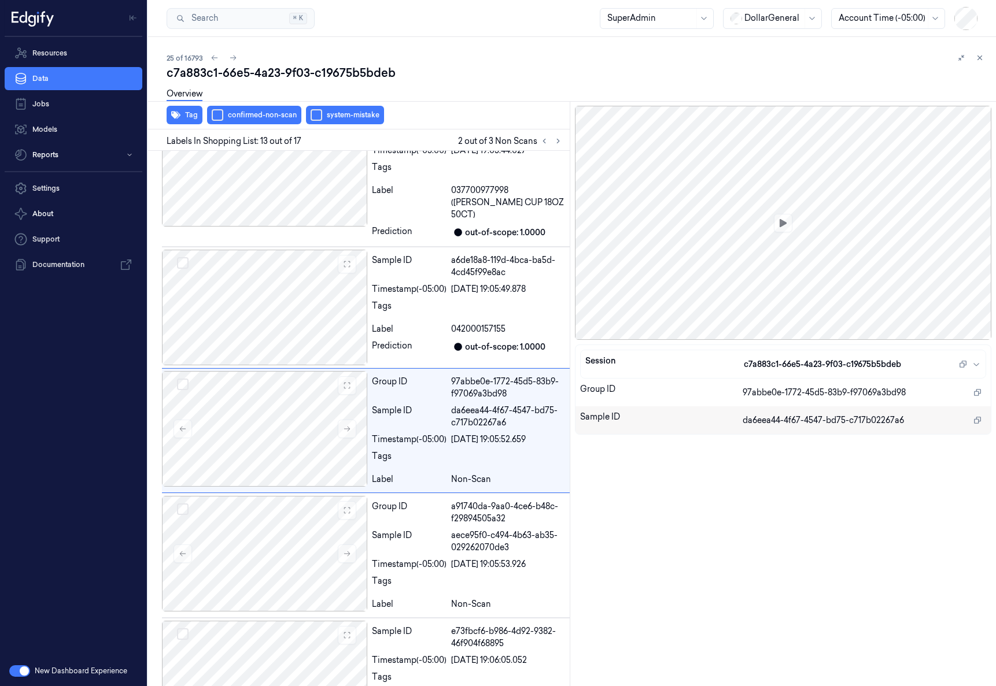
click at [333, 57] on div "25 of 16793" at bounding box center [577, 58] width 820 height 14
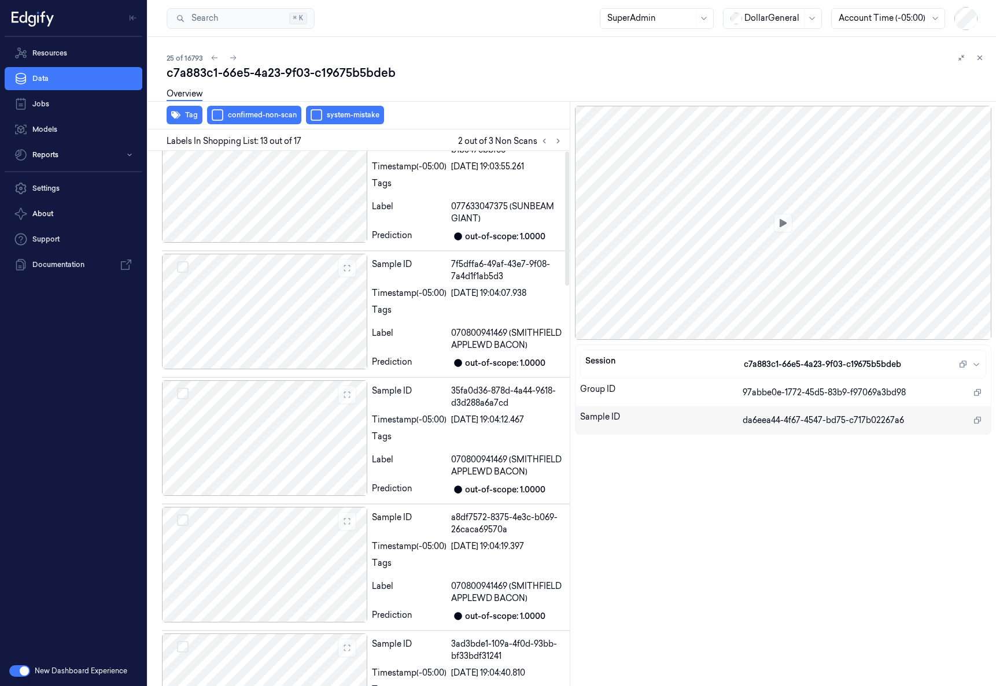
scroll to position [0, 0]
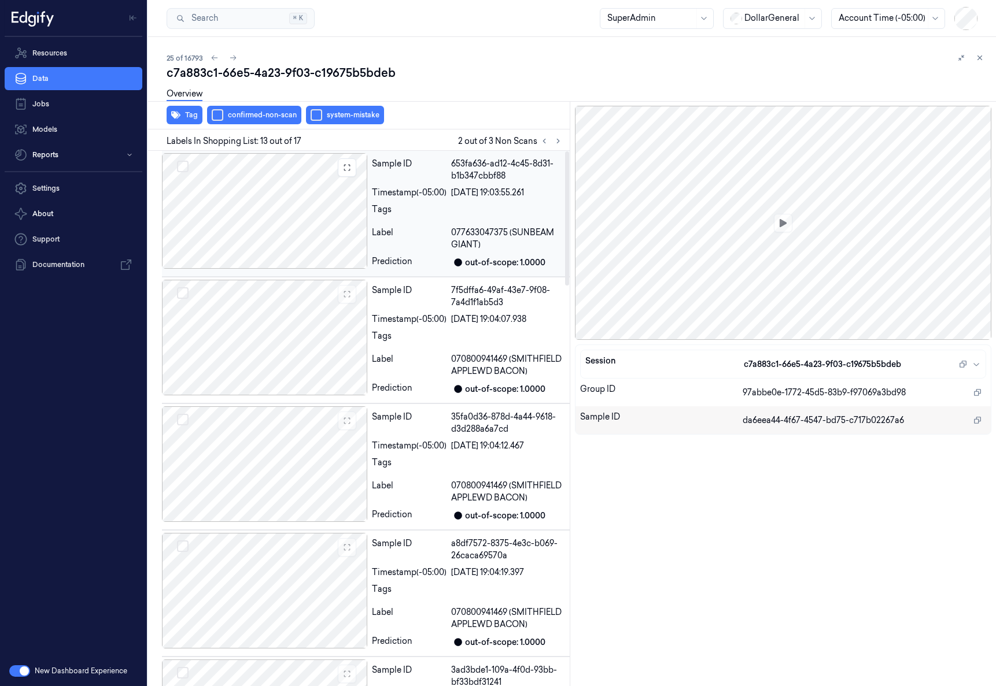
click at [305, 216] on div at bounding box center [264, 211] width 205 height 116
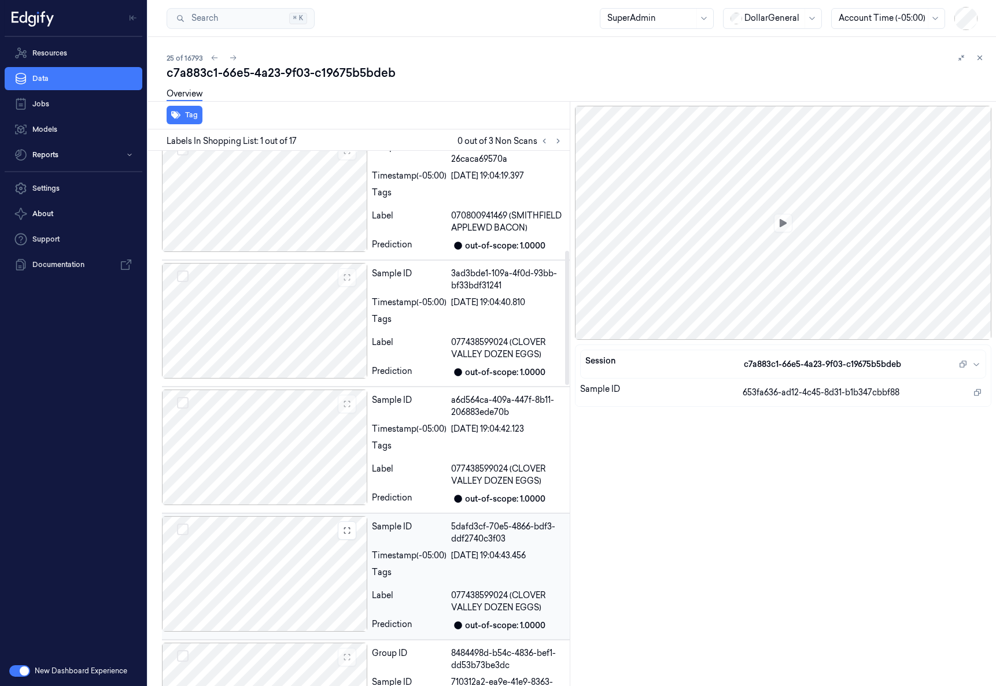
click at [324, 565] on div at bounding box center [264, 574] width 205 height 116
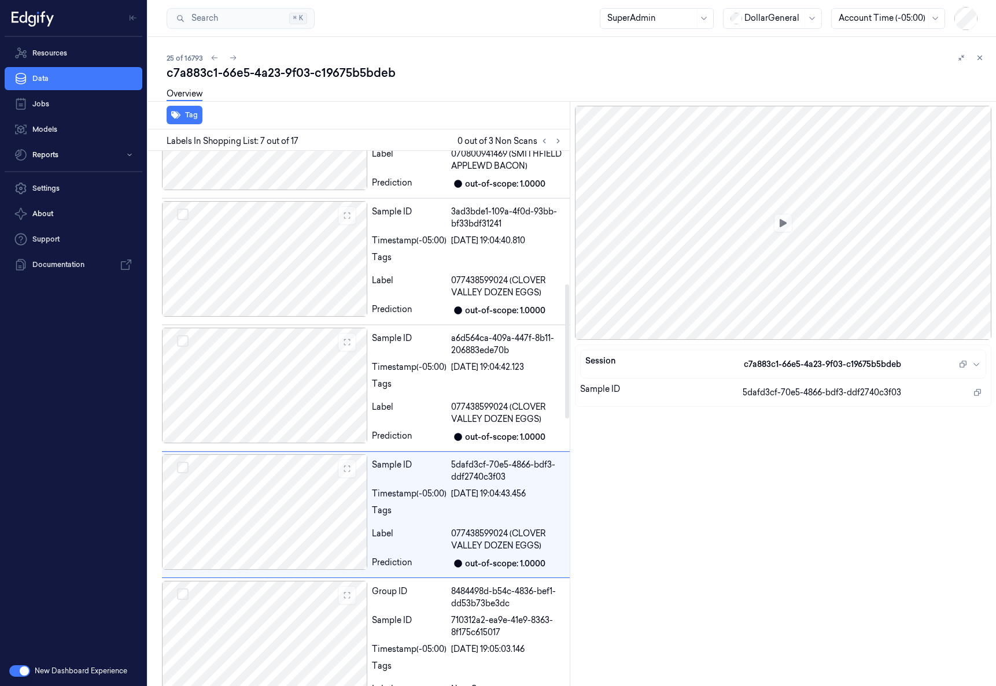
scroll to position [555, 0]
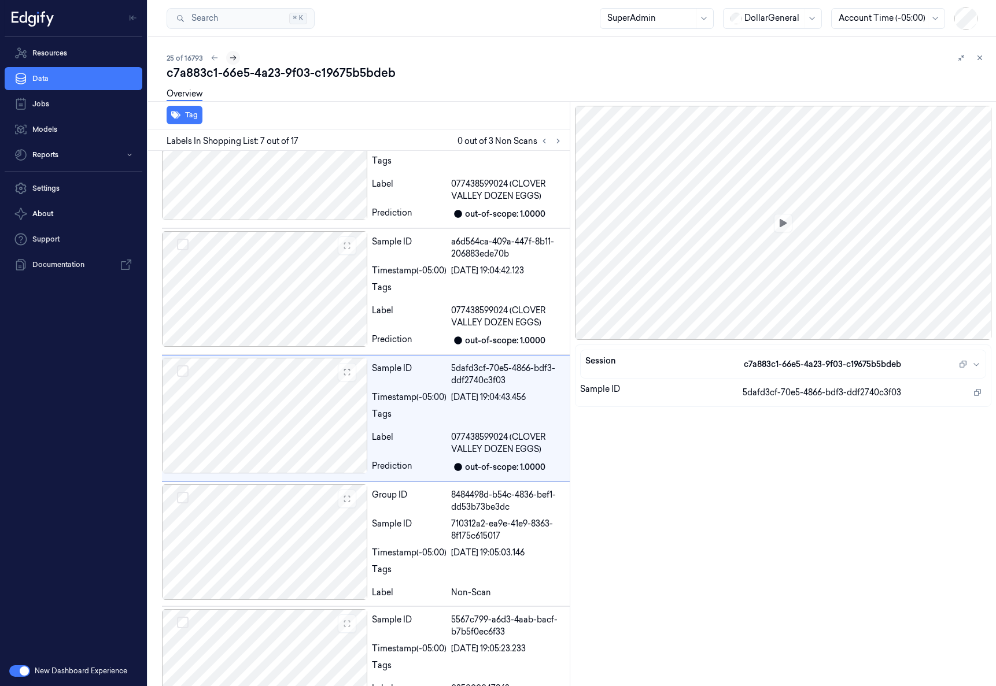
click at [232, 57] on icon at bounding box center [233, 58] width 8 height 8
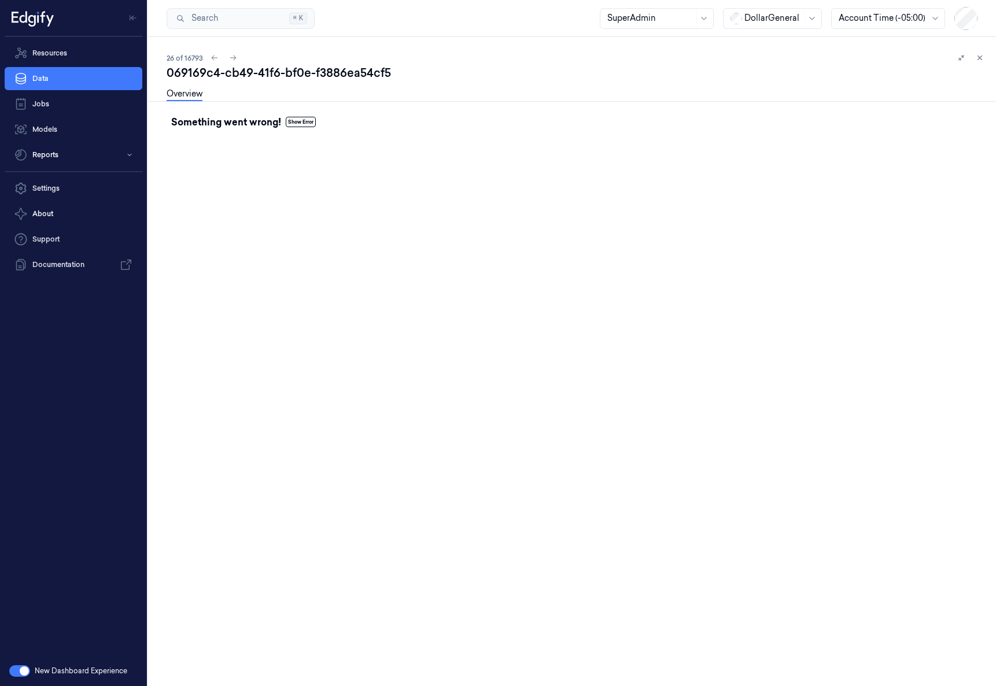
click at [304, 124] on button "Show Error" at bounding box center [301, 122] width 30 height 10
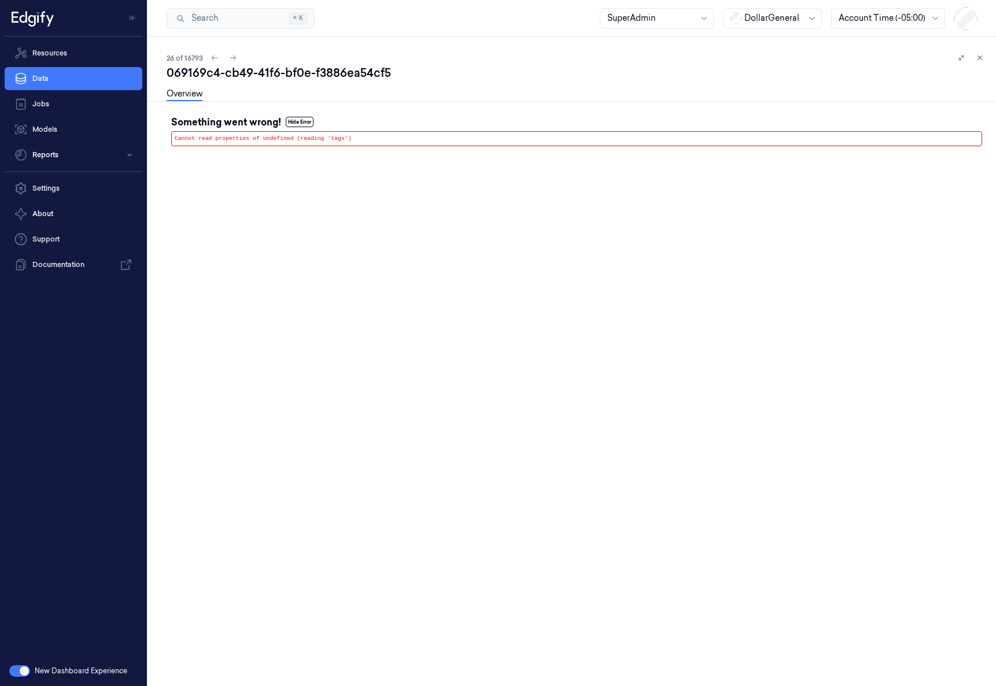
click at [197, 93] on link "Overview" at bounding box center [185, 94] width 36 height 13
click at [188, 60] on span "26 of 16793" at bounding box center [185, 58] width 36 height 10
click at [981, 58] on icon at bounding box center [980, 58] width 8 height 8
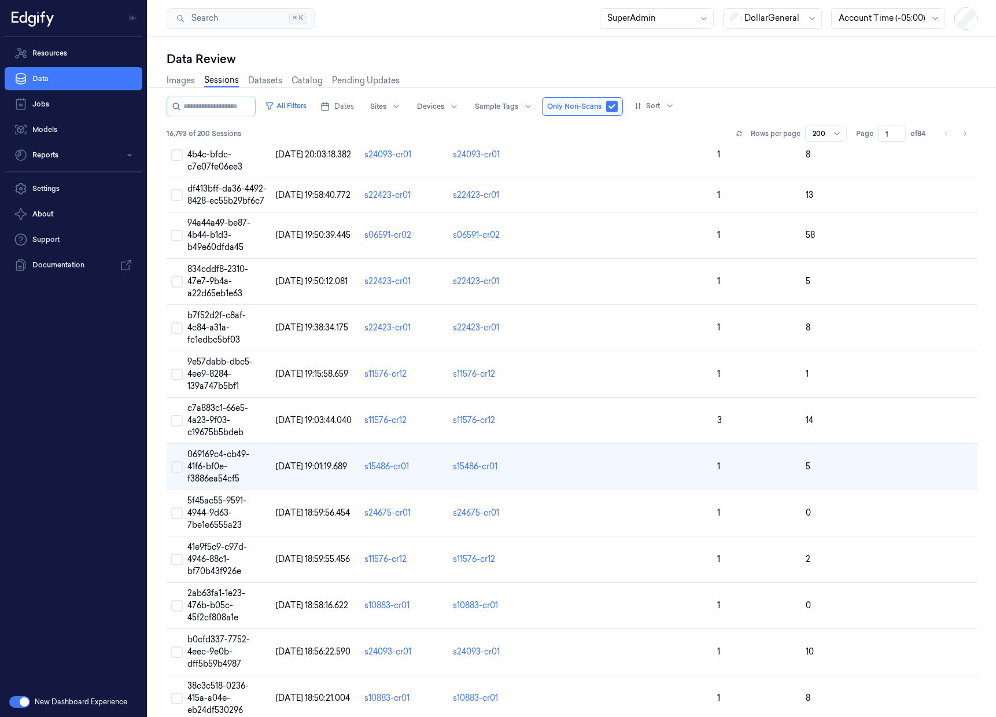
scroll to position [884, 0]
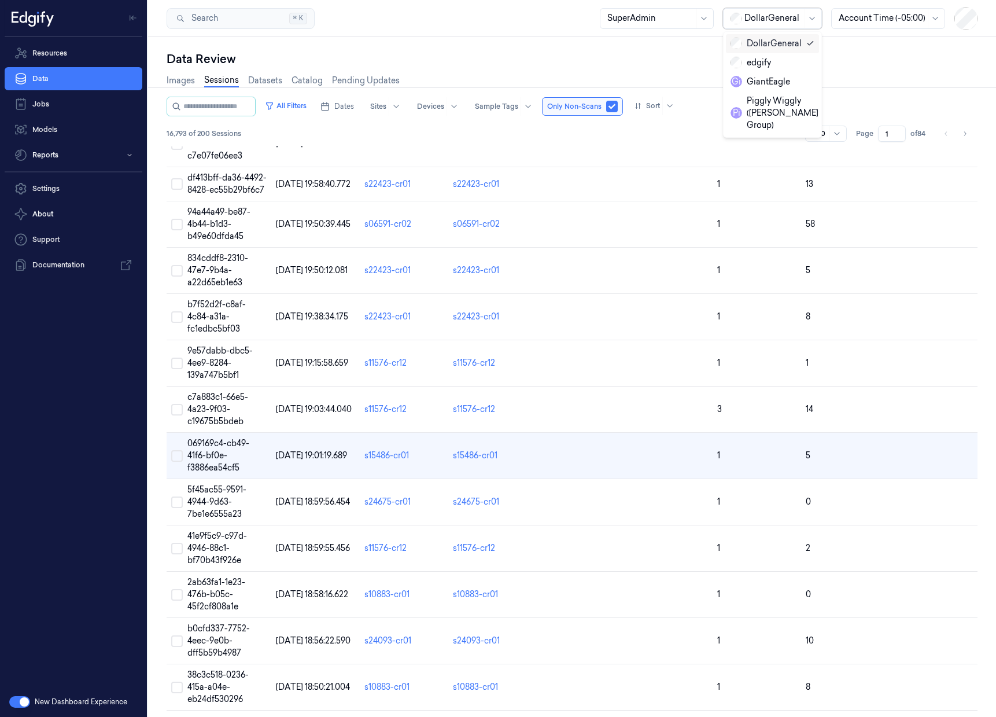
click at [756, 17] on div at bounding box center [773, 18] width 58 height 12
click at [536, 60] on div "Data Review" at bounding box center [572, 59] width 811 height 16
click at [214, 438] on span "069169c4-cb49-41f6-bf0e-f3886ea54cf5" at bounding box center [218, 455] width 62 height 35
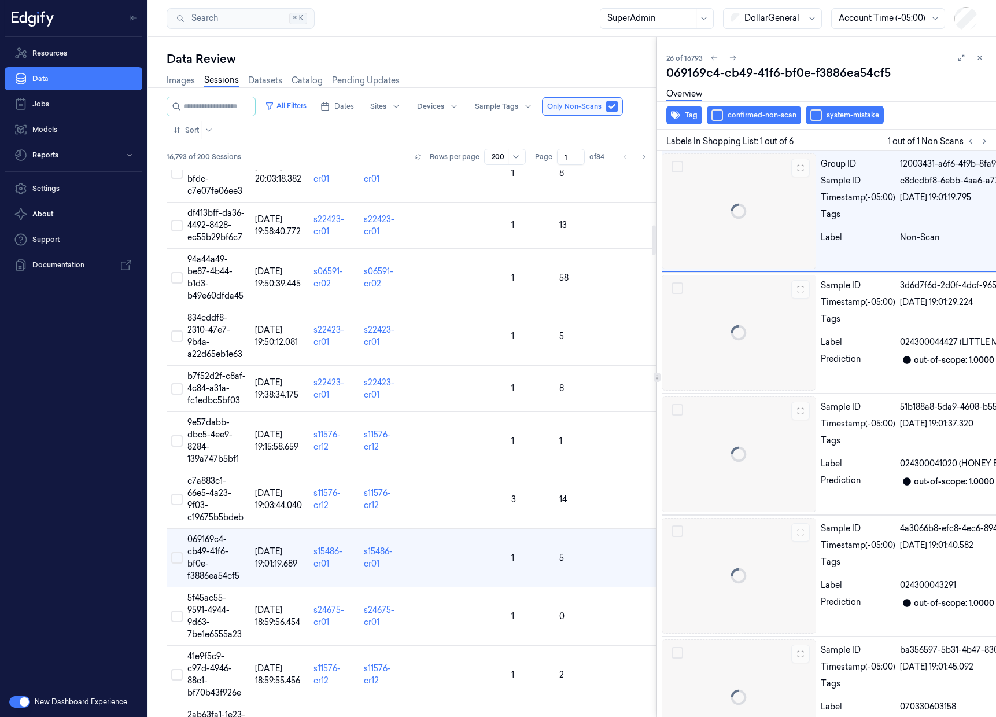
scroll to position [0, 19]
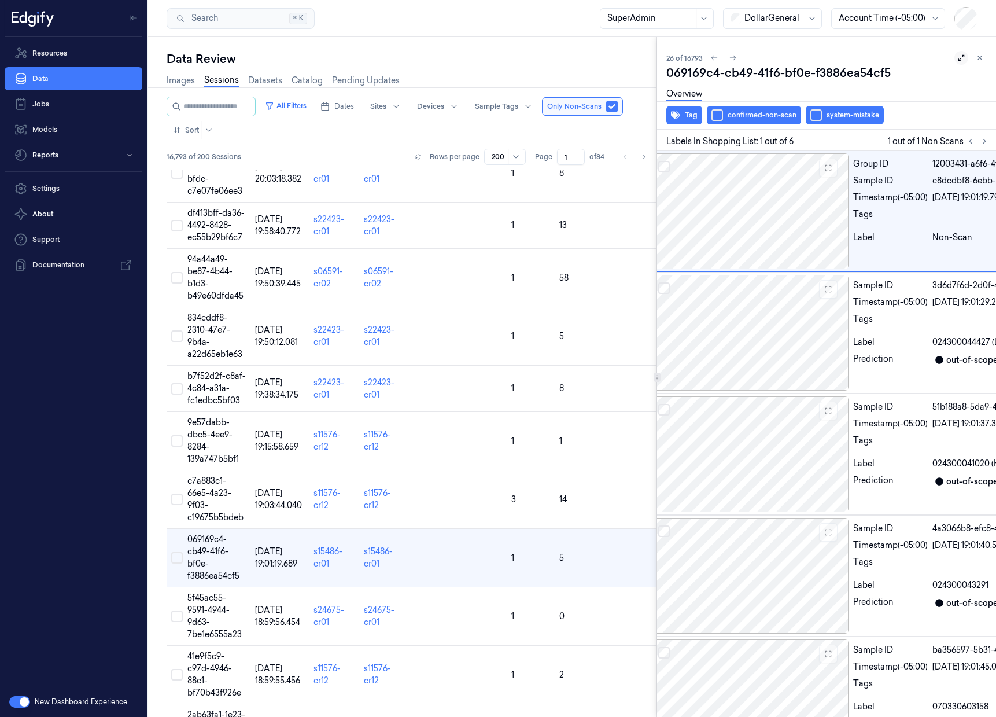
click at [957, 55] on icon at bounding box center [961, 58] width 8 height 8
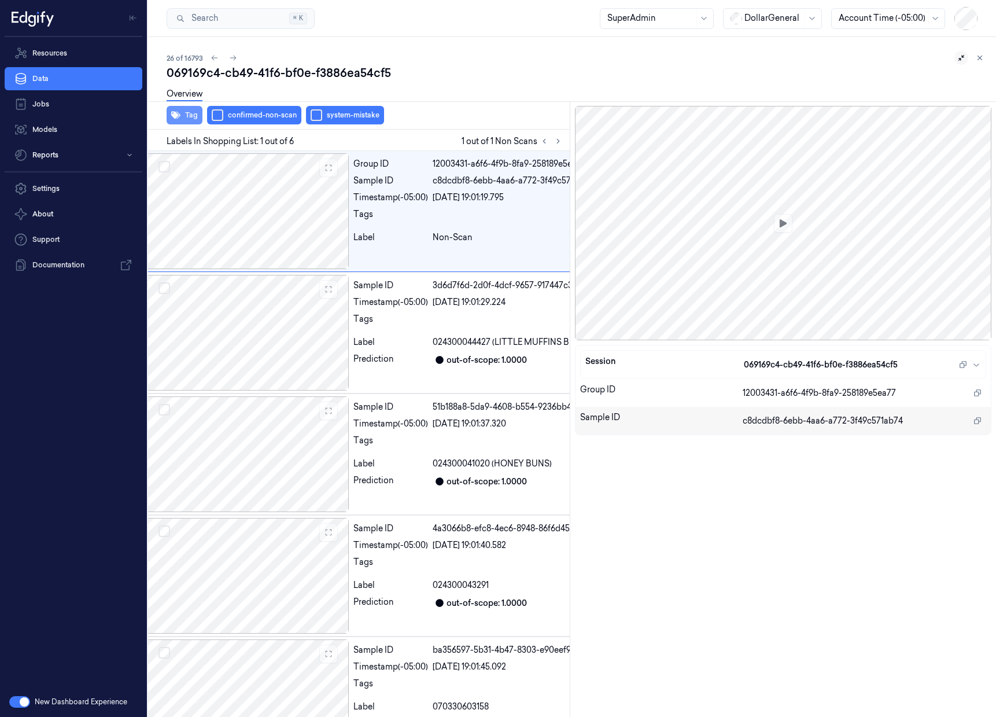
click at [186, 119] on button "Tag" at bounding box center [185, 115] width 36 height 19
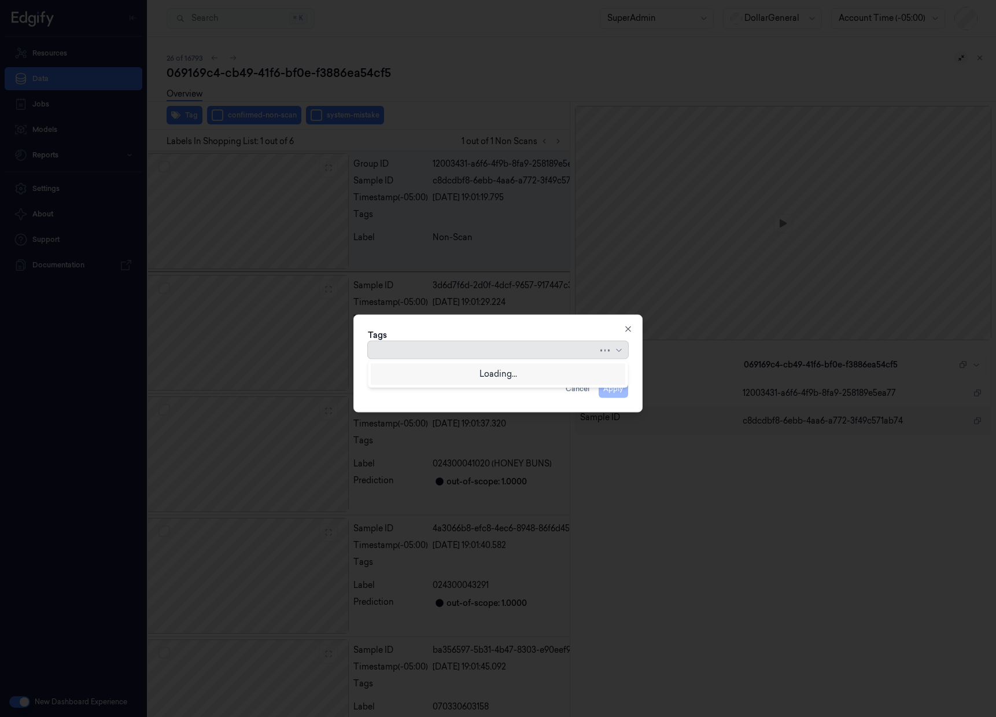
click at [463, 353] on div at bounding box center [483, 350] width 229 height 12
type input "ד"
type input "s"
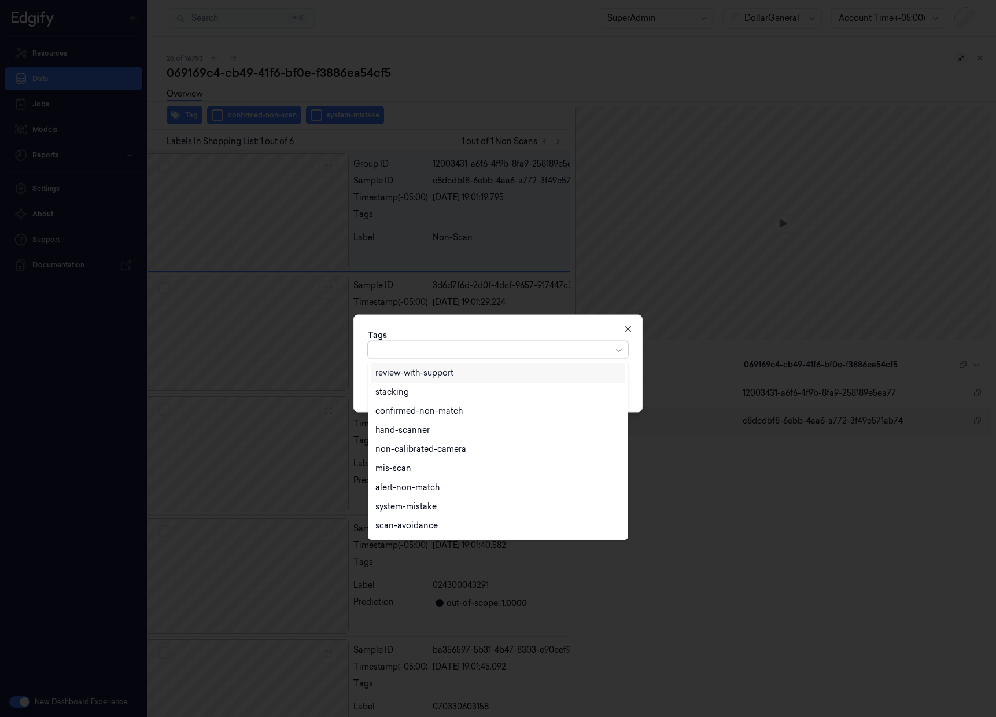
click at [626, 329] on icon "button" at bounding box center [627, 328] width 5 height 5
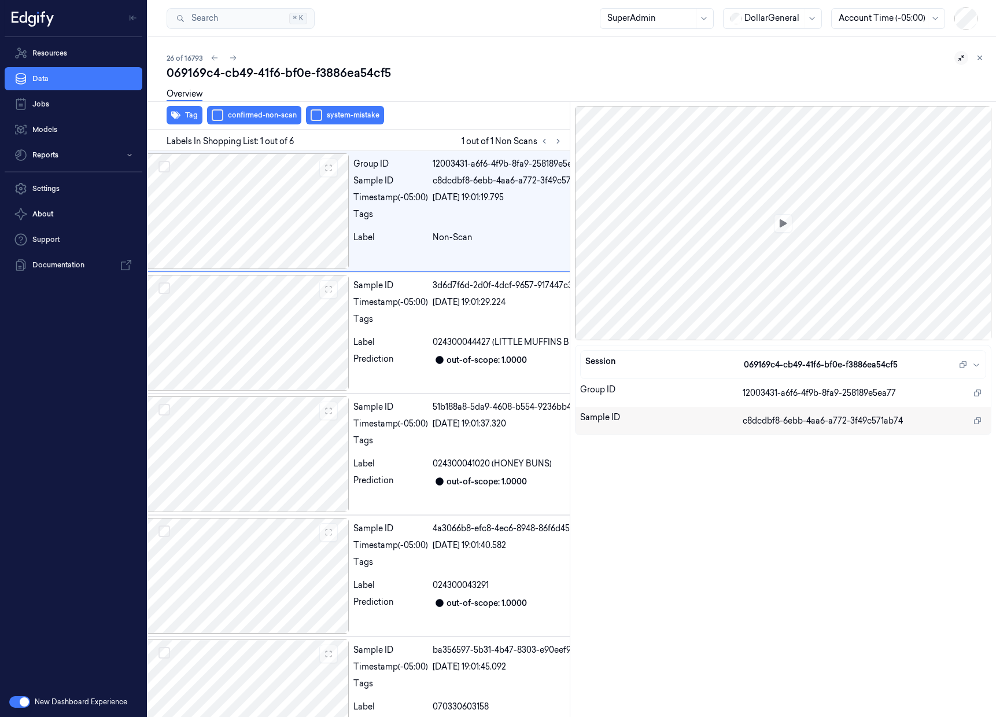
click at [782, 17] on div at bounding box center [773, 18] width 58 height 12
click at [780, 80] on div "GiantEagle" at bounding box center [760, 82] width 60 height 12
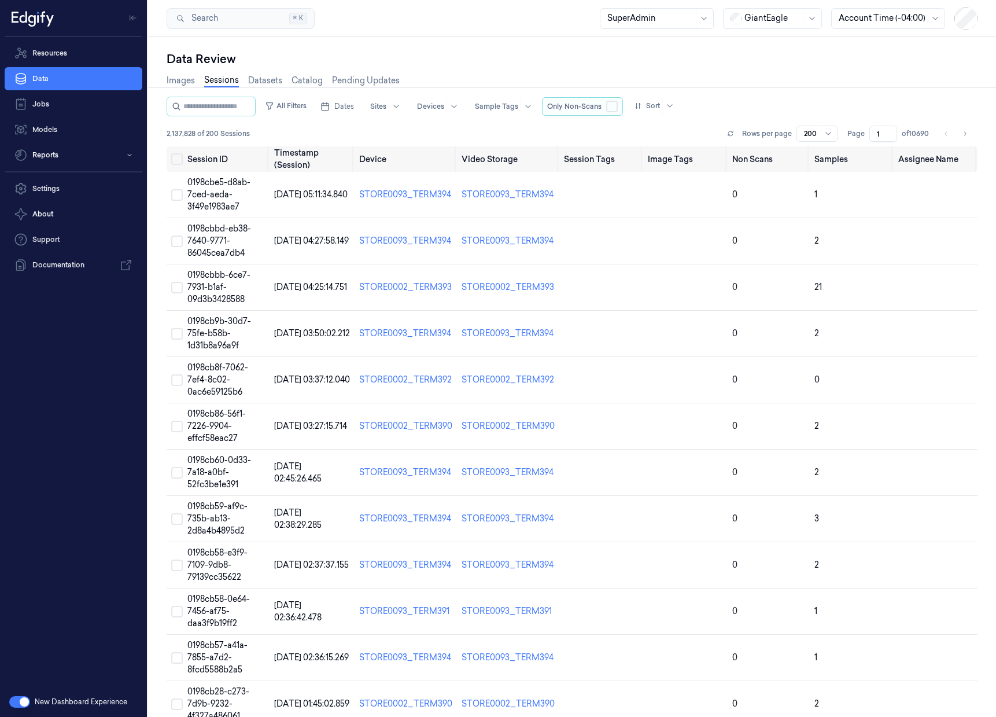
click at [618, 110] on button "button" at bounding box center [612, 107] width 12 height 12
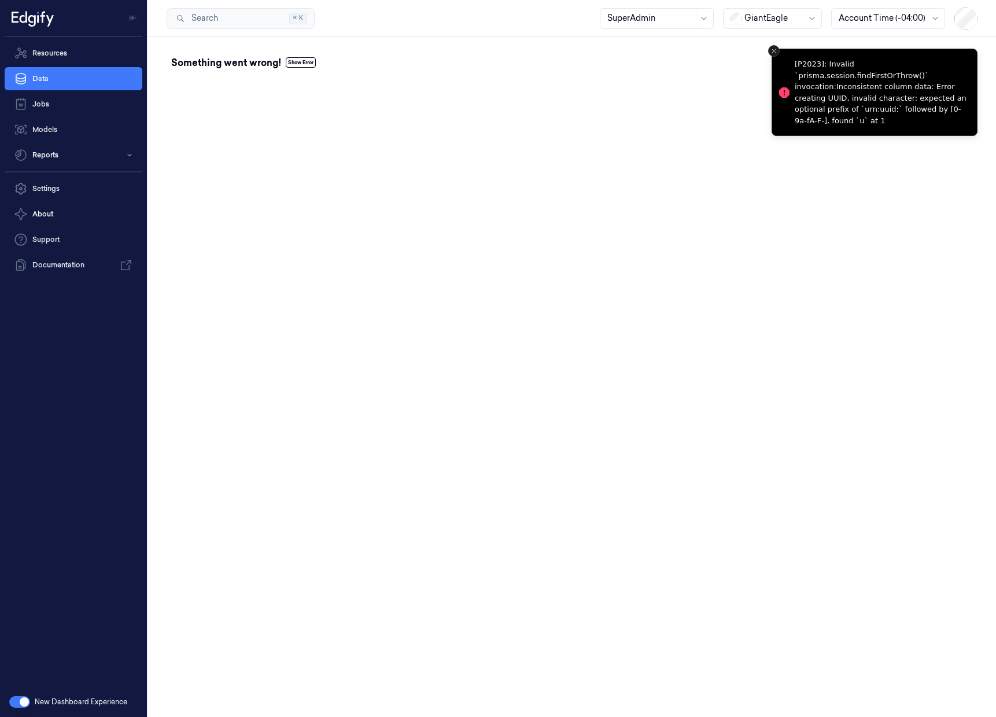
click at [770, 47] on icon "Close toast" at bounding box center [773, 50] width 7 height 7
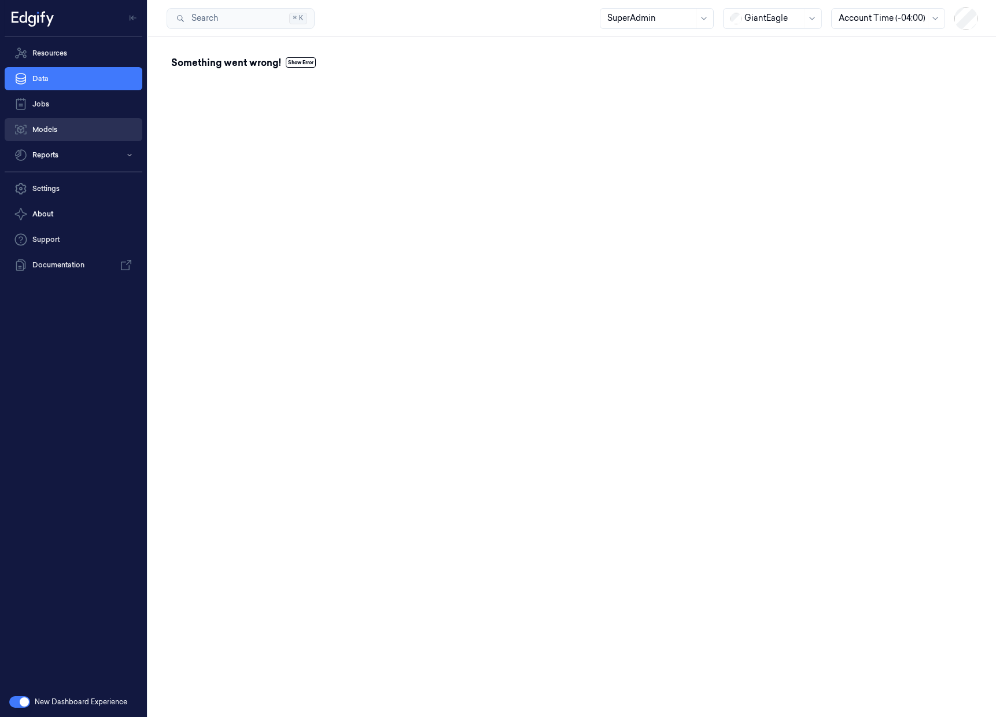
click at [47, 140] on link "Models" at bounding box center [74, 129] width 138 height 23
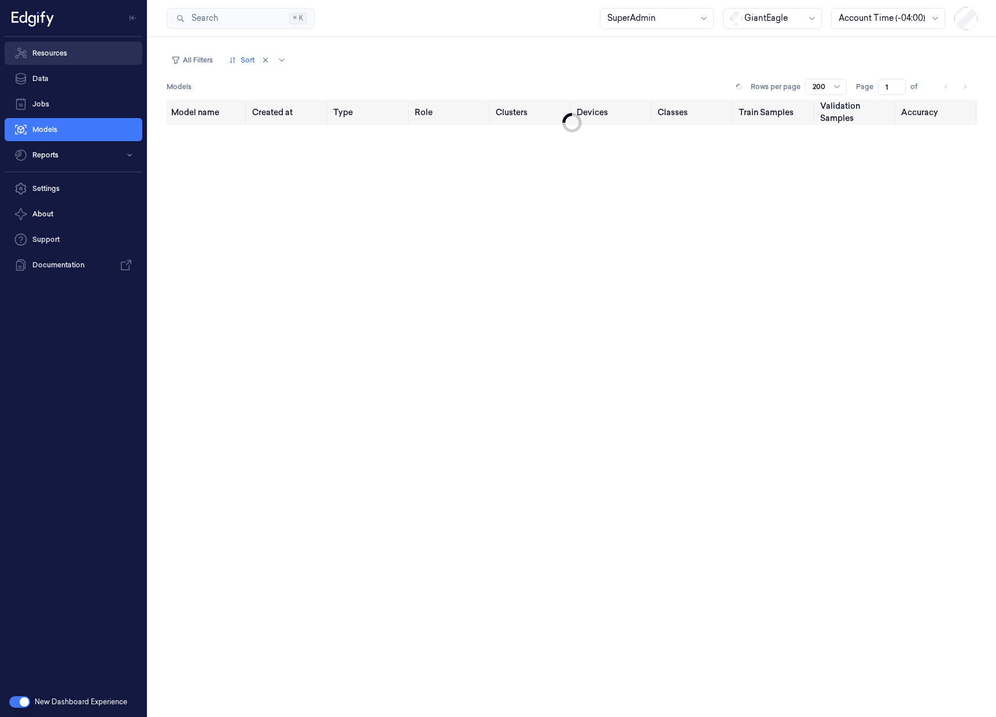
click at [68, 56] on link "Resources" at bounding box center [74, 53] width 138 height 23
